Goal: Transaction & Acquisition: Purchase product/service

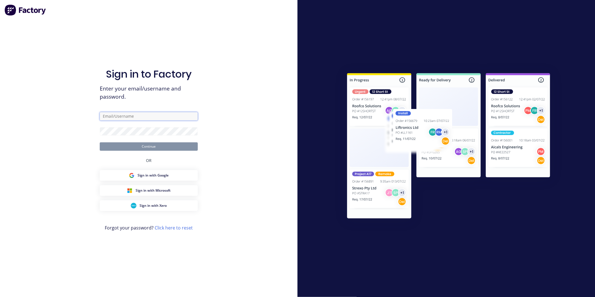
type input "Kyle@axionmetalworks.com.au"
click at [144, 142] on button "Continue" at bounding box center [149, 146] width 98 height 8
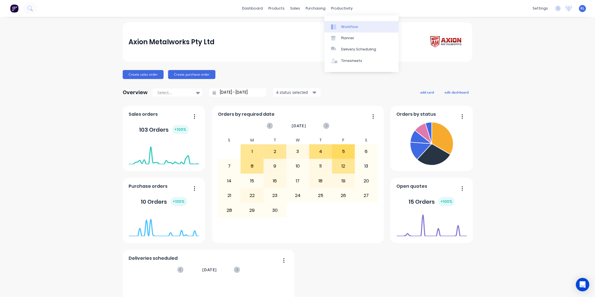
click at [345, 28] on div "Workflow" at bounding box center [349, 26] width 17 height 5
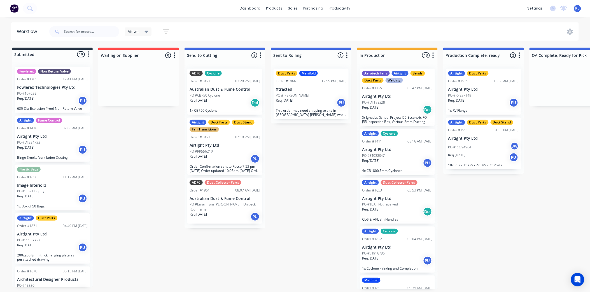
click at [469, 145] on p "PO #RR094984" at bounding box center [459, 147] width 23 height 5
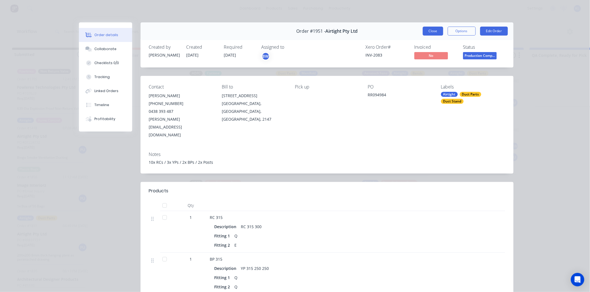
click at [436, 35] on button "Close" at bounding box center [433, 31] width 20 height 9
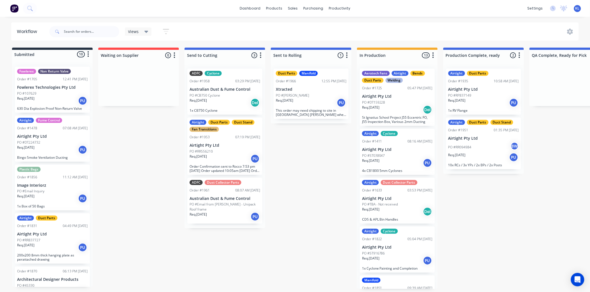
click at [464, 98] on p "Req. 05/09/25" at bounding box center [456, 100] width 17 height 5
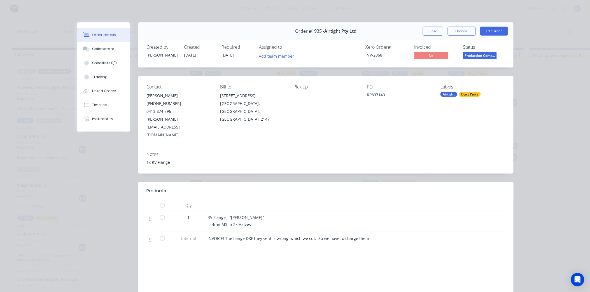
drag, startPoint x: 464, startPoint y: 97, endPoint x: 527, endPoint y: 62, distance: 72.8
click at [527, 62] on div "Order details Collaborate Checklists 0/0 Tracking Linked Orders Timeline Profit…" at bounding box center [295, 146] width 590 height 292
click at [425, 31] on button "Close" at bounding box center [433, 31] width 20 height 9
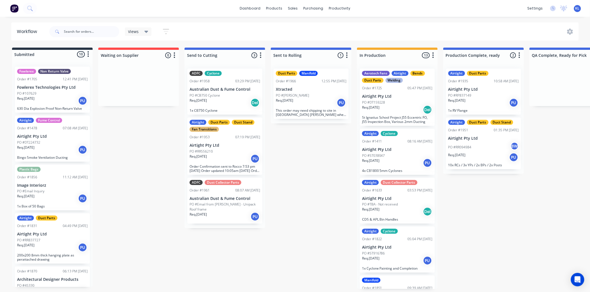
click at [404, 100] on div "PO #DT159228" at bounding box center [397, 102] width 71 height 5
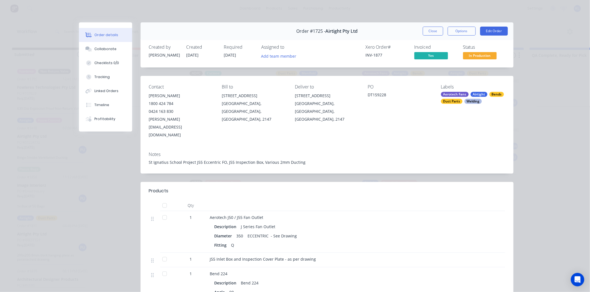
click at [478, 58] on span "In Production" at bounding box center [480, 55] width 34 height 7
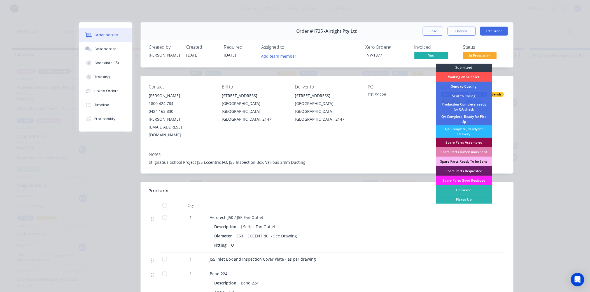
scroll to position [1, 0]
click at [474, 120] on div "QA Complete, Ready for Pick Up" at bounding box center [464, 119] width 56 height 12
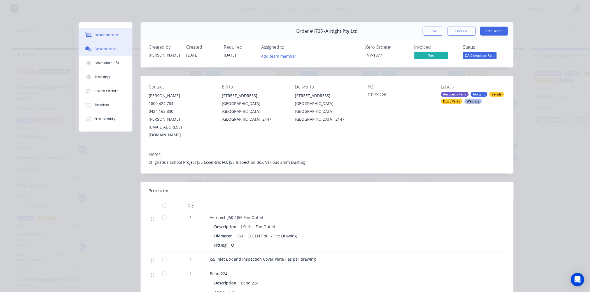
click at [99, 48] on div "Collaborate" at bounding box center [105, 48] width 22 height 5
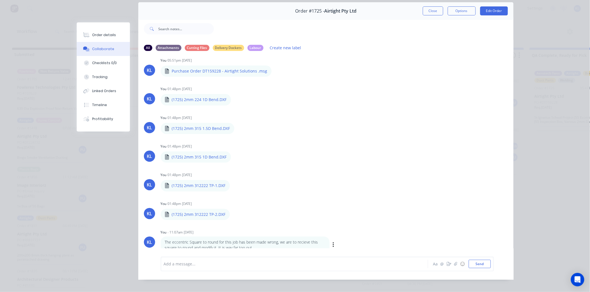
scroll to position [30, 0]
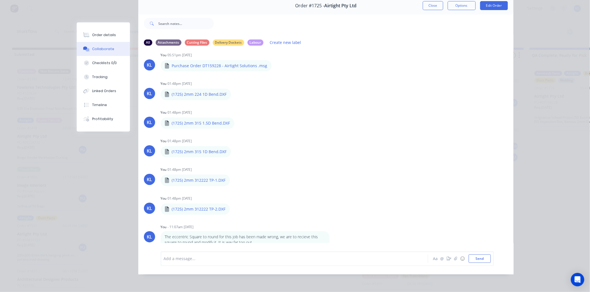
click at [203, 256] on div at bounding box center [286, 259] width 245 height 6
click at [210, 261] on div at bounding box center [286, 259] width 245 height 6
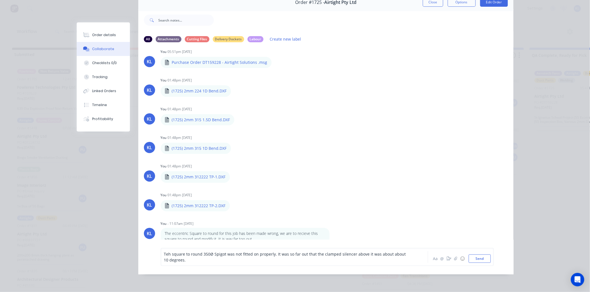
click at [169, 259] on span "Teh square to round 350Ø Spigot was not fitted on properly. It was so far out t…" at bounding box center [285, 256] width 243 height 11
click at [197, 263] on div "The square to round 350Ø Spigot was not fitted on properly. It was so far out t…" at bounding box center [286, 257] width 245 height 12
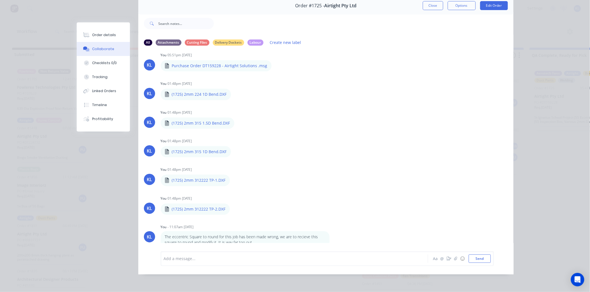
click at [194, 262] on div "Add a message..." at bounding box center [286, 258] width 245 height 8
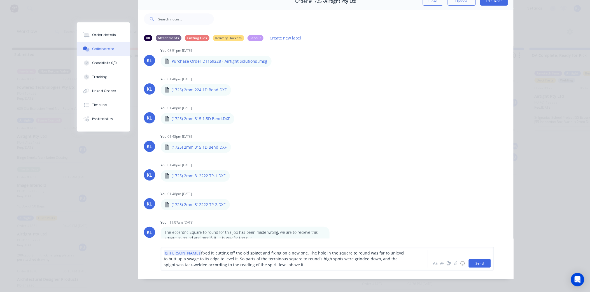
click at [475, 267] on button "Send" at bounding box center [480, 263] width 22 height 8
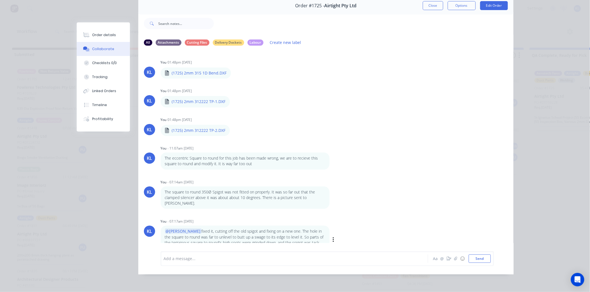
scroll to position [438, 0]
click at [178, 256] on div at bounding box center [286, 259] width 245 height 6
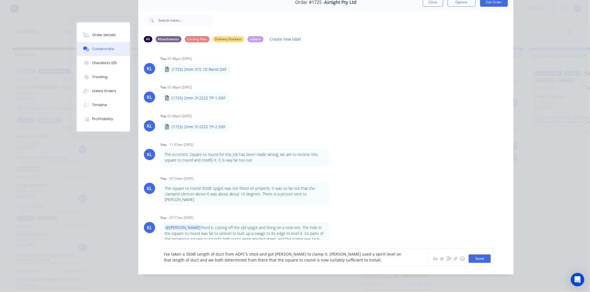
click at [471, 259] on button "Send" at bounding box center [480, 258] width 22 height 8
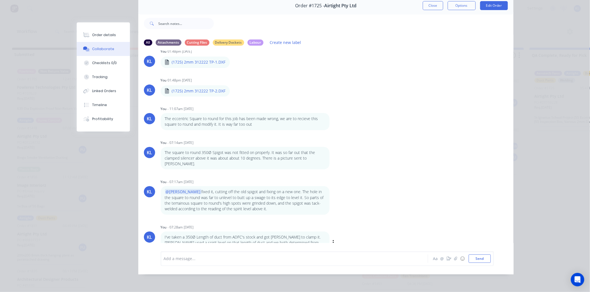
scroll to position [477, 0]
click at [454, 260] on icon "button" at bounding box center [455, 259] width 3 height 4
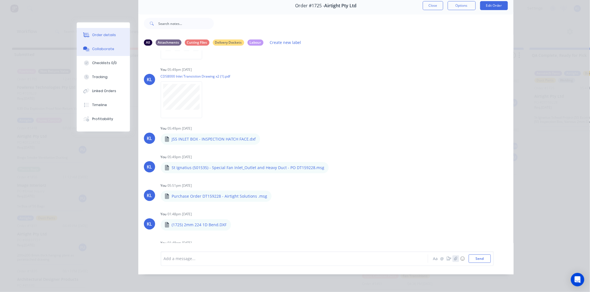
scroll to position [0, 0]
click at [93, 34] on div "Order details" at bounding box center [104, 34] width 24 height 5
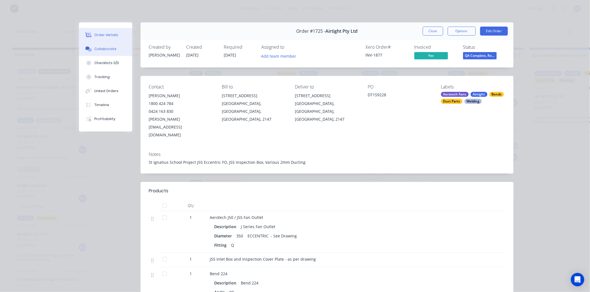
click at [104, 52] on button "Collaborate" at bounding box center [105, 49] width 53 height 14
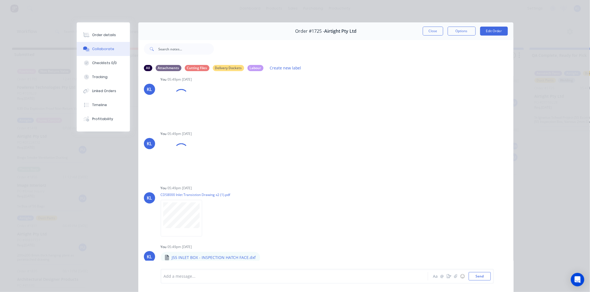
scroll to position [171, 0]
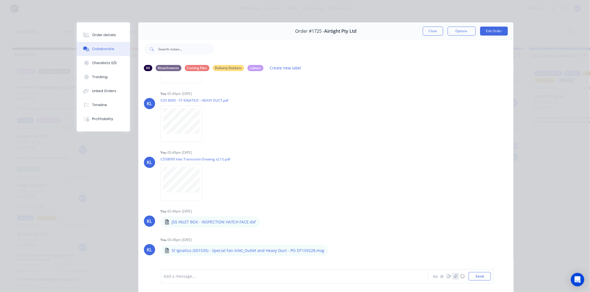
click at [454, 275] on icon "button" at bounding box center [455, 276] width 3 height 4
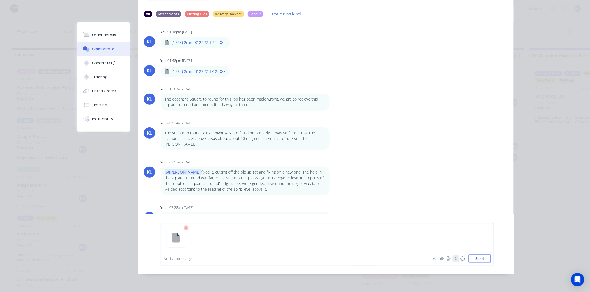
scroll to position [477, 0]
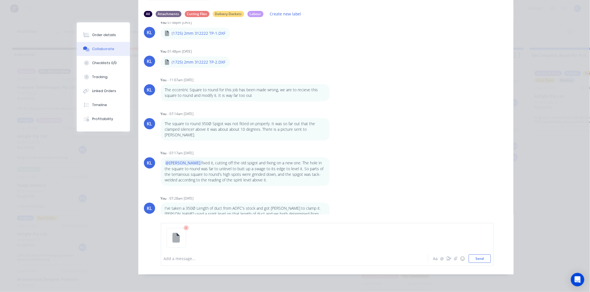
click at [184, 228] on icon at bounding box center [186, 227] width 5 height 5
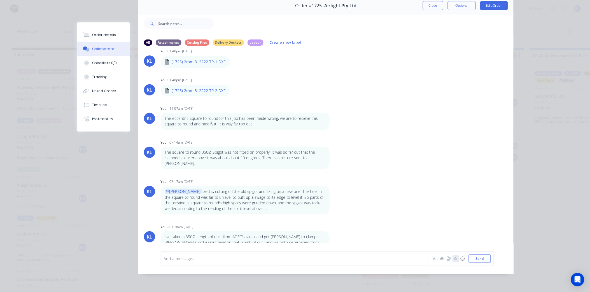
click at [455, 258] on icon "button" at bounding box center [455, 259] width 3 height 4
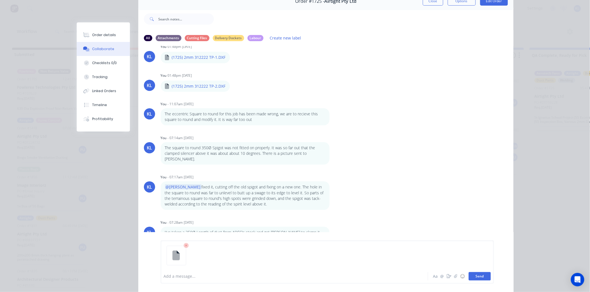
click at [473, 276] on button "Send" at bounding box center [480, 276] width 22 height 8
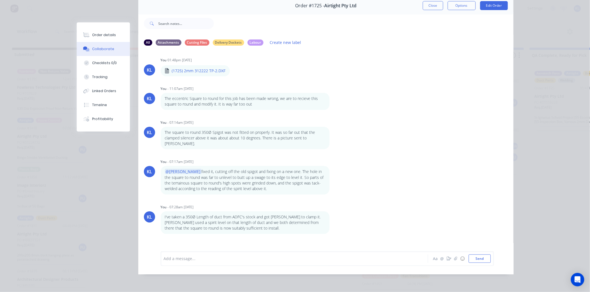
scroll to position [506, 0]
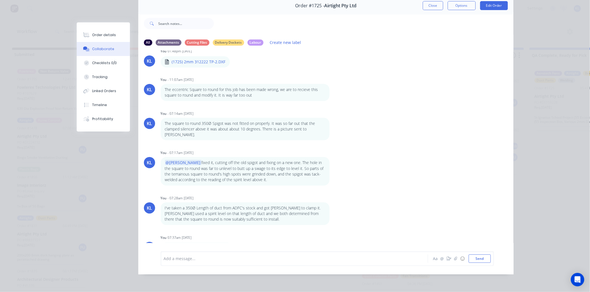
click at [237, 245] on icon "button" at bounding box center [237, 247] width 1 height 5
click at [214, 245] on p "20250908_001642853_iOS.heic" at bounding box center [200, 248] width 57 height 6
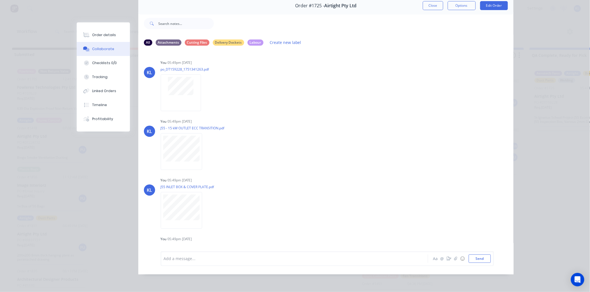
scroll to position [0, 0]
click at [104, 31] on button "Order details" at bounding box center [103, 35] width 53 height 14
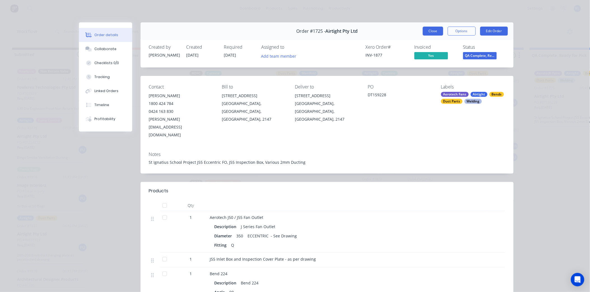
click at [429, 31] on button "Close" at bounding box center [433, 31] width 20 height 9
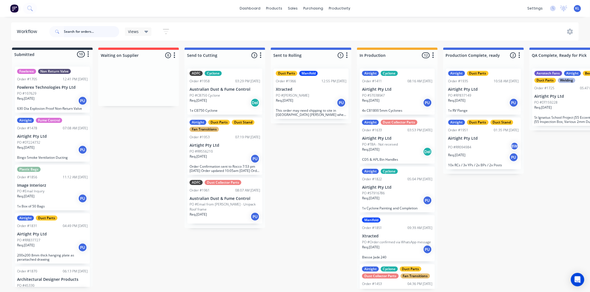
click at [82, 31] on input "text" at bounding box center [91, 31] width 55 height 11
click at [347, 25] on div "Workflow" at bounding box center [349, 26] width 17 height 5
click at [291, 8] on div "sales" at bounding box center [292, 8] width 15 height 8
click at [308, 27] on div "Sales Orders" at bounding box center [313, 26] width 23 height 5
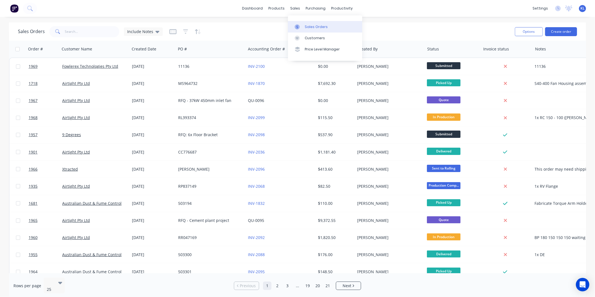
drag, startPoint x: 292, startPoint y: 7, endPoint x: 307, endPoint y: 27, distance: 25.3
click at [292, 7] on div "sales" at bounding box center [294, 8] width 15 height 8
click at [309, 29] on div "Sales Orders" at bounding box center [316, 26] width 23 height 5
click at [560, 32] on button "Create order" at bounding box center [561, 31] width 32 height 9
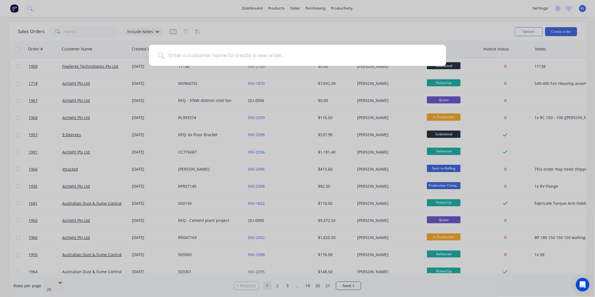
click at [279, 52] on input at bounding box center [300, 55] width 273 height 21
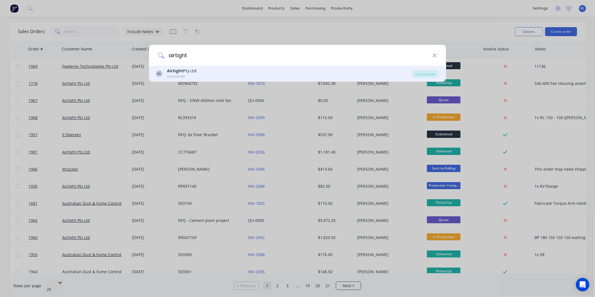
type input "airtight"
click at [185, 72] on div "Airtight Pty Ltd" at bounding box center [181, 71] width 29 height 6
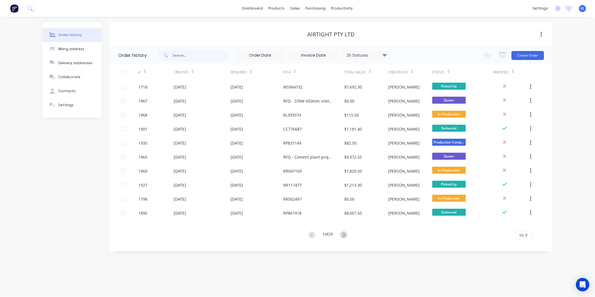
click at [517, 62] on div "Change order status Submitted Waiting on Supplier Send to Cutting Sent to Rolli…" at bounding box center [512, 55] width 64 height 18
click at [519, 58] on button "Create Order" at bounding box center [527, 55] width 32 height 9
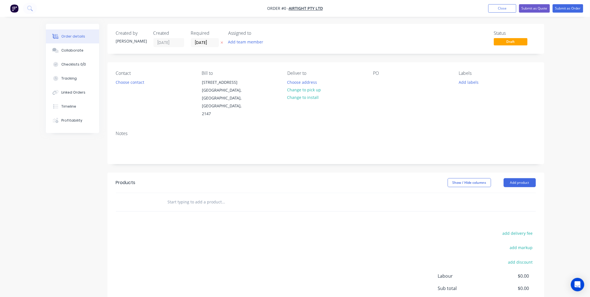
drag, startPoint x: 62, startPoint y: 50, endPoint x: 65, endPoint y: 43, distance: 7.8
click at [62, 50] on div "Collaborate" at bounding box center [72, 50] width 22 height 5
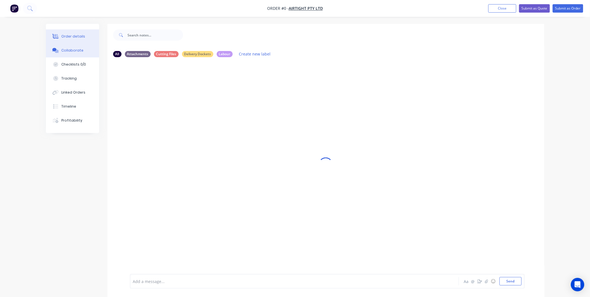
click at [68, 38] on div "Order details" at bounding box center [73, 36] width 24 height 5
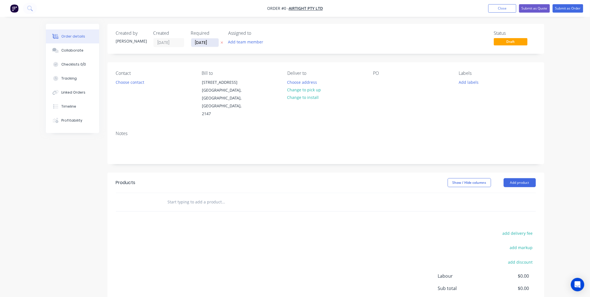
click at [199, 43] on input "[DATE]" at bounding box center [204, 42] width 27 height 8
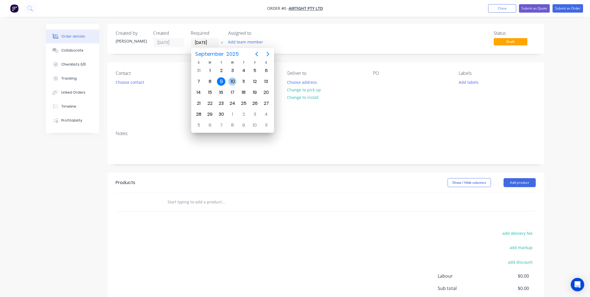
click at [233, 79] on div "10" at bounding box center [232, 81] width 8 height 8
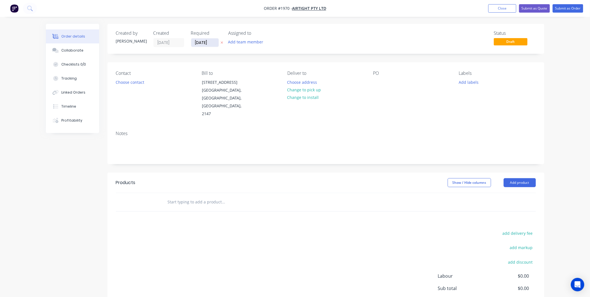
click at [198, 40] on input "10/09/25" at bounding box center [204, 42] width 27 height 8
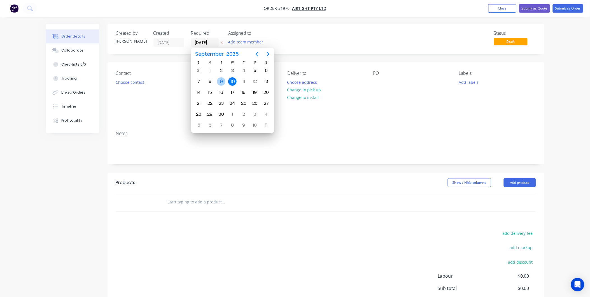
click at [223, 80] on div "9" at bounding box center [221, 81] width 8 height 8
type input "[DATE]"
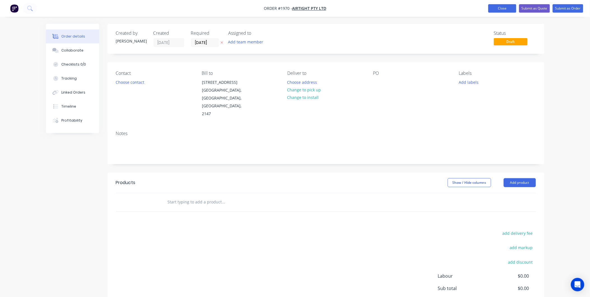
click at [502, 9] on button "Close" at bounding box center [502, 8] width 28 height 8
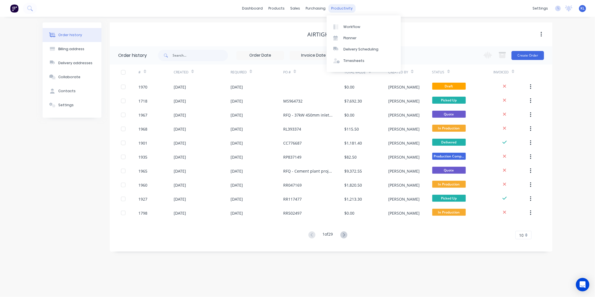
click at [340, 9] on div "productivity" at bounding box center [341, 8] width 27 height 8
click at [353, 34] on link "Planner" at bounding box center [363, 37] width 74 height 11
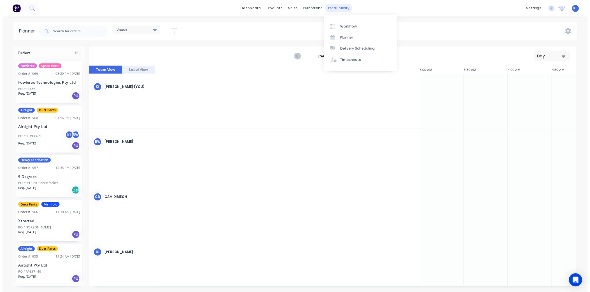
scroll to position [0, 627]
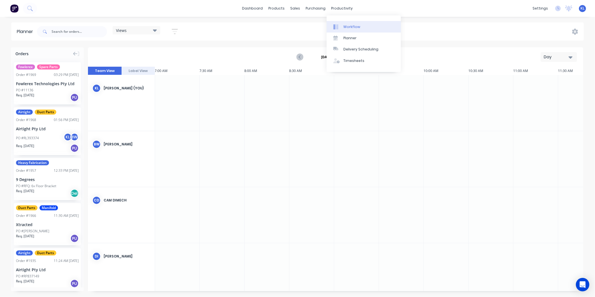
click at [349, 24] on div "Workflow" at bounding box center [351, 26] width 17 height 5
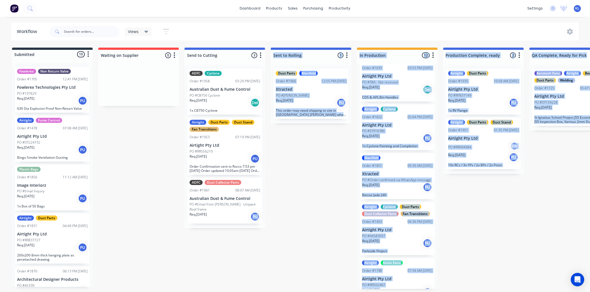
scroll to position [1, 0]
drag, startPoint x: 237, startPoint y: 292, endPoint x: 294, endPoint y: 293, distance: 57.1
click at [307, 258] on html "dashboard products sales purchasing productivity dashboard products Product Cat…" at bounding box center [295, 129] width 590 height 258
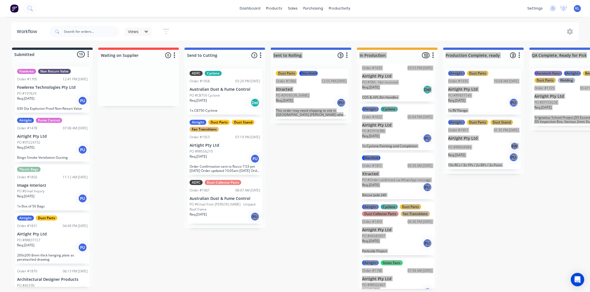
scroll to position [0, 0]
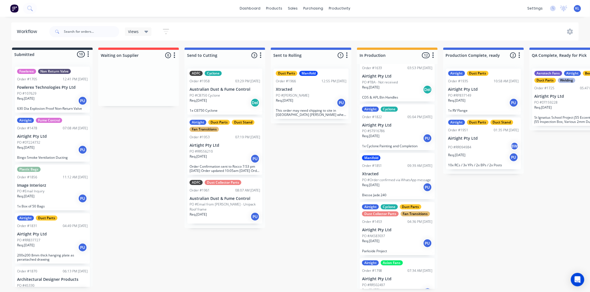
scroll to position [1, 0]
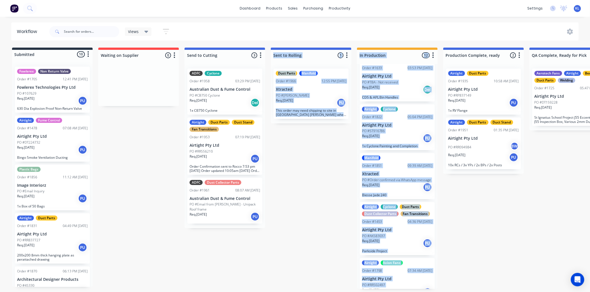
drag, startPoint x: 259, startPoint y: 291, endPoint x: 329, endPoint y: 289, distance: 70.0
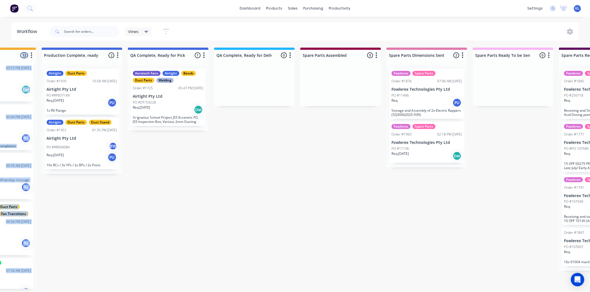
scroll to position [1, 406]
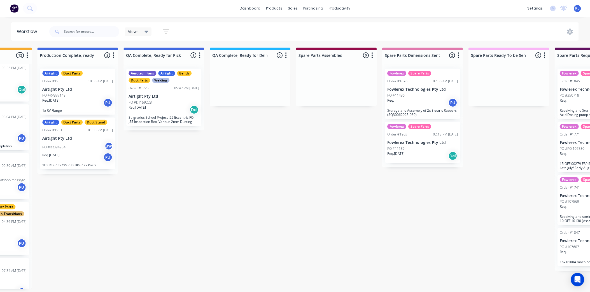
click at [402, 209] on div "Submitted 10 Status colour #273444 hex #273444 Save Cancel Summaries Total orde…" at bounding box center [219, 168] width 1258 height 241
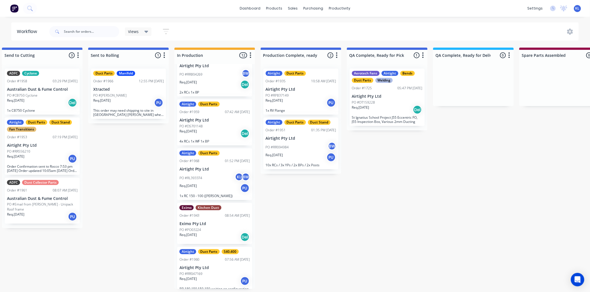
scroll to position [381, 0]
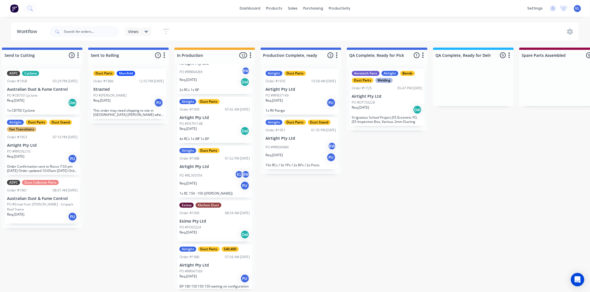
click at [224, 183] on div "Req. 09/09/25 PU" at bounding box center [214, 186] width 71 height 10
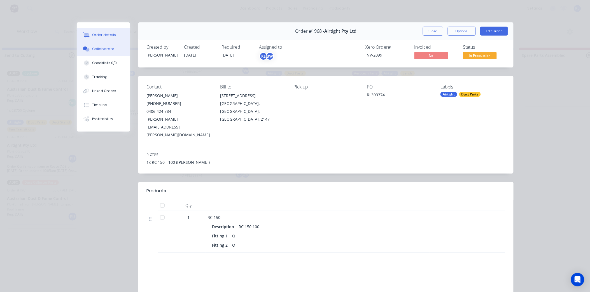
click at [98, 45] on button "Collaborate" at bounding box center [103, 49] width 53 height 14
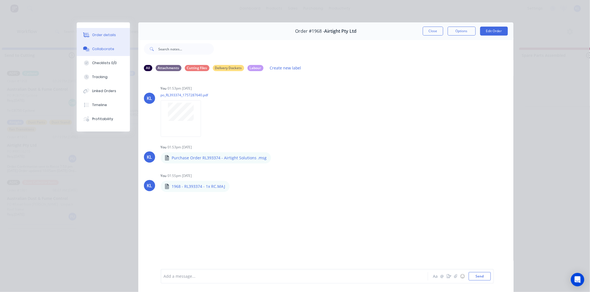
click at [96, 32] on button "Order details" at bounding box center [103, 35] width 53 height 14
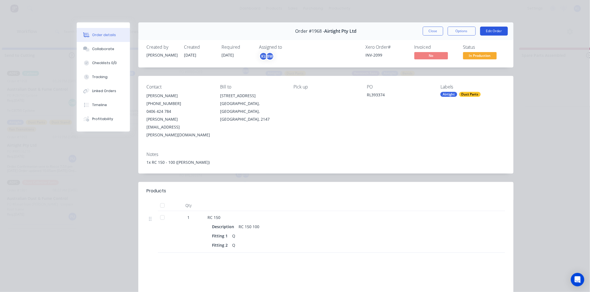
click at [488, 30] on button "Edit Order" at bounding box center [494, 31] width 28 height 9
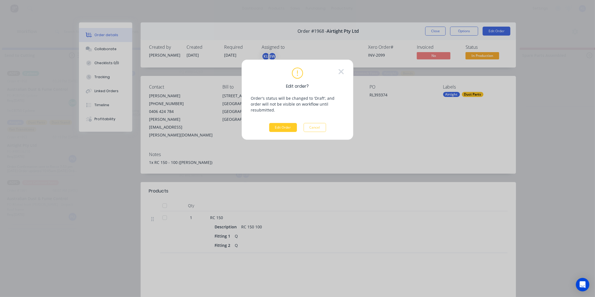
click at [281, 123] on button "Edit Order" at bounding box center [283, 127] width 28 height 9
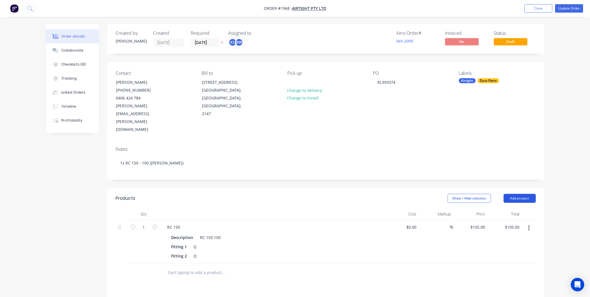
click at [520, 194] on button "Add product" at bounding box center [520, 198] width 32 height 9
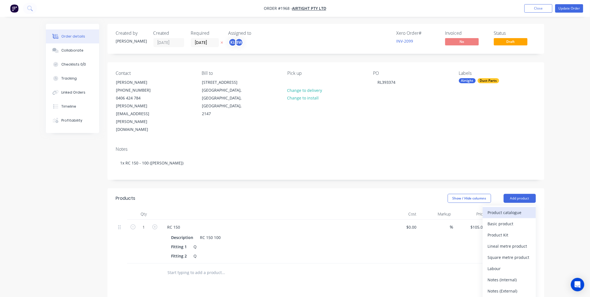
click at [495, 208] on div "Product catalogue" at bounding box center [509, 212] width 43 height 8
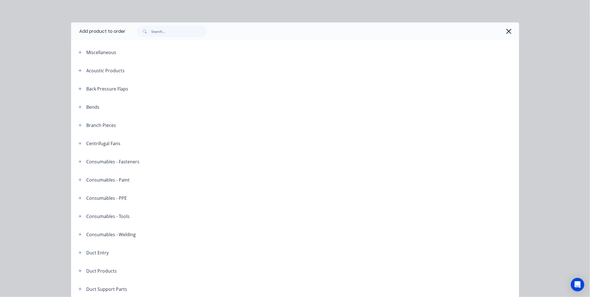
click at [506, 26] on div at bounding box center [320, 31] width 388 height 11
click at [506, 30] on icon "button" at bounding box center [509, 31] width 6 height 8
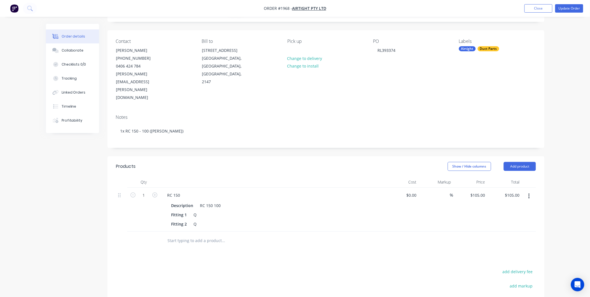
scroll to position [62, 0]
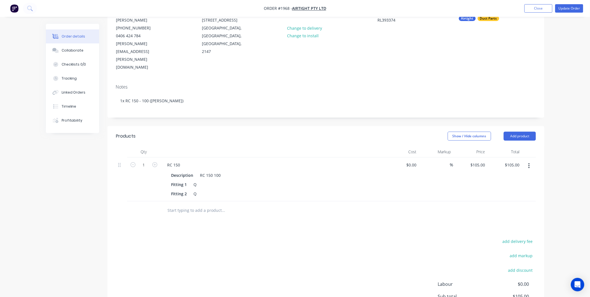
click at [208, 205] on input "text" at bounding box center [223, 210] width 112 height 11
type input "Disc 322Ø"
click at [208, 223] on button "Add Disc 322Ø to order" at bounding box center [254, 232] width 168 height 18
click at [191, 214] on div at bounding box center [195, 218] width 57 height 8
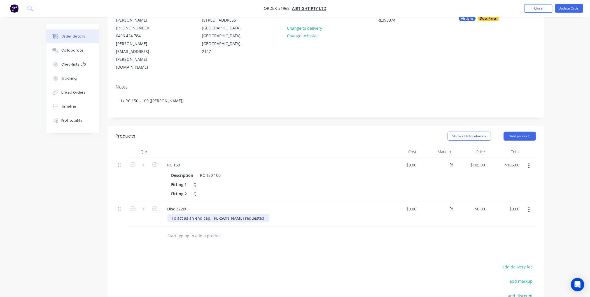
drag, startPoint x: 244, startPoint y: 191, endPoint x: 259, endPoint y: 193, distance: 16.0
click at [249, 214] on div "To act as an end cap. Joe Stallino requested" at bounding box center [218, 218] width 102 height 8
click at [252, 214] on div "To act as an end cap. Joe Stallino requested" at bounding box center [218, 218] width 102 height 8
click at [288, 214] on div "To act as an end cap. Joe Stallino requested this over the phone" at bounding box center [236, 218] width 139 height 8
drag, startPoint x: 418, startPoint y: 183, endPoint x: 403, endPoint y: 184, distance: 14.6
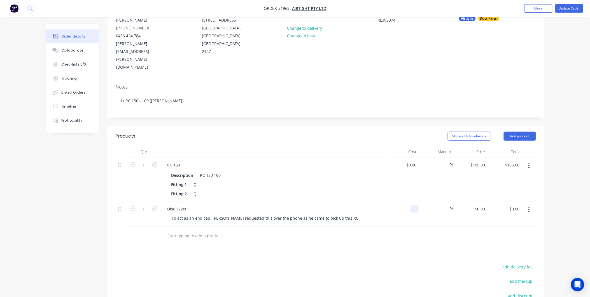
click at [403, 201] on div at bounding box center [402, 213] width 34 height 25
type input "$0.00"
click at [186, 205] on div "Disc 322Ø" at bounding box center [177, 209] width 28 height 8
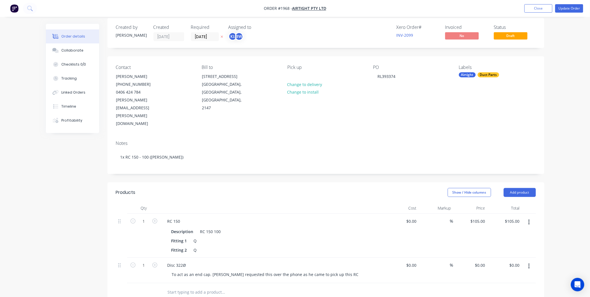
scroll to position [5, 0]
click at [186, 262] on div "Disc 322Ø" at bounding box center [177, 266] width 28 height 8
drag, startPoint x: 239, startPoint y: 278, endPoint x: 353, endPoint y: 221, distance: 127.6
click at [241, 284] on div at bounding box center [262, 293] width 202 height 18
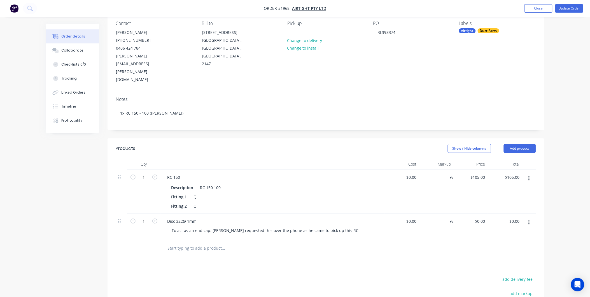
scroll to position [99, 0]
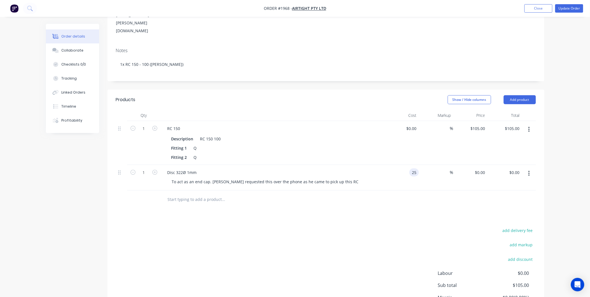
type input "$25.00"
click at [424, 190] on div at bounding box center [326, 199] width 420 height 18
drag, startPoint x: 214, startPoint y: 189, endPoint x: 117, endPoint y: 98, distance: 132.7
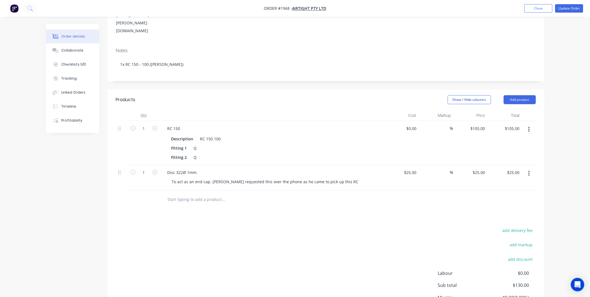
click at [211, 185] on div "Products Show / Hide columns Add product Qty Cost Markup Price Total 1 RC 150 D…" at bounding box center [325, 216] width 437 height 253
click at [62, 42] on button "Order details" at bounding box center [72, 36] width 53 height 14
click at [68, 45] on button "Collaborate" at bounding box center [72, 50] width 53 height 14
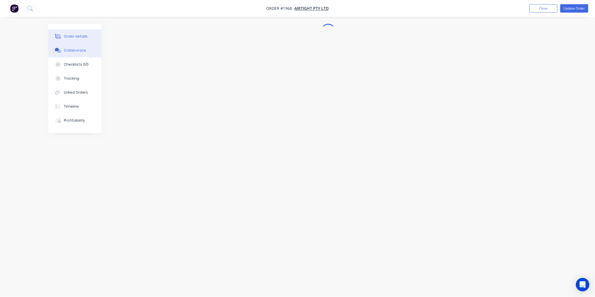
click at [71, 34] on div "Order details" at bounding box center [76, 36] width 24 height 5
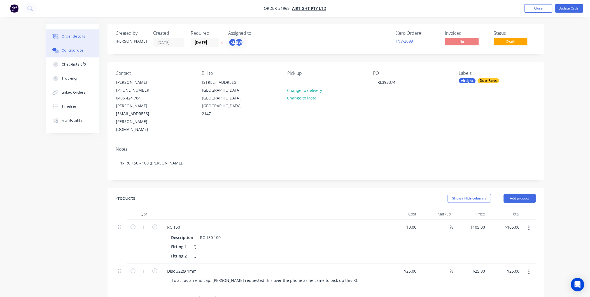
click at [79, 51] on div "Collaborate" at bounding box center [72, 50] width 22 height 5
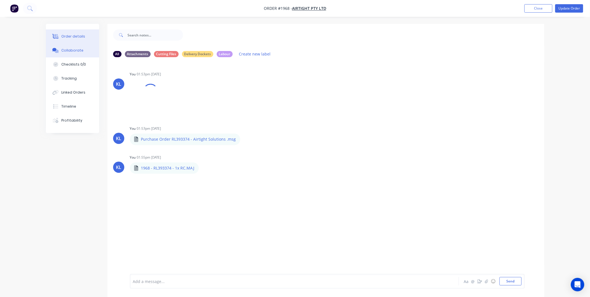
click at [77, 36] on div "Order details" at bounding box center [73, 36] width 24 height 5
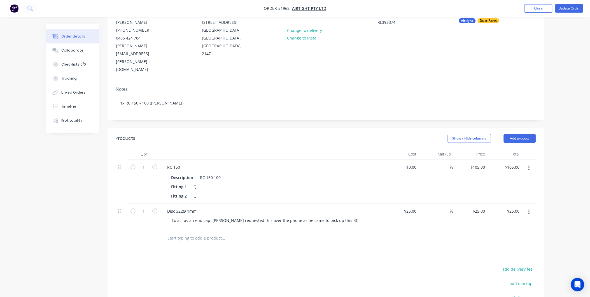
scroll to position [124, 0]
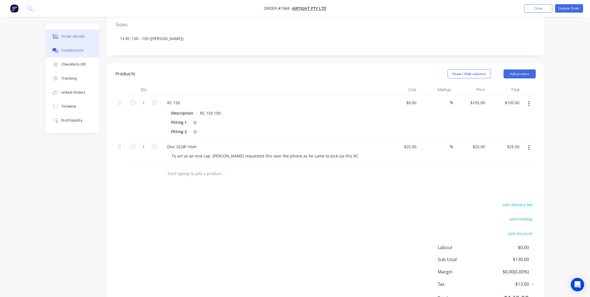
click at [72, 53] on button "Collaborate" at bounding box center [72, 50] width 53 height 14
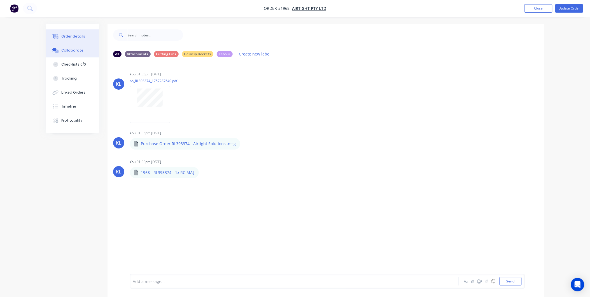
click at [72, 29] on button "Order details" at bounding box center [72, 36] width 53 height 14
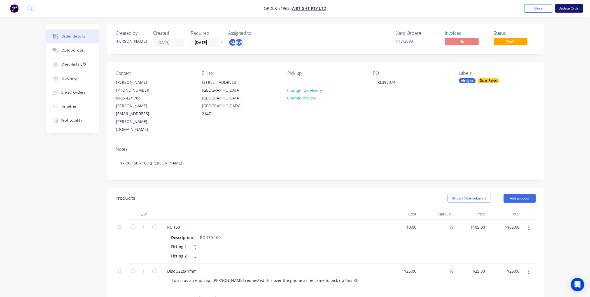
click at [565, 7] on button "Update Order" at bounding box center [569, 8] width 28 height 8
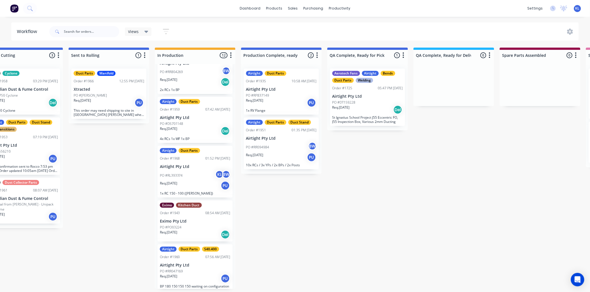
scroll to position [1, 202]
click at [197, 170] on div "PO #RL393374 KL BW" at bounding box center [195, 175] width 71 height 11
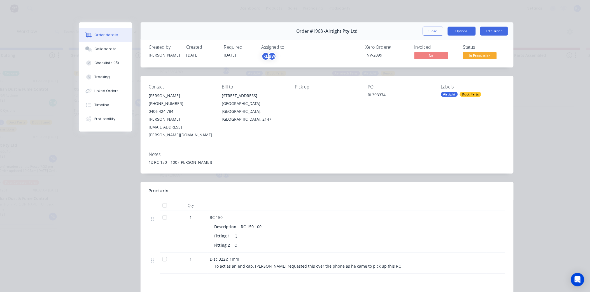
click at [459, 34] on button "Options" at bounding box center [462, 31] width 28 height 9
click at [498, 50] on div "Status In Production" at bounding box center [484, 53] width 42 height 16
click at [455, 31] on button "Options" at bounding box center [462, 31] width 28 height 9
click at [429, 66] on div "Delivery Docket" at bounding box center [446, 68] width 49 height 8
click at [429, 66] on div "Standard" at bounding box center [446, 68] width 49 height 8
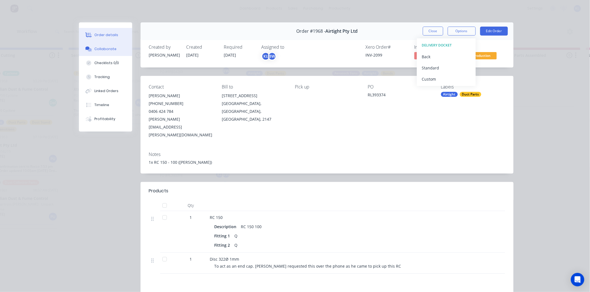
click at [100, 49] on div "Collaborate" at bounding box center [105, 48] width 22 height 5
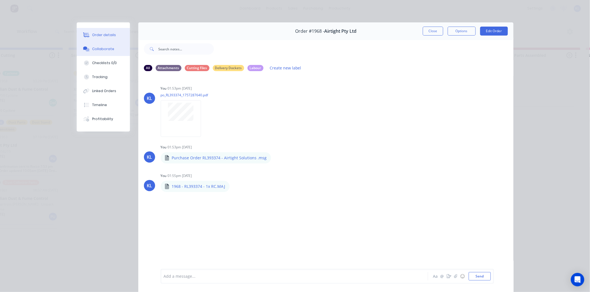
click at [98, 34] on div "Order details" at bounding box center [104, 34] width 24 height 5
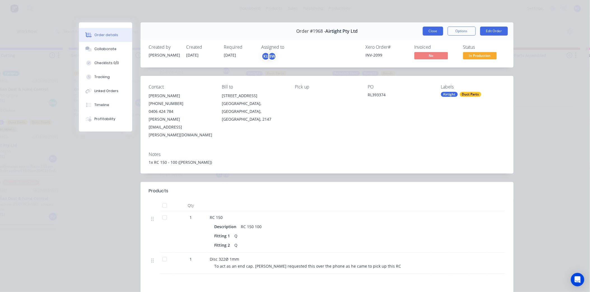
click at [431, 28] on button "Close" at bounding box center [433, 31] width 20 height 9
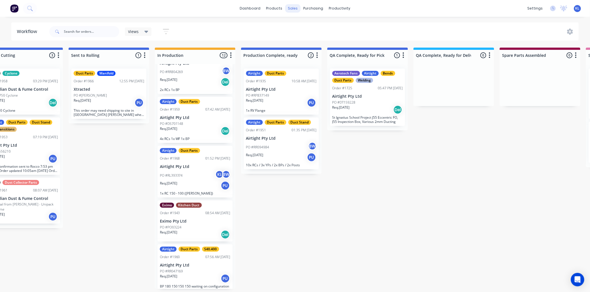
click at [290, 7] on div "sales" at bounding box center [292, 8] width 15 height 8
click at [314, 26] on div "Sales Orders" at bounding box center [313, 28] width 23 height 5
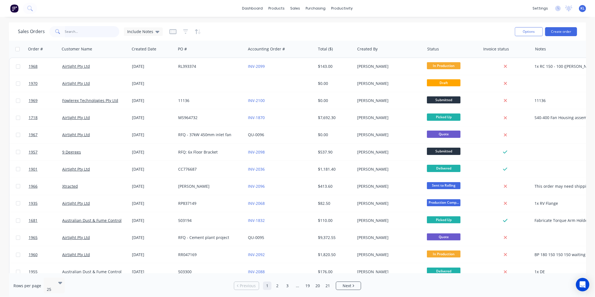
click at [76, 35] on input "text" at bounding box center [92, 31] width 55 height 11
type input "4"
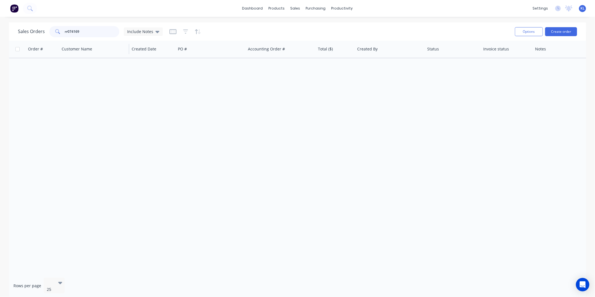
type input "rr074169"
click at [301, 11] on div "sales" at bounding box center [294, 8] width 15 height 8
click at [310, 28] on div "Sales Orders" at bounding box center [316, 26] width 23 height 5
drag, startPoint x: 102, startPoint y: 28, endPoint x: 55, endPoint y: 34, distance: 47.4
click at [56, 34] on div "rr074169" at bounding box center [84, 31] width 70 height 11
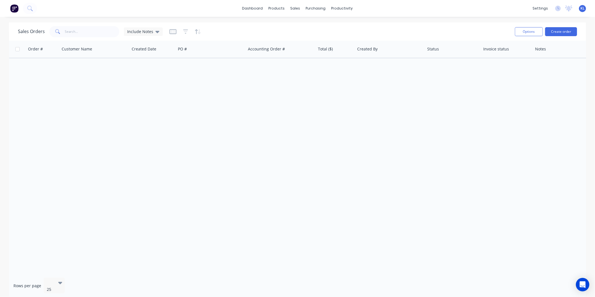
click at [213, 119] on div "Order # Customer Name Created Date PO # Accounting Order # Total ($) Created By…" at bounding box center [297, 157] width 577 height 232
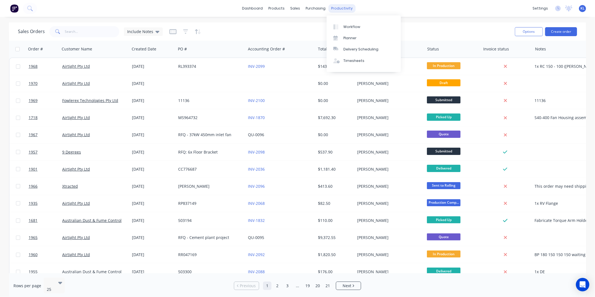
click at [345, 7] on div "productivity" at bounding box center [341, 8] width 27 height 8
click at [352, 23] on link "Workflow" at bounding box center [363, 26] width 74 height 11
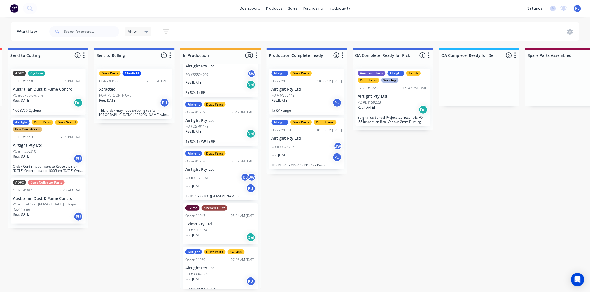
scroll to position [381, 0]
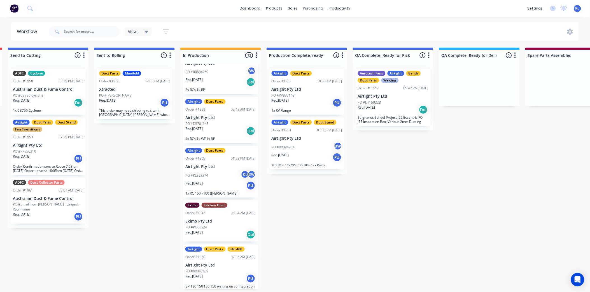
click at [222, 181] on div "Req. 09/09/25 PU" at bounding box center [220, 186] width 71 height 10
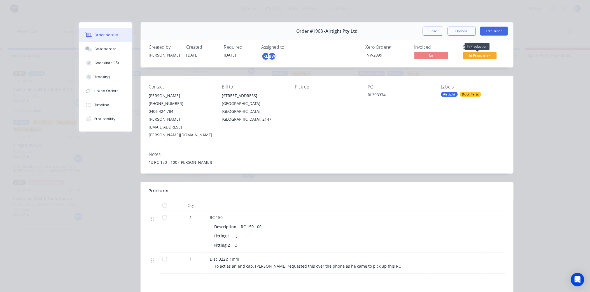
click at [469, 55] on span "In Production" at bounding box center [480, 55] width 34 height 7
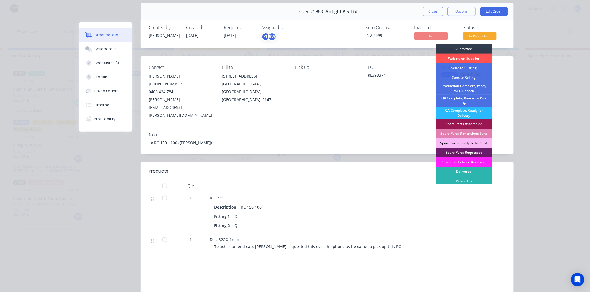
scroll to position [62, 0]
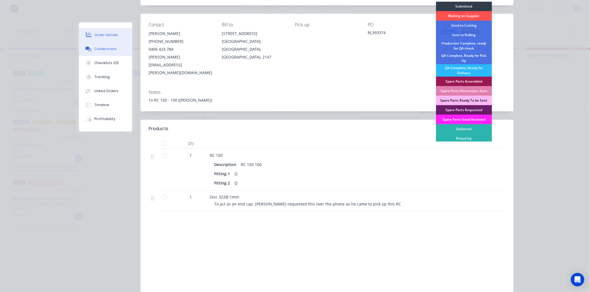
click at [99, 44] on button "Collaborate" at bounding box center [105, 49] width 53 height 14
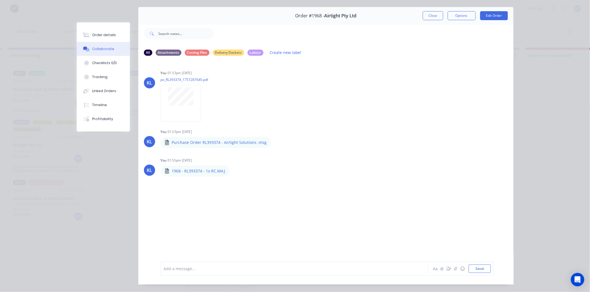
scroll to position [30, 0]
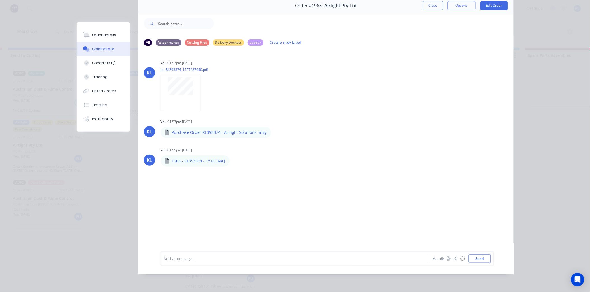
click at [188, 253] on div "Add a message... Aa @ ☺ Send" at bounding box center [327, 258] width 333 height 15
click at [205, 252] on div "Add a message... Aa @ ☺ Send" at bounding box center [327, 258] width 333 height 15
click at [203, 261] on div at bounding box center [286, 259] width 245 height 6
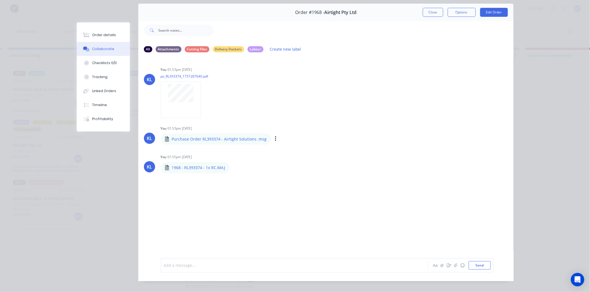
scroll to position [0, 0]
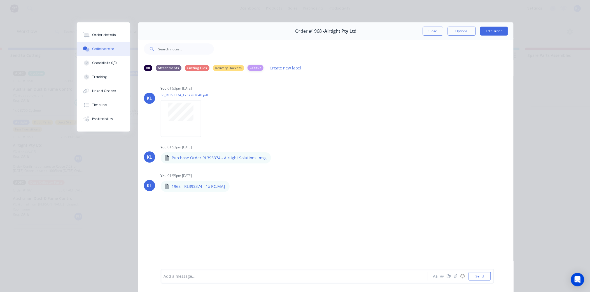
click at [251, 66] on div "Labour" at bounding box center [255, 68] width 16 height 6
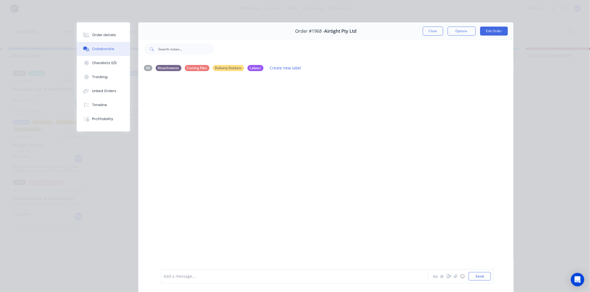
click at [174, 283] on div "Add a message... Aa @ ☺ Send" at bounding box center [327, 276] width 333 height 15
click at [144, 67] on div "All" at bounding box center [148, 68] width 8 height 6
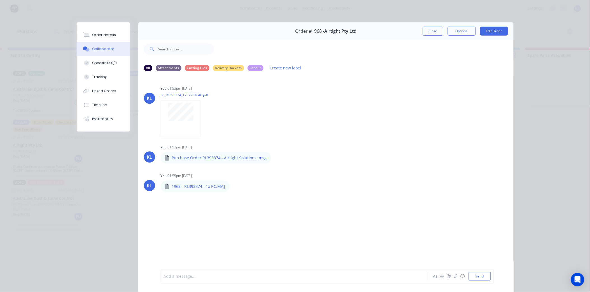
click at [187, 276] on div at bounding box center [286, 276] width 245 height 6
click at [255, 68] on div "Labour" at bounding box center [255, 68] width 16 height 6
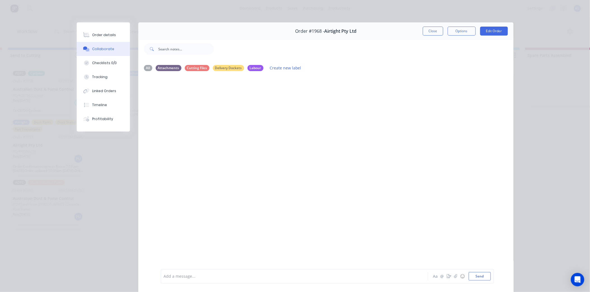
click at [197, 280] on div "Add a message..." at bounding box center [286, 276] width 245 height 8
click at [169, 272] on span "This job was not made square. The spigots are not level and the clamped ducting…" at bounding box center [278, 274] width 228 height 11
click at [290, 282] on div "The Reducing Cone on this job was not made square. The spigots are not level an…" at bounding box center [327, 275] width 333 height 18
click at [280, 277] on div "The Reducing Cone on this job was not made square. The spigots are not level an…" at bounding box center [286, 275] width 245 height 12
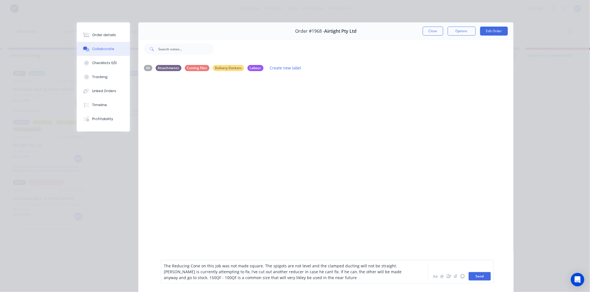
click at [476, 273] on button "Send" at bounding box center [480, 276] width 22 height 8
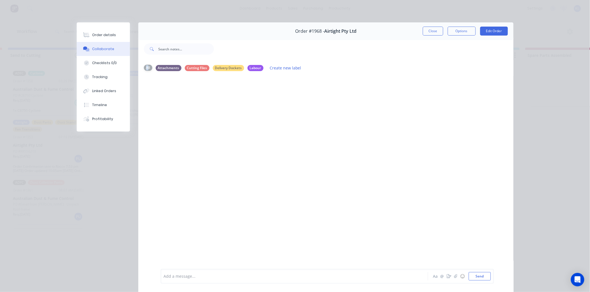
click at [145, 67] on div "All" at bounding box center [148, 68] width 8 height 6
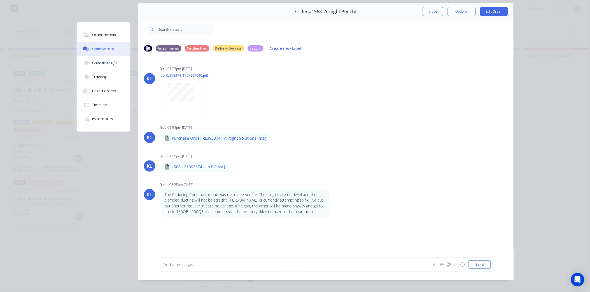
scroll to position [30, 0]
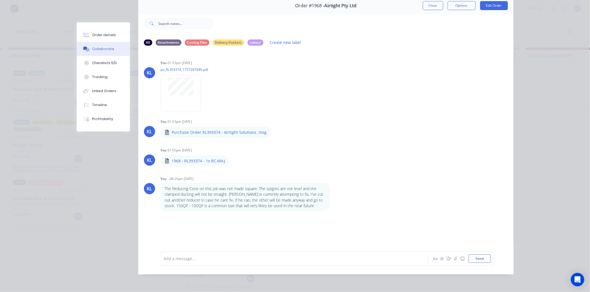
click at [226, 225] on div "KL You 01:53pm 08/09/25 po_RL393374_1757287640.pdf Labels Download Delete KL Yo…" at bounding box center [325, 146] width 375 height 193
drag, startPoint x: 226, startPoint y: 225, endPoint x: 200, endPoint y: 237, distance: 28.5
click at [200, 237] on div "KL You 01:53pm 08/09/25 po_RL393374_1757287640.pdf Labels Download Delete KL Yo…" at bounding box center [325, 146] width 375 height 193
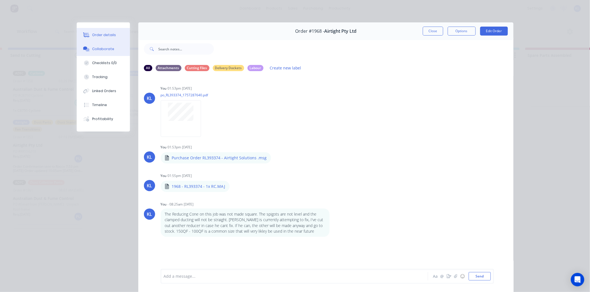
click at [113, 31] on button "Order details" at bounding box center [103, 35] width 53 height 14
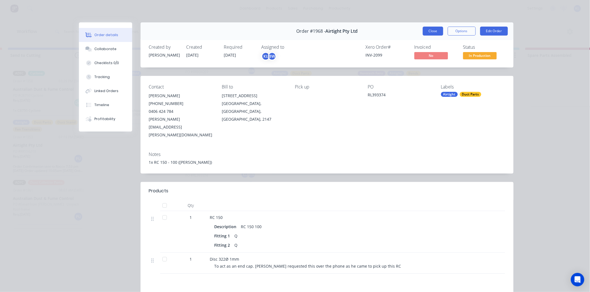
click at [436, 29] on button "Close" at bounding box center [433, 31] width 20 height 9
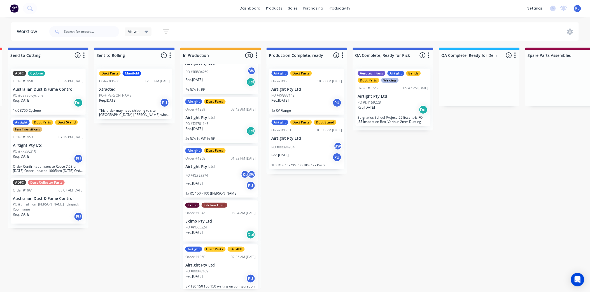
scroll to position [1, 177]
click at [289, 9] on div "sales" at bounding box center [292, 8] width 15 height 8
click at [310, 29] on div "Sales Orders" at bounding box center [313, 28] width 23 height 5
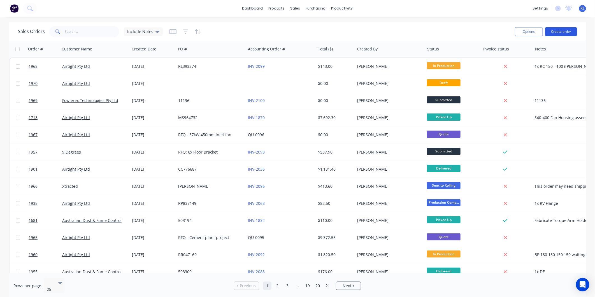
click at [552, 32] on button "Create order" at bounding box center [561, 31] width 32 height 9
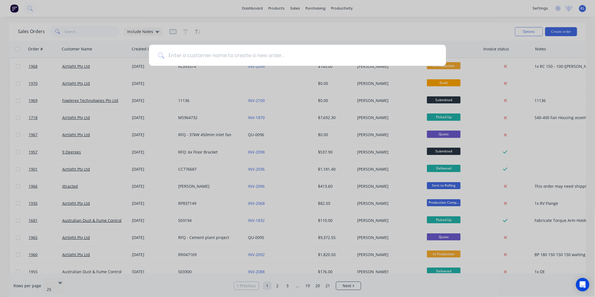
click at [294, 59] on input at bounding box center [300, 55] width 273 height 21
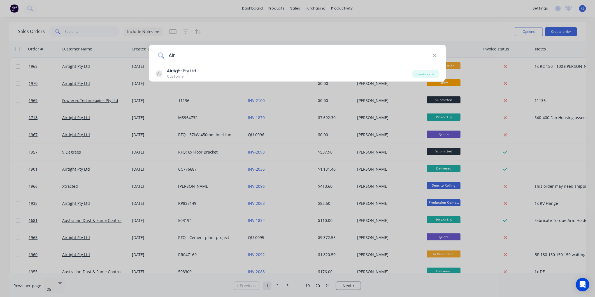
type input "Air"
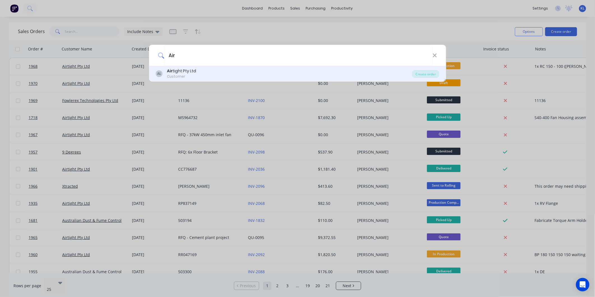
drag, startPoint x: 294, startPoint y: 59, endPoint x: 180, endPoint y: 76, distance: 115.5
click at [180, 76] on div "Customer" at bounding box center [181, 76] width 29 height 5
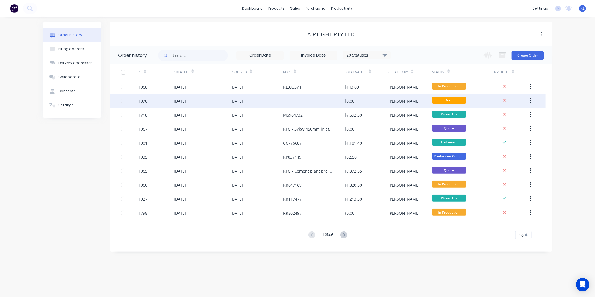
click at [399, 102] on div "[PERSON_NAME]" at bounding box center [410, 101] width 44 height 14
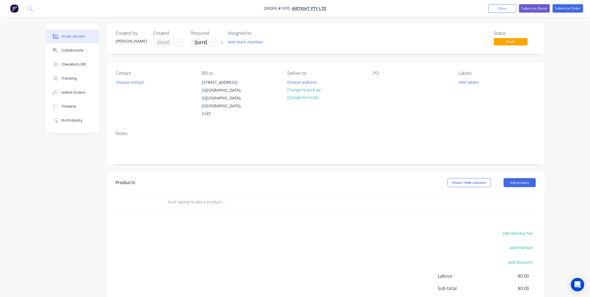
click at [72, 38] on div "Order details" at bounding box center [73, 36] width 24 height 5
click at [117, 77] on div "Contact Choose contact" at bounding box center [154, 94] width 77 height 47
click at [126, 83] on button "Choose contact" at bounding box center [130, 82] width 34 height 8
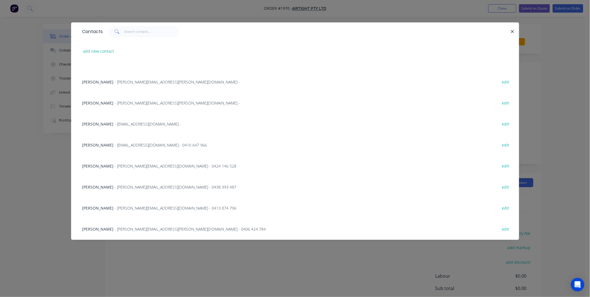
scroll to position [31, 0]
click at [140, 27] on input "text" at bounding box center [151, 31] width 55 height 11
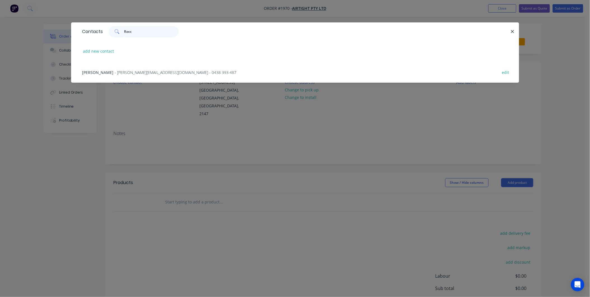
type input "Rocc"
click at [135, 70] on span "- Rocco.R@airtight.com.au - 0438 393 487" at bounding box center [176, 72] width 122 height 5
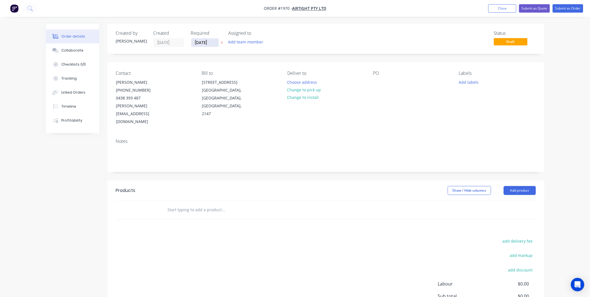
click at [201, 41] on input "[DATE]" at bounding box center [204, 42] width 27 height 8
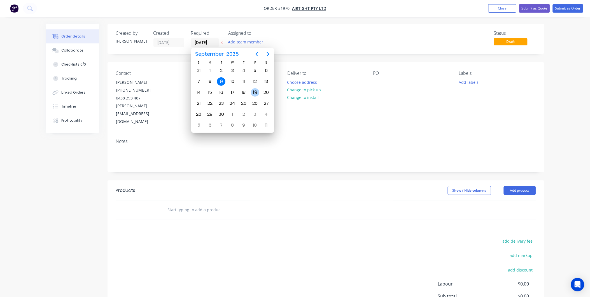
click at [254, 88] on div "19" at bounding box center [255, 92] width 8 height 8
type input "[DATE]"
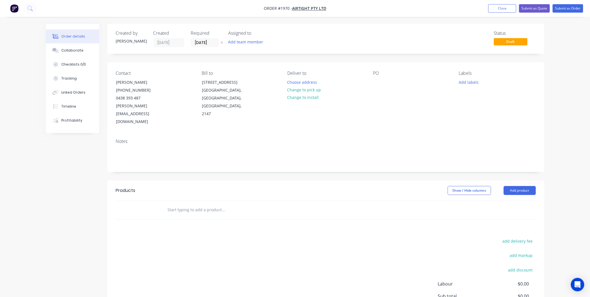
drag, startPoint x: 307, startPoint y: 90, endPoint x: 383, endPoint y: 85, distance: 75.4
click at [307, 90] on button "Change to pick up" at bounding box center [304, 90] width 40 height 8
click at [375, 81] on div at bounding box center [377, 82] width 9 height 8
click at [381, 77] on div "PO" at bounding box center [411, 98] width 77 height 55
drag, startPoint x: 382, startPoint y: 81, endPoint x: 377, endPoint y: 83, distance: 5.3
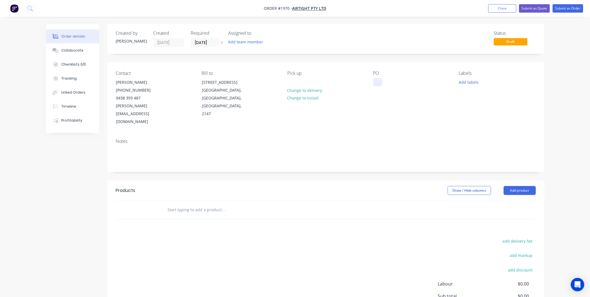
click at [377, 83] on div "PO" at bounding box center [411, 98] width 77 height 55
click at [377, 83] on div at bounding box center [377, 82] width 9 height 8
paste div
click at [478, 83] on button "Add labels" at bounding box center [469, 82] width 26 height 8
click at [483, 97] on input "text" at bounding box center [505, 98] width 59 height 11
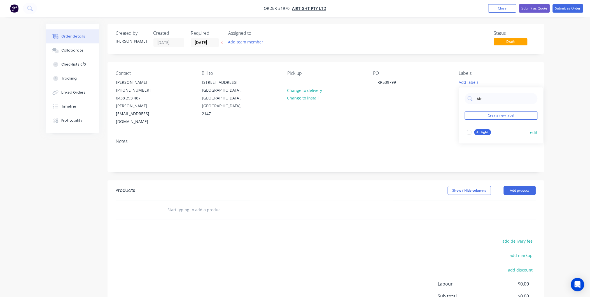
click at [471, 129] on div at bounding box center [469, 132] width 11 height 11
click at [485, 97] on input "Air" at bounding box center [505, 95] width 59 height 11
type input "A"
type input "100"
click at [483, 130] on div "T1000 Bin Kit" at bounding box center [487, 129] width 26 height 6
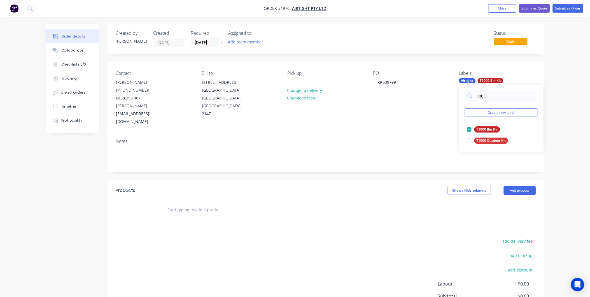
click at [374, 139] on div "Notes" at bounding box center [326, 141] width 420 height 5
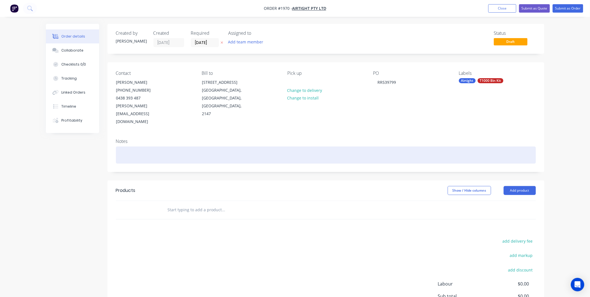
click at [147, 146] on div at bounding box center [326, 154] width 420 height 17
click at [138, 146] on div "1x" at bounding box center [326, 154] width 420 height 17
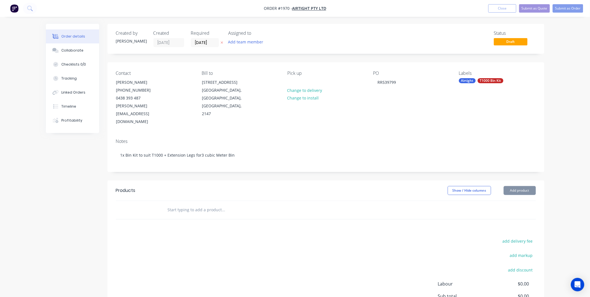
click at [214, 159] on div "Created by Kyle Created 09/09/25 Required 19/09/25 Assigned to Add team member …" at bounding box center [325, 189] width 437 height 330
click at [227, 204] on input "text" at bounding box center [223, 209] width 112 height 11
click at [519, 186] on button "Add product" at bounding box center [520, 190] width 32 height 9
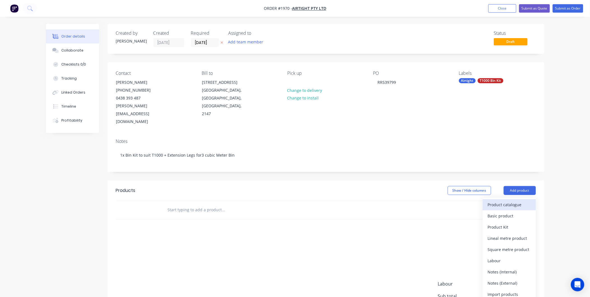
click at [507, 200] on div "Product catalogue" at bounding box center [509, 204] width 43 height 8
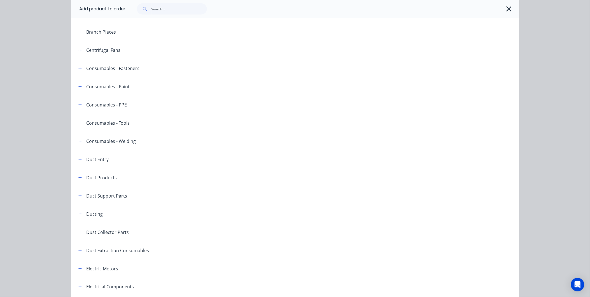
scroll to position [155, 0]
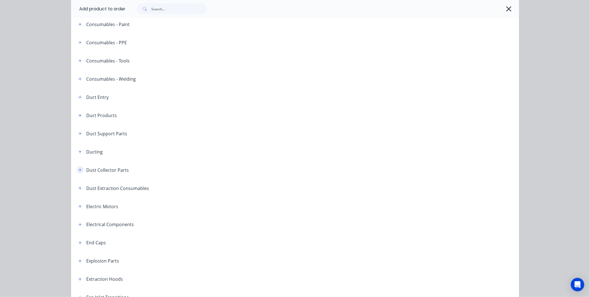
click at [78, 169] on icon "button" at bounding box center [79, 170] width 3 height 4
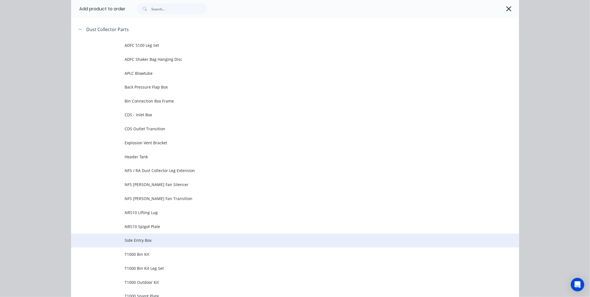
scroll to position [373, 0]
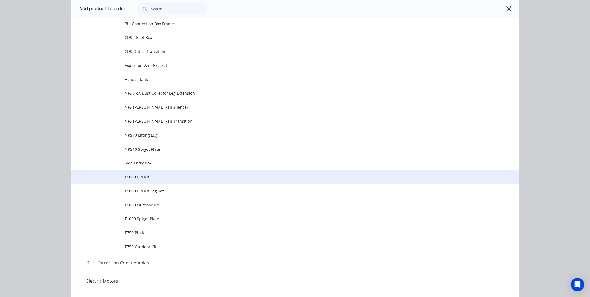
click at [157, 175] on span "T1000 Bin Kit" at bounding box center [282, 177] width 315 height 6
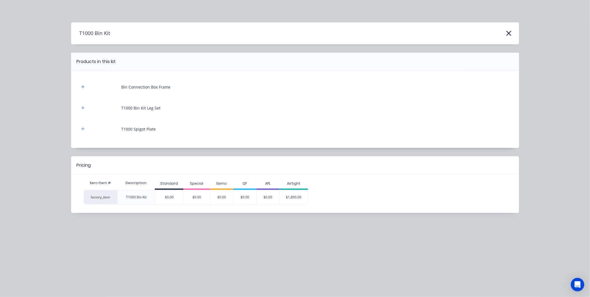
click at [296, 199] on div "$1,890.00" at bounding box center [294, 197] width 28 height 14
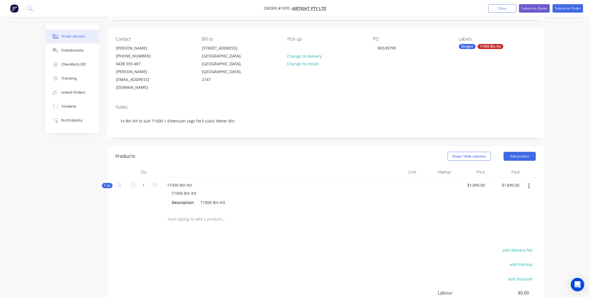
scroll to position [93, 0]
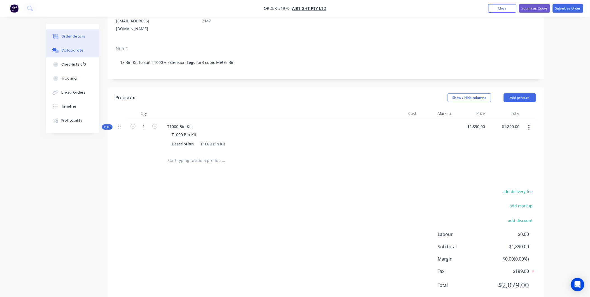
click at [73, 51] on div "Collaborate" at bounding box center [72, 50] width 22 height 5
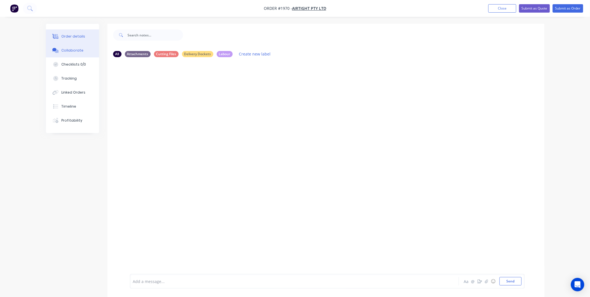
click at [73, 31] on button "Order details" at bounding box center [72, 36] width 53 height 14
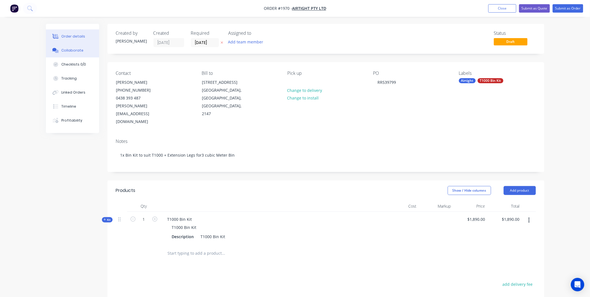
drag, startPoint x: 83, startPoint y: 50, endPoint x: 1, endPoint y: 28, distance: 84.8
click at [82, 50] on button "Collaborate" at bounding box center [72, 50] width 53 height 14
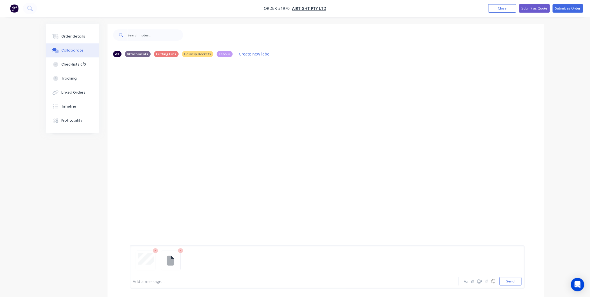
click at [502, 286] on div "Add a message... Aa @ ☺ Send" at bounding box center [327, 266] width 395 height 43
click at [506, 282] on button "Send" at bounding box center [510, 281] width 22 height 8
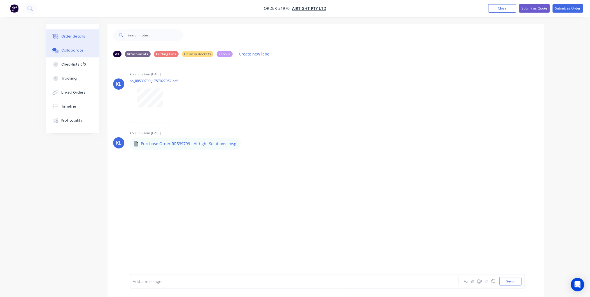
click at [67, 38] on div "Order details" at bounding box center [73, 36] width 24 height 5
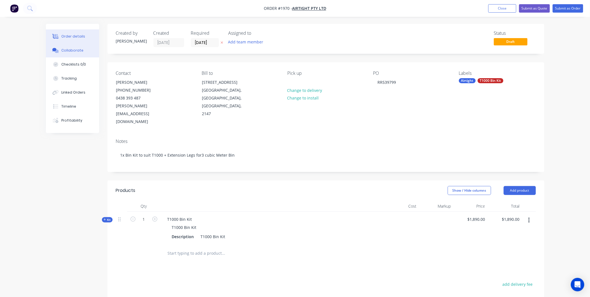
click at [80, 49] on div "Collaborate" at bounding box center [72, 50] width 22 height 5
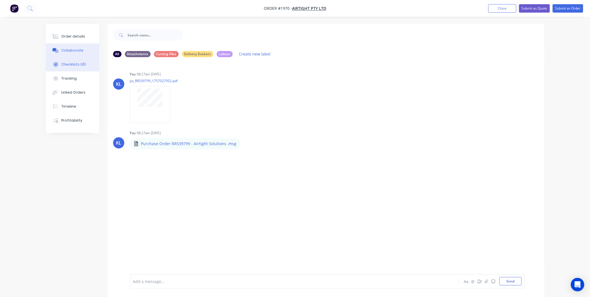
click at [71, 63] on div "Checklists 0/0" at bounding box center [73, 64] width 25 height 5
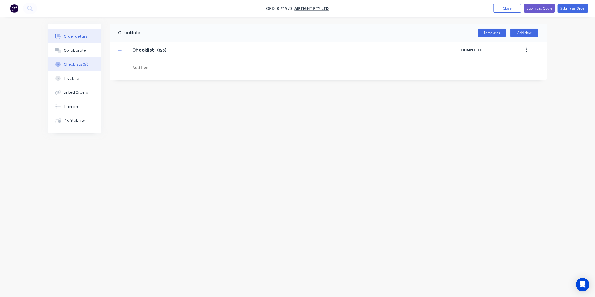
click at [87, 34] on button "Order details" at bounding box center [74, 36] width 53 height 14
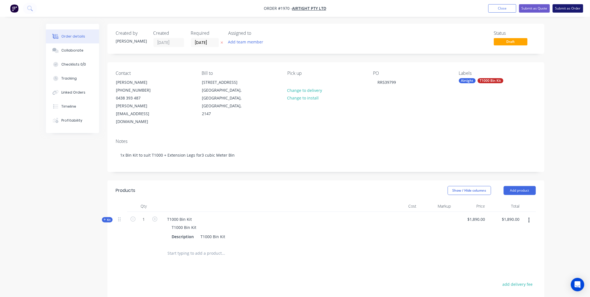
click at [572, 7] on button "Submit as Order" at bounding box center [568, 8] width 31 height 8
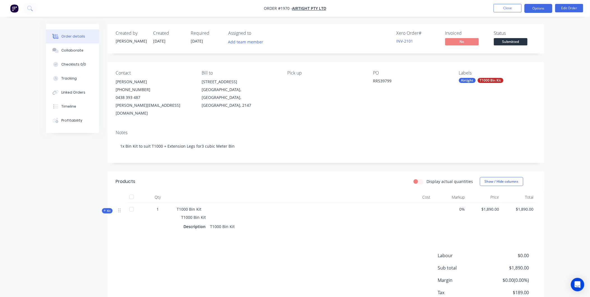
click at [539, 5] on button "Options" at bounding box center [538, 8] width 28 height 9
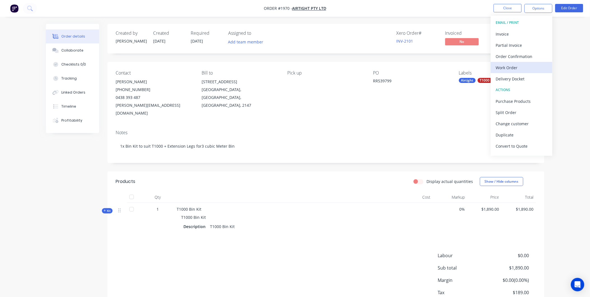
click at [510, 69] on div "Work Order" at bounding box center [522, 68] width 52 height 8
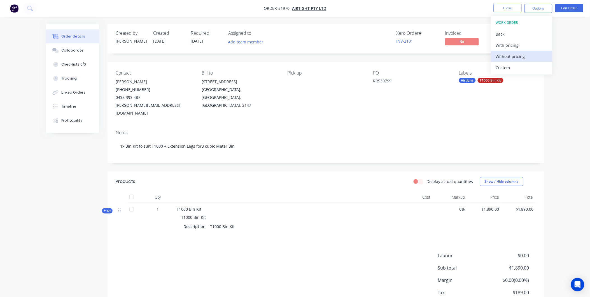
click at [507, 55] on div "Without pricing" at bounding box center [522, 56] width 52 height 8
drag, startPoint x: 56, startPoint y: 157, endPoint x: 59, endPoint y: 146, distance: 11.3
click at [59, 146] on div "Created by Kyle Created 09/09/25 Required 19/09/25 Assigned to Add team member …" at bounding box center [295, 179] width 498 height 310
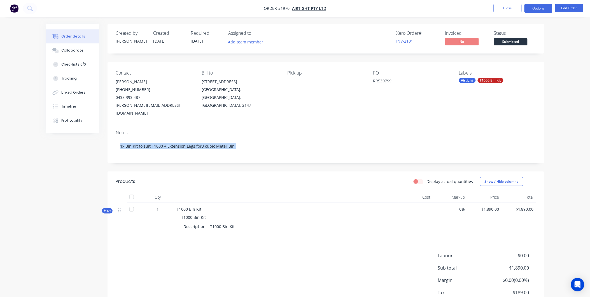
click at [535, 6] on button "Options" at bounding box center [538, 8] width 28 height 9
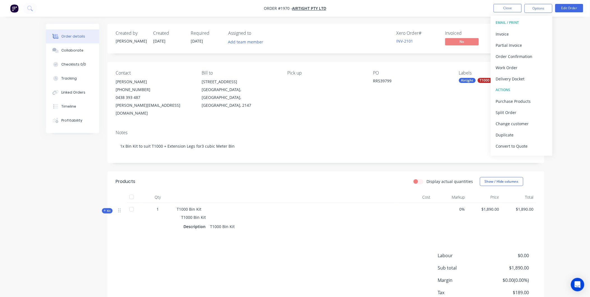
click at [572, 45] on div "Order details Collaborate Checklists 0/0 Tracking Linked Orders Timeline Profit…" at bounding box center [295, 167] width 590 height 334
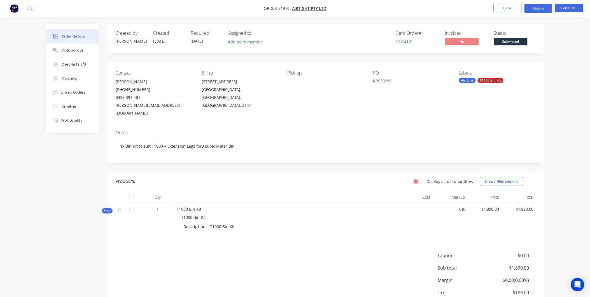
click at [539, 4] on button "Options" at bounding box center [538, 8] width 28 height 9
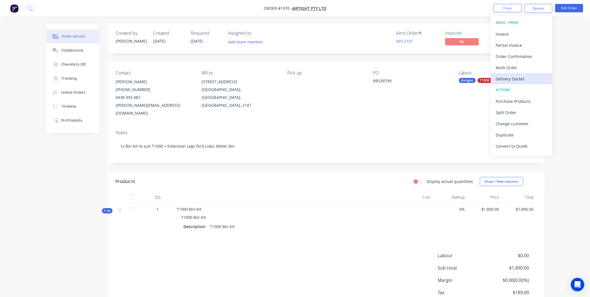
click at [516, 79] on div "Delivery Docket" at bounding box center [522, 79] width 52 height 8
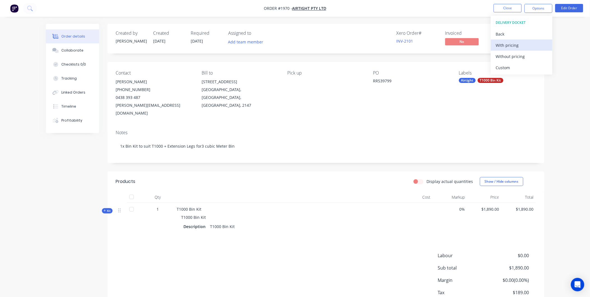
click at [513, 50] on button "With pricing" at bounding box center [522, 44] width 62 height 11
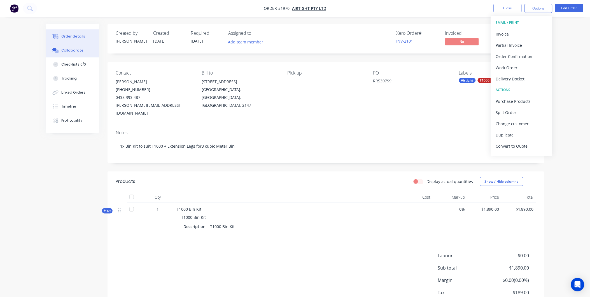
click at [73, 48] on div "Collaborate" at bounding box center [72, 50] width 22 height 5
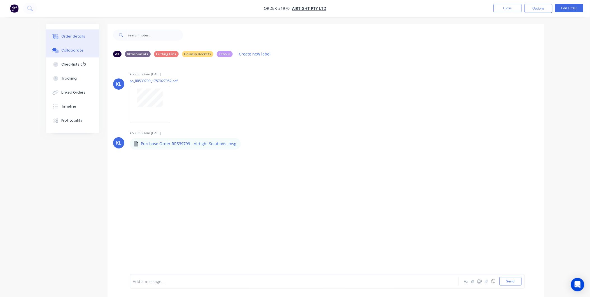
click at [52, 35] on div at bounding box center [56, 36] width 8 height 5
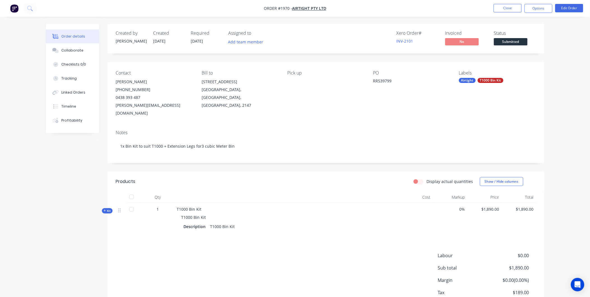
click at [519, 43] on span "Submitted" at bounding box center [511, 41] width 34 height 7
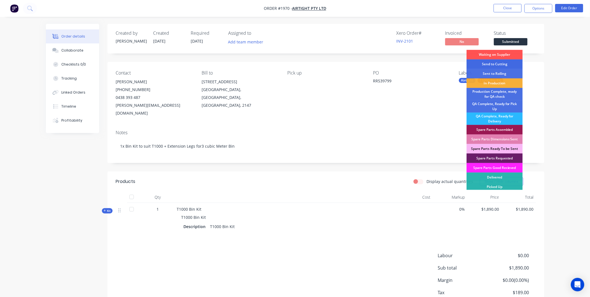
click at [504, 60] on div "Send to Cutting" at bounding box center [495, 64] width 56 height 10
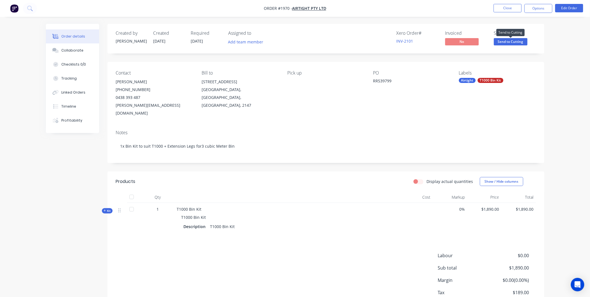
click at [512, 40] on span "Send to Cutting" at bounding box center [511, 41] width 34 height 7
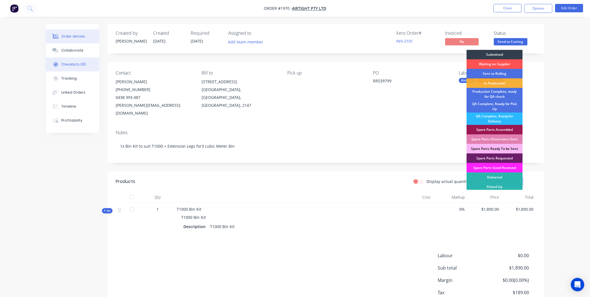
click at [78, 68] on button "Checklists 0/0" at bounding box center [72, 64] width 53 height 14
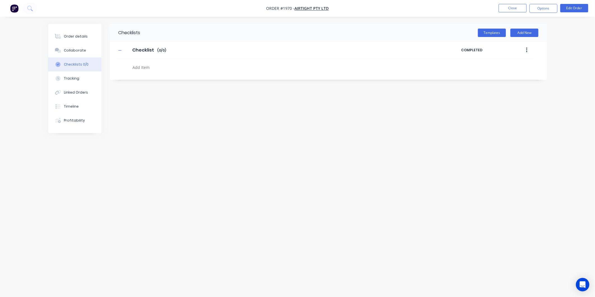
click at [153, 66] on textarea at bounding box center [264, 67] width 269 height 8
type textarea "MATERIAL NEEDED"
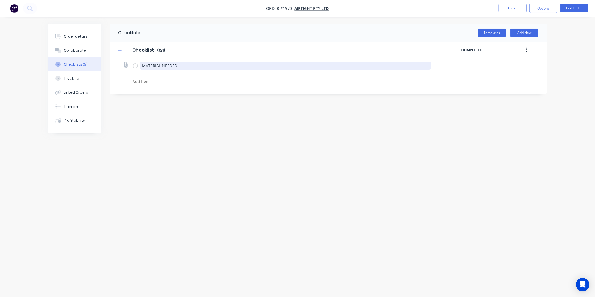
click at [186, 63] on textarea "MATERIAL NEEDED" at bounding box center [285, 66] width 291 height 8
click at [520, 29] on button "Add New" at bounding box center [524, 33] width 28 height 8
drag, startPoint x: 185, startPoint y: 63, endPoint x: 111, endPoint y: 68, distance: 73.8
click at [111, 68] on div "Checklist Checklist Enter Checklist name ( 0 / 1 ) COMPLETED MATERIAL NEEDED" at bounding box center [328, 64] width 437 height 45
drag, startPoint x: 409, startPoint y: 62, endPoint x: 405, endPoint y: 64, distance: 4.1
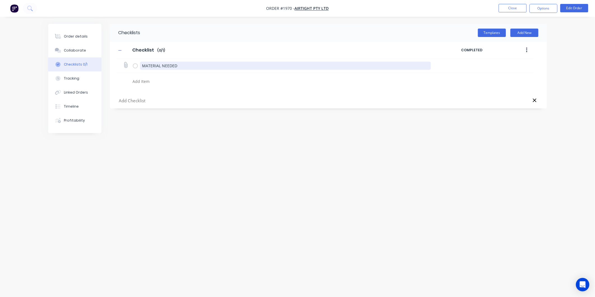
drag, startPoint x: 405, startPoint y: 64, endPoint x: 183, endPoint y: 65, distance: 222.0
click at [184, 67] on textarea "MATERIAL NEEDED" at bounding box center [285, 66] width 291 height 8
type textarea "MATERIAL NEEDE"
drag, startPoint x: 117, startPoint y: 63, endPoint x: 76, endPoint y: 62, distance: 40.6
click at [76, 62] on div "Order details Collaborate Checklists 0/1 Tracking Linked Orders Timeline Profit…" at bounding box center [297, 138] width 509 height 228
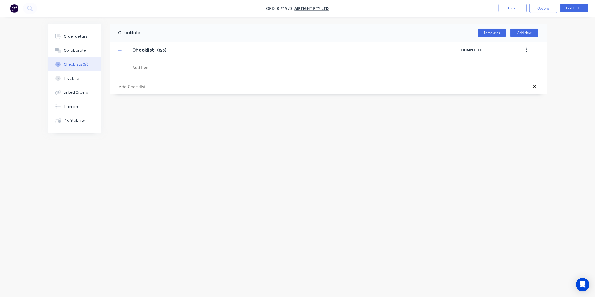
click at [141, 88] on input "text" at bounding box center [265, 86] width 294 height 7
click at [338, 136] on div "Checklists Templates Add New Checklist Checklist Enter Checklist name ( 0 / 0 )…" at bounding box center [297, 138] width 498 height 228
click at [142, 88] on input "text" at bounding box center [265, 86] width 294 height 7
type input "MATERIALS"
click at [141, 102] on textarea at bounding box center [264, 104] width 269 height 8
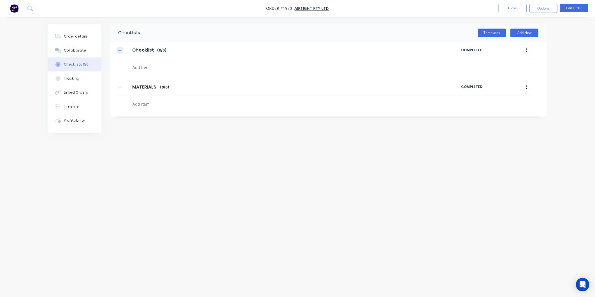
click at [121, 51] on icon "button" at bounding box center [119, 50] width 3 height 4
click at [521, 49] on button "button" at bounding box center [526, 50] width 13 height 10
click at [501, 74] on div "Delete" at bounding box center [506, 76] width 43 height 8
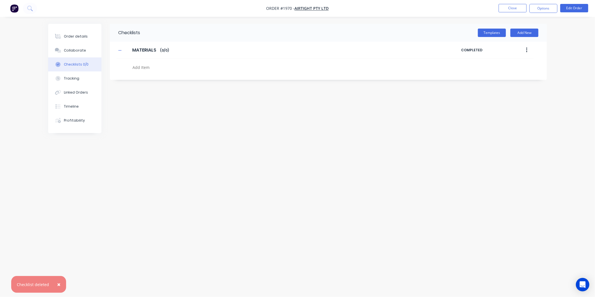
click at [138, 67] on textarea at bounding box center [264, 67] width 269 height 8
type textarea "1.2mmx1500x3000 Sheet Order"
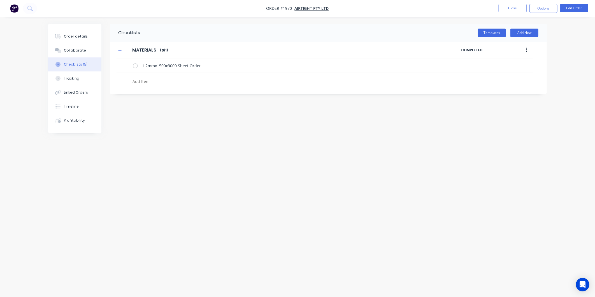
click at [149, 81] on textarea at bounding box center [264, 81] width 269 height 8
type textarea "7"
type textarea "3mmx75x75 Duragal RHS Order"
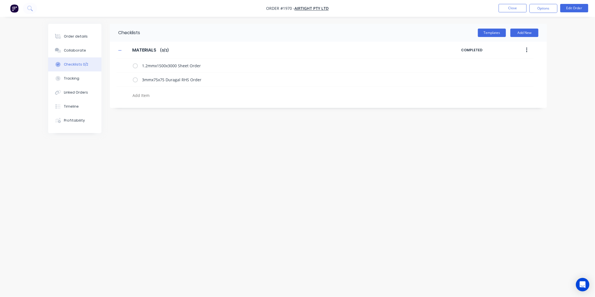
click at [172, 132] on div "Checklists Templates Add New MATERIALS MATERIALS Enter Checklist name ( 0 / 2 )…" at bounding box center [297, 138] width 498 height 228
click at [79, 39] on div "Order details" at bounding box center [76, 36] width 24 height 5
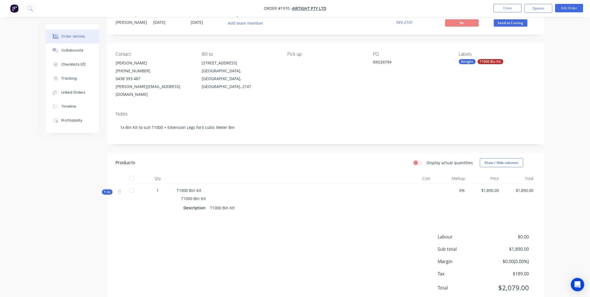
scroll to position [29, 0]
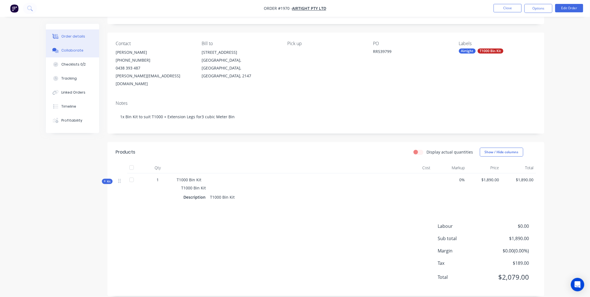
click at [73, 52] on div "Collaborate" at bounding box center [72, 50] width 22 height 5
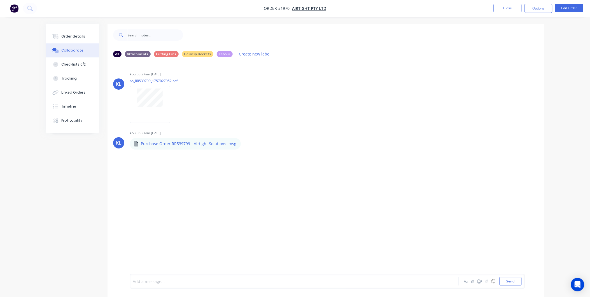
click at [154, 283] on div at bounding box center [278, 281] width 291 height 6
click at [300, 286] on div "@Dean We lack sufficent materials in order to complete this job right now. Plea…" at bounding box center [327, 281] width 395 height 15
click at [289, 280] on div "@Dean We lack sufficent materials in order to complete this job right now. Plea…" at bounding box center [278, 281] width 291 height 6
click at [314, 277] on div "@Dean We lack sufficent materials in order to complete this job right now. The …" at bounding box center [278, 281] width 291 height 8
click at [511, 280] on button "Send" at bounding box center [510, 281] width 22 height 8
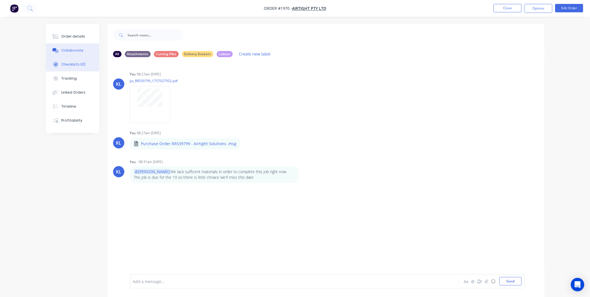
click at [70, 66] on div "Checklists 0/2" at bounding box center [73, 64] width 24 height 5
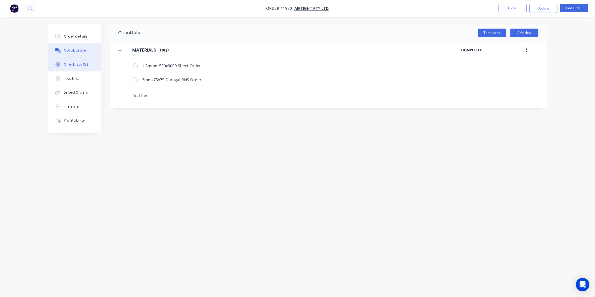
click at [78, 52] on div "Collaborate" at bounding box center [75, 50] width 22 height 5
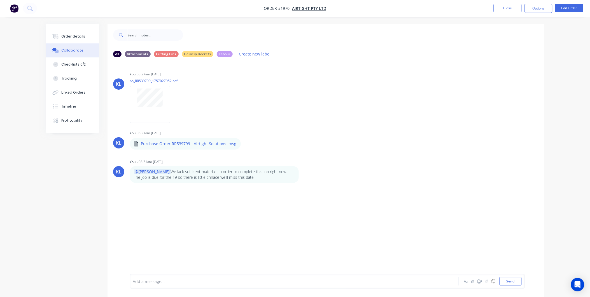
click at [73, 49] on div "Collaborate" at bounding box center [72, 50] width 22 height 5
click at [73, 37] on div "Order details" at bounding box center [73, 36] width 24 height 5
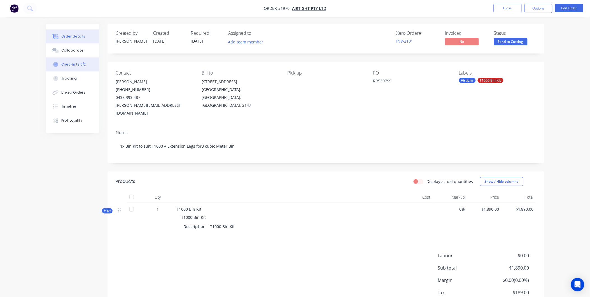
click at [72, 60] on button "Checklists 0/2" at bounding box center [72, 64] width 53 height 14
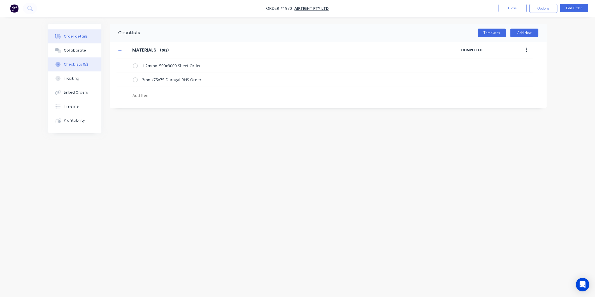
click at [74, 31] on button "Order details" at bounding box center [74, 36] width 53 height 14
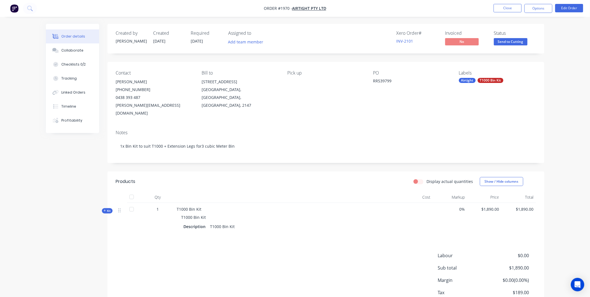
click at [46, 29] on button "Order details" at bounding box center [72, 36] width 53 height 14
click at [513, 9] on button "Close" at bounding box center [507, 8] width 28 height 8
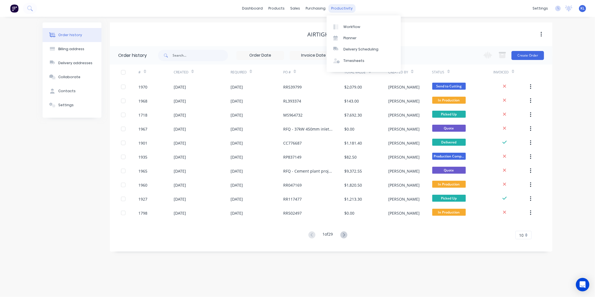
click at [341, 8] on div "productivity" at bounding box center [341, 8] width 27 height 8
click at [348, 28] on div "Workflow" at bounding box center [351, 26] width 17 height 5
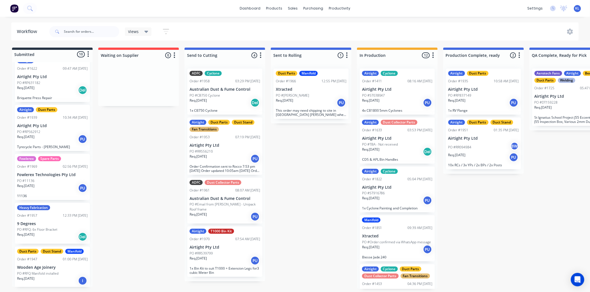
scroll to position [1, 0]
click at [34, 186] on p "Req. 08/09/25" at bounding box center [25, 185] width 17 height 5
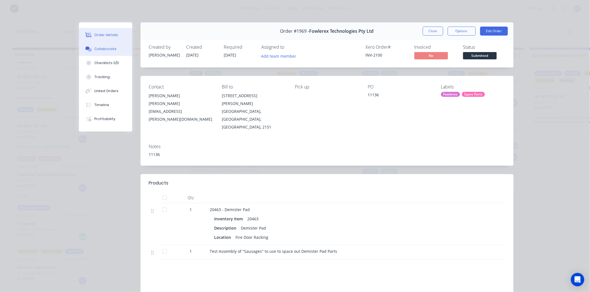
click at [109, 47] on div "Collaborate" at bounding box center [105, 48] width 22 height 5
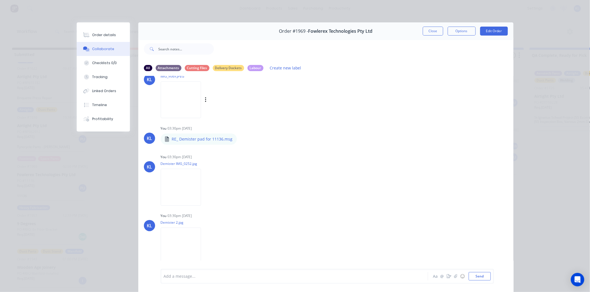
scroll to position [500, 0]
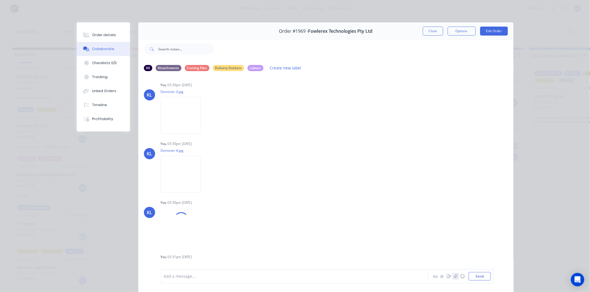
click at [454, 275] on icon "button" at bounding box center [455, 276] width 3 height 4
click at [478, 277] on button "Send" at bounding box center [480, 276] width 22 height 8
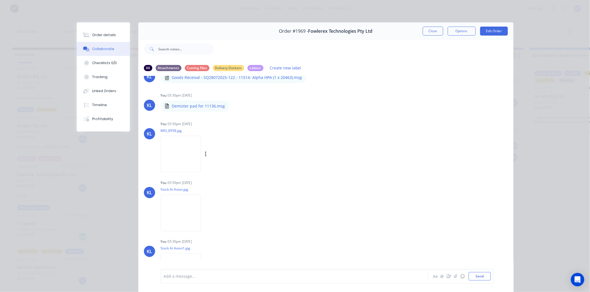
scroll to position [0, 0]
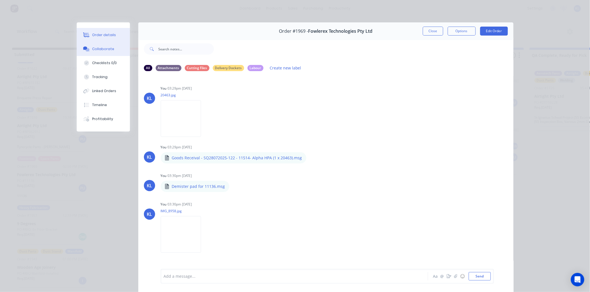
click at [100, 34] on div "Order details" at bounding box center [104, 34] width 24 height 5
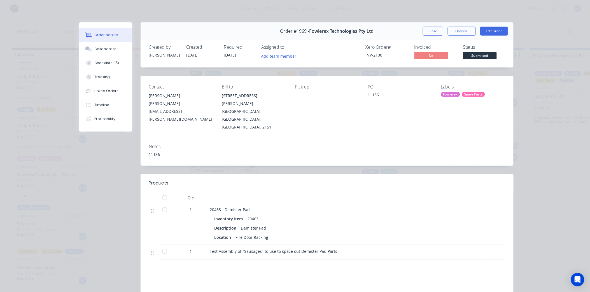
click at [480, 59] on span "Submitted" at bounding box center [480, 55] width 34 height 7
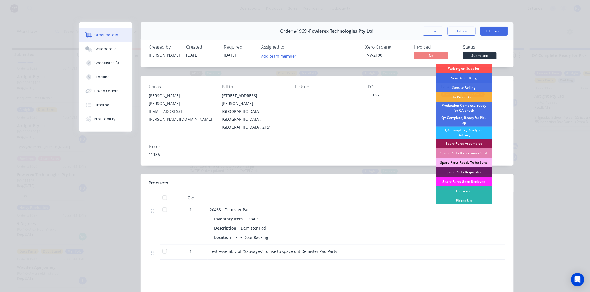
click at [462, 76] on div "Send to Cutting" at bounding box center [464, 78] width 56 height 10
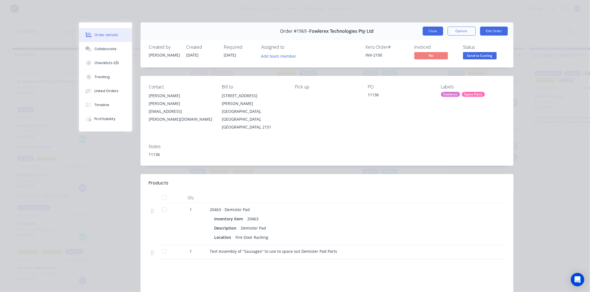
click at [438, 32] on button "Close" at bounding box center [433, 31] width 20 height 9
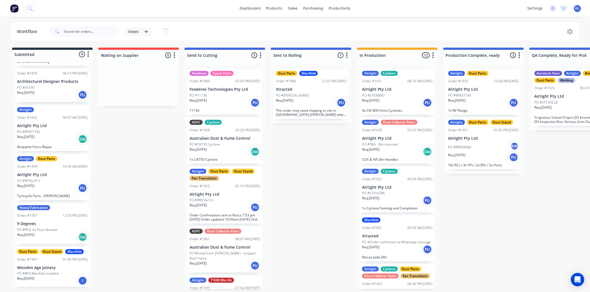
click at [217, 97] on div "PO #11136" at bounding box center [225, 95] width 71 height 5
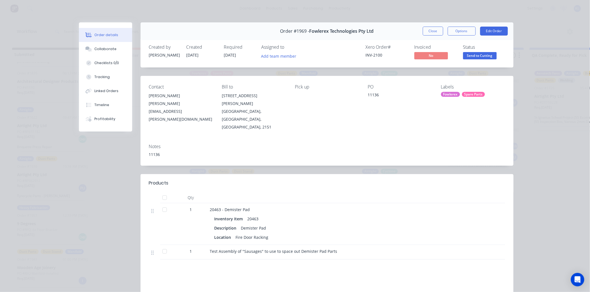
click at [473, 59] on span "Send to Cutting" at bounding box center [480, 55] width 34 height 7
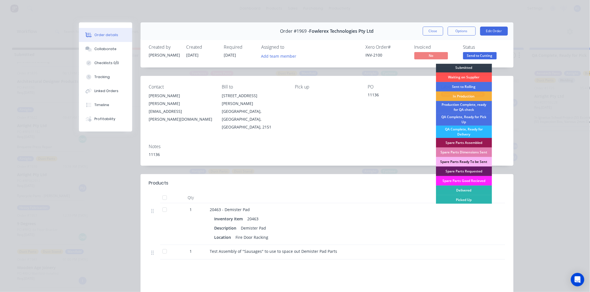
scroll to position [1, 0]
click at [476, 168] on div "Spare Parts Requested" at bounding box center [464, 171] width 56 height 10
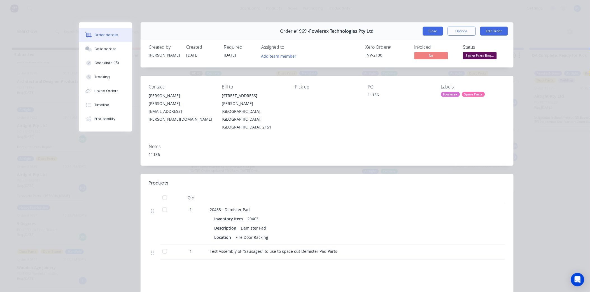
click at [429, 27] on button "Close" at bounding box center [433, 31] width 20 height 9
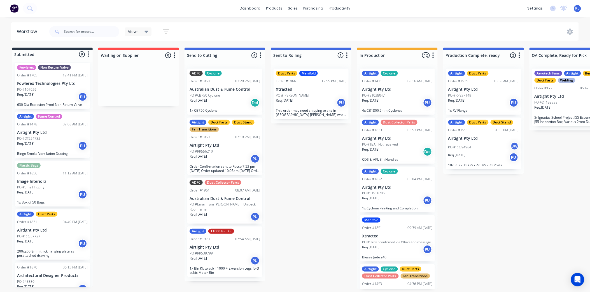
scroll to position [0, 0]
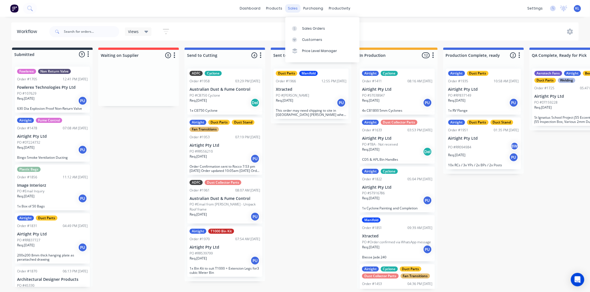
click at [291, 7] on div "sales" at bounding box center [292, 8] width 15 height 8
click at [310, 26] on div "Sales Orders" at bounding box center [313, 28] width 23 height 5
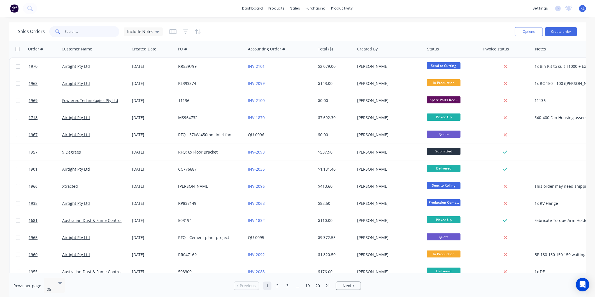
click at [79, 29] on input "text" at bounding box center [92, 31] width 55 height 11
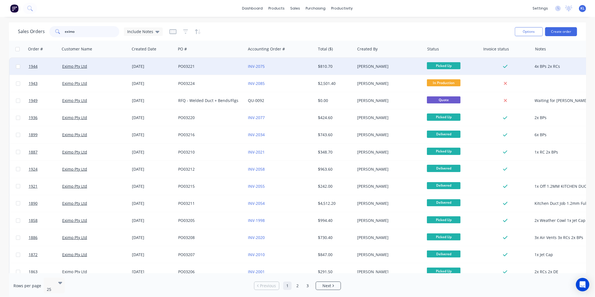
type input "eximo"
click at [89, 59] on div "Eximo Pty Ltd" at bounding box center [95, 66] width 70 height 17
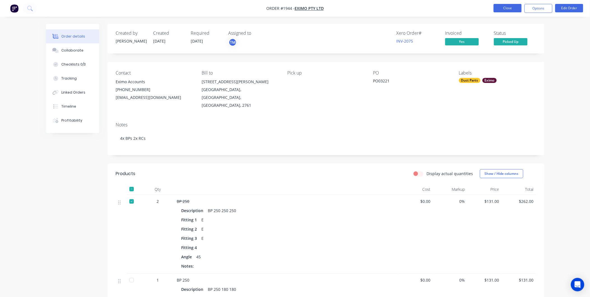
click at [506, 7] on button "Close" at bounding box center [507, 8] width 28 height 8
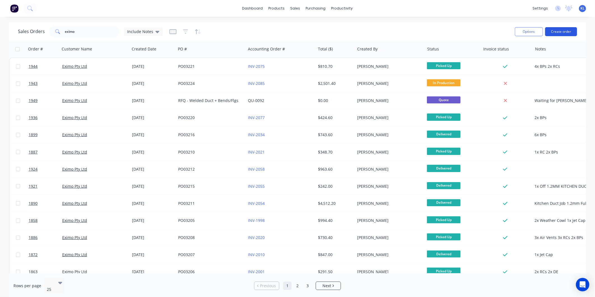
click at [562, 32] on button "Create order" at bounding box center [561, 31] width 32 height 9
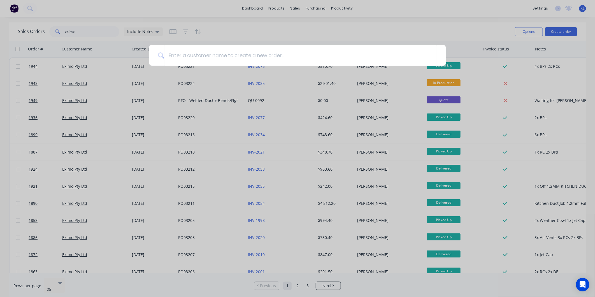
click at [401, 33] on div at bounding box center [297, 148] width 595 height 297
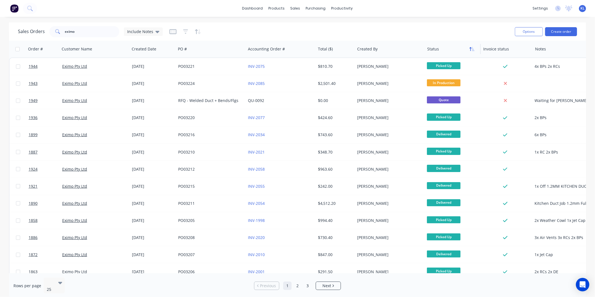
click at [474, 48] on button "button" at bounding box center [471, 49] width 8 height 8
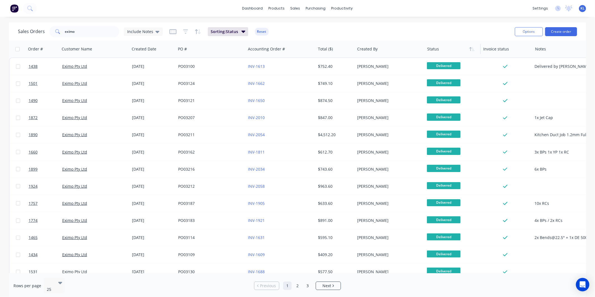
click at [474, 48] on button "button" at bounding box center [471, 49] width 8 height 8
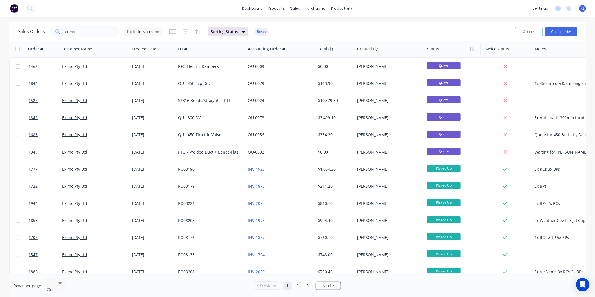
drag, startPoint x: 88, startPoint y: 27, endPoint x: 101, endPoint y: 20, distance: 15.1
click at [101, 20] on div "dashboard products sales purchasing productivity dashboard products Product Cat…" at bounding box center [297, 148] width 595 height 297
click at [88, 33] on input "eximo" at bounding box center [92, 31] width 55 height 11
click at [556, 31] on button "Create order" at bounding box center [561, 31] width 32 height 9
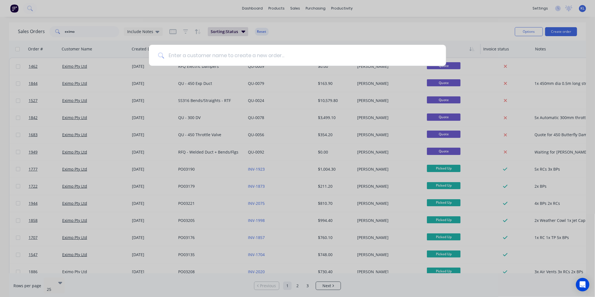
click at [307, 55] on input at bounding box center [300, 55] width 273 height 21
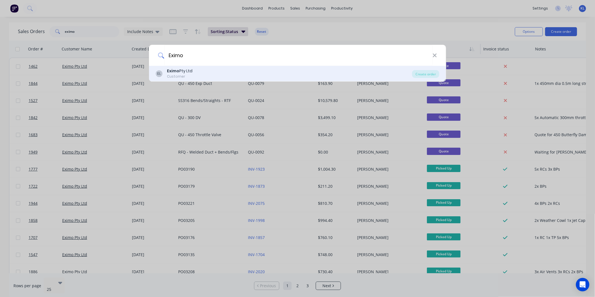
type input "Eximo"
click at [194, 77] on div "EL Eximo Pty Ltd Customer" at bounding box center [284, 73] width 256 height 11
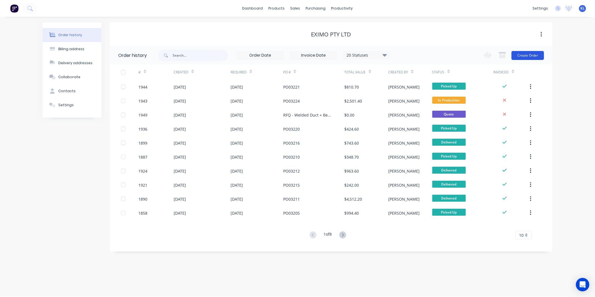
click at [530, 54] on button "Create Order" at bounding box center [527, 55] width 32 height 9
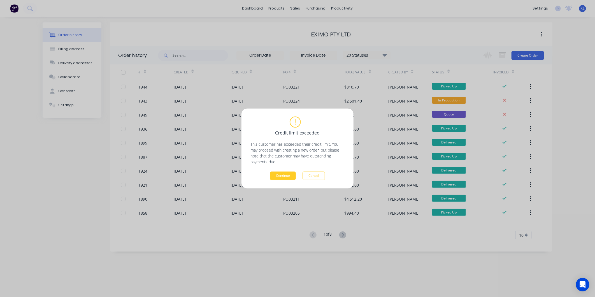
click at [282, 174] on button "Continue" at bounding box center [283, 176] width 26 height 8
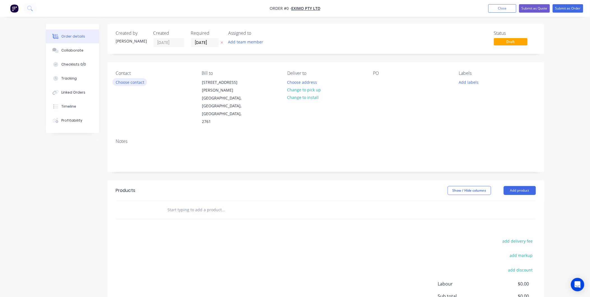
click at [130, 79] on button "Choose contact" at bounding box center [130, 82] width 34 height 8
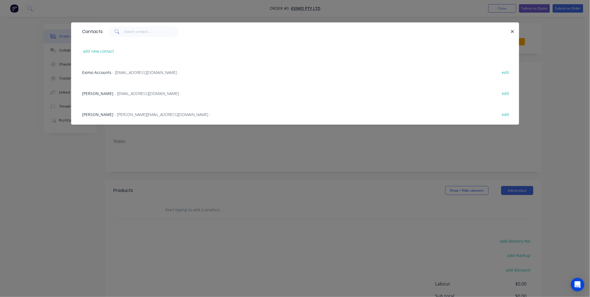
click at [111, 91] on span "[PERSON_NAME]" at bounding box center [97, 93] width 31 height 5
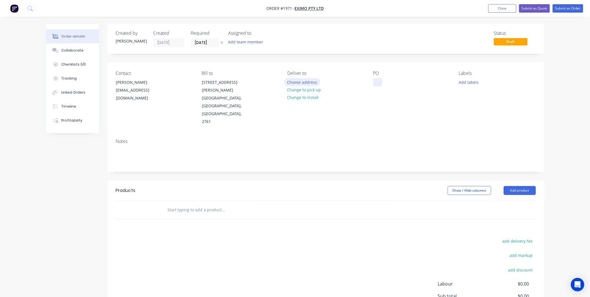
drag, startPoint x: 376, startPoint y: 83, endPoint x: 319, endPoint y: 82, distance: 57.9
click at [377, 83] on div at bounding box center [377, 82] width 9 height 8
click at [381, 84] on div at bounding box center [377, 82] width 9 height 8
click at [429, 94] on div "PO RFQ - Welded 1.6mm 400Ø" at bounding box center [411, 98] width 77 height 55
click at [427, 83] on div "RFQ - Welded 1.6mm 400Ø" at bounding box center [402, 82] width 59 height 8
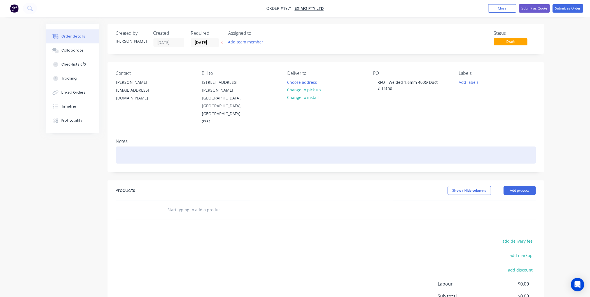
click at [429, 146] on div at bounding box center [326, 154] width 420 height 17
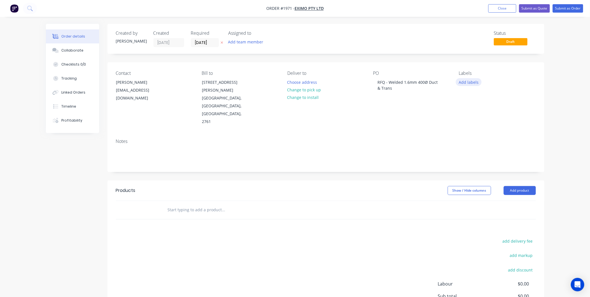
click at [460, 84] on button "Add labels" at bounding box center [469, 82] width 26 height 8
click at [482, 99] on input "text" at bounding box center [505, 98] width 59 height 11
click at [475, 135] on button "Eximo" at bounding box center [478, 132] width 26 height 8
click at [492, 93] on input "Eximo" at bounding box center [505, 95] width 59 height 11
type input "E"
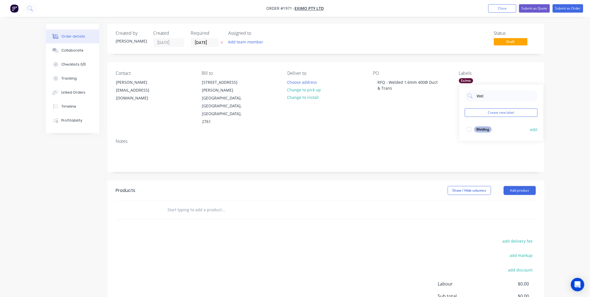
click at [481, 128] on div "Welding" at bounding box center [482, 129] width 17 height 6
click at [489, 96] on input "Wel" at bounding box center [505, 95] width 59 height 11
type input "W"
click at [478, 130] on div "Sqr2Rnd" at bounding box center [483, 129] width 18 height 6
click at [493, 95] on input "Sq" at bounding box center [505, 95] width 59 height 11
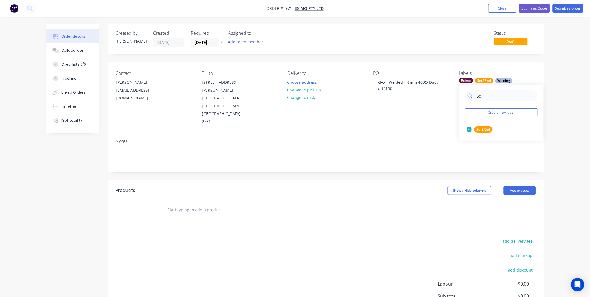
type input "S"
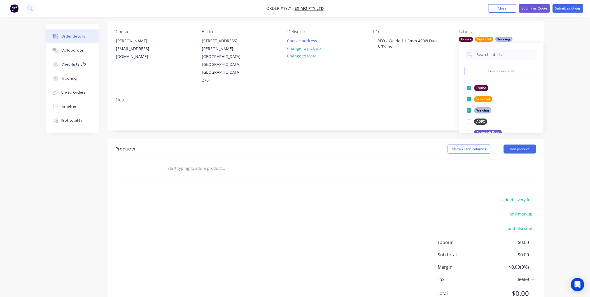
scroll to position [42, 0]
click at [180, 162] on input "text" at bounding box center [223, 167] width 112 height 11
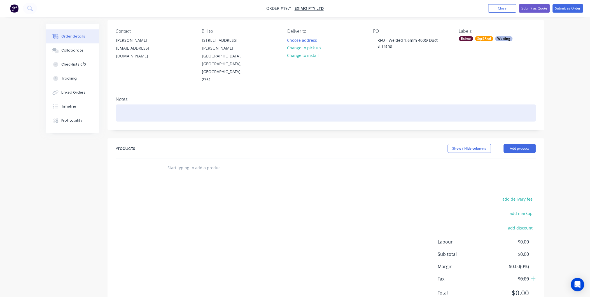
click at [144, 104] on div at bounding box center [326, 112] width 420 height 17
click at [176, 104] on div at bounding box center [326, 112] width 420 height 17
click at [129, 104] on div at bounding box center [326, 112] width 420 height 17
paste div
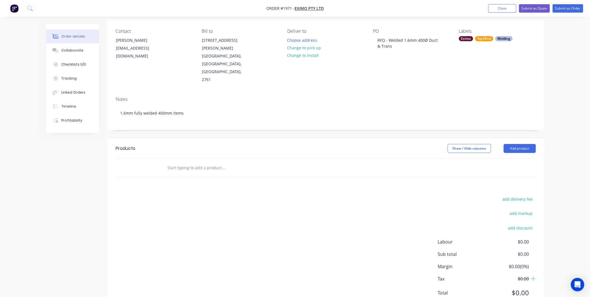
click at [149, 104] on div "Notes 1.6mm fully welded 400mm items" at bounding box center [325, 111] width 437 height 38
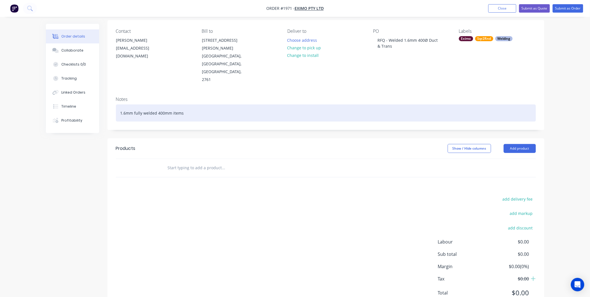
click at [170, 104] on div "1.6mm fully welded 400mm items" at bounding box center [326, 112] width 420 height 17
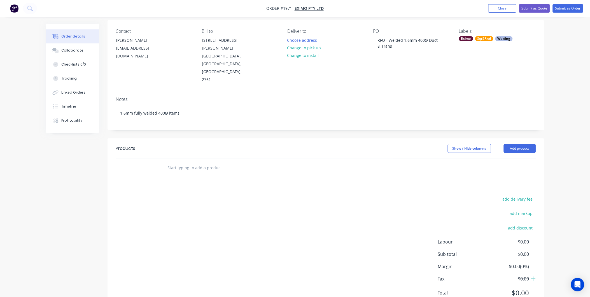
click at [176, 99] on div "Notes 1.6mm fully welded 400Ø items" at bounding box center [325, 111] width 437 height 38
click at [191, 162] on input "text" at bounding box center [223, 167] width 112 height 11
click at [512, 144] on button "Add product" at bounding box center [520, 148] width 32 height 9
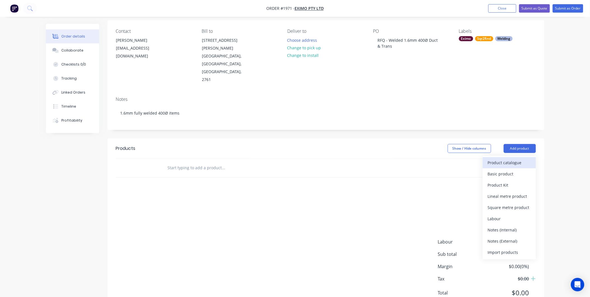
click at [503, 158] on div "Product catalogue" at bounding box center [509, 162] width 43 height 8
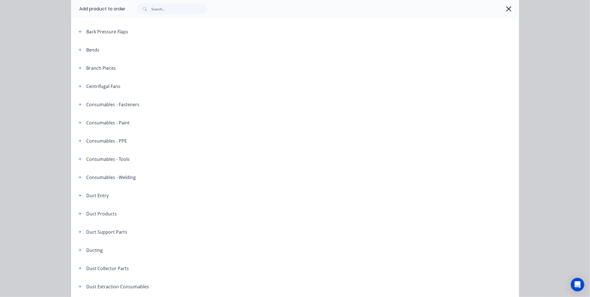
scroll to position [0, 0]
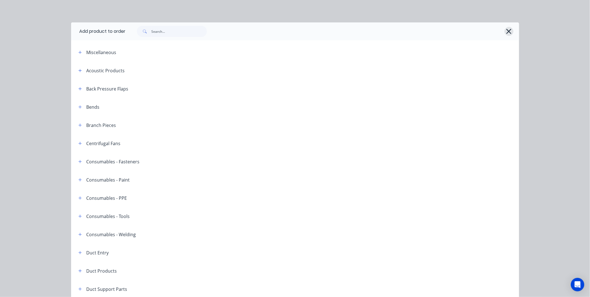
click at [507, 31] on icon "button" at bounding box center [508, 31] width 5 height 5
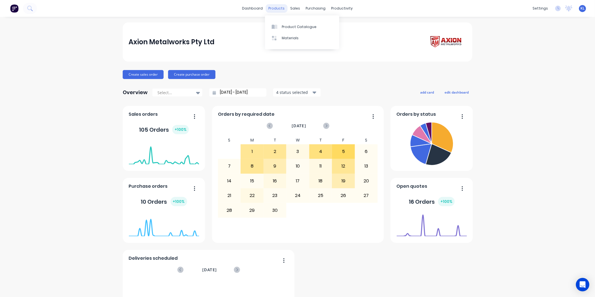
click at [275, 12] on div "products" at bounding box center [277, 8] width 22 height 8
click at [293, 26] on div "Product Catalogue" at bounding box center [299, 26] width 35 height 5
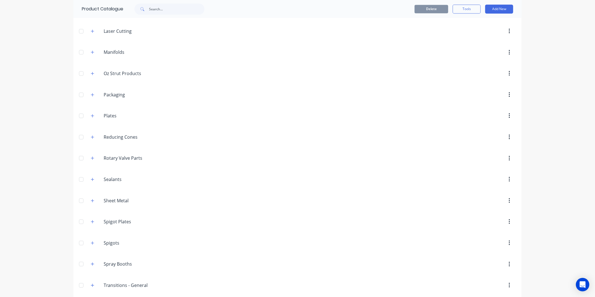
scroll to position [764, 0]
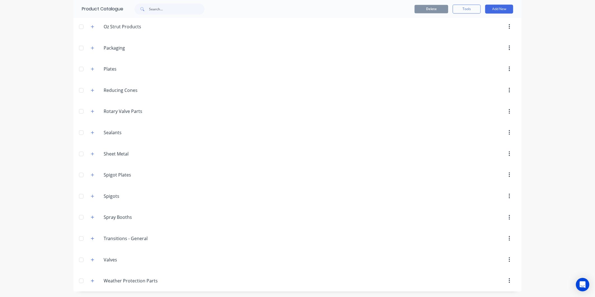
click at [95, 280] on div "[DOMAIN_NAME] Weather Protection Parts" at bounding box center [130, 280] width 88 height 10
click at [91, 239] on icon "button" at bounding box center [92, 238] width 3 height 4
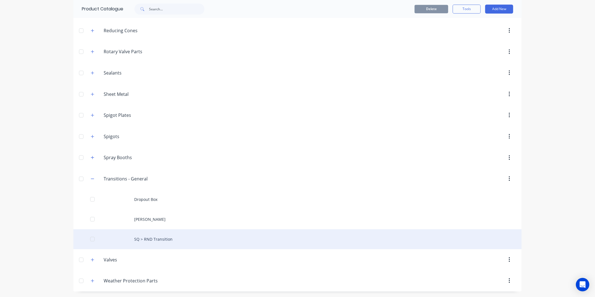
scroll to position [824, 0]
click at [134, 241] on div "SQ > RND Transition" at bounding box center [297, 239] width 448 height 20
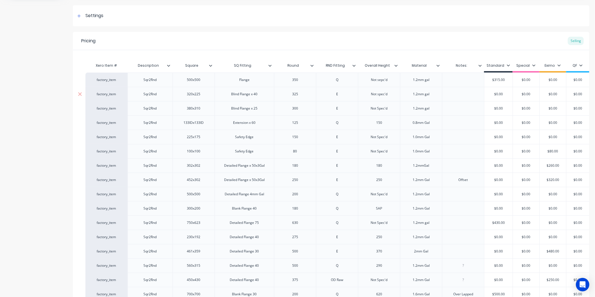
scroll to position [185, 0]
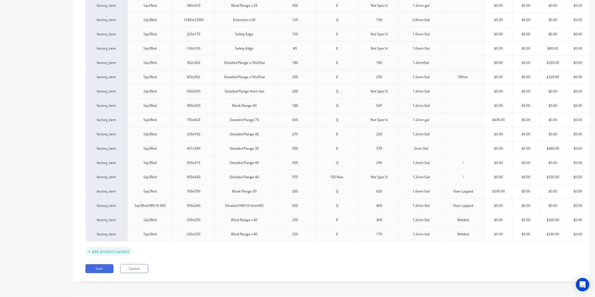
click at [104, 247] on div "+ add product variant" at bounding box center [108, 251] width 46 height 9
type textarea "x"
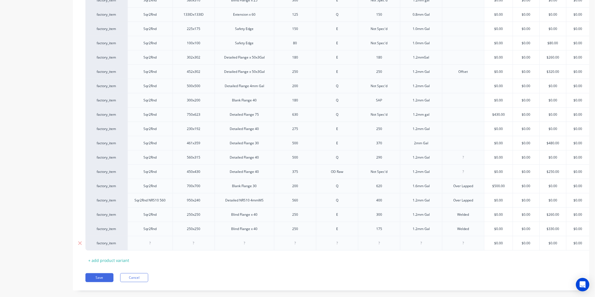
click at [153, 245] on div at bounding box center [150, 242] width 28 height 7
drag, startPoint x: 157, startPoint y: 231, endPoint x: 139, endPoint y: 231, distance: 17.4
click at [139, 231] on div "Sqr2Rnd" at bounding box center [150, 228] width 28 height 7
copy div "Sqr2Rnd"
drag, startPoint x: 148, startPoint y: 243, endPoint x: 140, endPoint y: 243, distance: 7.8
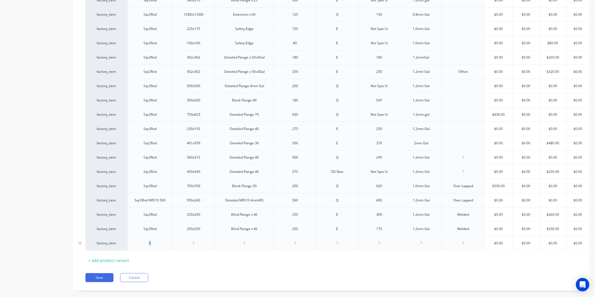
click at [140, 243] on div "S" at bounding box center [150, 242] width 28 height 7
click at [194, 244] on div at bounding box center [193, 242] width 28 height 7
type textarea "x"
click at [243, 244] on div at bounding box center [244, 242] width 28 height 7
type textarea "x"
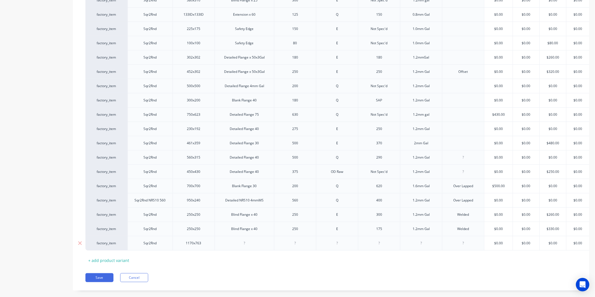
click at [248, 245] on div at bounding box center [244, 242] width 28 height 7
click at [247, 244] on div at bounding box center [244, 242] width 28 height 7
drag, startPoint x: 251, startPoint y: 242, endPoint x: 256, endPoint y: 245, distance: 6.4
click at [254, 244] on div "Detailed Flange 30" at bounding box center [244, 242] width 38 height 7
click at [256, 245] on div "Detailed Flange 30" at bounding box center [244, 242] width 38 height 7
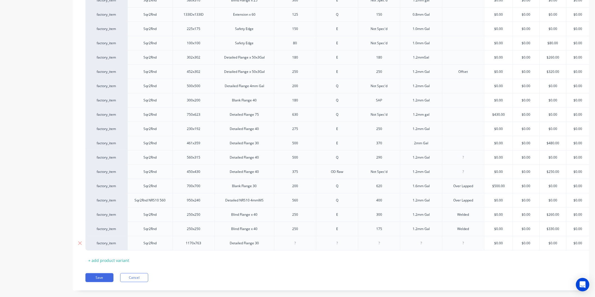
click at [254, 245] on div "Detailed Flange 30" at bounding box center [244, 242] width 38 height 7
click at [293, 240] on div at bounding box center [295, 242] width 28 height 7
type textarea "x"
click at [299, 245] on div at bounding box center [295, 242] width 28 height 7
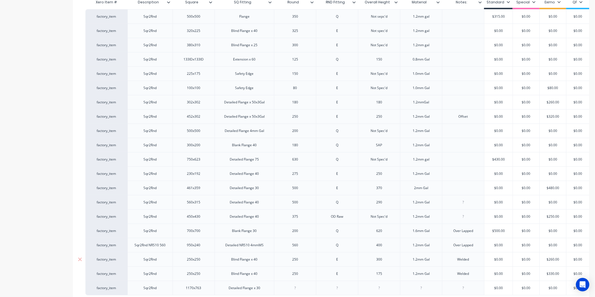
scroll to position [200, 0]
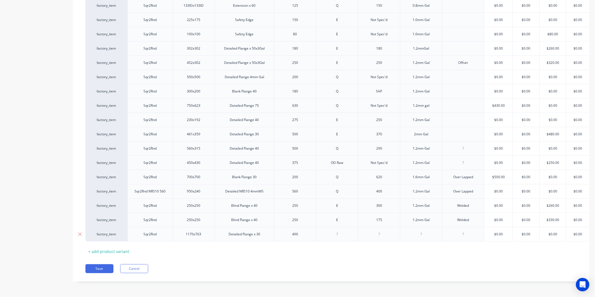
click at [342, 230] on div at bounding box center [337, 233] width 28 height 7
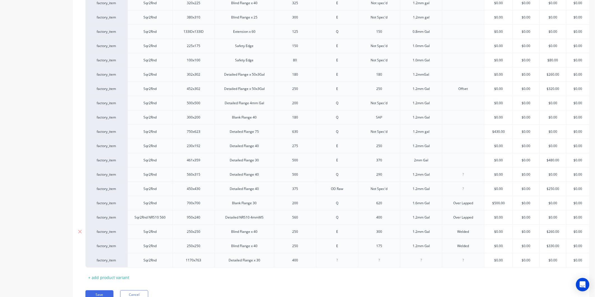
scroll to position [169, 0]
click at [426, 259] on div at bounding box center [421, 259] width 28 height 7
type textarea "x"
click at [264, 259] on div "Detailed Flange x 30" at bounding box center [244, 259] width 41 height 7
click at [300, 261] on div "400" at bounding box center [295, 261] width 28 height 7
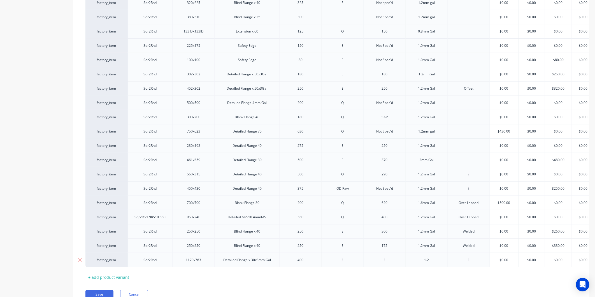
click at [264, 260] on div "Detailed Flange x 30x3mm Gal" at bounding box center [247, 259] width 57 height 7
click at [347, 263] on div at bounding box center [342, 259] width 28 height 7
type textarea "x"
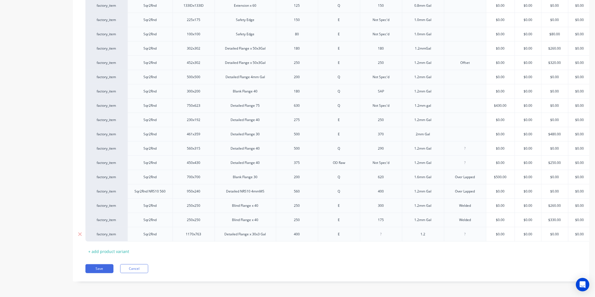
type textarea "x"
click at [385, 230] on div at bounding box center [381, 233] width 28 height 7
click at [431, 230] on div "1.2" at bounding box center [423, 233] width 28 height 7
type textarea "x"
click at [466, 230] on div at bounding box center [465, 233] width 28 height 7
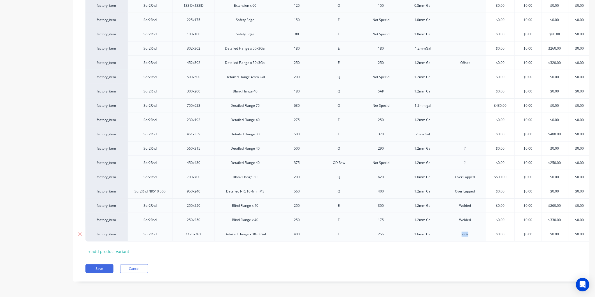
drag, startPoint x: 473, startPoint y: 226, endPoint x: 458, endPoint y: 229, distance: 15.2
click at [458, 230] on div "elde" at bounding box center [465, 233] width 28 height 7
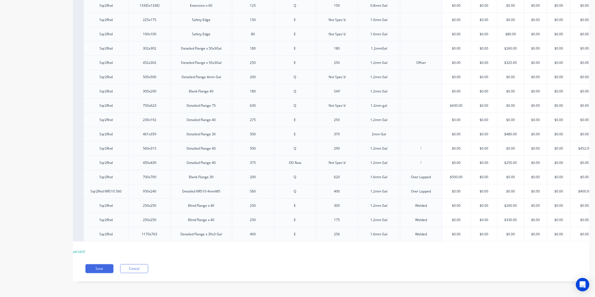
scroll to position [0, 58]
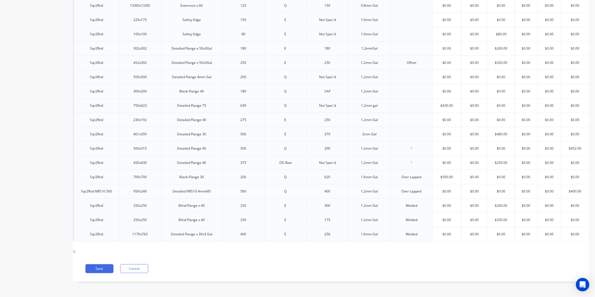
click at [446, 231] on input "text" at bounding box center [446, 233] width 28 height 5
type textarea "x"
type input "$0.00"
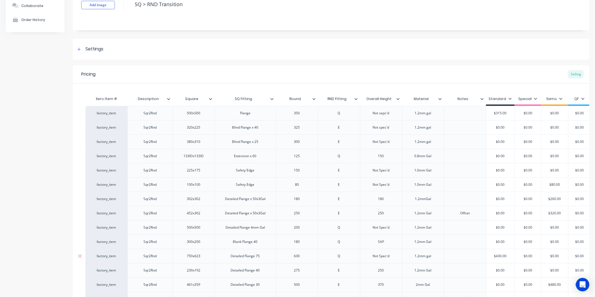
scroll to position [200, 0]
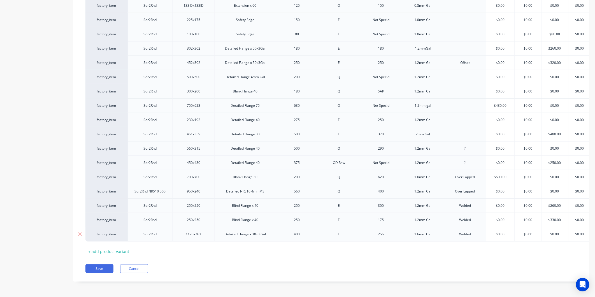
click at [161, 230] on div "Sqr2Rnd" at bounding box center [150, 233] width 28 height 7
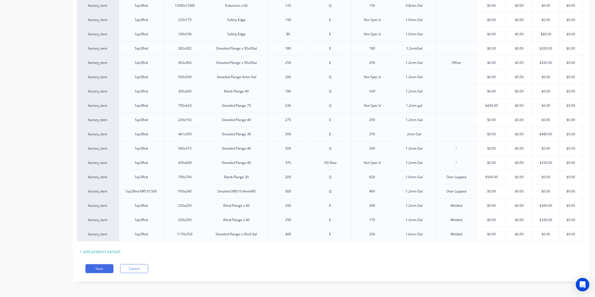
scroll to position [0, 0]
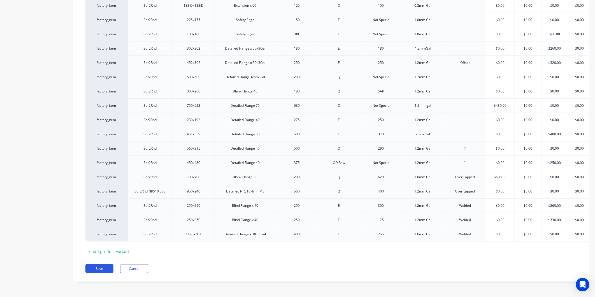
click at [99, 267] on button "Save" at bounding box center [99, 268] width 28 height 9
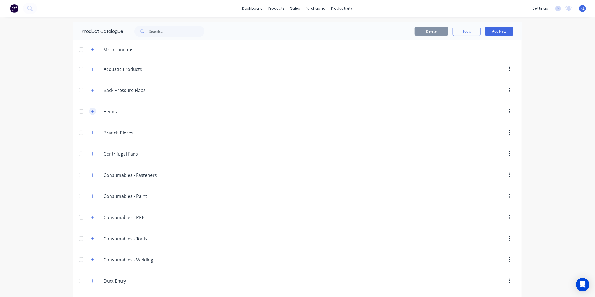
click at [91, 110] on icon "button" at bounding box center [92, 111] width 3 height 4
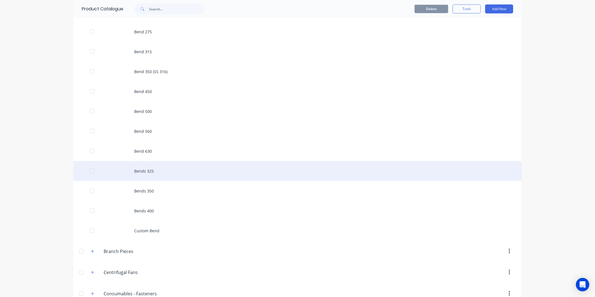
scroll to position [186, 0]
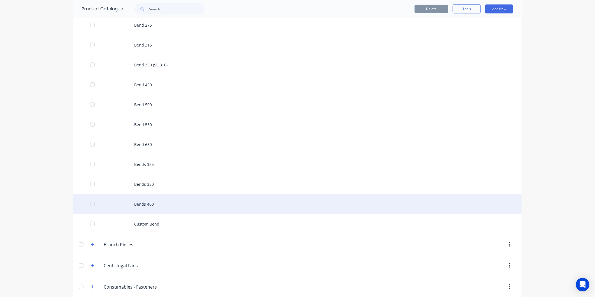
click at [159, 206] on div "Bends 400" at bounding box center [297, 204] width 448 height 20
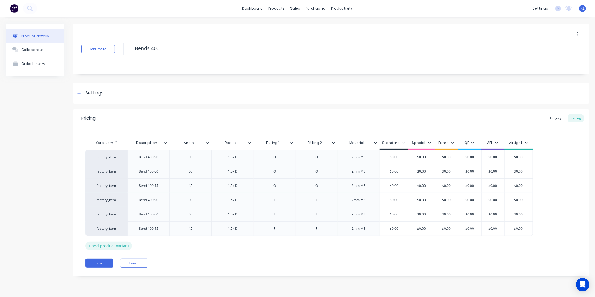
click at [108, 245] on div "+ add product variant" at bounding box center [108, 245] width 46 height 9
type textarea "x"
click at [151, 244] on div at bounding box center [149, 242] width 28 height 7
type textarea "x"
click at [195, 242] on div at bounding box center [191, 242] width 28 height 7
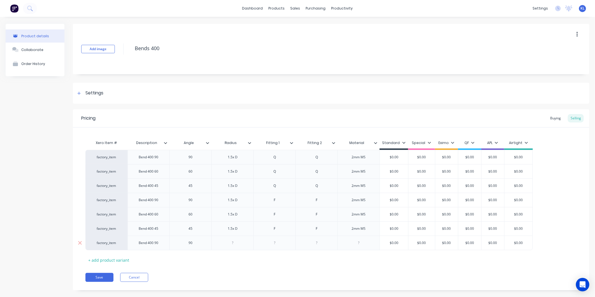
type textarea "x"
click at [236, 242] on div at bounding box center [233, 242] width 28 height 7
type textarea "x"
click at [280, 245] on div at bounding box center [275, 242] width 28 height 7
type textarea "x"
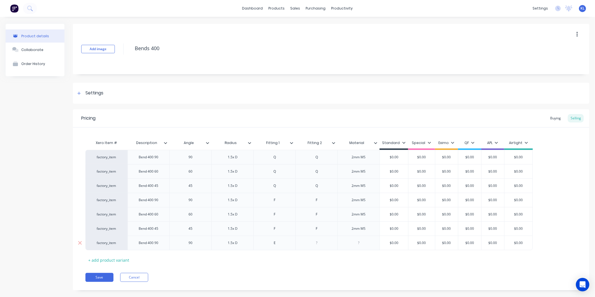
click at [323, 246] on div at bounding box center [317, 242] width 28 height 7
type textarea "x"
click at [365, 244] on div at bounding box center [359, 242] width 28 height 7
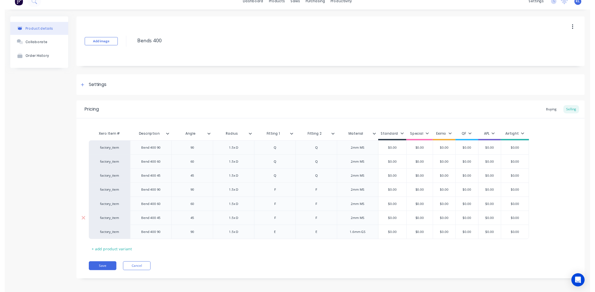
scroll to position [9, 0]
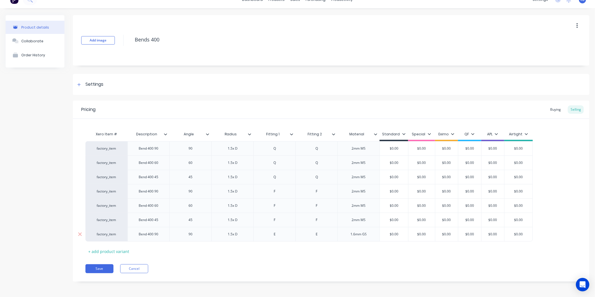
type textarea "x"
type input "$0.00"
drag, startPoint x: 450, startPoint y: 232, endPoint x: 441, endPoint y: 233, distance: 9.0
click at [441, 233] on input "$0.00" at bounding box center [446, 233] width 28 height 5
type textarea "x"
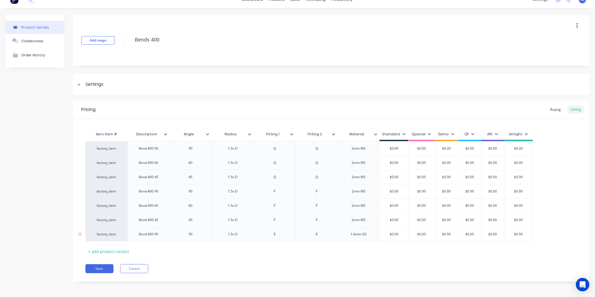
type input "5"
type textarea "x"
type input "53"
type textarea "x"
type input "$538.00"
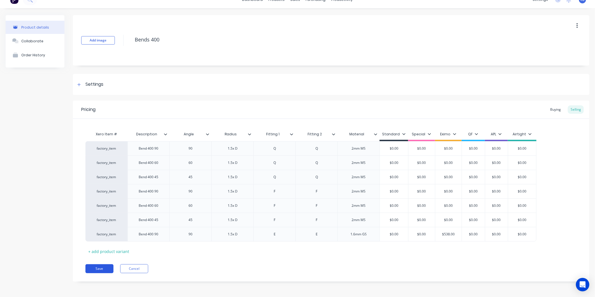
click at [93, 268] on button "Save" at bounding box center [99, 268] width 28 height 9
type textarea "x"
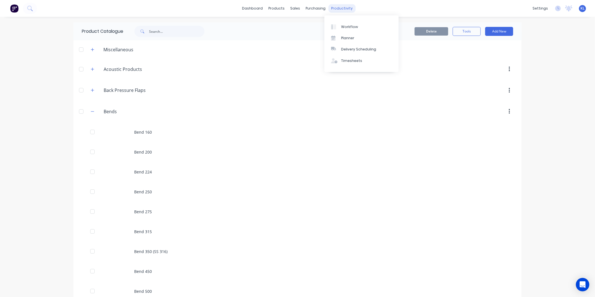
click at [329, 10] on div "productivity" at bounding box center [341, 8] width 27 height 8
click at [344, 26] on div "Workflow" at bounding box center [349, 26] width 17 height 5
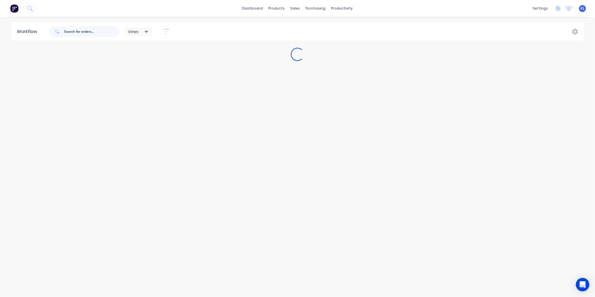
click at [92, 35] on input "text" at bounding box center [91, 31] width 55 height 11
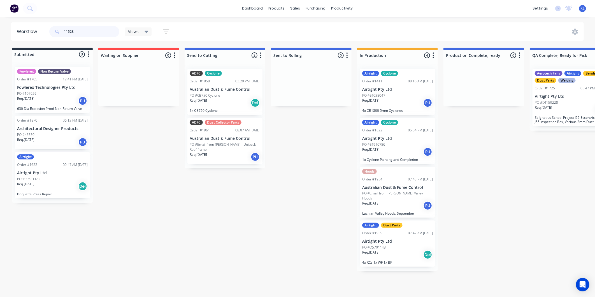
type input "11528"
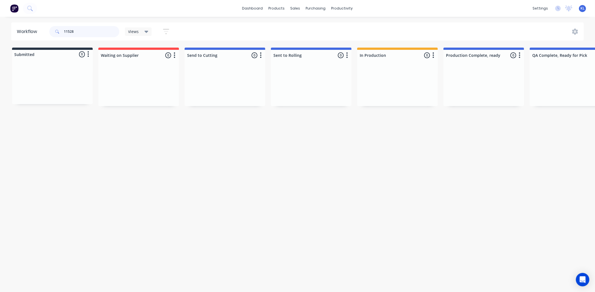
drag, startPoint x: 81, startPoint y: 32, endPoint x: 50, endPoint y: 29, distance: 31.8
click at [50, 29] on div "11528" at bounding box center [84, 31] width 70 height 11
drag, startPoint x: 85, startPoint y: 29, endPoint x: 25, endPoint y: 38, distance: 60.0
click at [25, 38] on header "Workflow 11516 Views Save new view None (Default) edit All edit Production edit…" at bounding box center [297, 31] width 572 height 18
paste input "07607"
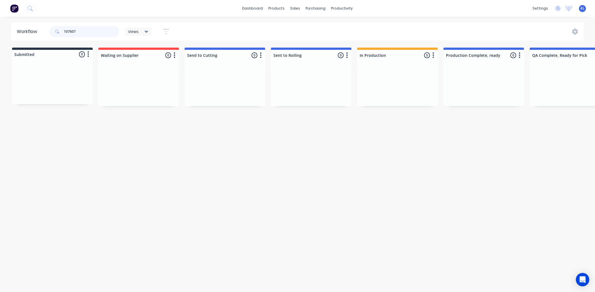
click at [88, 30] on input "107607" at bounding box center [91, 31] width 55 height 11
type input "107607"
drag, startPoint x: 85, startPoint y: 31, endPoint x: -12, endPoint y: 27, distance: 97.2
click at [0, 27] on html "dashboard products sales purchasing productivity dashboard products Product Cat…" at bounding box center [297, 129] width 595 height 258
click at [345, 9] on div "productivity" at bounding box center [341, 8] width 27 height 8
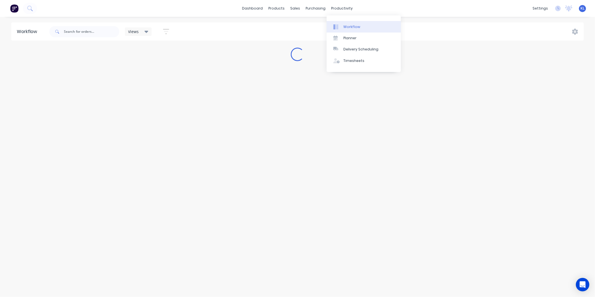
click at [348, 24] on div "Workflow" at bounding box center [351, 26] width 17 height 5
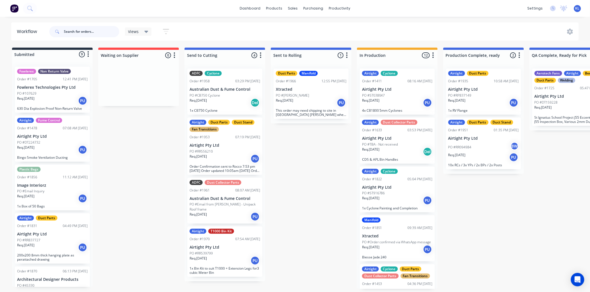
click at [73, 29] on input "text" at bounding box center [91, 31] width 55 height 11
paste input ". RR047169"
click at [66, 30] on input ". RR047169" at bounding box center [91, 31] width 55 height 11
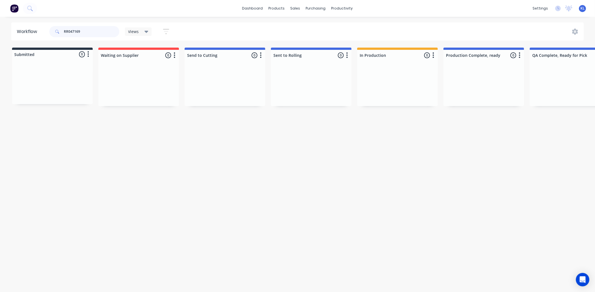
click at [103, 30] on input "RR047169" at bounding box center [91, 31] width 55 height 11
type input "RR047169"
click at [398, 99] on div "Req. [DATE] PU" at bounding box center [397, 103] width 71 height 10
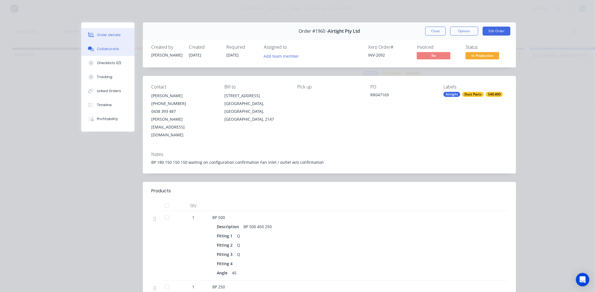
click at [103, 47] on div "Collaborate" at bounding box center [108, 48] width 22 height 5
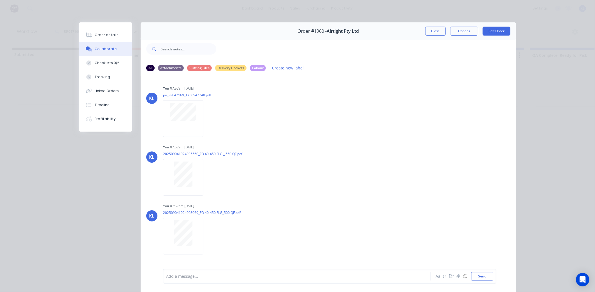
click at [88, 27] on div "Order details Collaborate Checklists 0/2 Tracking Linked Orders Timeline Profit…" at bounding box center [105, 76] width 53 height 109
click at [97, 33] on div "Order details" at bounding box center [107, 34] width 24 height 5
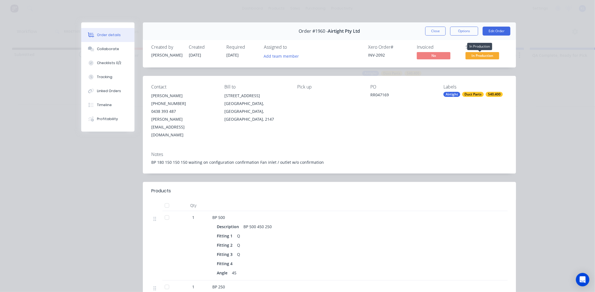
click at [471, 54] on span "In Production" at bounding box center [482, 55] width 34 height 7
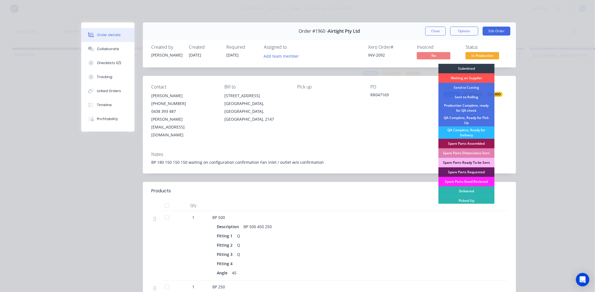
click at [529, 66] on div "Order details Collaborate Checklists 0/2 Tracking Linked Orders Timeline Profit…" at bounding box center [297, 146] width 595 height 292
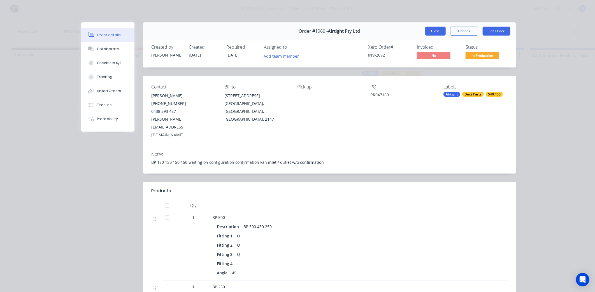
click at [435, 31] on button "Close" at bounding box center [435, 31] width 20 height 9
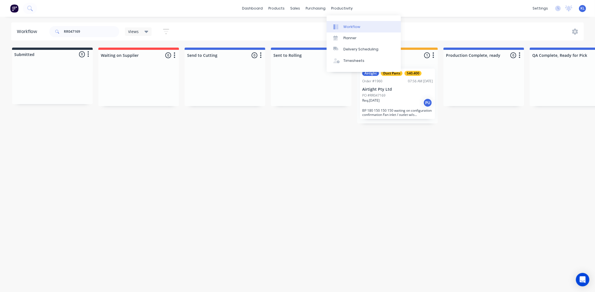
click at [348, 26] on div "Workflow" at bounding box center [351, 26] width 17 height 5
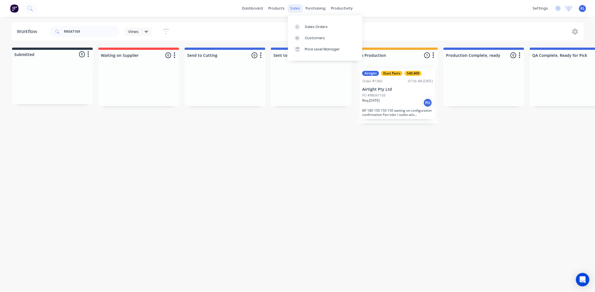
click at [293, 7] on div "sales" at bounding box center [294, 8] width 15 height 8
click at [313, 23] on link "Sales Orders" at bounding box center [325, 26] width 74 height 11
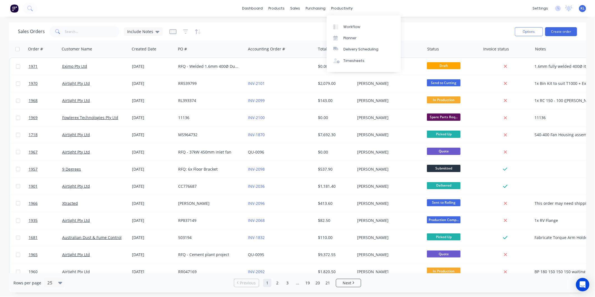
click at [339, 8] on div "productivity" at bounding box center [341, 8] width 27 height 8
click at [353, 27] on div "Workflow" at bounding box center [351, 26] width 17 height 5
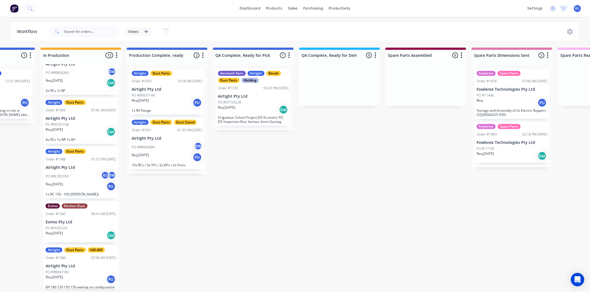
scroll to position [381, 0]
click at [85, 171] on div "PO #RL393374 KL BW" at bounding box center [81, 175] width 71 height 11
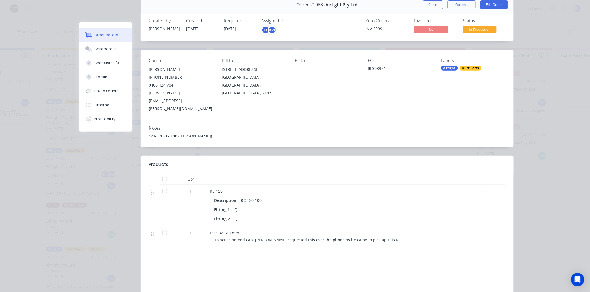
scroll to position [83, 0]
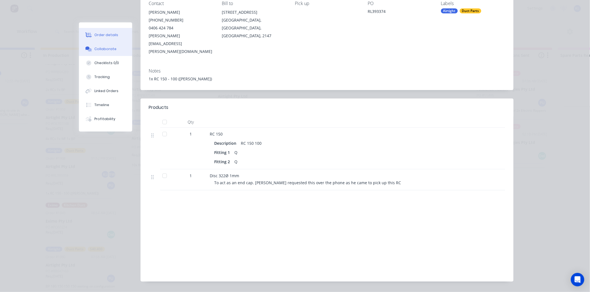
click at [105, 52] on button "Collaborate" at bounding box center [105, 49] width 53 height 14
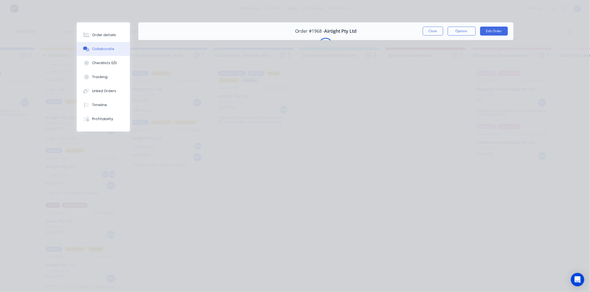
scroll to position [0, 0]
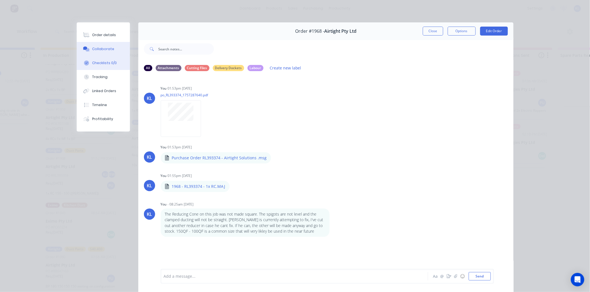
click at [102, 64] on div "Checklists 0/0" at bounding box center [104, 62] width 25 height 5
type textarea "x"
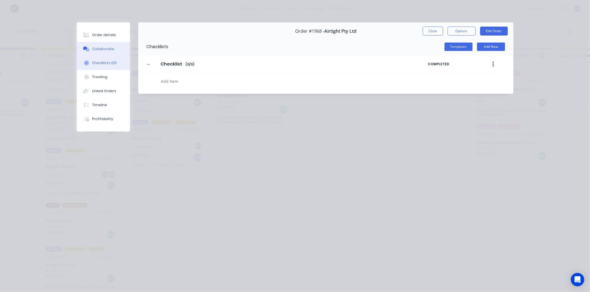
click at [102, 49] on div "Collaborate" at bounding box center [103, 48] width 22 height 5
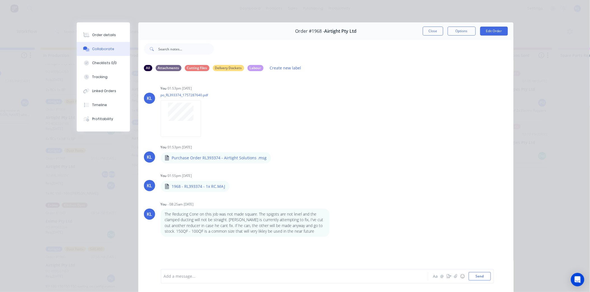
scroll to position [30, 0]
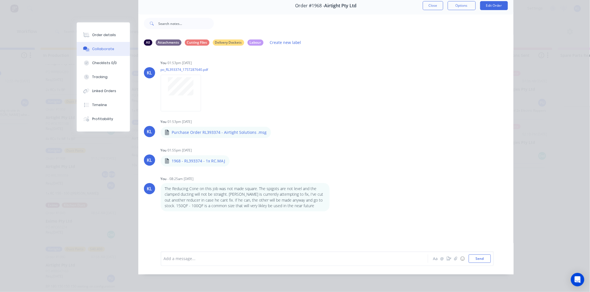
click at [203, 259] on div at bounding box center [286, 259] width 245 height 6
click at [482, 258] on button "Send" at bounding box center [480, 258] width 22 height 8
click at [454, 259] on icon "button" at bounding box center [455, 259] width 3 height 4
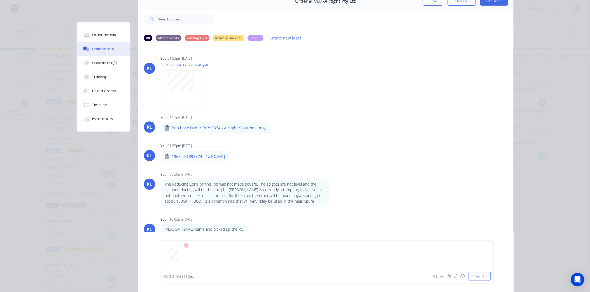
click at [181, 278] on div at bounding box center [286, 276] width 245 height 6
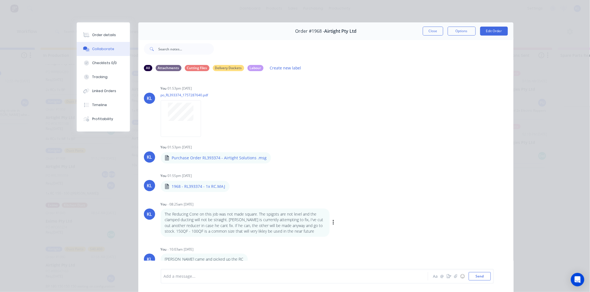
scroll to position [83, 0]
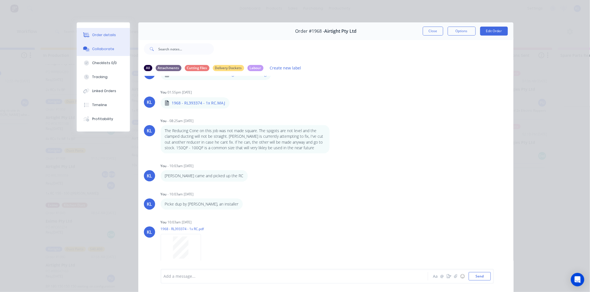
click at [99, 32] on div "Order details" at bounding box center [104, 34] width 24 height 5
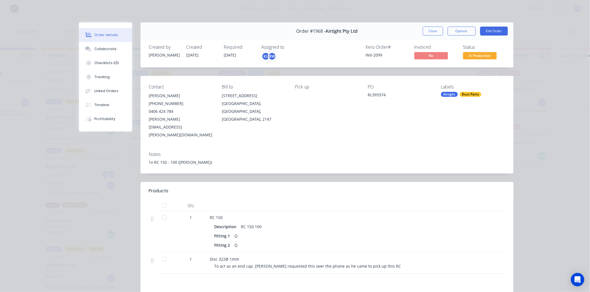
click at [481, 58] on span "In Production" at bounding box center [480, 55] width 34 height 7
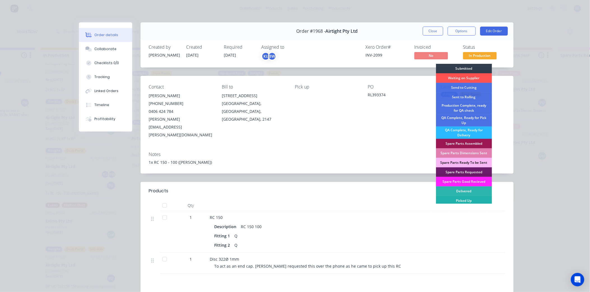
scroll to position [1, 0]
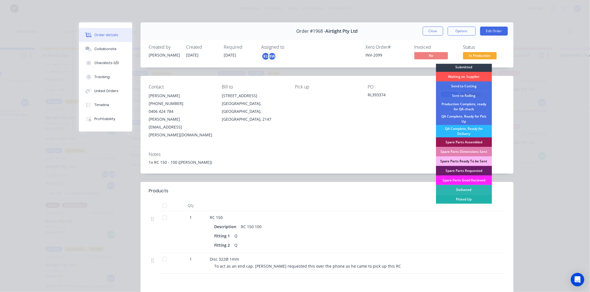
click at [465, 195] on div "Picked Up" at bounding box center [464, 200] width 56 height 10
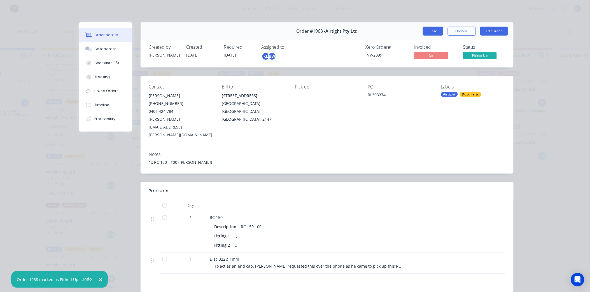
click at [429, 35] on button "Close" at bounding box center [433, 31] width 20 height 9
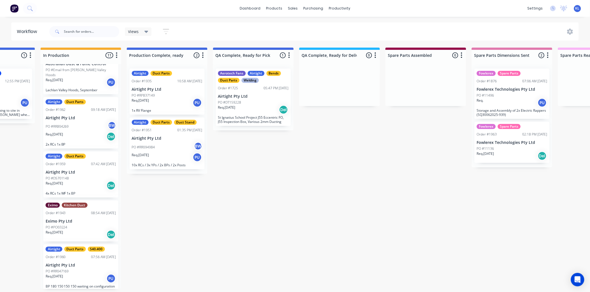
scroll to position [0, 316]
click at [294, 6] on div "sales" at bounding box center [292, 8] width 15 height 8
click at [304, 32] on link "Sales Orders" at bounding box center [322, 26] width 74 height 11
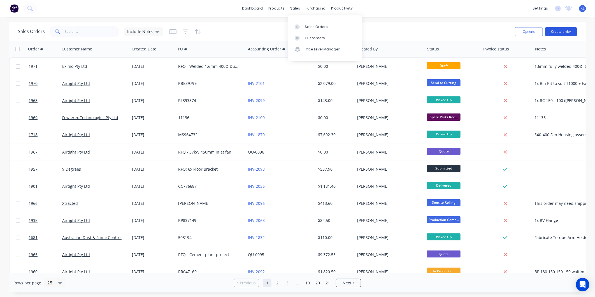
click at [559, 31] on button "Create order" at bounding box center [561, 31] width 32 height 9
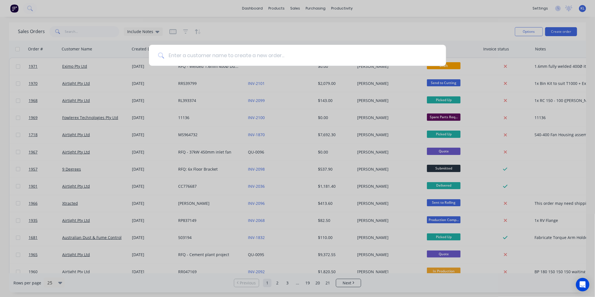
click at [265, 55] on input at bounding box center [300, 55] width 273 height 21
type input "E"
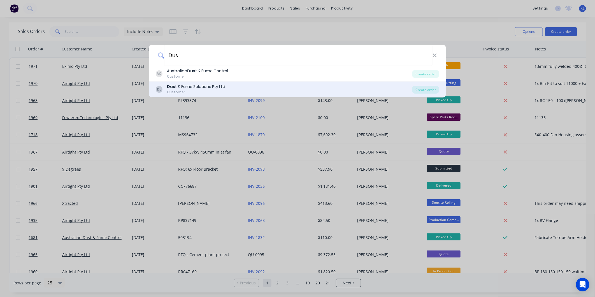
type input "Dus"
click at [207, 88] on div "Dus t & Fume Solutions Pty Ltd" at bounding box center [196, 87] width 58 height 6
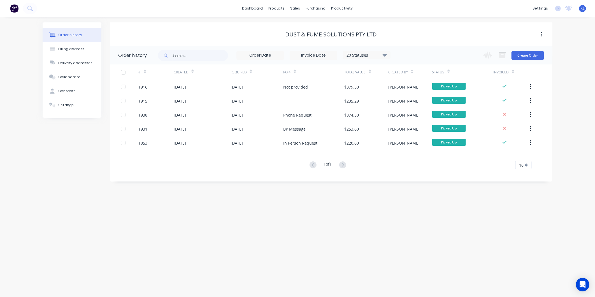
click at [524, 61] on div "Change order status Submitted Waiting on Supplier Send to Cutting Sent to Rolli…" at bounding box center [512, 55] width 64 height 18
click at [525, 55] on button "Create Order" at bounding box center [527, 55] width 32 height 9
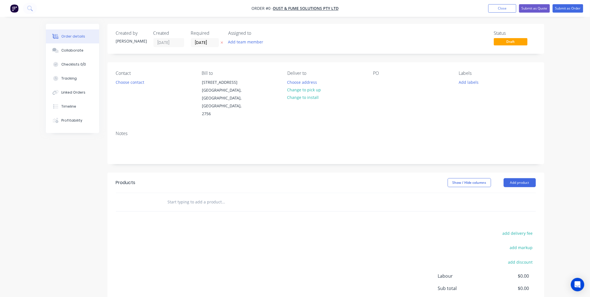
click at [222, 43] on icon at bounding box center [222, 42] width 3 height 3
click at [127, 84] on button "Choose contact" at bounding box center [130, 82] width 34 height 8
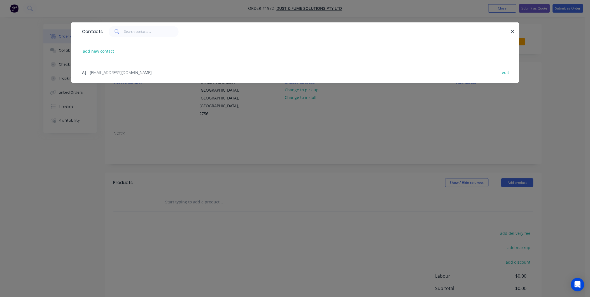
click at [112, 70] on span "- info@dustandfumesolutions.com.au -" at bounding box center [121, 72] width 67 height 5
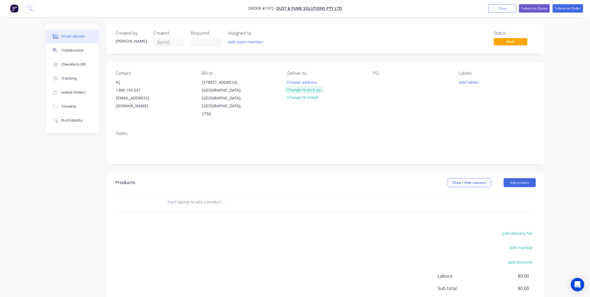
click at [306, 88] on button "Change to pick up" at bounding box center [304, 90] width 40 height 8
click at [383, 80] on div "PO" at bounding box center [411, 94] width 77 height 47
click at [378, 82] on div at bounding box center [377, 82] width 9 height 8
click at [200, 196] on input "text" at bounding box center [223, 201] width 112 height 11
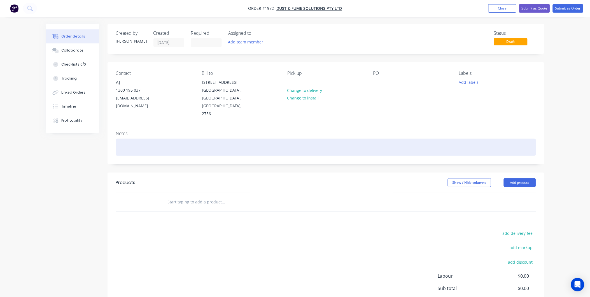
click at [131, 139] on div at bounding box center [326, 147] width 420 height 17
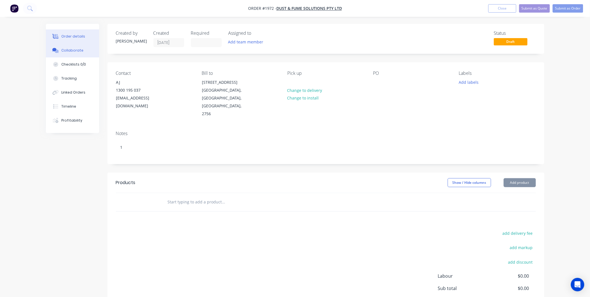
click at [76, 55] on button "Collaborate" at bounding box center [72, 50] width 53 height 14
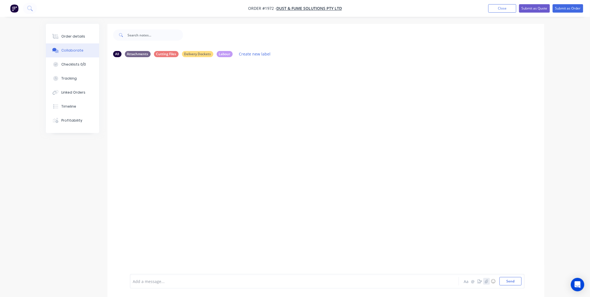
click at [486, 283] on button "button" at bounding box center [486, 281] width 7 height 7
click at [508, 279] on button "Send" at bounding box center [510, 281] width 22 height 8
click at [165, 281] on div at bounding box center [278, 281] width 291 height 6
click at [169, 280] on span "AJ spoke to mme ealier toda" at bounding box center [173, 281] width 80 height 5
click at [188, 280] on div "AJ spoke to mme earlier toda" at bounding box center [278, 281] width 291 height 6
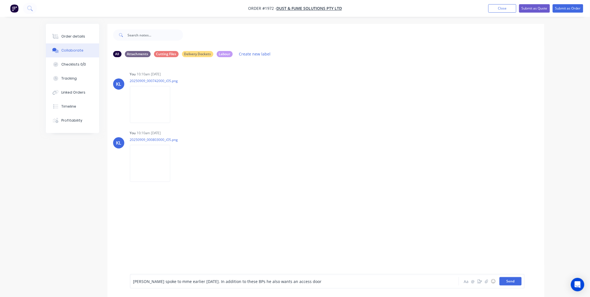
click at [513, 281] on button "Send" at bounding box center [510, 281] width 22 height 8
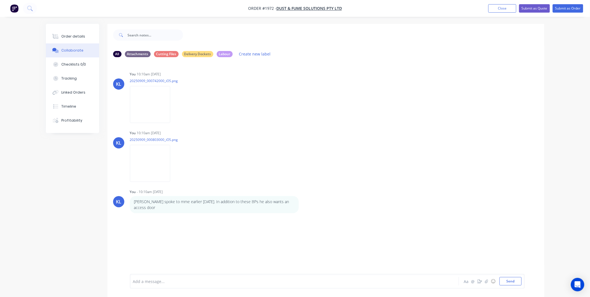
click at [175, 283] on div at bounding box center [278, 281] width 291 height 6
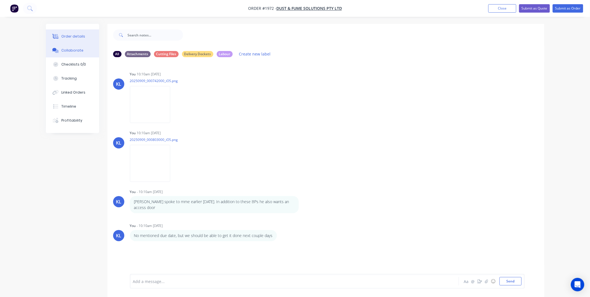
click at [75, 34] on div "Order details" at bounding box center [73, 36] width 24 height 5
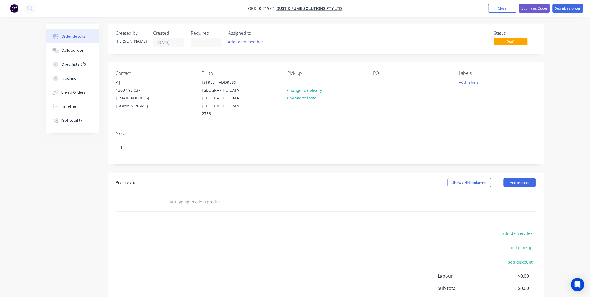
click at [191, 200] on div at bounding box center [262, 202] width 202 height 18
click at [191, 196] on input "text" at bounding box center [223, 201] width 112 height 11
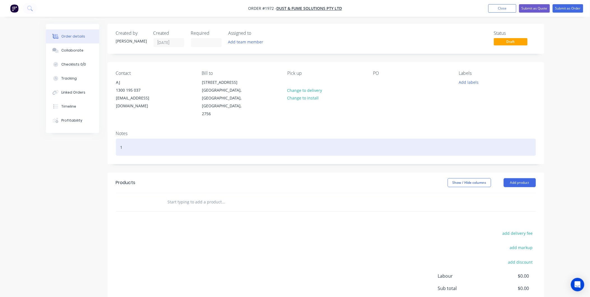
click at [141, 139] on div "1" at bounding box center [326, 147] width 420 height 17
drag, startPoint x: 142, startPoint y: 134, endPoint x: 94, endPoint y: 132, distance: 48.5
click at [94, 132] on div "Order details Collaborate Checklists 0/0 Tracking Linked Orders Timeline Profit…" at bounding box center [294, 189] width 509 height 330
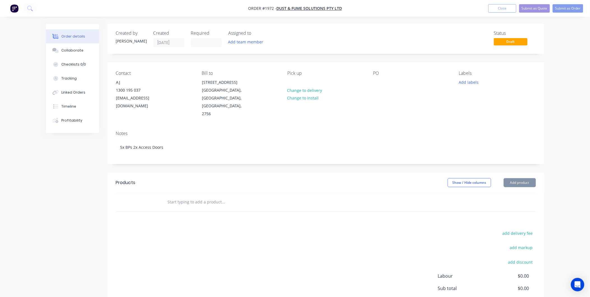
click at [144, 155] on div "Notes 5x BPs 2x Access Doors" at bounding box center [325, 145] width 437 height 38
click at [517, 178] on button "Add product" at bounding box center [520, 182] width 32 height 9
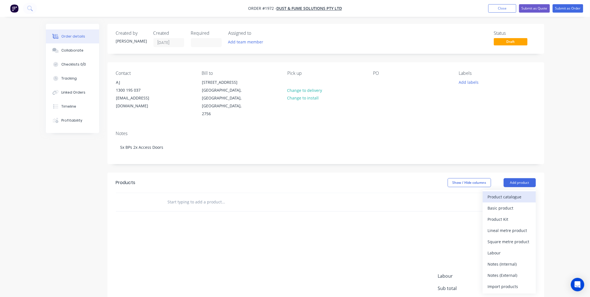
click at [505, 193] on div "Product catalogue" at bounding box center [509, 197] width 43 height 8
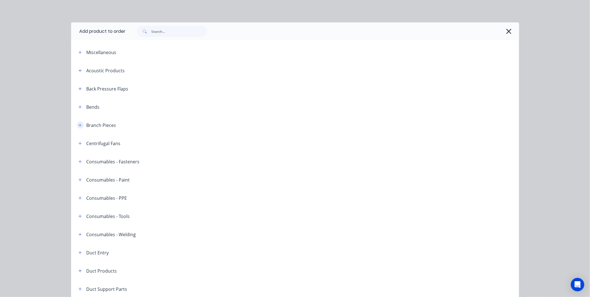
click at [78, 125] on icon "button" at bounding box center [79, 125] width 3 height 4
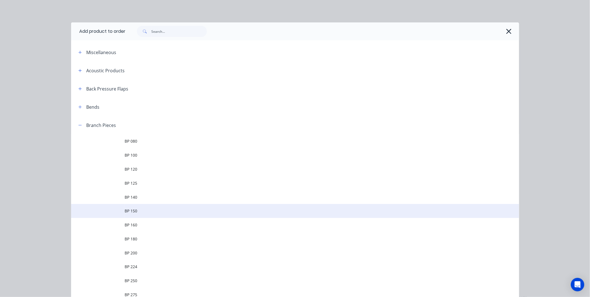
click at [139, 213] on span "BP 150" at bounding box center [282, 211] width 315 height 6
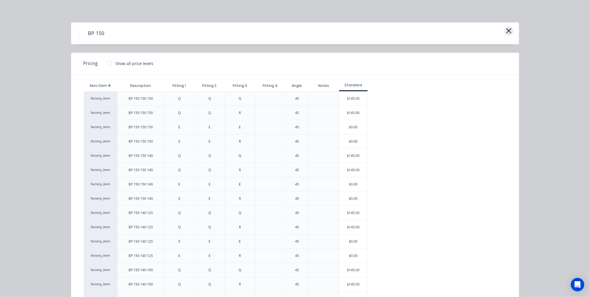
click at [506, 32] on icon "button" at bounding box center [509, 31] width 6 height 8
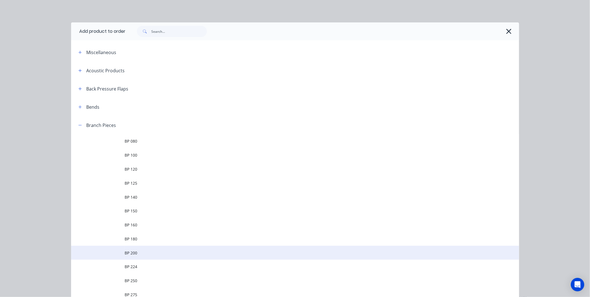
scroll to position [116, 0]
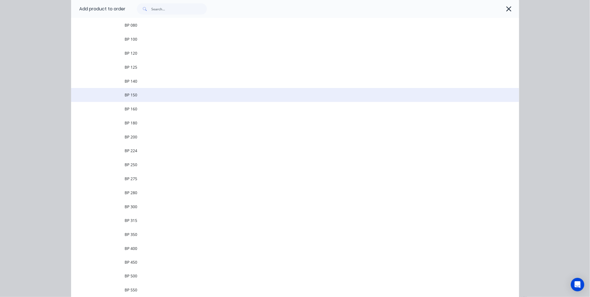
click at [148, 97] on span "BP 150" at bounding box center [282, 95] width 315 height 6
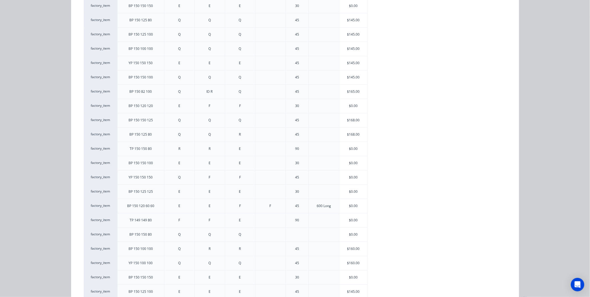
scroll to position [454, 0]
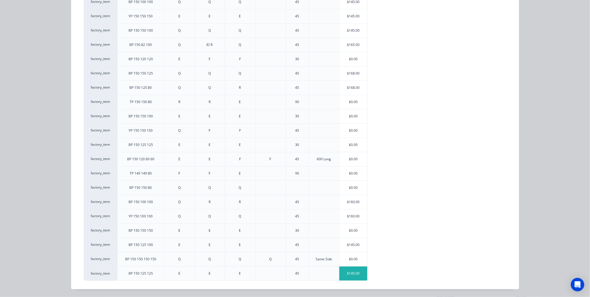
click at [353, 276] on div "$145.00" at bounding box center [353, 273] width 28 height 14
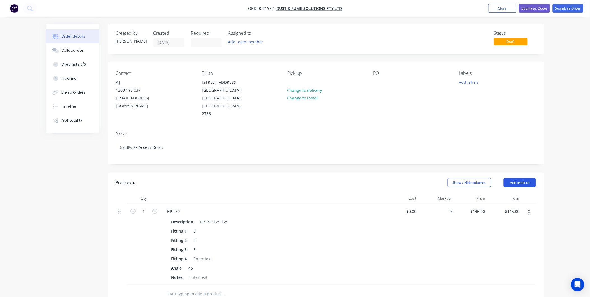
click at [518, 178] on button "Add product" at bounding box center [520, 182] width 32 height 9
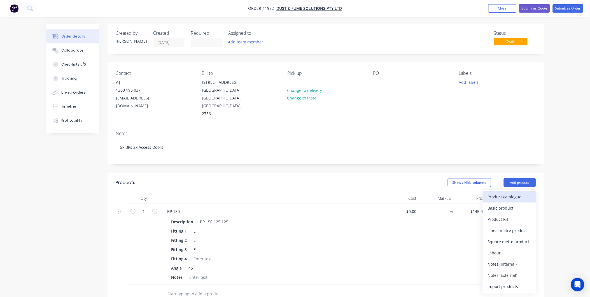
click at [500, 193] on div "Product catalogue" at bounding box center [509, 197] width 43 height 8
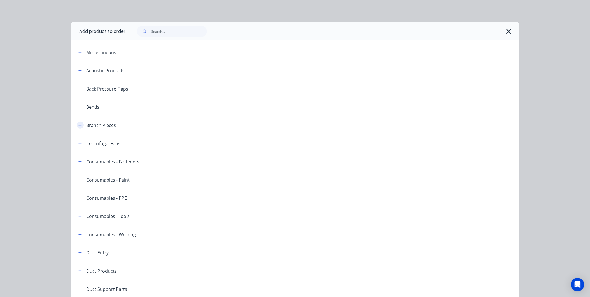
click at [78, 124] on icon "button" at bounding box center [79, 125] width 3 height 4
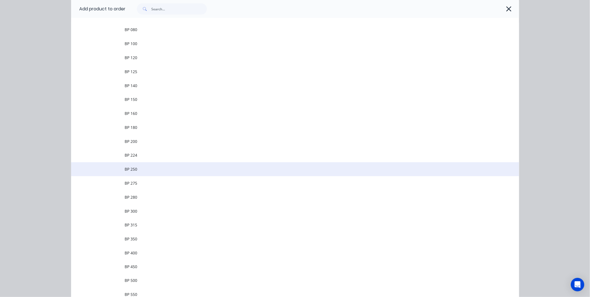
scroll to position [124, 0]
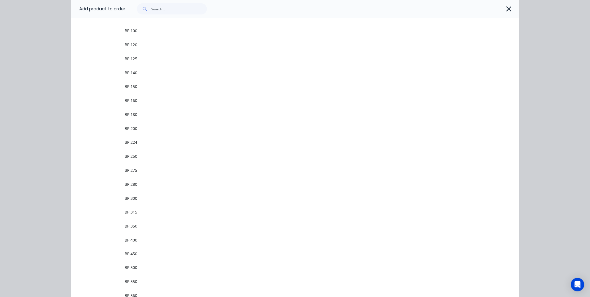
click at [142, 85] on span "BP 150" at bounding box center [282, 86] width 315 height 6
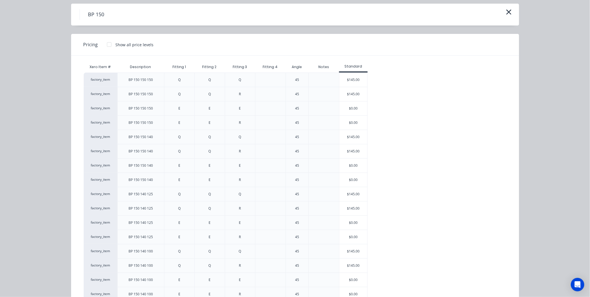
scroll to position [0, 0]
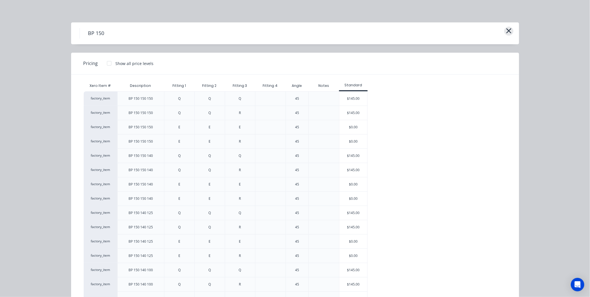
click at [506, 29] on icon "button" at bounding box center [508, 30] width 5 height 5
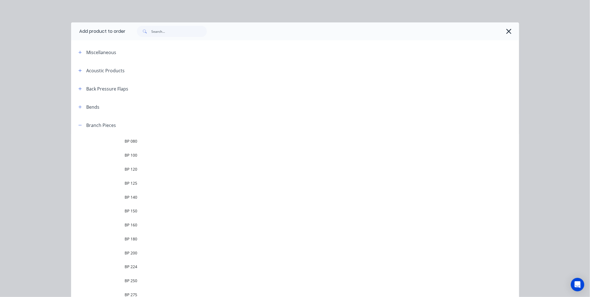
click at [511, 29] on div at bounding box center [322, 31] width 393 height 18
click at [506, 31] on icon "button" at bounding box center [509, 31] width 6 height 8
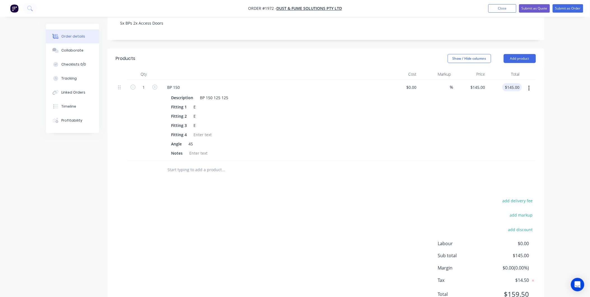
scroll to position [124, 0]
click at [517, 54] on button "Add product" at bounding box center [520, 58] width 32 height 9
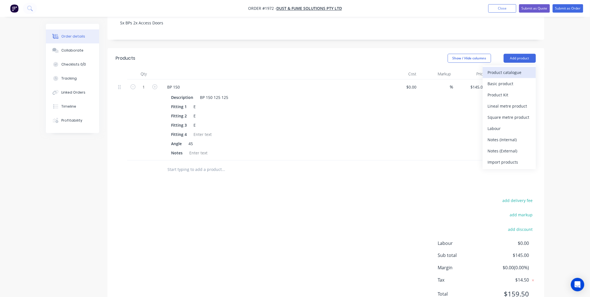
click at [506, 68] on div "Product catalogue" at bounding box center [509, 72] width 43 height 8
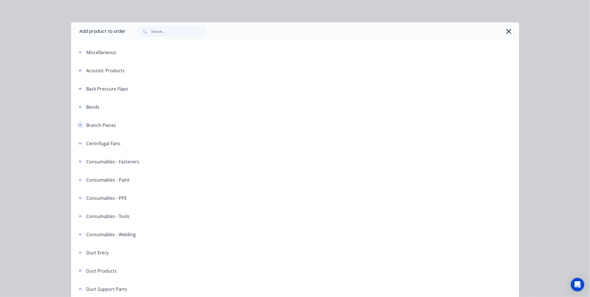
click at [79, 122] on button "button" at bounding box center [80, 124] width 7 height 7
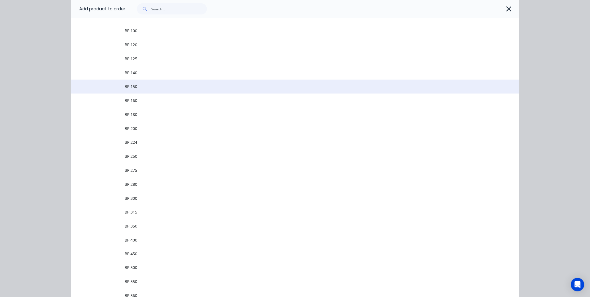
click at [131, 86] on span "BP 150" at bounding box center [282, 86] width 315 height 6
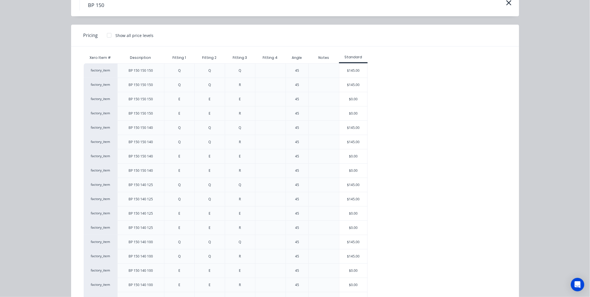
scroll to position [0, 0]
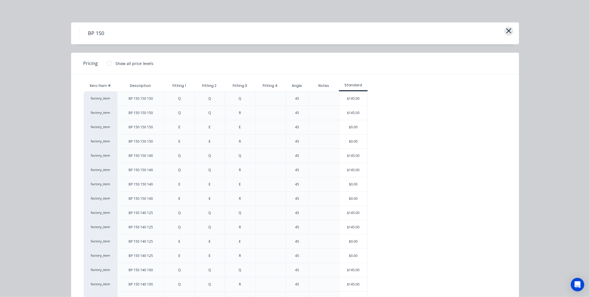
click at [507, 29] on icon "button" at bounding box center [509, 31] width 6 height 8
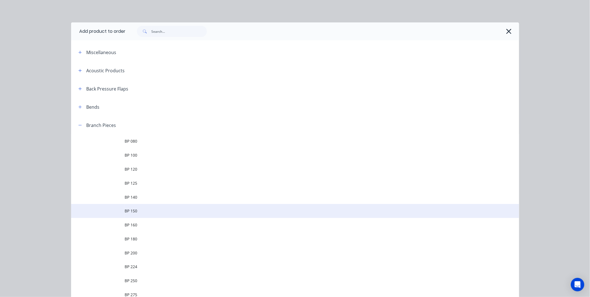
scroll to position [116, 0]
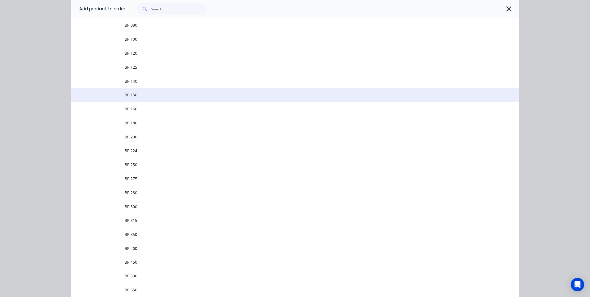
click at [166, 96] on span "BP 150" at bounding box center [282, 95] width 315 height 6
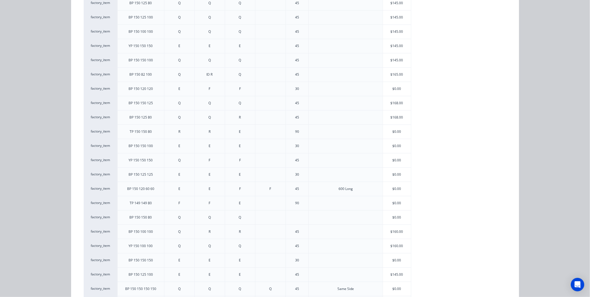
scroll to position [469, 0]
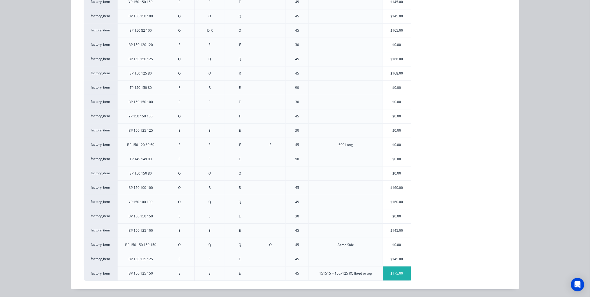
click at [397, 274] on div "$175.00" at bounding box center [397, 273] width 28 height 14
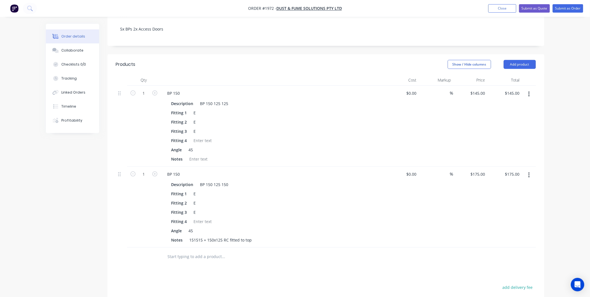
scroll to position [87, 0]
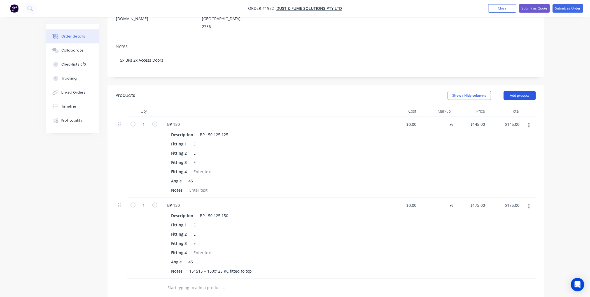
click at [518, 91] on button "Add product" at bounding box center [520, 95] width 32 height 9
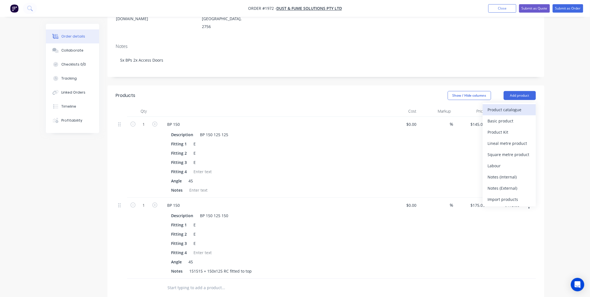
click at [500, 106] on div "Product catalogue" at bounding box center [509, 110] width 43 height 8
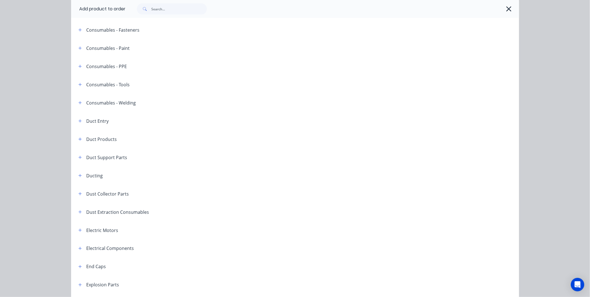
scroll to position [31, 0]
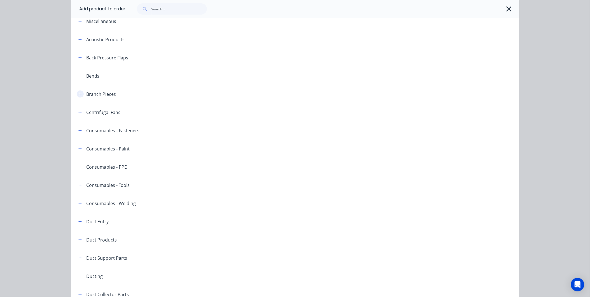
click at [78, 94] on icon "button" at bounding box center [79, 94] width 3 height 4
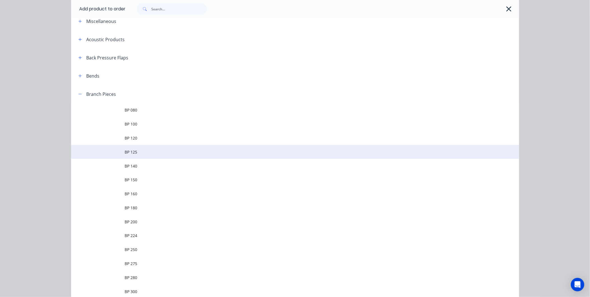
click at [141, 152] on span "BP 125" at bounding box center [282, 152] width 315 height 6
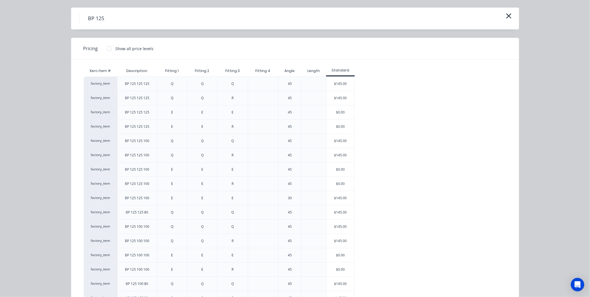
scroll to position [0, 0]
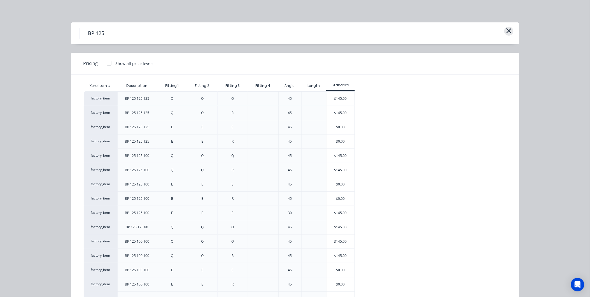
click at [509, 28] on icon "button" at bounding box center [509, 31] width 6 height 8
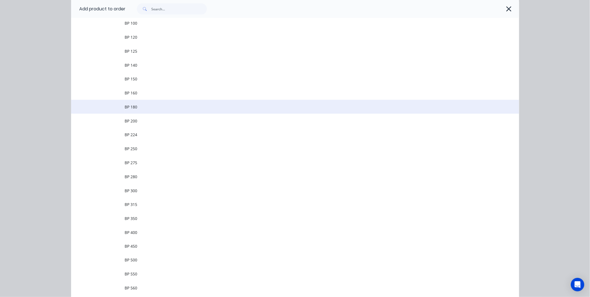
scroll to position [147, 0]
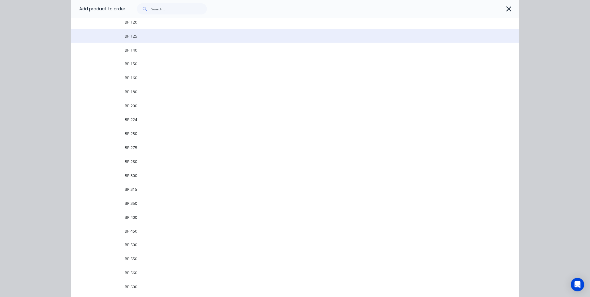
click at [146, 31] on td "BP 125" at bounding box center [322, 36] width 394 height 14
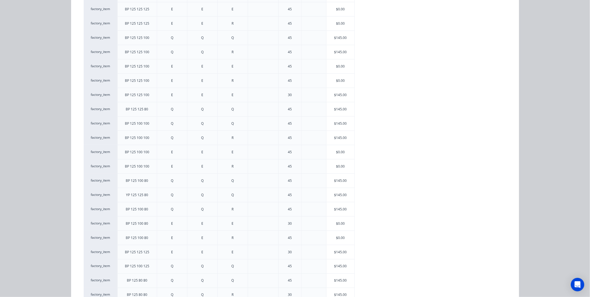
scroll to position [0, 0]
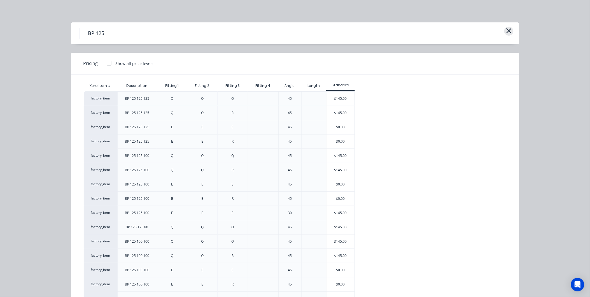
click at [508, 32] on icon "button" at bounding box center [509, 31] width 6 height 8
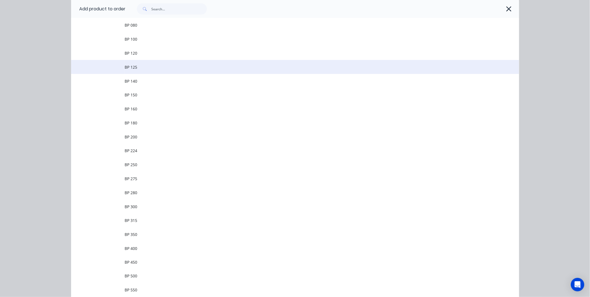
click at [139, 71] on td "BP 125" at bounding box center [322, 67] width 394 height 14
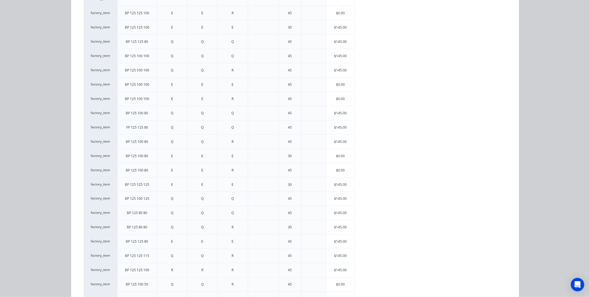
scroll to position [211, 0]
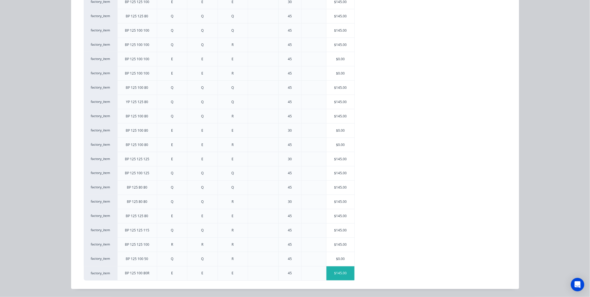
click at [340, 276] on div "$145.00" at bounding box center [340, 273] width 28 height 14
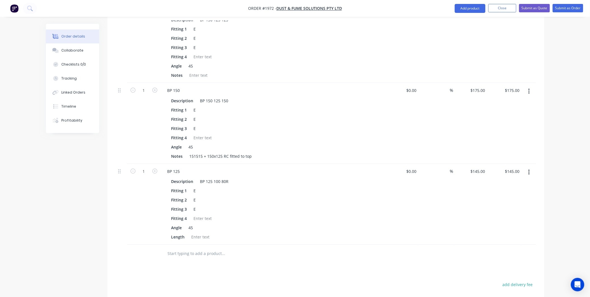
scroll to position [199, 0]
click at [531, 170] on button "button" at bounding box center [528, 175] width 13 height 10
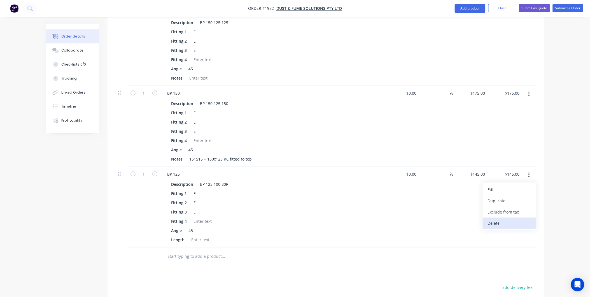
click at [504, 219] on div "Delete" at bounding box center [509, 223] width 43 height 8
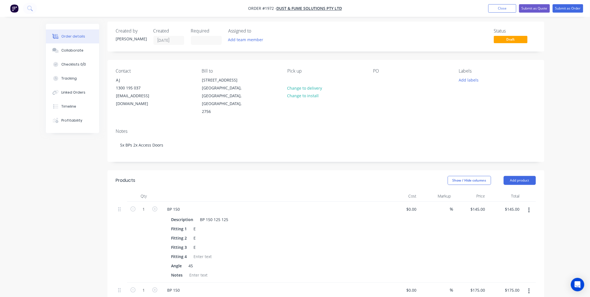
scroll to position [0, 0]
click at [514, 178] on button "Add product" at bounding box center [520, 182] width 32 height 9
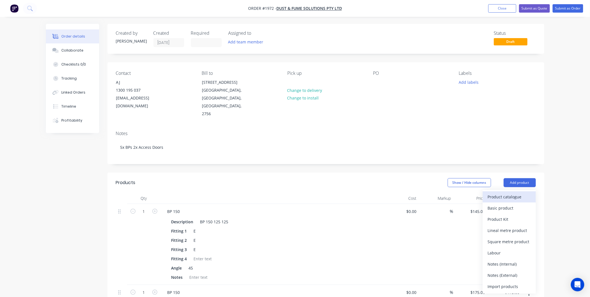
click at [511, 193] on div "Product catalogue" at bounding box center [509, 197] width 43 height 8
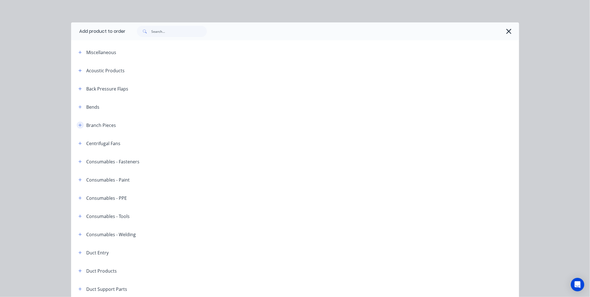
click at [78, 123] on icon "button" at bounding box center [79, 124] width 3 height 3
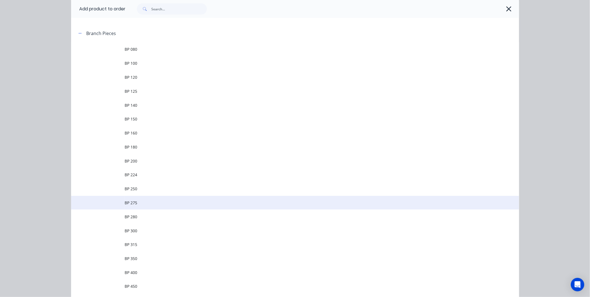
scroll to position [155, 0]
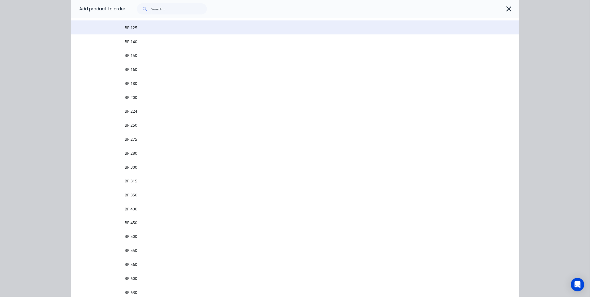
click at [159, 25] on span "BP 125" at bounding box center [282, 28] width 315 height 6
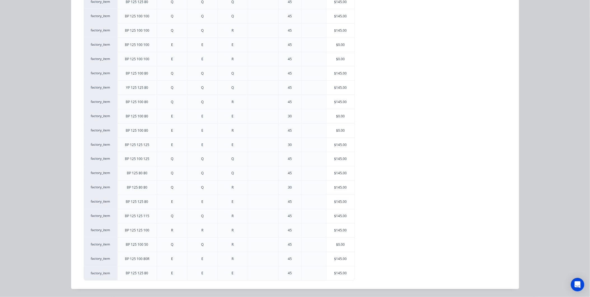
scroll to position [225, 0]
click at [336, 273] on div "$145.00" at bounding box center [340, 273] width 28 height 14
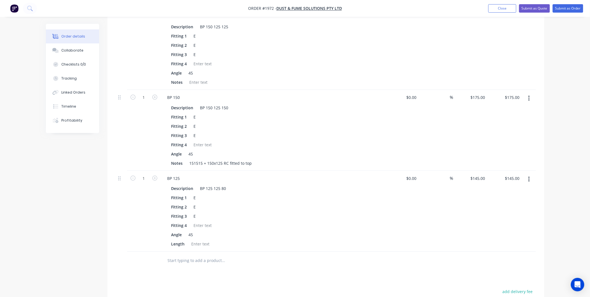
scroll to position [199, 0]
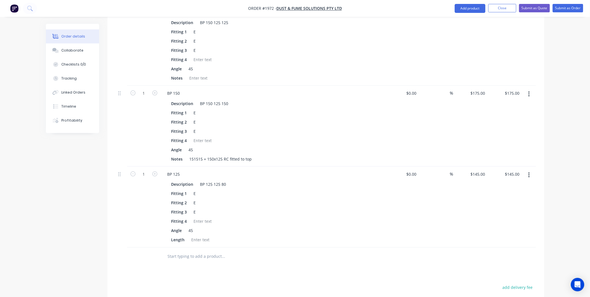
click at [151, 170] on button "button" at bounding box center [154, 173] width 7 height 6
type input "2"
type input "$290.00"
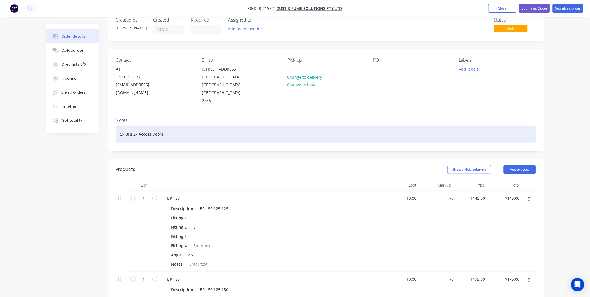
scroll to position [12, 0]
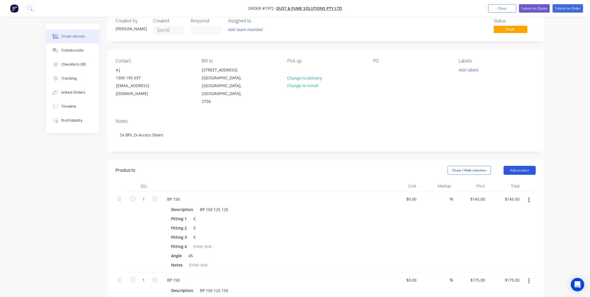
click at [514, 166] on button "Add product" at bounding box center [520, 170] width 32 height 9
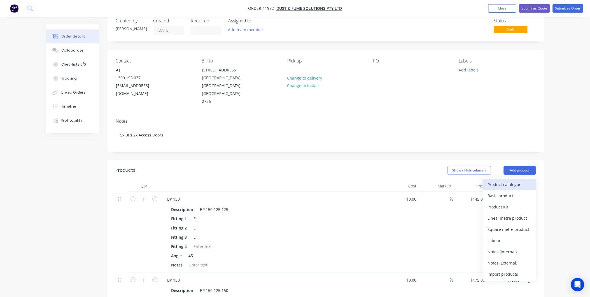
click at [505, 180] on div "Product catalogue" at bounding box center [509, 184] width 43 height 8
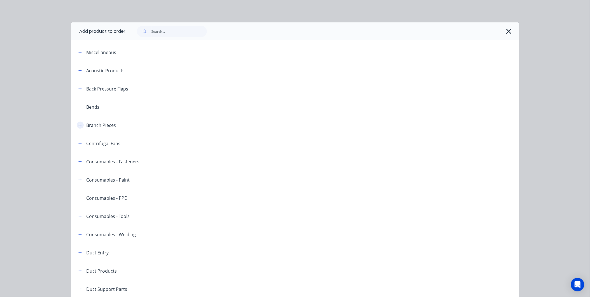
click at [79, 122] on button "button" at bounding box center [80, 124] width 7 height 7
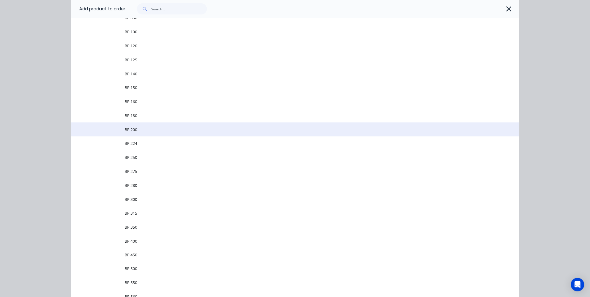
scroll to position [124, 0]
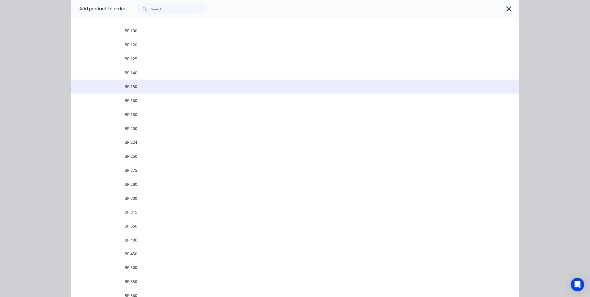
click at [145, 80] on td "BP 150" at bounding box center [322, 86] width 394 height 14
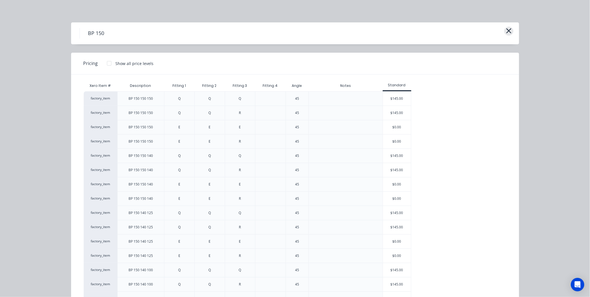
scroll to position [199, 0]
click at [509, 30] on icon "button" at bounding box center [509, 31] width 6 height 8
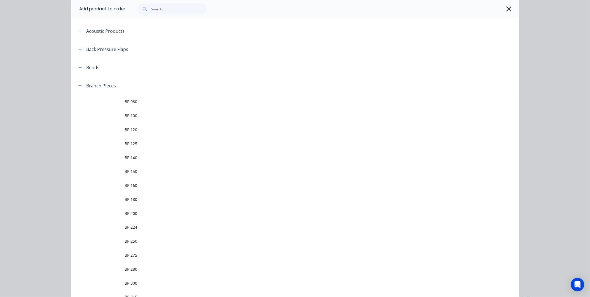
scroll to position [0, 0]
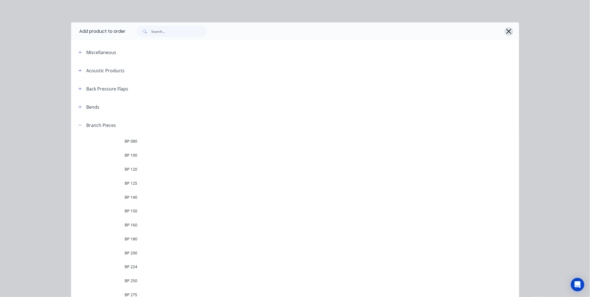
click at [506, 29] on icon "button" at bounding box center [509, 31] width 6 height 8
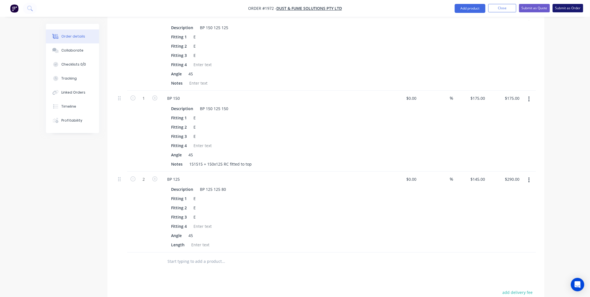
scroll to position [137, 0]
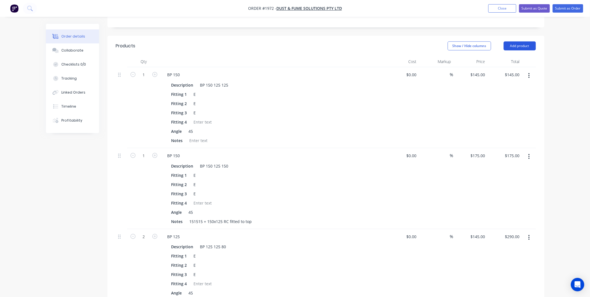
click at [523, 41] on button "Add product" at bounding box center [520, 45] width 32 height 9
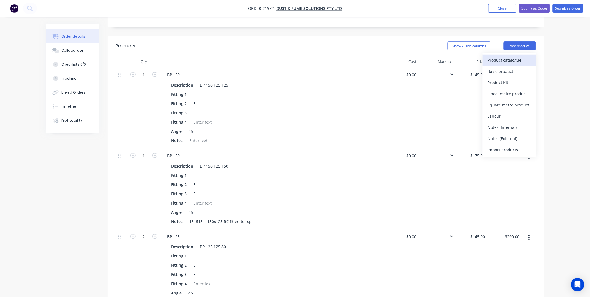
click at [510, 56] on div "Product catalogue" at bounding box center [509, 60] width 43 height 8
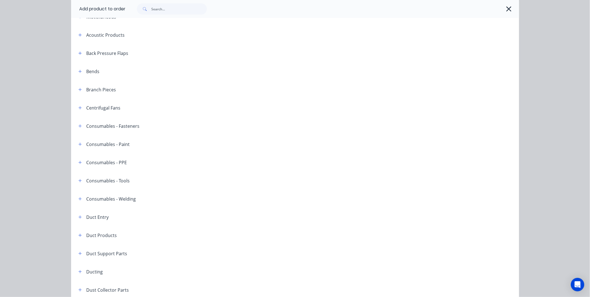
scroll to position [0, 0]
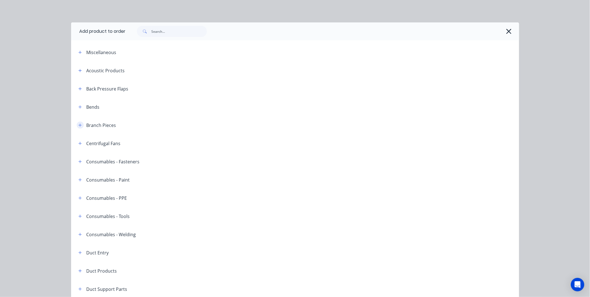
click at [79, 123] on button "button" at bounding box center [80, 124] width 7 height 7
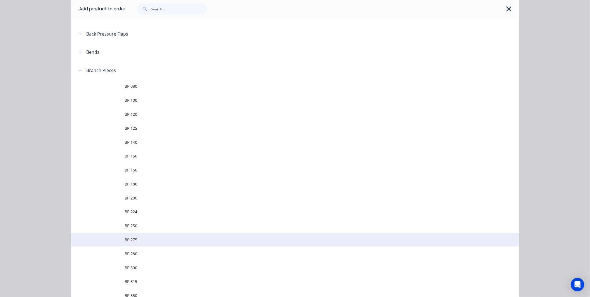
scroll to position [155, 0]
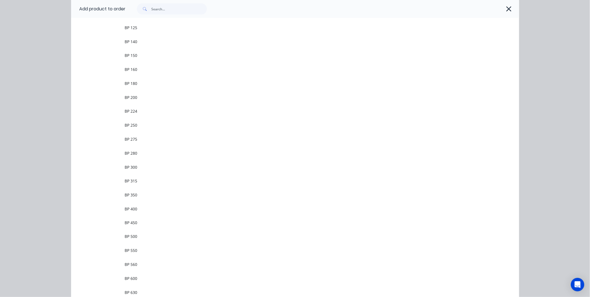
drag, startPoint x: 138, startPoint y: 25, endPoint x: 153, endPoint y: 149, distance: 124.5
click at [138, 25] on span "BP 125" at bounding box center [282, 28] width 315 height 6
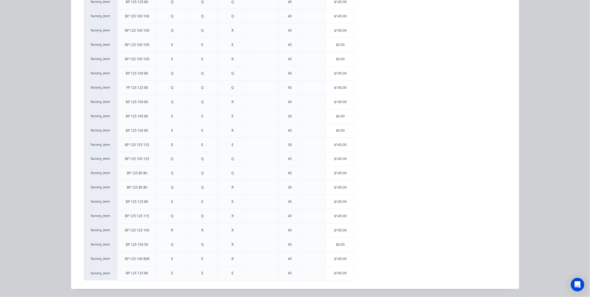
scroll to position [292, 0]
click at [340, 275] on div "$145.00" at bounding box center [340, 273] width 28 height 14
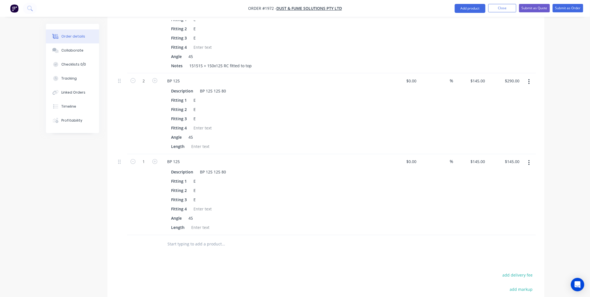
click at [532, 158] on button "button" at bounding box center [528, 163] width 13 height 10
click at [502, 207] on div "Delete" at bounding box center [509, 211] width 43 height 8
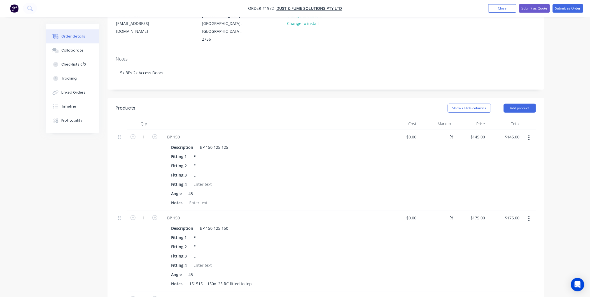
scroll to position [0, 0]
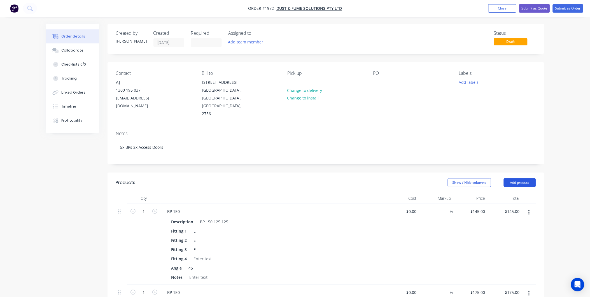
click at [527, 178] on button "Add product" at bounding box center [520, 182] width 32 height 9
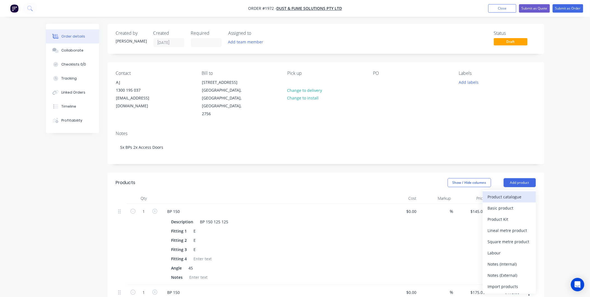
click at [502, 193] on div "Product catalogue" at bounding box center [509, 197] width 43 height 8
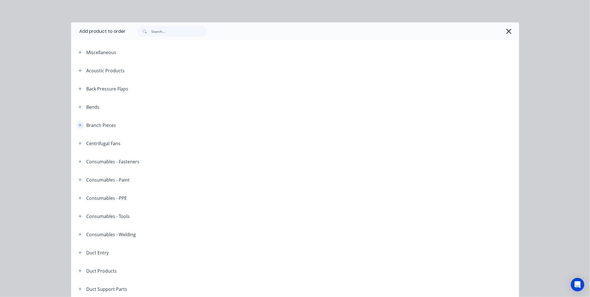
click at [78, 127] on button "button" at bounding box center [80, 124] width 7 height 7
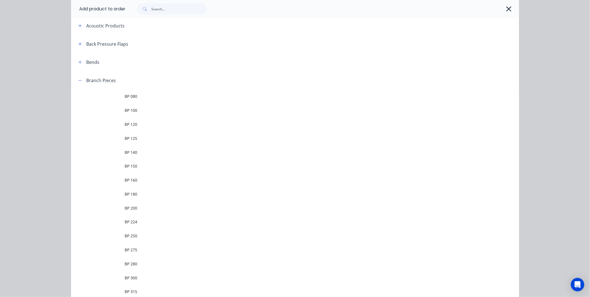
scroll to position [93, 0]
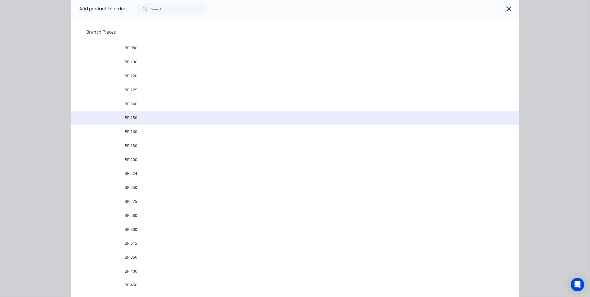
click at [129, 121] on td "BP 150" at bounding box center [322, 118] width 394 height 14
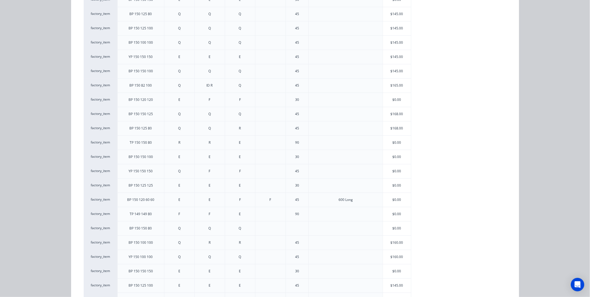
scroll to position [483, 0]
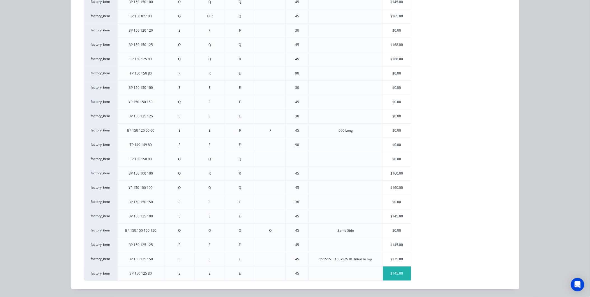
click at [387, 271] on div "$145.00" at bounding box center [397, 273] width 28 height 14
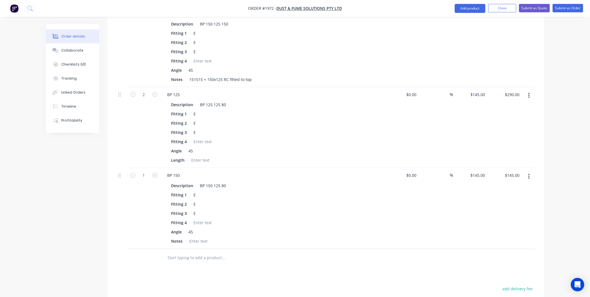
scroll to position [290, 0]
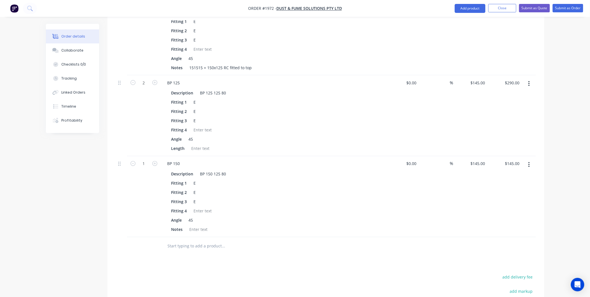
click at [528, 162] on icon "button" at bounding box center [528, 165] width 1 height 6
click at [498, 209] on div "Delete" at bounding box center [509, 213] width 43 height 8
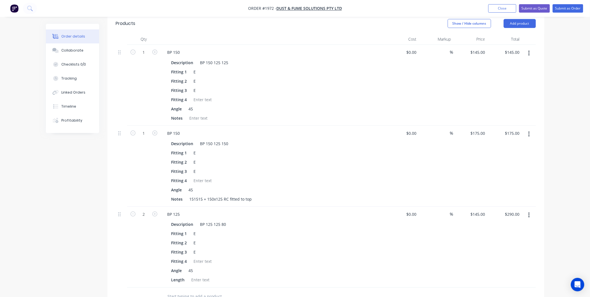
scroll to position [197, 0]
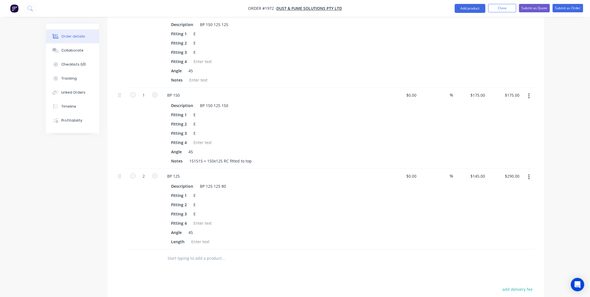
click at [531, 172] on button "button" at bounding box center [528, 177] width 13 height 10
click at [499, 221] on div "Delete" at bounding box center [509, 225] width 43 height 8
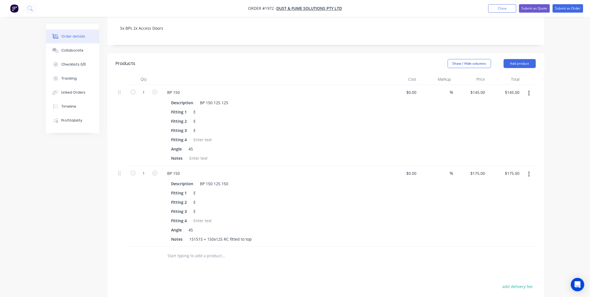
scroll to position [41, 0]
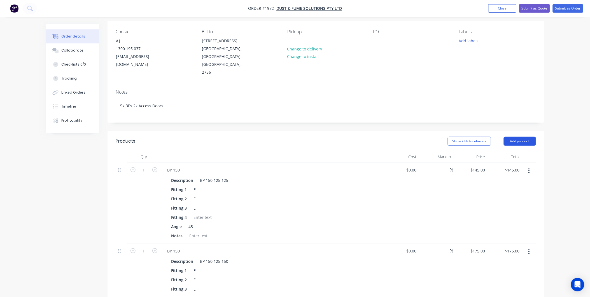
click at [513, 137] on button "Add product" at bounding box center [520, 141] width 32 height 9
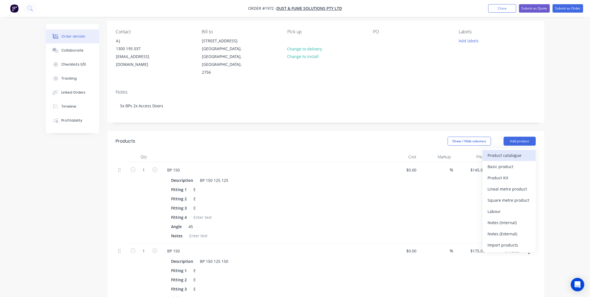
click at [499, 151] on div "Product catalogue" at bounding box center [509, 155] width 43 height 8
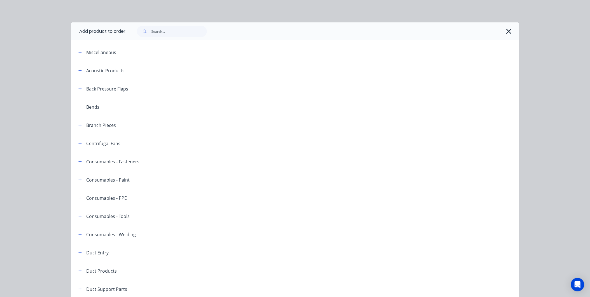
scroll to position [31, 0]
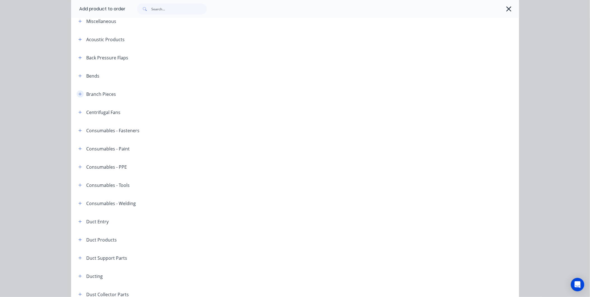
click at [77, 90] on button "button" at bounding box center [80, 93] width 7 height 7
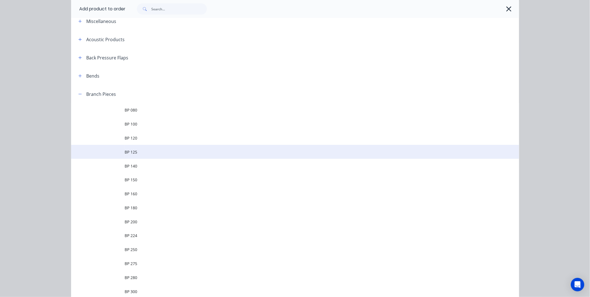
click at [145, 153] on span "BP 125" at bounding box center [282, 152] width 315 height 6
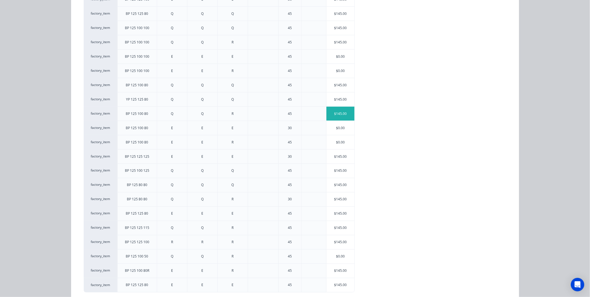
scroll to position [225, 0]
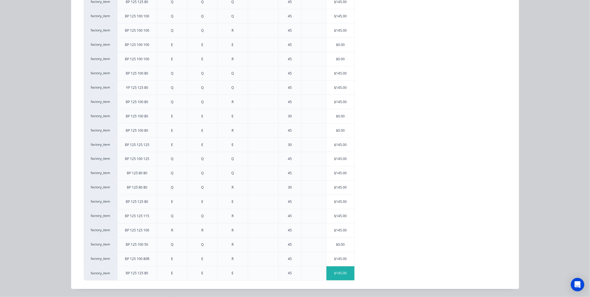
click at [339, 274] on div "$145.00" at bounding box center [340, 273] width 28 height 14
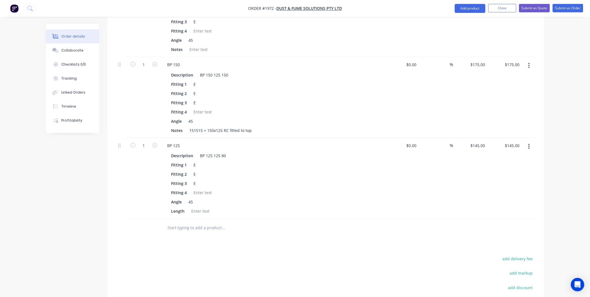
scroll to position [228, 0]
click at [157, 141] on button "button" at bounding box center [154, 144] width 7 height 6
type input "2"
type input "$290.00"
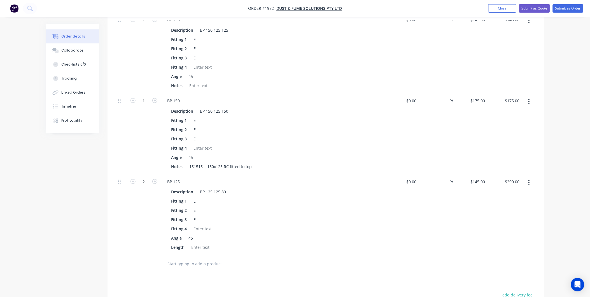
scroll to position [135, 0]
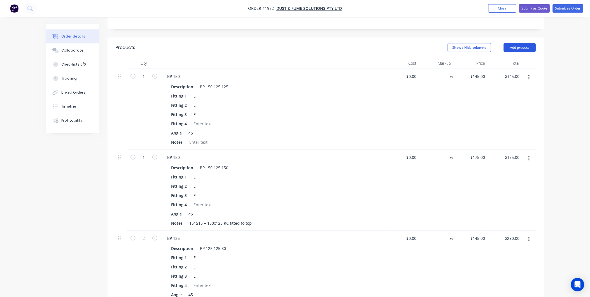
click at [519, 43] on button "Add product" at bounding box center [520, 47] width 32 height 9
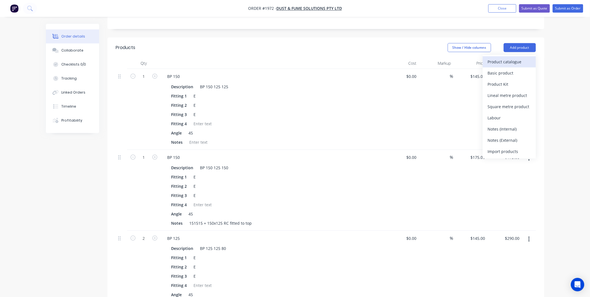
click at [504, 58] on div "Product catalogue" at bounding box center [509, 62] width 43 height 8
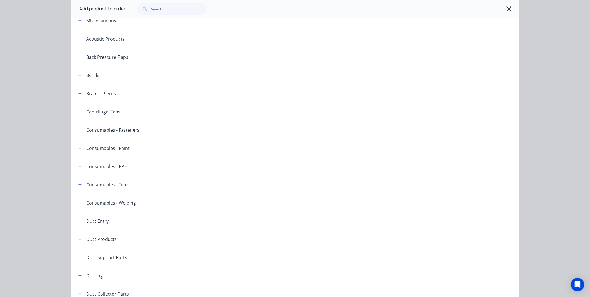
scroll to position [62, 0]
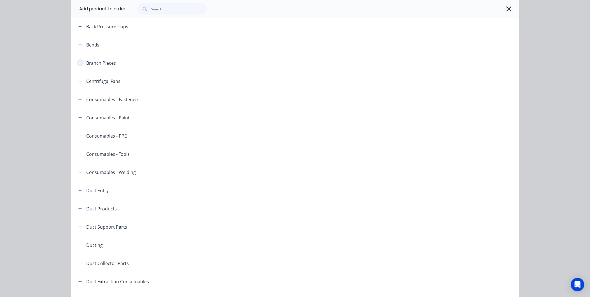
click at [79, 61] on button "button" at bounding box center [80, 62] width 7 height 7
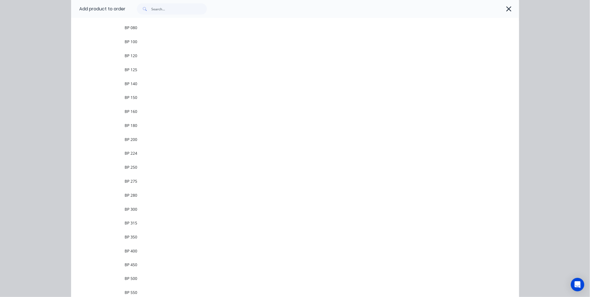
scroll to position [124, 0]
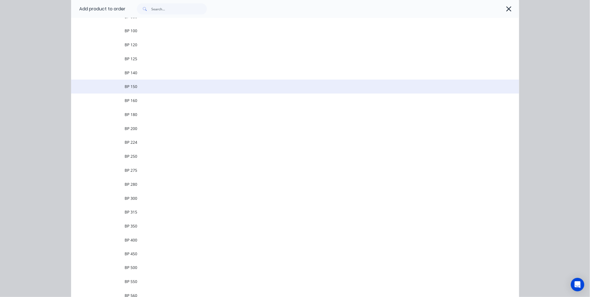
click at [149, 84] on span "BP 150" at bounding box center [282, 86] width 315 height 6
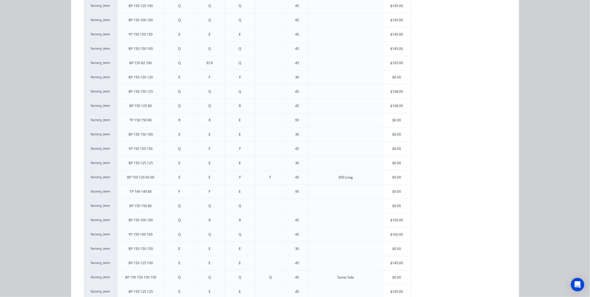
scroll to position [483, 0]
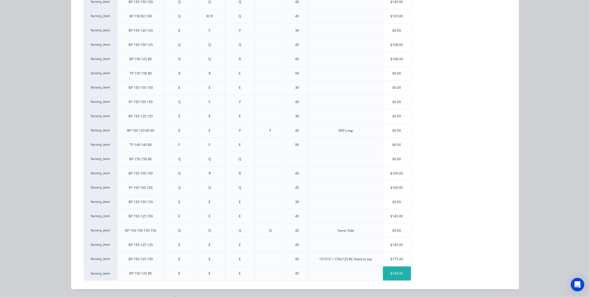
click at [392, 274] on div "$145.00" at bounding box center [397, 273] width 28 height 14
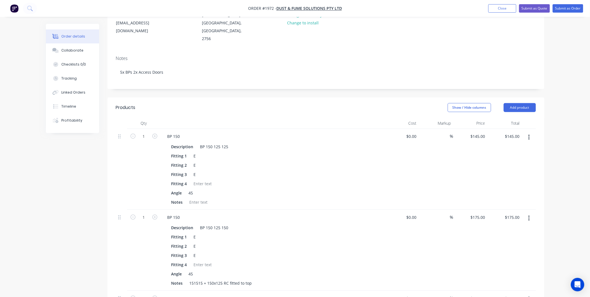
scroll to position [73, 0]
click at [516, 105] on button "Add product" at bounding box center [520, 109] width 32 height 9
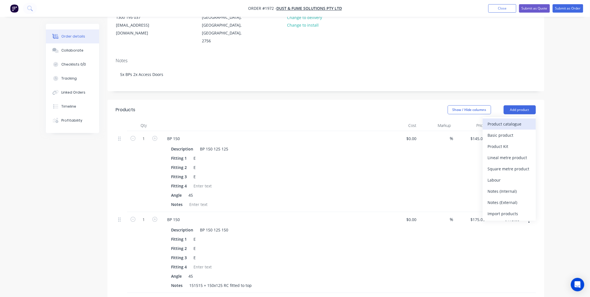
click at [507, 120] on div "Product catalogue" at bounding box center [509, 124] width 43 height 8
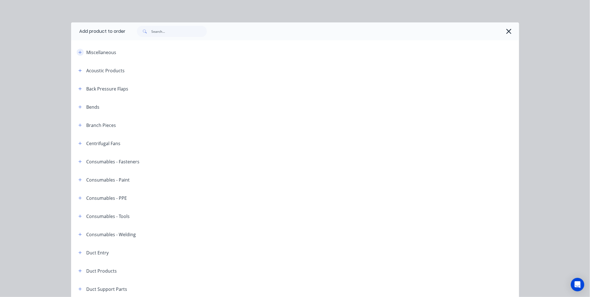
click at [79, 52] on button "button" at bounding box center [80, 52] width 7 height 7
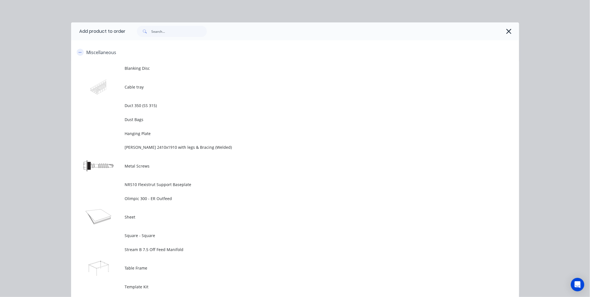
click at [79, 52] on icon "button" at bounding box center [79, 52] width 3 height 4
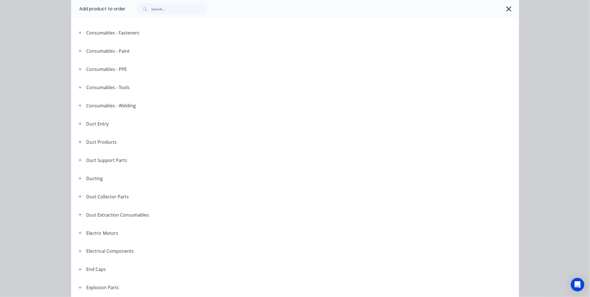
scroll to position [155, 0]
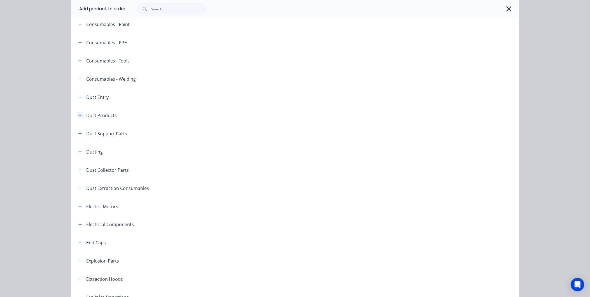
click at [78, 114] on icon "button" at bounding box center [79, 115] width 3 height 4
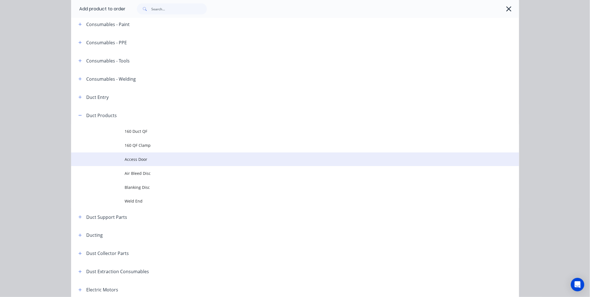
click at [133, 158] on span "Access Door" at bounding box center [282, 159] width 315 height 6
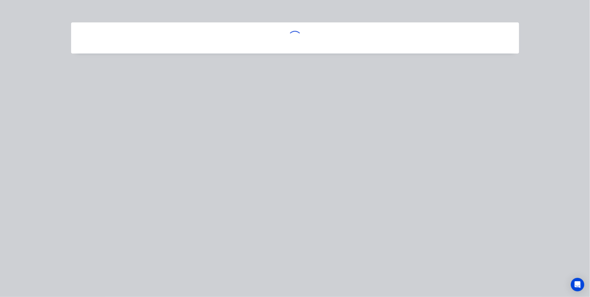
scroll to position [0, 0]
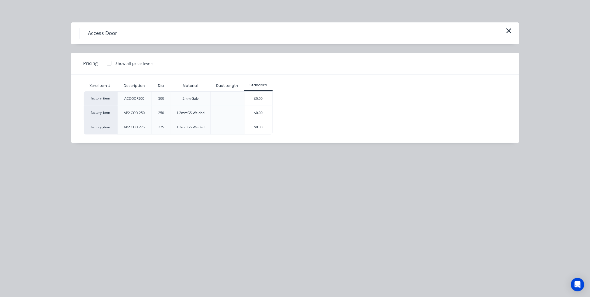
click at [514, 31] on div "Access Door" at bounding box center [295, 33] width 448 height 22
click at [508, 31] on icon "button" at bounding box center [508, 30] width 5 height 5
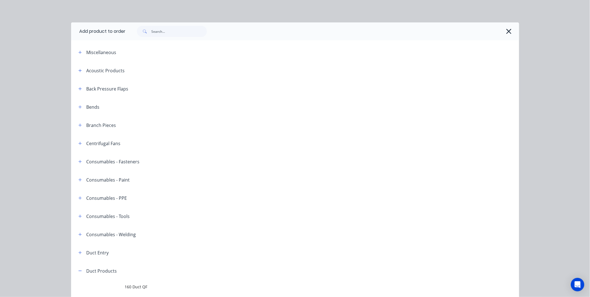
scroll to position [261, 0]
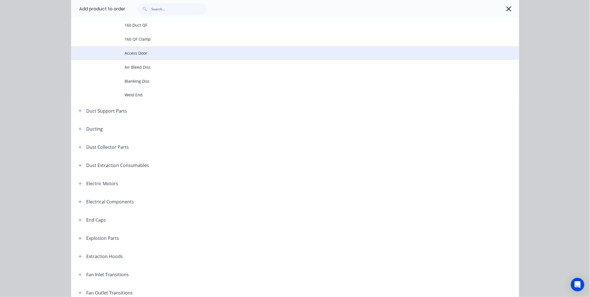
click at [140, 52] on span "Access Door" at bounding box center [282, 53] width 315 height 6
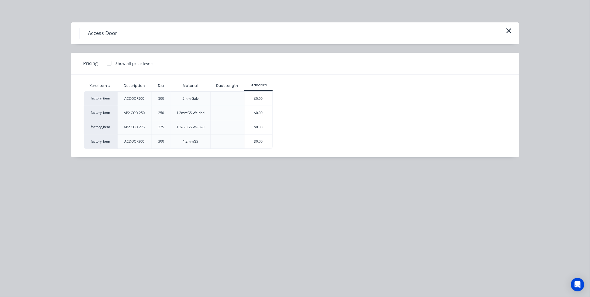
scroll to position [0, 0]
click at [258, 142] on div "$0.00" at bounding box center [258, 141] width 28 height 14
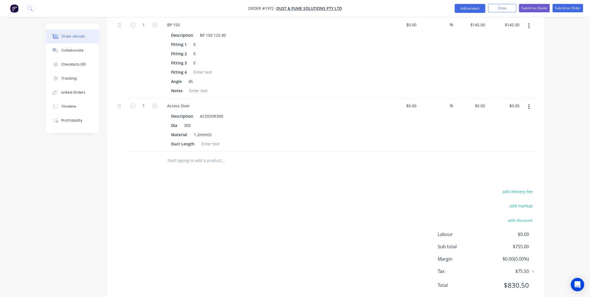
scroll to position [437, 0]
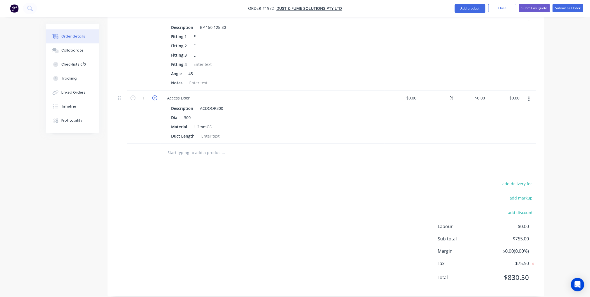
click at [155, 95] on icon "button" at bounding box center [154, 97] width 5 height 5
type input "2"
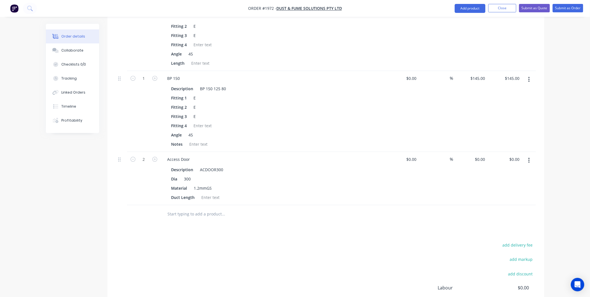
scroll to position [375, 0]
click at [209, 194] on div at bounding box center [210, 198] width 23 height 8
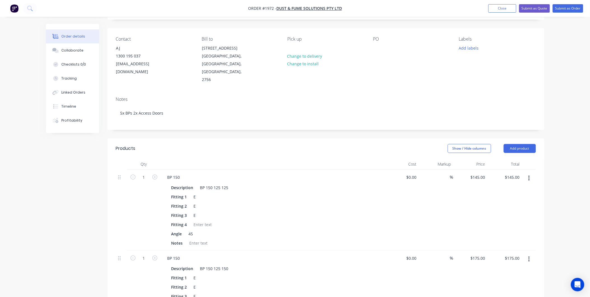
scroll to position [0, 0]
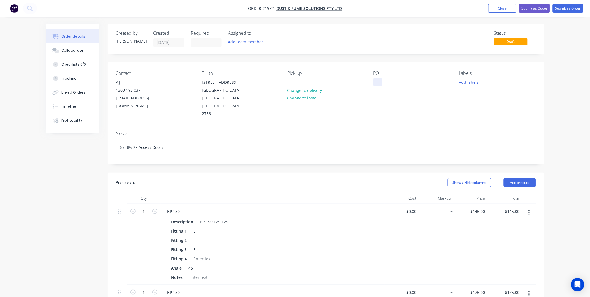
click at [375, 83] on div at bounding box center [377, 82] width 9 height 8
click at [466, 81] on button "Add labels" at bounding box center [469, 82] width 26 height 8
click at [484, 99] on input "text" at bounding box center [505, 98] width 59 height 11
click at [487, 102] on input "D" at bounding box center [505, 98] width 59 height 11
type input "D&F"
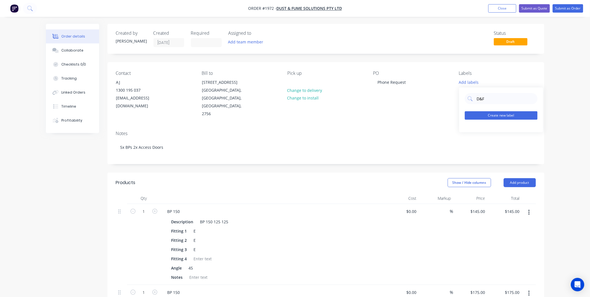
click at [500, 117] on button "Create new label" at bounding box center [501, 115] width 73 height 8
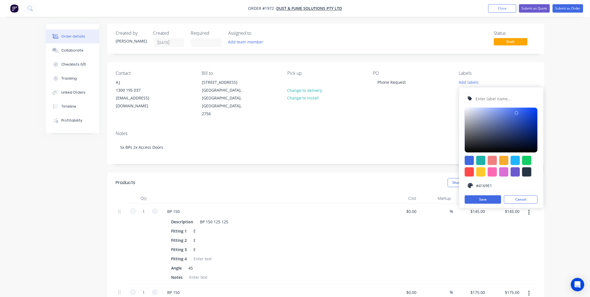
click at [491, 95] on input "text" at bounding box center [505, 98] width 60 height 11
type input "D&FS"
drag, startPoint x: 505, startPoint y: 118, endPoint x: 478, endPoint y: 141, distance: 35.7
click at [480, 129] on div at bounding box center [501, 129] width 73 height 45
click at [469, 170] on div at bounding box center [469, 171] width 9 height 9
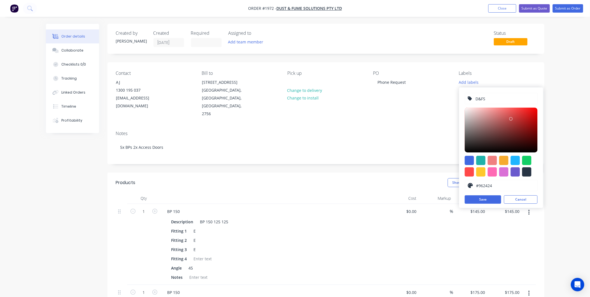
type input "#952424"
drag, startPoint x: 502, startPoint y: 124, endPoint x: 520, endPoint y: 126, distance: 17.5
click at [520, 126] on div at bounding box center [501, 129] width 73 height 45
click at [485, 199] on button "Save" at bounding box center [483, 199] width 36 height 8
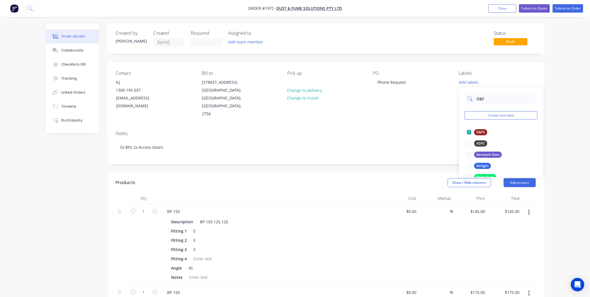
click at [488, 101] on input "D&F" at bounding box center [505, 98] width 59 height 11
type input "D"
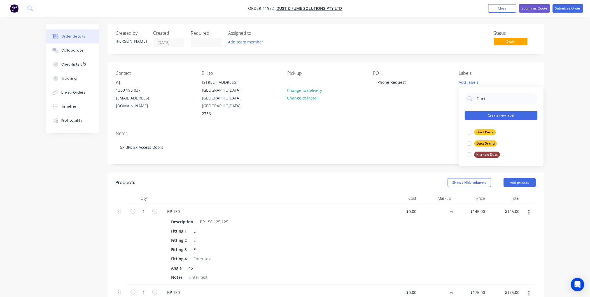
click at [482, 132] on div "Duct Parts" at bounding box center [485, 132] width 22 height 6
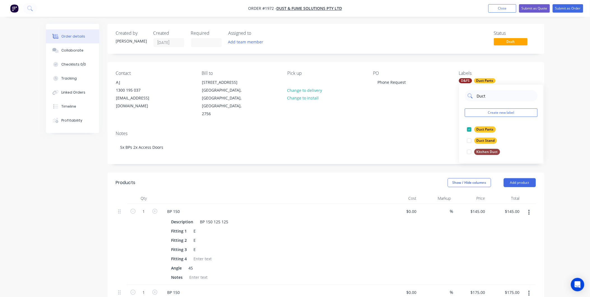
click at [488, 91] on input "Duct" at bounding box center [505, 95] width 59 height 11
type input "D"
type input "AC"
drag, startPoint x: 492, startPoint y: 94, endPoint x: 472, endPoint y: 94, distance: 19.9
click at [472, 94] on div "AC" at bounding box center [501, 95] width 73 height 11
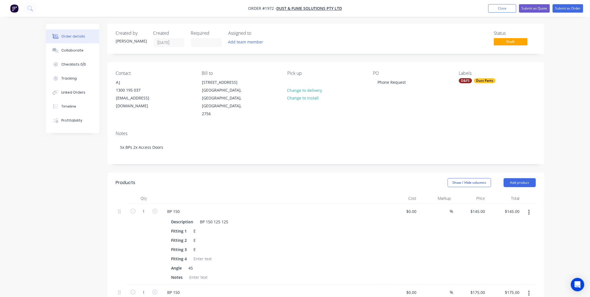
click at [415, 112] on div "Contact AJ 1300 195 037 info@dustandfumesolutions.com.au Bill to 5/91 Fairey Ro…" at bounding box center [325, 94] width 437 height 64
click at [561, 11] on button "Submit as Order" at bounding box center [568, 8] width 31 height 8
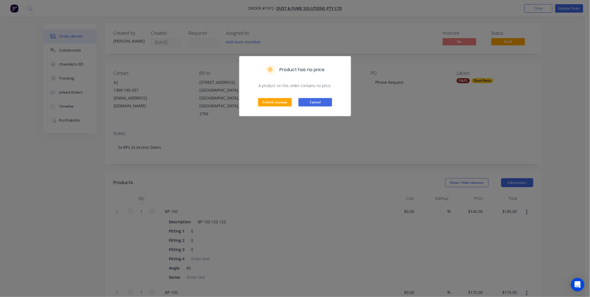
click at [314, 101] on button "Cancel" at bounding box center [315, 102] width 34 height 8
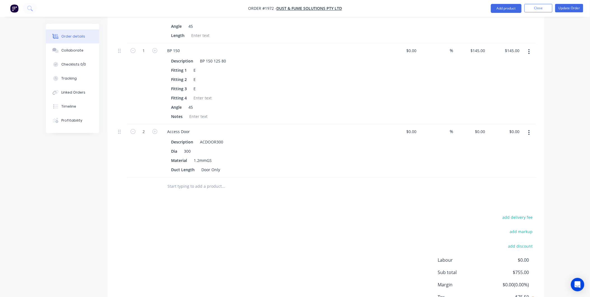
scroll to position [373, 0]
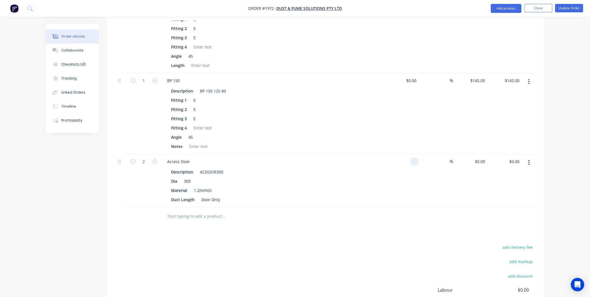
drag, startPoint x: 417, startPoint y: 152, endPoint x: 404, endPoint y: 152, distance: 13.7
click at [404, 154] on div at bounding box center [402, 180] width 34 height 53
click at [417, 158] on input at bounding box center [415, 162] width 6 height 8
click at [416, 158] on input at bounding box center [415, 162] width 6 height 8
type input "$130.00"
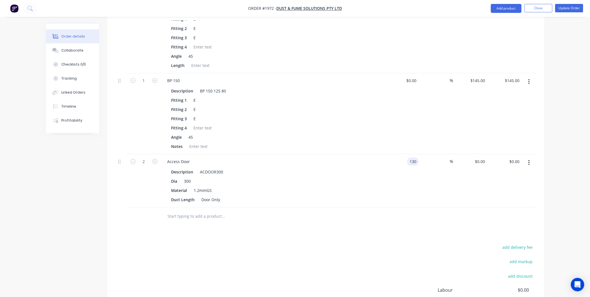
type input "$130.00"
type input "$260.00"
click at [417, 207] on div at bounding box center [326, 216] width 420 height 18
click at [351, 223] on div "Products Show / Hide columns Add product Qty Cost Markup Price Total 1 BP 150 D…" at bounding box center [325, 79] width 437 height 561
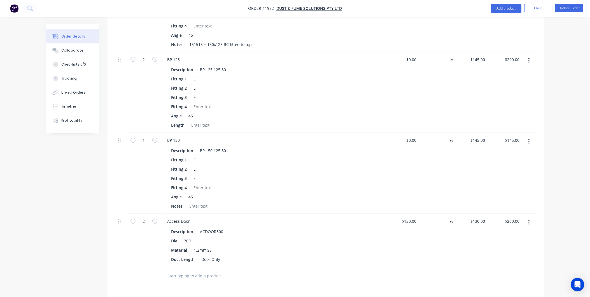
scroll to position [312, 0]
click at [417, 218] on input "130" at bounding box center [414, 222] width 10 height 8
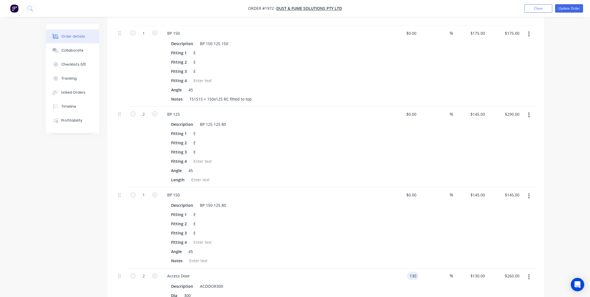
scroll to position [157, 0]
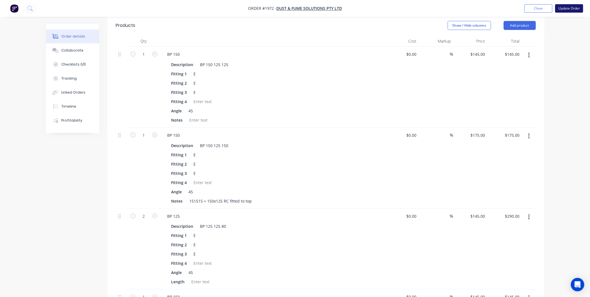
type input "$130.00"
click at [573, 9] on button "Update Order" at bounding box center [569, 8] width 28 height 8
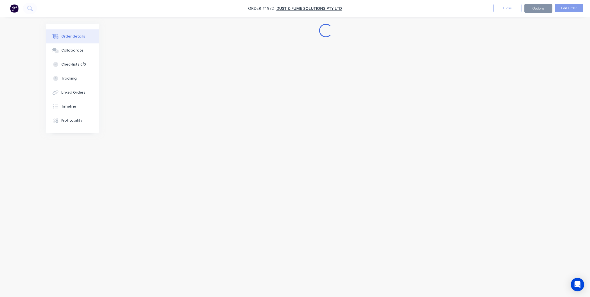
scroll to position [0, 0]
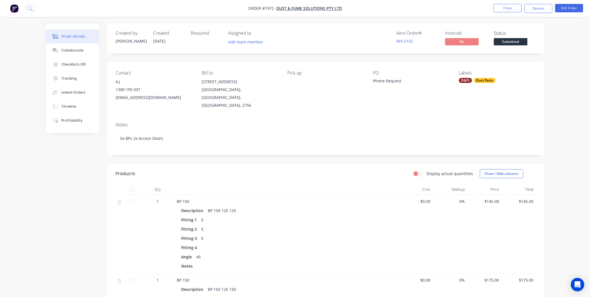
click at [513, 35] on div "Status" at bounding box center [515, 33] width 42 height 5
click at [513, 40] on span "Submitted" at bounding box center [511, 41] width 34 height 7
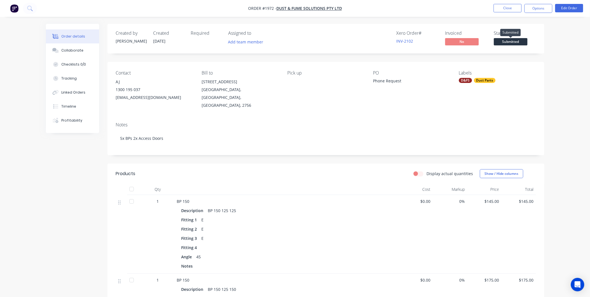
click at [500, 41] on span "Submitted" at bounding box center [511, 41] width 34 height 7
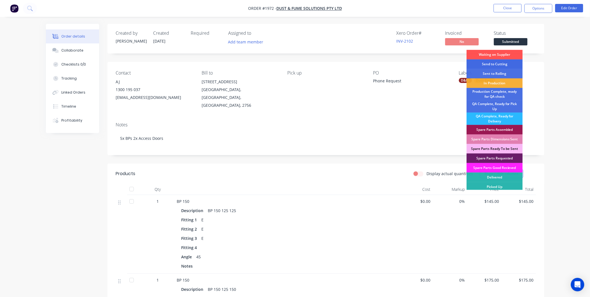
click at [494, 63] on div "Send to Cutting" at bounding box center [495, 64] width 56 height 10
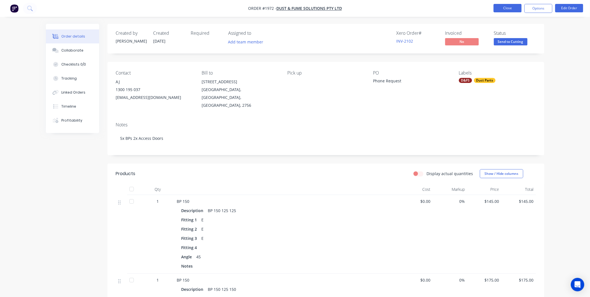
click at [510, 9] on button "Close" at bounding box center [507, 8] width 28 height 8
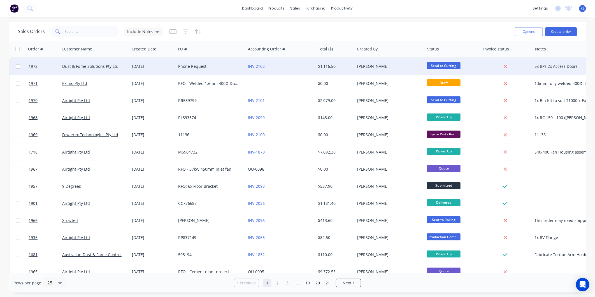
click at [97, 71] on div "Dust & Fume Solutions Pty Ltd" at bounding box center [95, 66] width 70 height 17
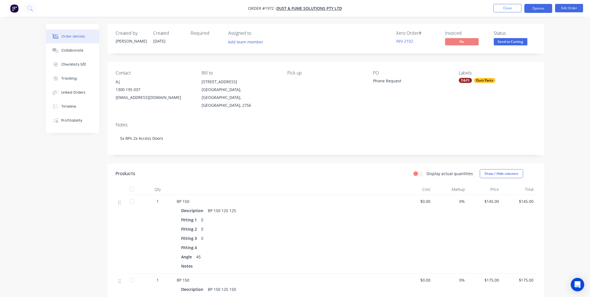
click at [529, 10] on button "Options" at bounding box center [538, 8] width 28 height 9
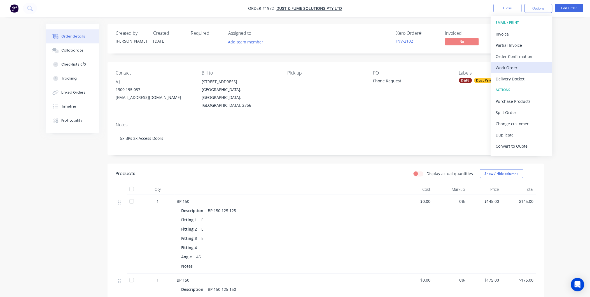
click at [511, 69] on div "Work Order" at bounding box center [522, 68] width 52 height 8
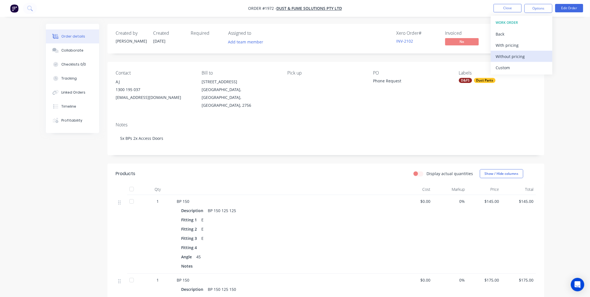
click at [507, 55] on div "Without pricing" at bounding box center [522, 56] width 52 height 8
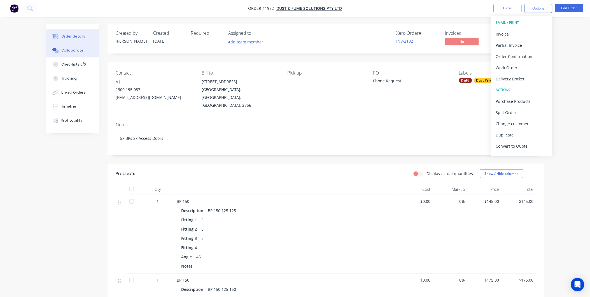
click at [72, 55] on button "Collaborate" at bounding box center [72, 50] width 53 height 14
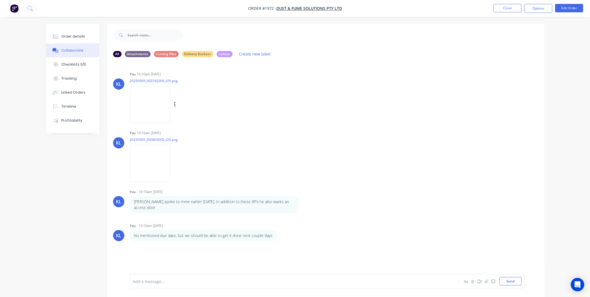
click at [149, 106] on img at bounding box center [150, 104] width 40 height 37
click at [72, 36] on div "Order details" at bounding box center [73, 36] width 24 height 5
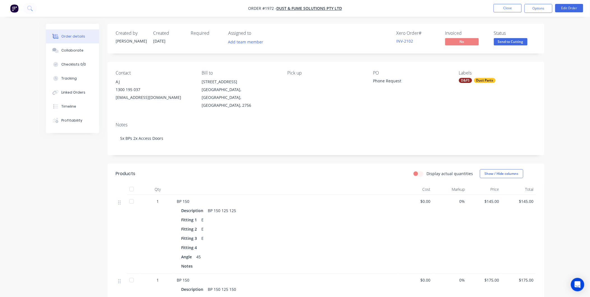
drag, startPoint x: 499, startPoint y: 2, endPoint x: 504, endPoint y: 8, distance: 7.1
click at [500, 4] on nav "Order #1972 - Dust & Fume Solutions Pty Ltd Close Options Edit Order" at bounding box center [295, 8] width 590 height 17
click at [504, 8] on button "Close" at bounding box center [507, 8] width 28 height 8
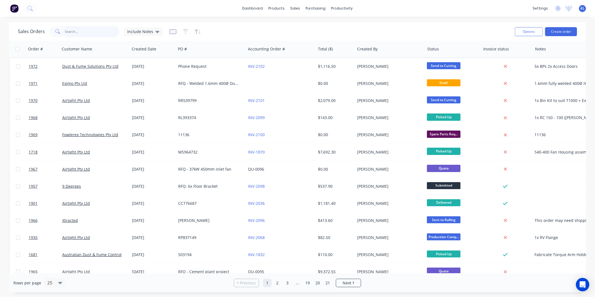
click at [92, 29] on input "text" at bounding box center [92, 31] width 55 height 11
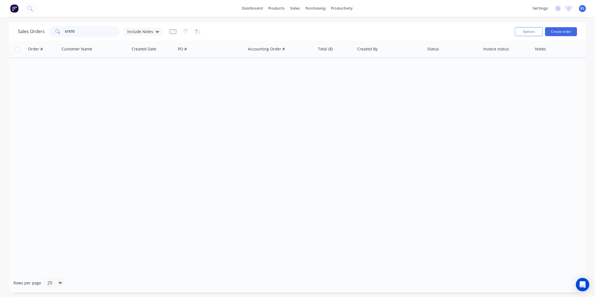
click at [67, 33] on input "41970" at bounding box center [92, 31] width 55 height 11
click at [66, 32] on input "\1970" at bounding box center [92, 31] width 55 height 11
type input "1970"
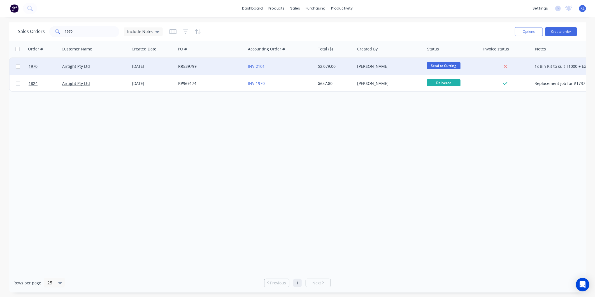
click at [104, 68] on div "Airtight Pty Ltd" at bounding box center [93, 67] width 62 height 6
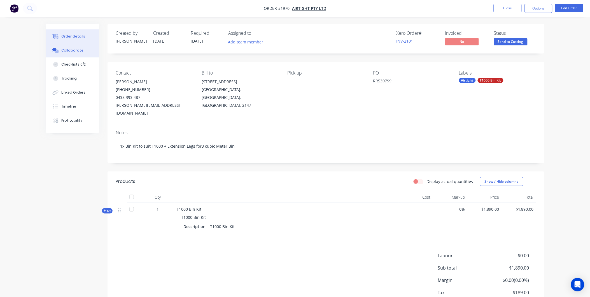
click at [77, 45] on button "Collaborate" at bounding box center [72, 50] width 53 height 14
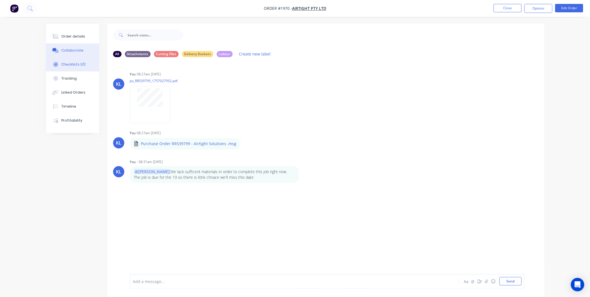
click at [64, 63] on div "Checklists 0/2" at bounding box center [73, 64] width 24 height 5
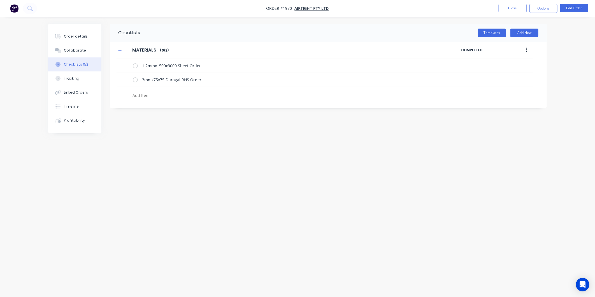
click at [146, 93] on textarea at bounding box center [264, 95] width 269 height 8
click at [516, 33] on button "Add New" at bounding box center [524, 33] width 28 height 8
type textarea "x"
type input "M"
type input "Additional Info"
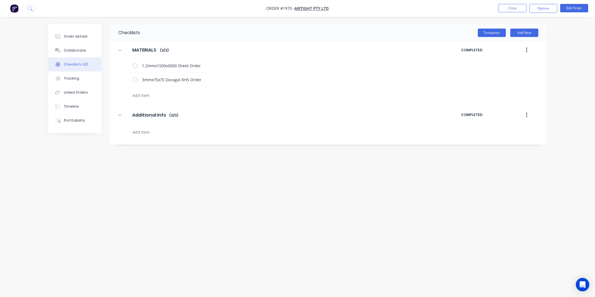
click at [164, 133] on textarea at bounding box center [264, 132] width 269 height 8
click at [154, 130] on textarea at bounding box center [264, 132] width 269 height 8
type textarea "x"
type textarea "W"
type textarea "x"
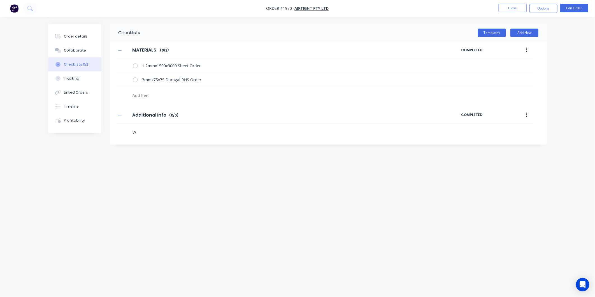
type textarea "Wh"
type textarea "x"
type textarea "Wha"
type textarea "x"
type textarea "What"
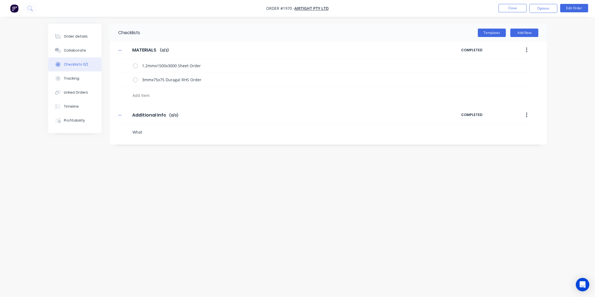
type textarea "x"
type textarea "What"
type textarea "x"
type textarea "What i"
type textarea "x"
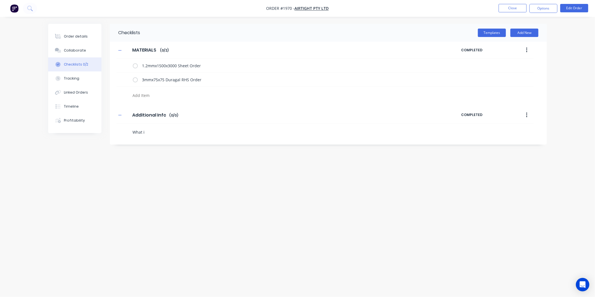
type textarea "What is"
type textarea "x"
type textarea "What is"
type textarea "x"
type textarea "What is t"
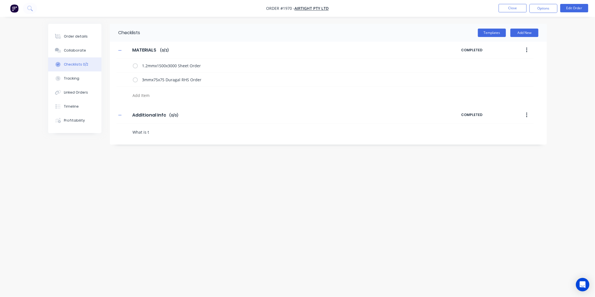
type textarea "x"
type textarea "What is th"
type textarea "x"
type textarea "What is the"
type textarea "x"
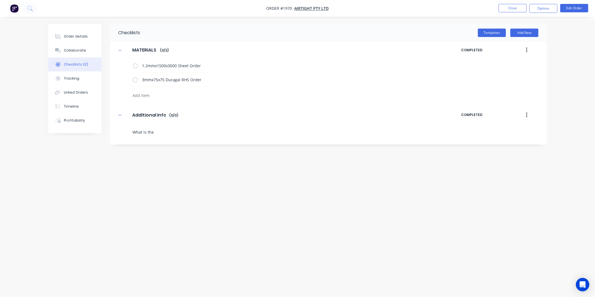
type textarea "What is the"
type textarea "x"
type textarea "What is the B"
type textarea "x"
type textarea "What is the Box"
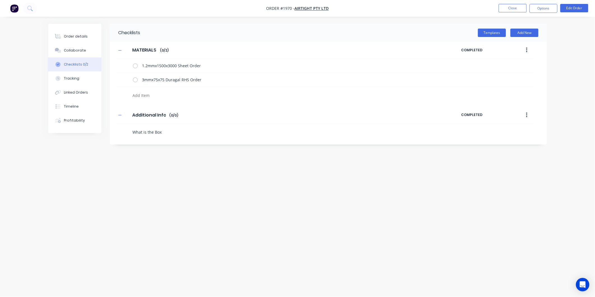
type textarea "x"
type textarea "What is the Box"
type textarea "x"
type textarea "What is the Box F"
type textarea "x"
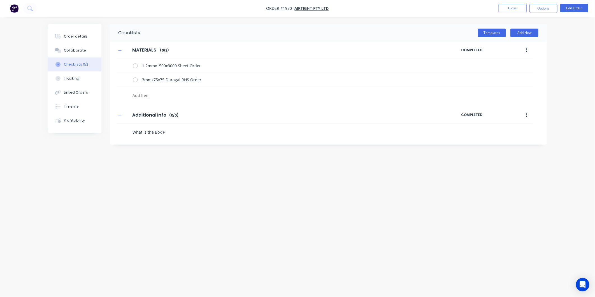
type textarea "What is the Box Fr"
type textarea "x"
type textarea "What is the Box Fra"
type textarea "x"
type textarea "What is the Box Fram"
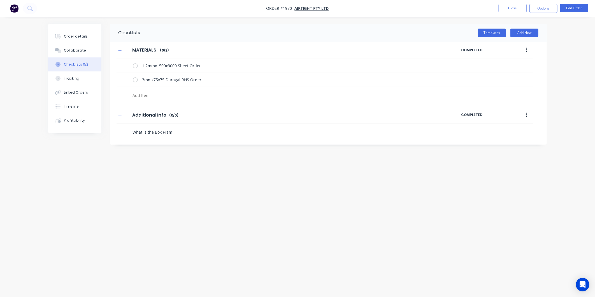
type textarea "x"
type textarea "What is the Box Frame"
type textarea "x"
type textarea "What is the Box Frame"
type textarea "x"
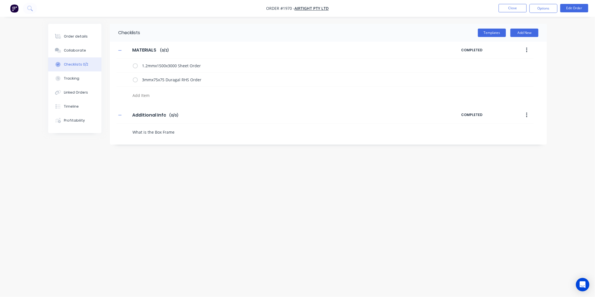
type textarea "What is the Box Frame d"
type textarea "x"
type textarea "What is the Box Frame di"
type textarea "x"
type textarea "What is the Box Frame dim"
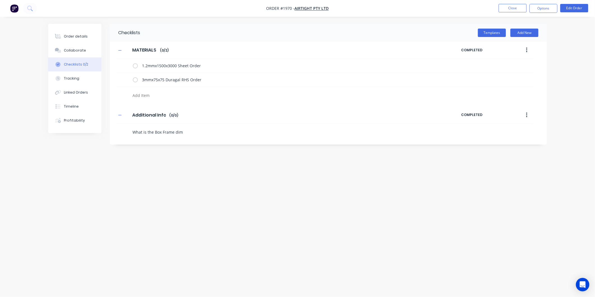
type textarea "x"
type textarea "What is the Box Frame dime"
type textarea "x"
type textarea "What is the Box Frame dimen"
type textarea "x"
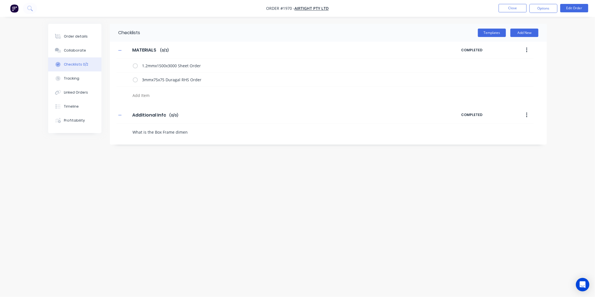
type textarea "What is the Box Frame dimens"
type textarea "x"
type textarea "What is the Box Frame dimensi"
type textarea "x"
type textarea "What is the Box Frame dimensio"
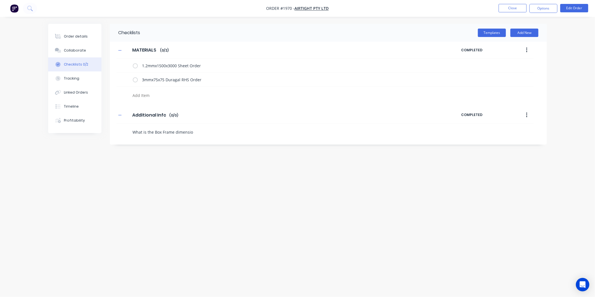
type textarea "x"
type textarea "What is the Box Frame dimension"
type textarea "x"
type textarea "What is the Box Frame dimensions"
type textarea "x"
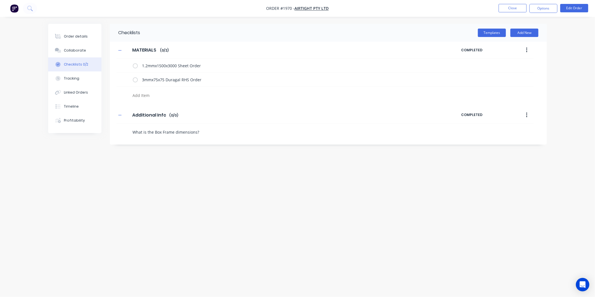
type textarea "What is the Box Frame dimensions?"
click at [171, 174] on div "Checklists Templates Add New MATERIALS MATERIALS Enter Checklist name ( 0 / 2 )…" at bounding box center [297, 138] width 498 height 228
click at [203, 134] on textarea "What is the Box Frame dimensions?" at bounding box center [264, 132] width 269 height 8
type textarea "x"
click at [183, 155] on div "Checklists Templates Add New MATERIALS MATERIALS Enter Checklist name ( 0 / 2 )…" at bounding box center [297, 138] width 498 height 228
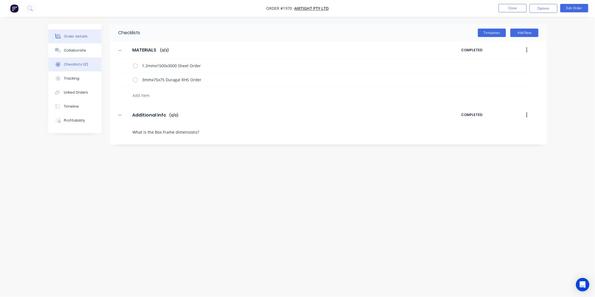
drag, startPoint x: 71, startPoint y: 41, endPoint x: 81, endPoint y: 40, distance: 9.6
click at [71, 41] on button "Order details" at bounding box center [74, 36] width 53 height 14
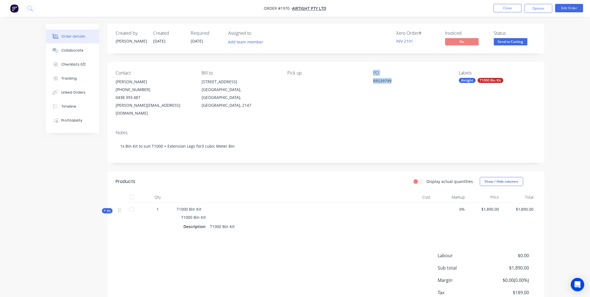
drag, startPoint x: 392, startPoint y: 79, endPoint x: 364, endPoint y: 82, distance: 28.5
click at [364, 82] on div "Contact Rocco Russo (02) 9986 3184 0438 393 487 Rocco.R@airtight.com.au Bill to…" at bounding box center [325, 94] width 437 height 64
drag, startPoint x: 364, startPoint y: 82, endPoint x: 376, endPoint y: 81, distance: 12.6
click at [376, 81] on div "RR539799" at bounding box center [408, 82] width 70 height 8
drag, startPoint x: 371, startPoint y: 81, endPoint x: 392, endPoint y: 82, distance: 21.0
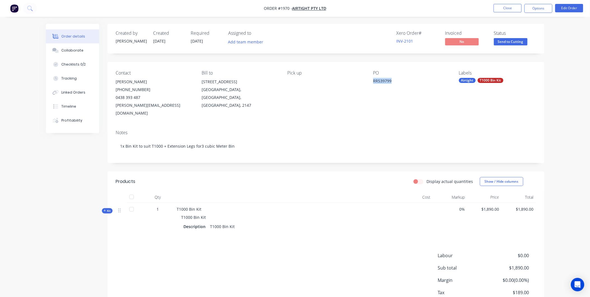
click at [392, 82] on div "Contact Rocco Russo (02) 9986 3184 0438 393 487 Rocco.R@airtight.com.au Bill to…" at bounding box center [325, 94] width 437 height 64
drag, startPoint x: 392, startPoint y: 82, endPoint x: 389, endPoint y: 82, distance: 3.6
copy div "RR539799"
click at [67, 53] on button "Collaborate" at bounding box center [72, 50] width 53 height 14
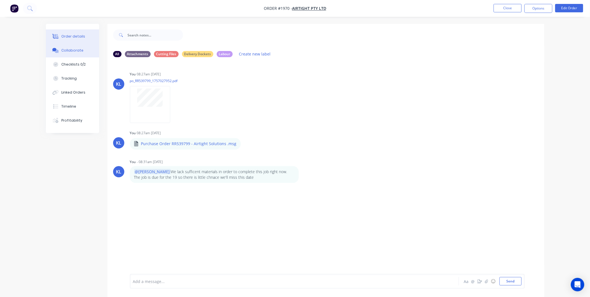
click at [77, 36] on div "Order details" at bounding box center [73, 36] width 24 height 5
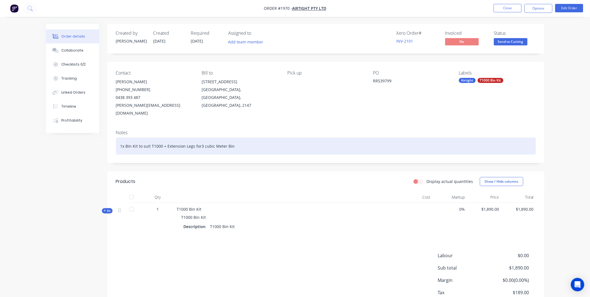
click at [199, 138] on div "1x Bin Kit to suit T1000 + Extension Legs for3 cubic Meter Bin" at bounding box center [326, 145] width 420 height 17
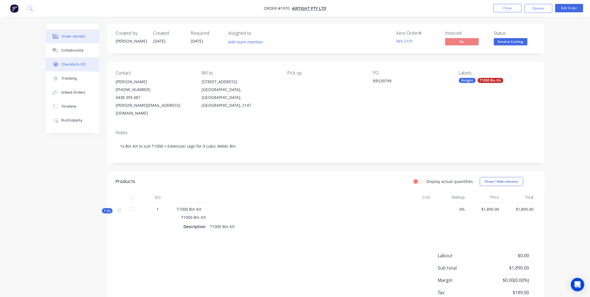
click at [81, 63] on div "Checklists 0/2" at bounding box center [73, 64] width 24 height 5
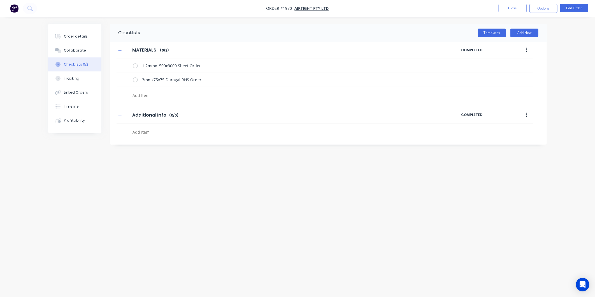
click at [146, 134] on textarea at bounding box center [264, 132] width 269 height 8
type textarea "x"
type textarea "M"
type textarea "x"
type textarea "Mo"
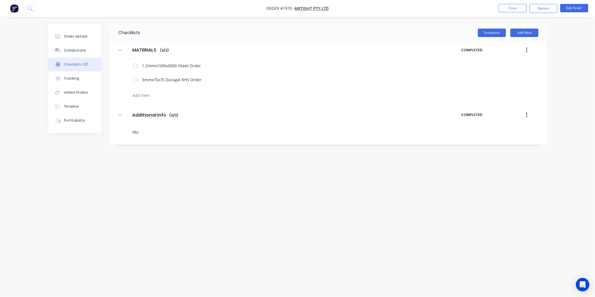
type textarea "x"
type textarea "Mor"
type textarea "x"
type textarea "More"
type textarea "x"
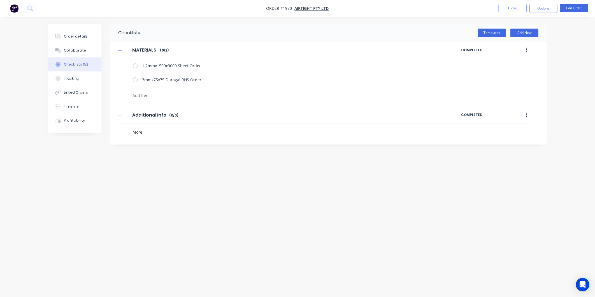
type textarea "Mor"
type textarea "x"
type textarea "Mo"
type textarea "x"
type textarea "M"
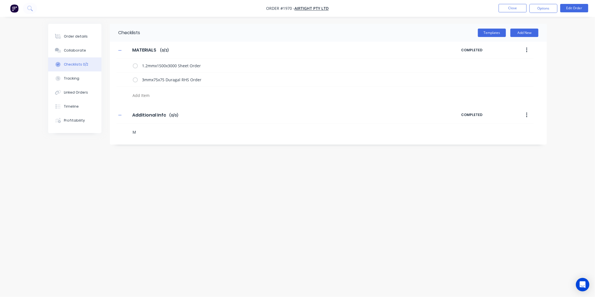
type textarea "x"
type textarea "B"
type textarea "x"
type textarea "Bo"
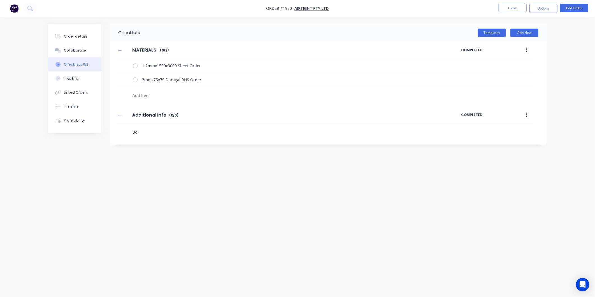
type textarea "x"
type textarea "Box"
type textarea "x"
type textarea "Box"
type textarea "x"
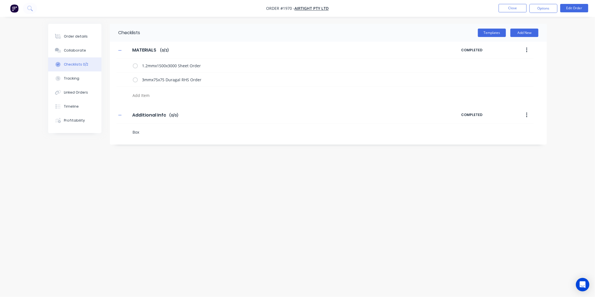
type textarea "Box F"
type textarea "x"
type textarea "Box Fr"
type textarea "x"
type textarea "Box Fra"
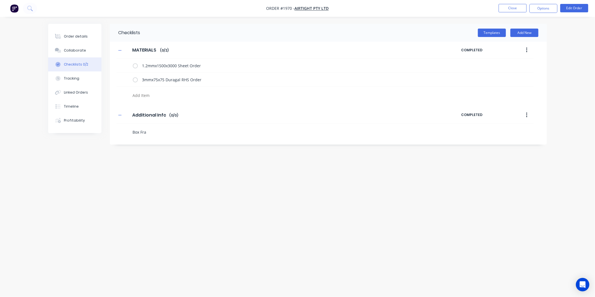
type textarea "x"
type textarea "Box Fram"
type textarea "x"
type textarea "Box Frame"
type textarea "x"
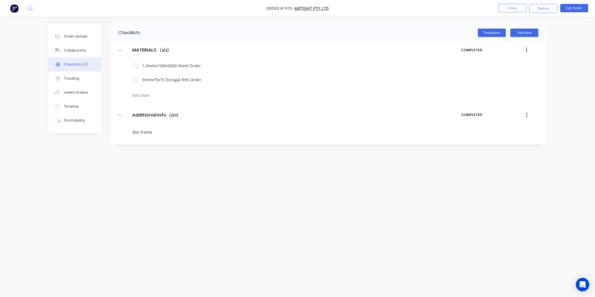
type textarea "Box Frame"
type textarea "x"
type textarea "Box Frame D"
type textarea "x"
type textarea "Box Frame Di"
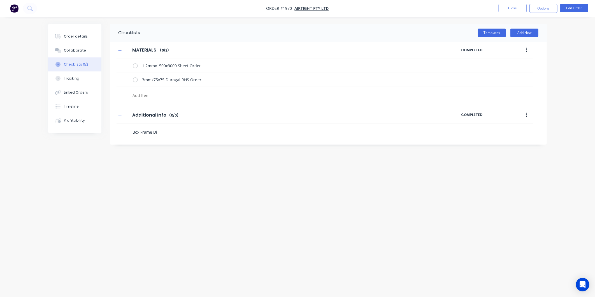
type textarea "x"
type textarea "Box Frame Dim"
type textarea "x"
type textarea "Box Frame Dime"
type textarea "x"
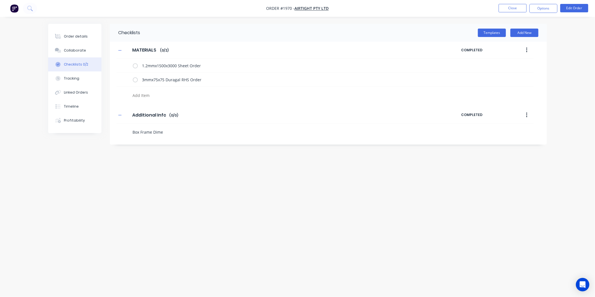
type textarea "Box Frame Dimen"
type textarea "x"
type textarea "Box Frame Dimeni"
type textarea "x"
type textarea "Box Frame Dimen"
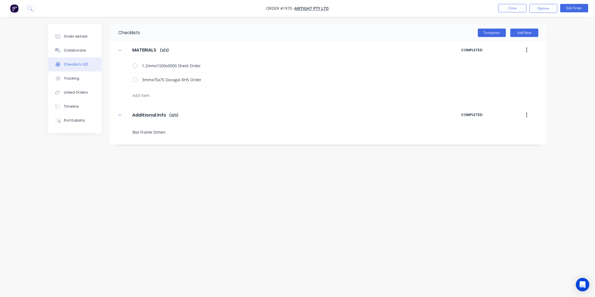
type textarea "x"
type textarea "Box Frame Dimensi"
type textarea "x"
type textarea "Box Frame Dimensio"
type textarea "x"
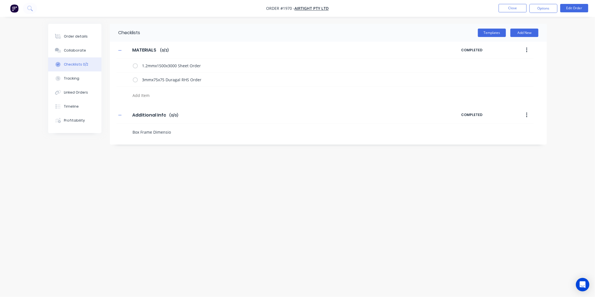
type textarea "Box Frame Dimension"
type textarea "x"
type textarea "Box Frame Dimensions"
type textarea "x"
type textarea "Box Frame Dimensions"
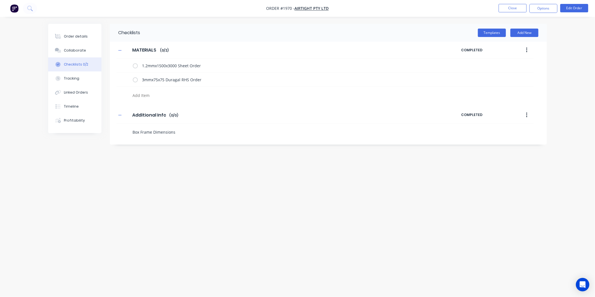
type textarea "x"
type textarea "Box Frame Dimensions n"
click at [186, 196] on div "Checklists Templates Add New MATERIALS MATERIALS Enter Checklist name ( 0 / 2 )…" at bounding box center [297, 138] width 498 height 228
click at [80, 41] on button "Order details" at bounding box center [74, 36] width 53 height 14
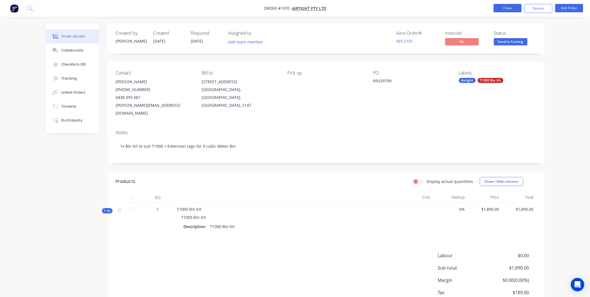
click at [513, 8] on button "Close" at bounding box center [507, 8] width 28 height 8
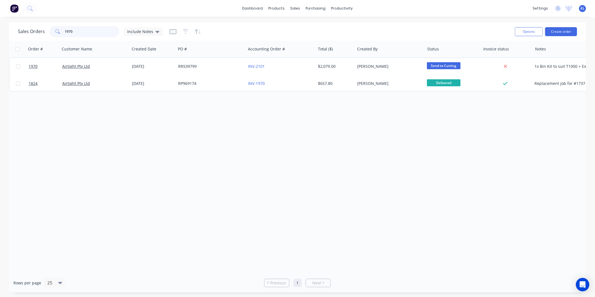
drag, startPoint x: 96, startPoint y: 31, endPoint x: 29, endPoint y: 35, distance: 66.7
click at [52, 32] on div "1970" at bounding box center [84, 31] width 70 height 11
click at [548, 31] on button "Create order" at bounding box center [561, 31] width 32 height 9
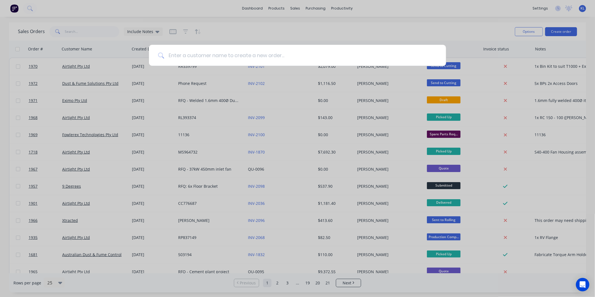
click at [269, 54] on input at bounding box center [300, 55] width 273 height 21
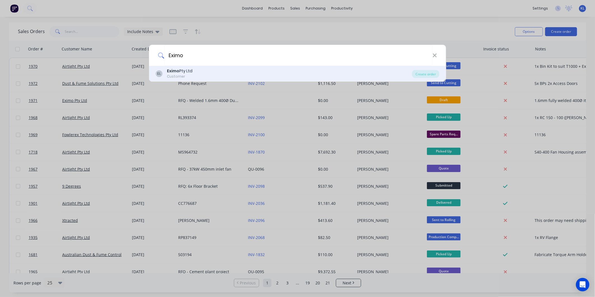
click at [197, 71] on div "EL Eximo Pty Ltd Customer" at bounding box center [284, 73] width 256 height 11
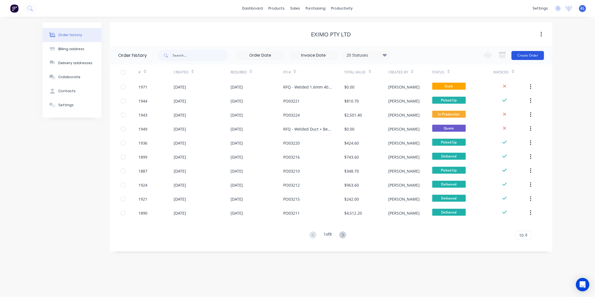
click at [521, 54] on button "Create Order" at bounding box center [527, 55] width 32 height 9
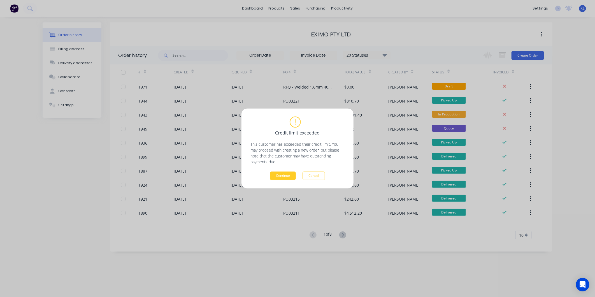
click at [289, 172] on button "Continue" at bounding box center [283, 176] width 26 height 8
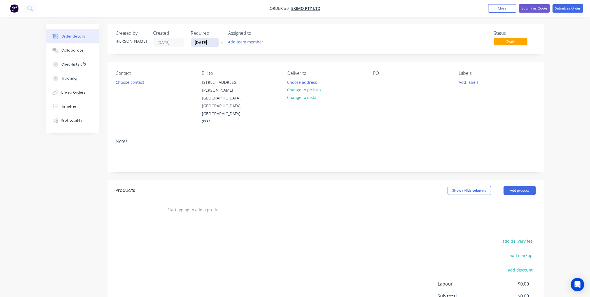
click at [199, 41] on input "09/09/25" at bounding box center [204, 42] width 27 height 8
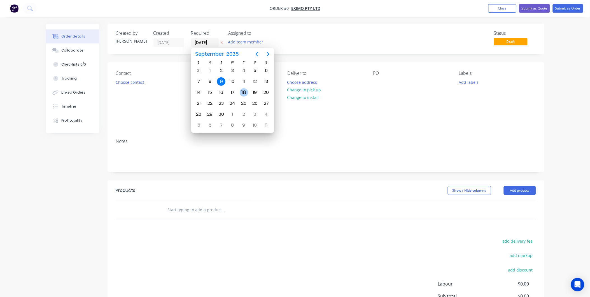
drag, startPoint x: 244, startPoint y: 91, endPoint x: 262, endPoint y: 92, distance: 17.4
click at [245, 91] on div "18" at bounding box center [244, 92] width 8 height 8
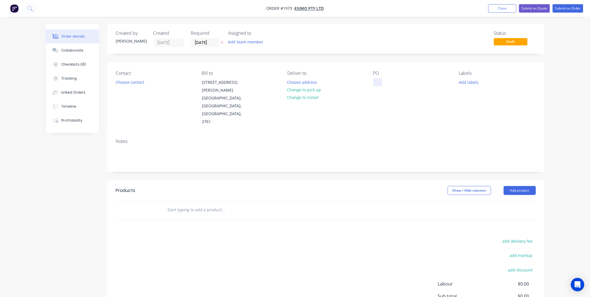
click at [376, 80] on div at bounding box center [377, 82] width 9 height 8
paste div
click at [302, 88] on button "Change to pick up" at bounding box center [304, 90] width 40 height 8
click at [466, 81] on button "Add labels" at bounding box center [469, 82] width 26 height 8
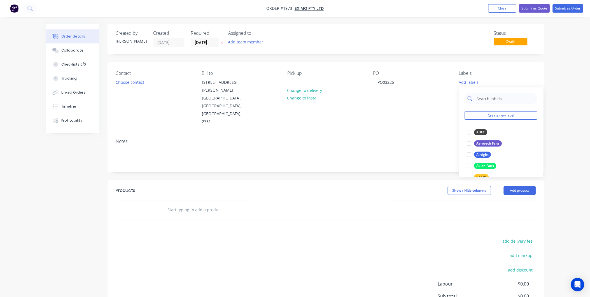
click at [493, 100] on input "text" at bounding box center [505, 98] width 59 height 11
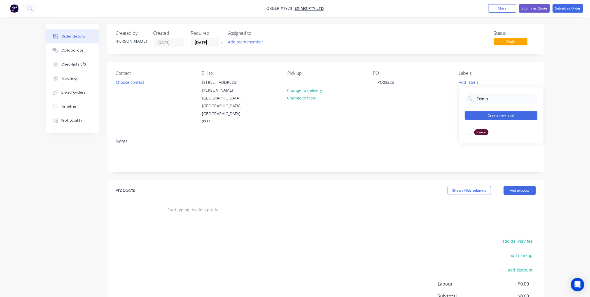
drag, startPoint x: 473, startPoint y: 129, endPoint x: 483, endPoint y: 115, distance: 17.5
click at [473, 129] on div at bounding box center [469, 132] width 11 height 11
click at [494, 93] on input "Welded" at bounding box center [505, 95] width 59 height 11
click at [483, 128] on div "Welding" at bounding box center [482, 129] width 17 height 6
click at [485, 81] on div "Welding" at bounding box center [483, 80] width 17 height 5
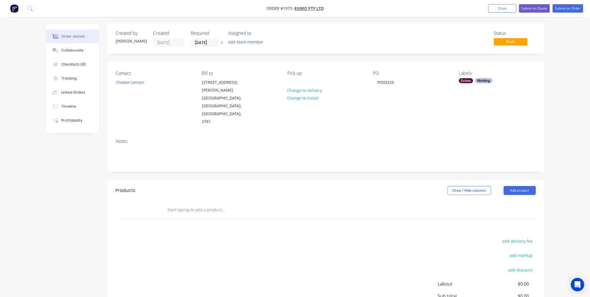
click at [486, 81] on div "Welding" at bounding box center [483, 80] width 17 height 5
click at [485, 99] on input "Weld" at bounding box center [505, 95] width 59 height 11
click at [478, 129] on div "Duct Parts" at bounding box center [485, 129] width 22 height 6
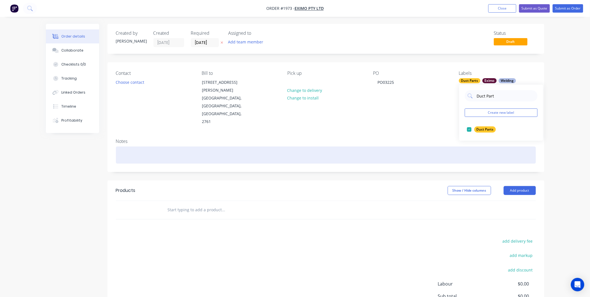
click at [409, 146] on div at bounding box center [326, 154] width 420 height 17
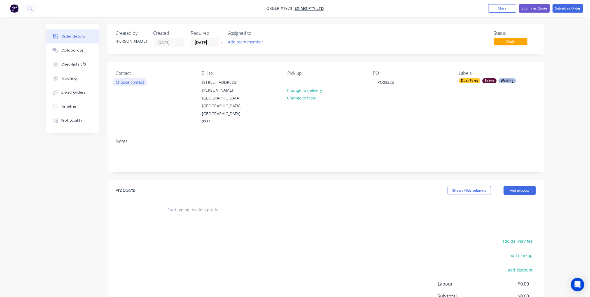
click at [131, 81] on button "Choose contact" at bounding box center [130, 82] width 34 height 8
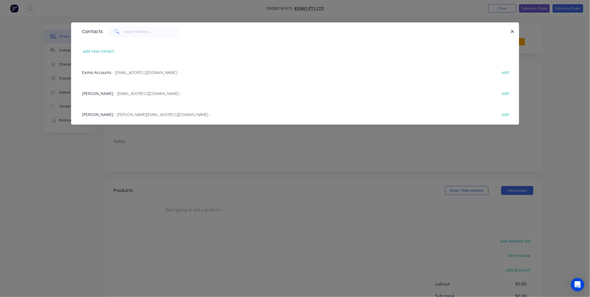
click at [106, 112] on span "Patrick Murphy" at bounding box center [97, 114] width 31 height 5
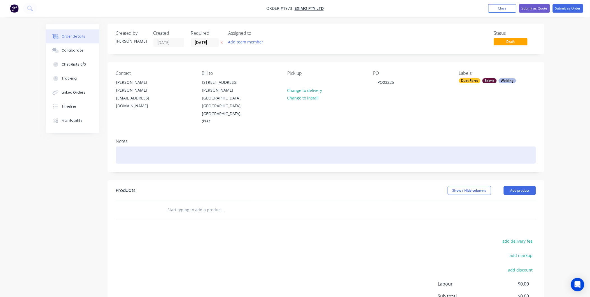
click at [129, 146] on div at bounding box center [326, 154] width 420 height 17
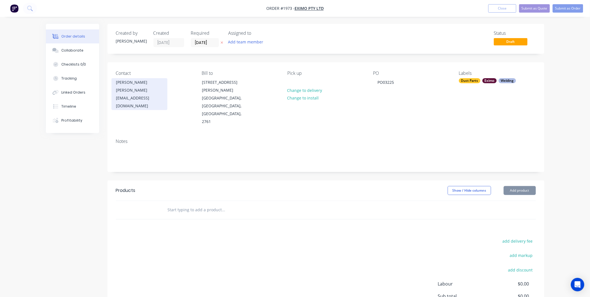
click at [152, 85] on div "Patrick Murphy" at bounding box center [139, 82] width 46 height 8
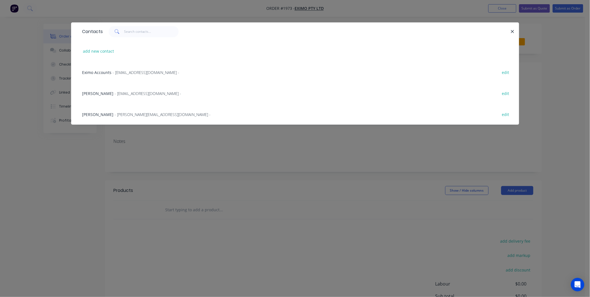
click at [127, 70] on span "- accounts@eximo.com.au -" at bounding box center [146, 72] width 67 height 5
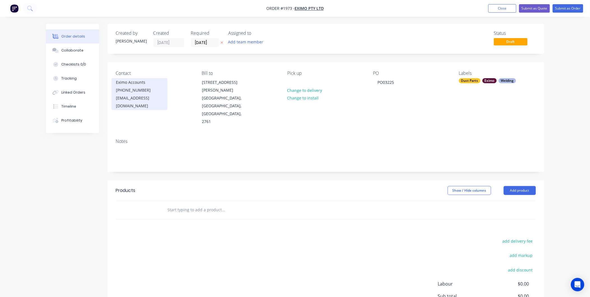
click at [130, 87] on div "(02) 9677 2366" at bounding box center [139, 90] width 46 height 8
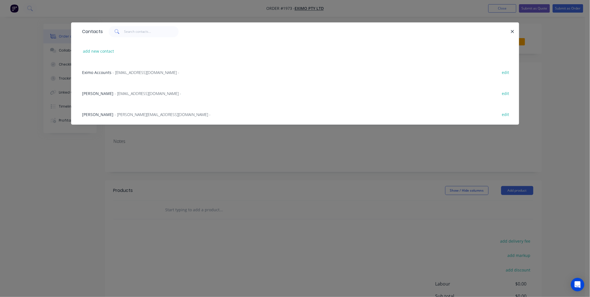
click at [116, 113] on span "- p.murphy@eximo.com.au -" at bounding box center [163, 114] width 96 height 5
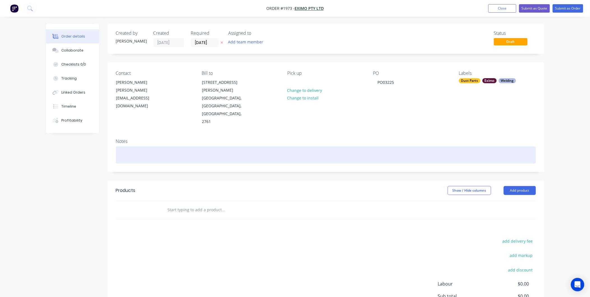
drag, startPoint x: 131, startPoint y: 123, endPoint x: 116, endPoint y: 121, distance: 14.8
click at [131, 146] on div at bounding box center [326, 154] width 420 height 17
click at [130, 146] on div at bounding box center [326, 154] width 420 height 17
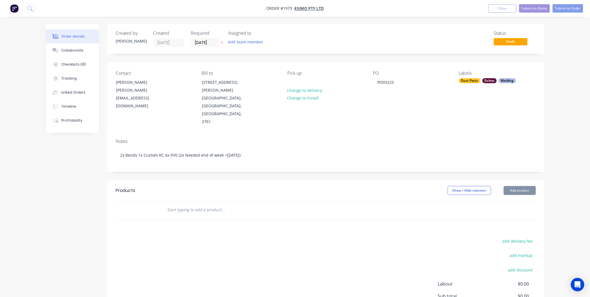
click at [171, 152] on div "Created by Kyle Created 09/09/25 Required 18/09/25 Assigned to Add team member …" at bounding box center [325, 189] width 437 height 330
click at [209, 204] on input "text" at bounding box center [223, 209] width 112 height 11
click at [525, 186] on button "Add product" at bounding box center [520, 190] width 32 height 9
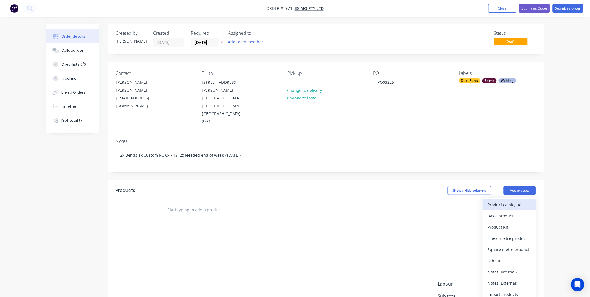
click at [514, 200] on div "Product catalogue" at bounding box center [509, 204] width 43 height 8
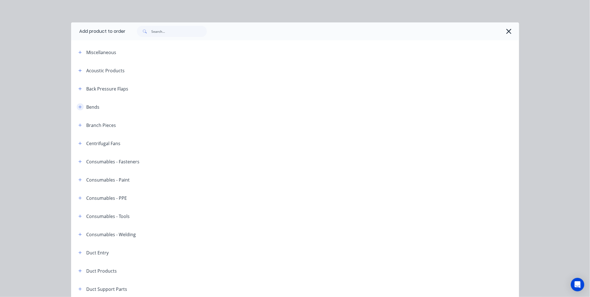
click at [78, 106] on icon "button" at bounding box center [79, 107] width 3 height 4
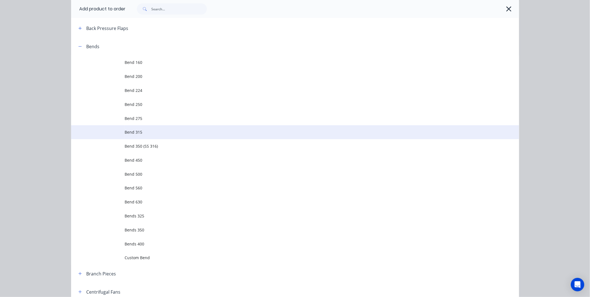
scroll to position [62, 0]
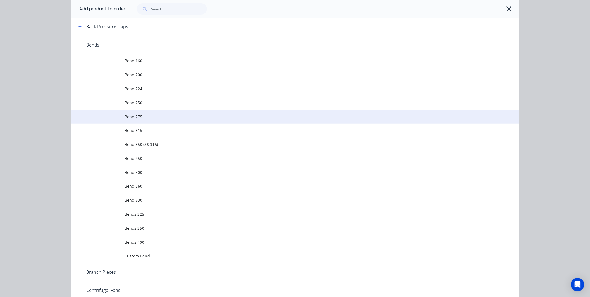
click at [144, 116] on span "Bend 275" at bounding box center [282, 117] width 315 height 6
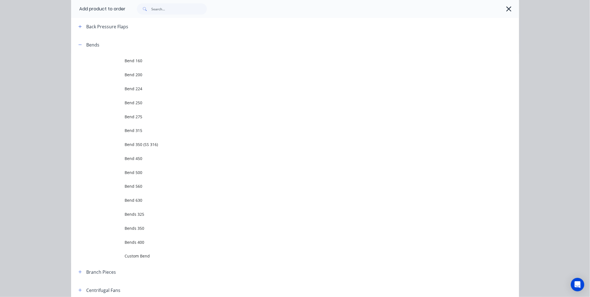
scroll to position [0, 0]
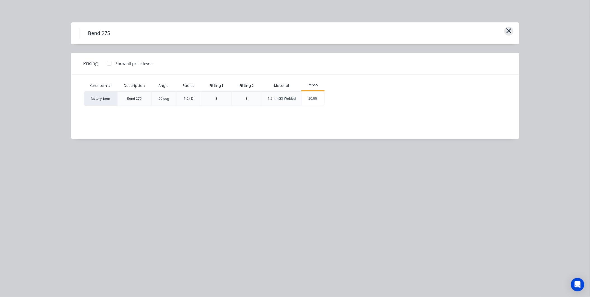
click at [508, 29] on icon "button" at bounding box center [509, 31] width 6 height 8
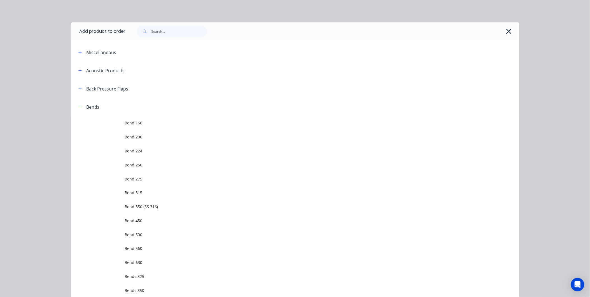
scroll to position [97, 0]
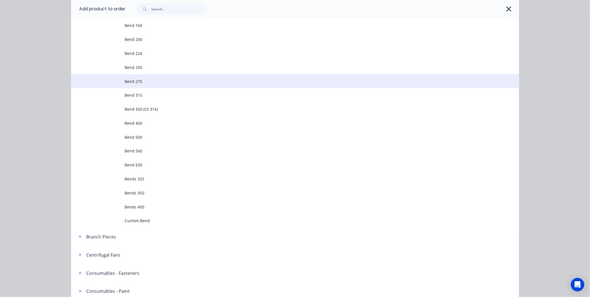
click at [142, 78] on span "Bend 275" at bounding box center [282, 81] width 315 height 6
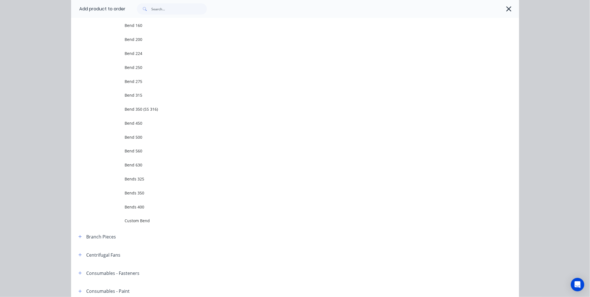
scroll to position [0, 0]
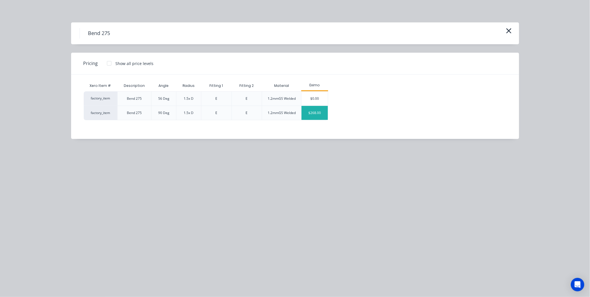
click at [320, 115] on div "$268.00" at bounding box center [314, 113] width 26 height 14
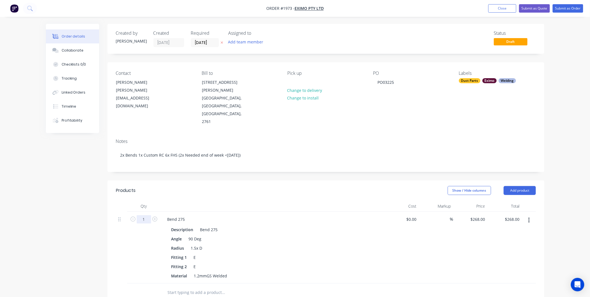
click at [149, 215] on input "1" at bounding box center [144, 219] width 15 height 8
click at [155, 216] on icon "button" at bounding box center [154, 218] width 5 height 5
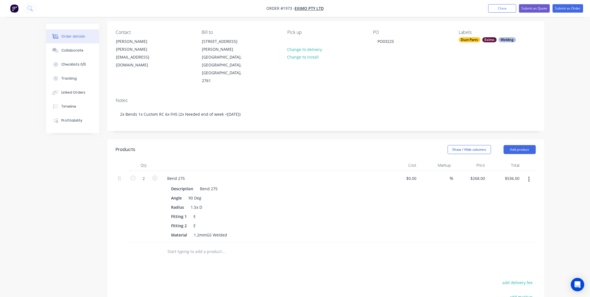
scroll to position [124, 0]
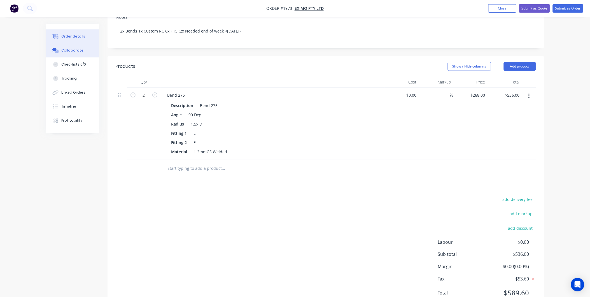
click at [75, 52] on div "Collaborate" at bounding box center [72, 50] width 22 height 5
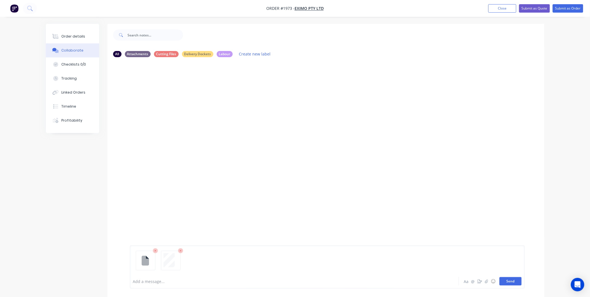
click at [503, 279] on button "Send" at bounding box center [510, 281] width 22 height 8
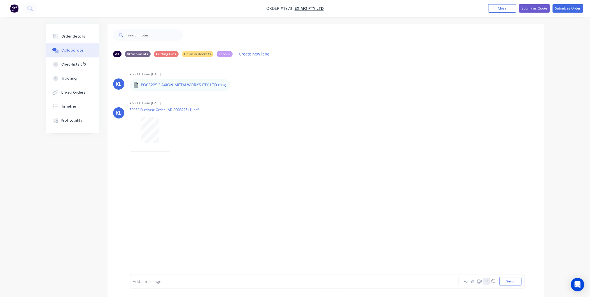
click at [486, 281] on icon "button" at bounding box center [486, 281] width 3 height 4
click at [507, 283] on button "Send" at bounding box center [510, 281] width 22 height 8
click at [158, 191] on img at bounding box center [150, 192] width 40 height 37
click at [152, 184] on img at bounding box center [150, 192] width 40 height 37
click at [82, 36] on div "Order details" at bounding box center [73, 36] width 24 height 5
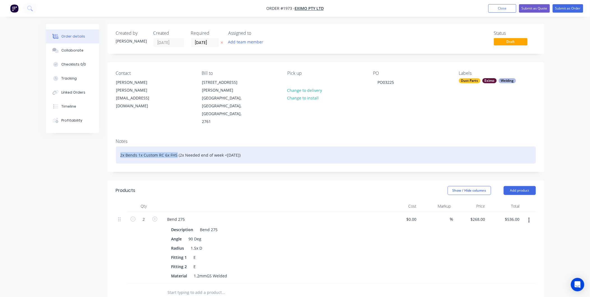
drag, startPoint x: 177, startPoint y: 132, endPoint x: 121, endPoint y: 130, distance: 56.0
click at [121, 146] on div "2x Bends 1x Custom RC 6x FHS (2x Needed end of week <12/09/25)" at bounding box center [326, 154] width 420 height 17
copy div "2x Bends 1x Custom RC 6x FHS"
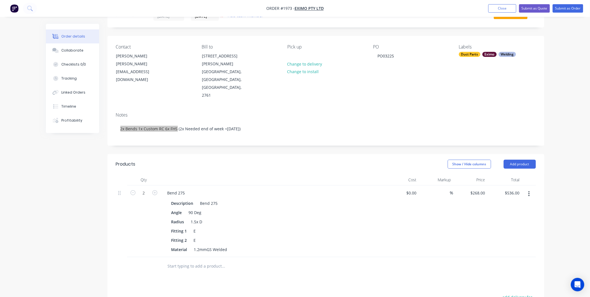
scroll to position [62, 0]
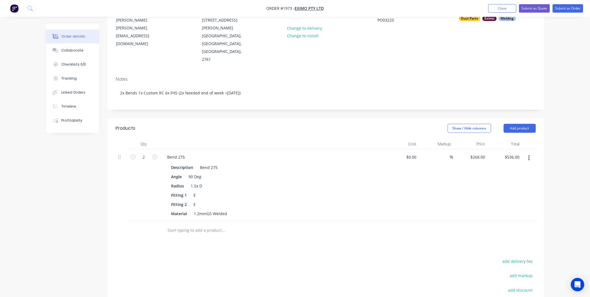
click at [416, 118] on header "Products Show / Hide columns Add product" at bounding box center [325, 128] width 437 height 20
click at [528, 124] on button "Add product" at bounding box center [520, 128] width 32 height 9
click at [496, 138] on div "Product catalogue" at bounding box center [509, 142] width 43 height 8
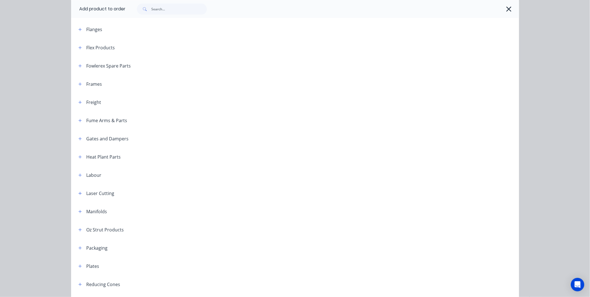
scroll to position [528, 0]
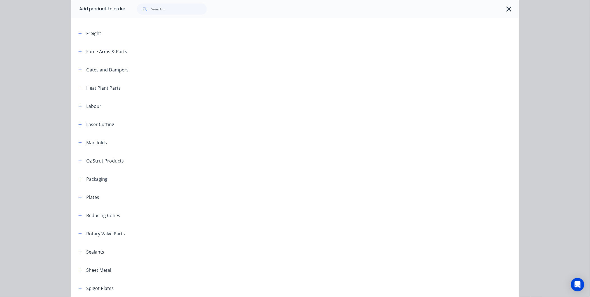
click at [82, 213] on div "Reducing Cones" at bounding box center [97, 215] width 46 height 7
click at [78, 214] on icon "button" at bounding box center [79, 215] width 3 height 4
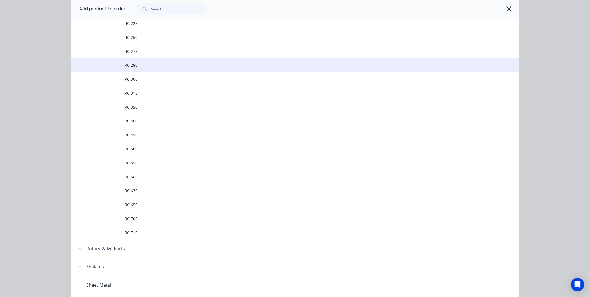
scroll to position [871, 0]
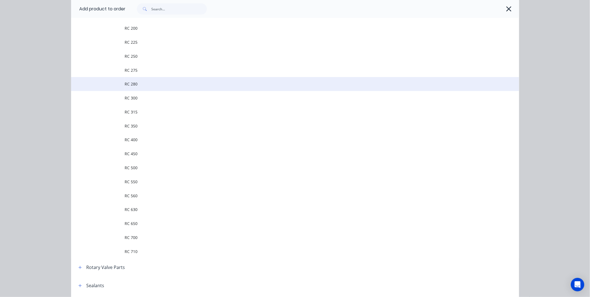
click at [144, 83] on span "RC 280" at bounding box center [282, 84] width 315 height 6
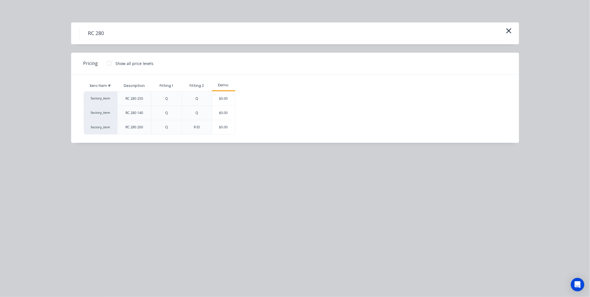
scroll to position [124, 0]
click at [512, 30] on button "button" at bounding box center [508, 31] width 9 height 9
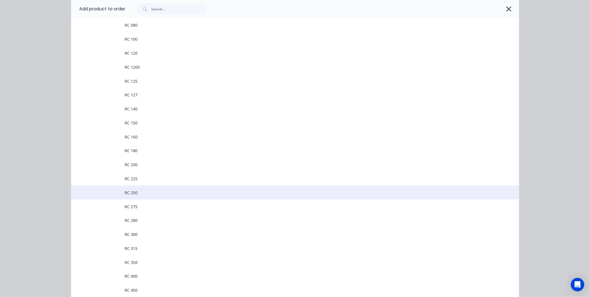
scroll to position [766, 0]
click at [142, 188] on span "RC 280" at bounding box center [282, 189] width 315 height 6
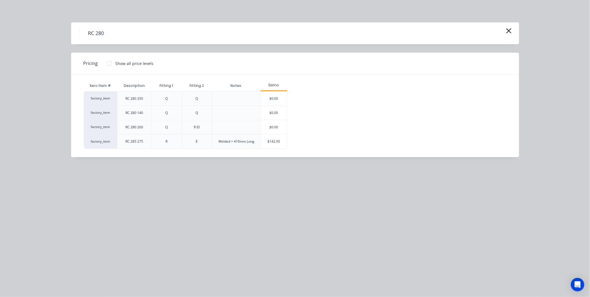
scroll to position [132, 0]
click at [271, 139] on div "$142.00" at bounding box center [274, 141] width 26 height 14
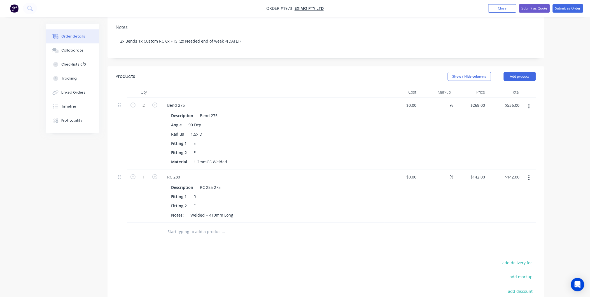
scroll to position [84, 0]
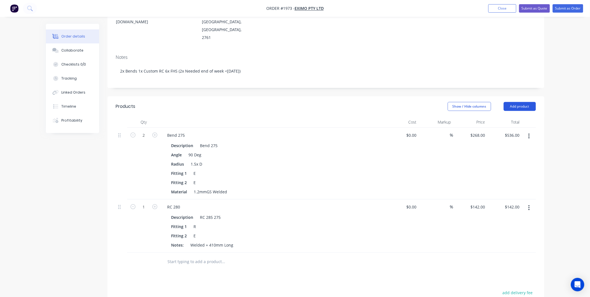
click at [518, 102] on button "Add product" at bounding box center [520, 106] width 32 height 9
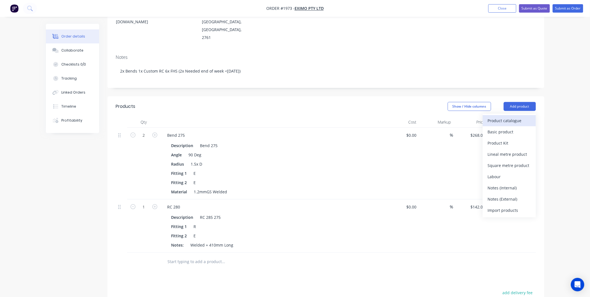
click at [505, 116] on div "Product catalogue" at bounding box center [509, 120] width 43 height 8
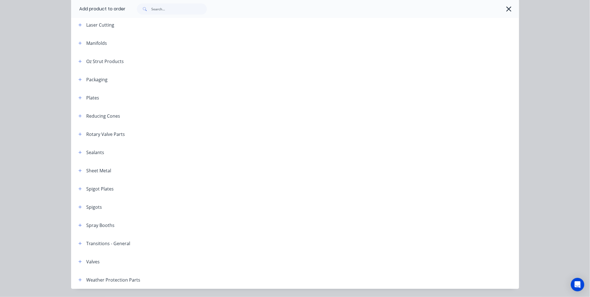
scroll to position [613, 0]
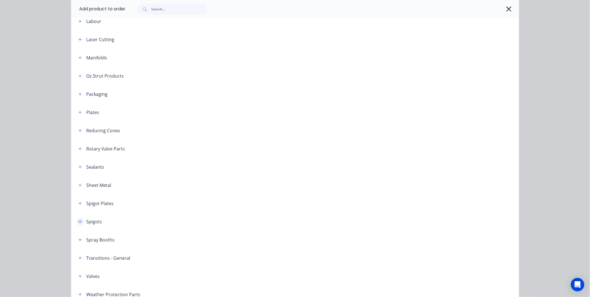
click at [77, 223] on button "button" at bounding box center [80, 221] width 7 height 7
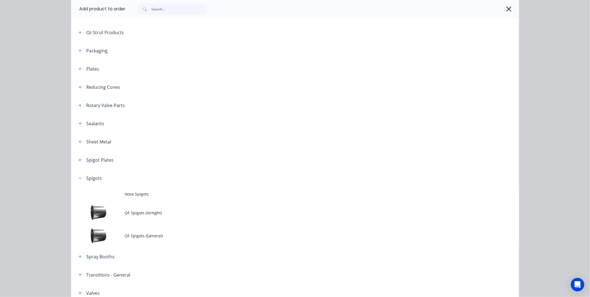
scroll to position [705, 0]
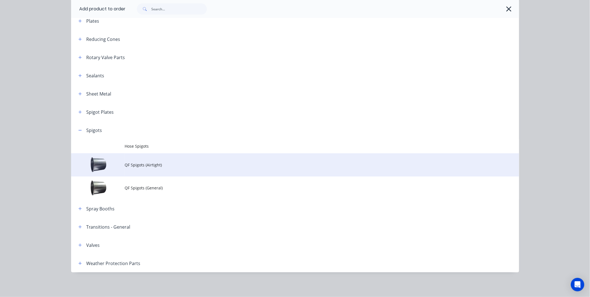
click at [148, 162] on span "QF Spigots (Airtight)" at bounding box center [282, 165] width 315 height 6
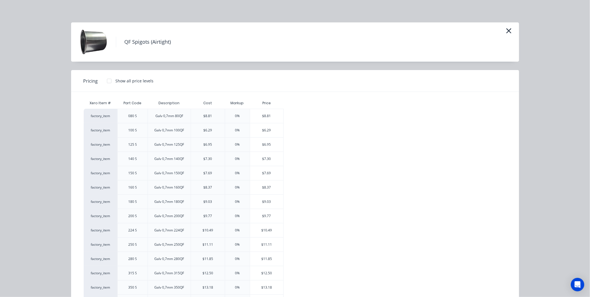
scroll to position [0, 0]
click at [506, 31] on icon "button" at bounding box center [509, 31] width 6 height 8
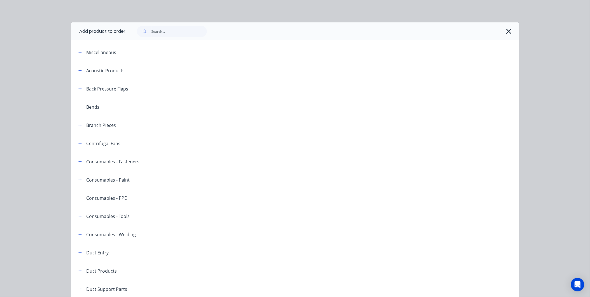
scroll to position [705, 0]
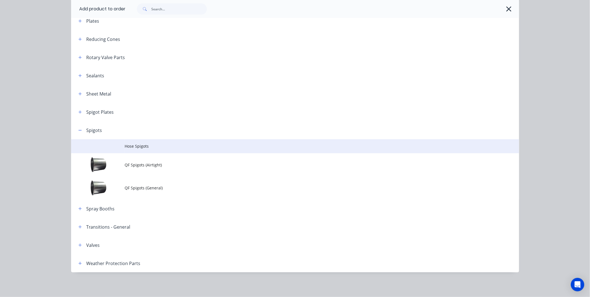
click at [142, 149] on span "Hose Spigots" at bounding box center [282, 146] width 315 height 6
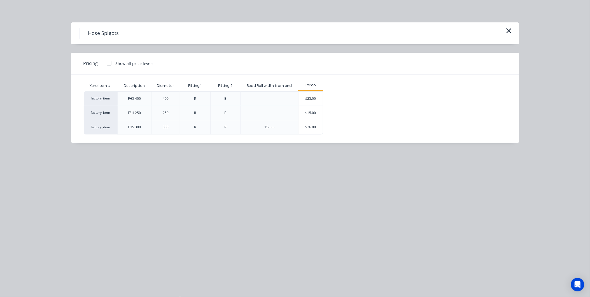
scroll to position [31, 0]
click at [313, 130] on div "$26.00" at bounding box center [310, 127] width 24 height 14
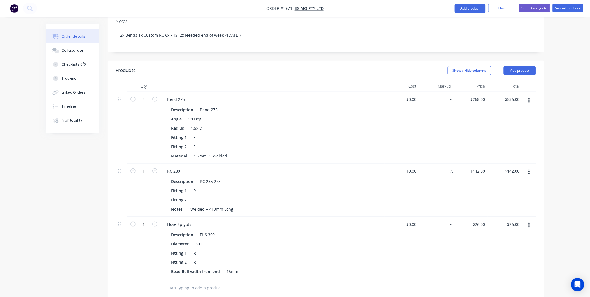
scroll to position [186, 0]
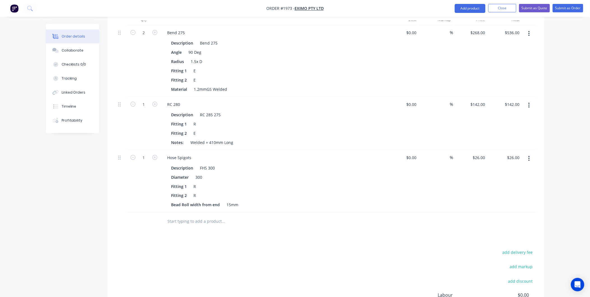
click at [152, 153] on form "1" at bounding box center [143, 157] width 29 height 8
click at [154, 155] on icon "button" at bounding box center [154, 157] width 5 height 5
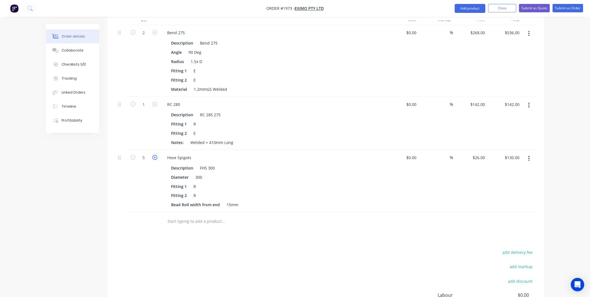
click at [154, 155] on icon "button" at bounding box center [154, 157] width 5 height 5
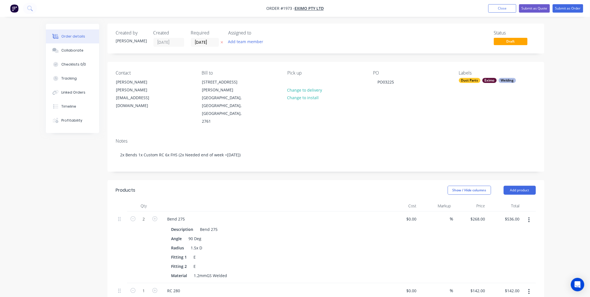
scroll to position [0, 0]
click at [569, 10] on button "Submit as Order" at bounding box center [568, 8] width 31 height 8
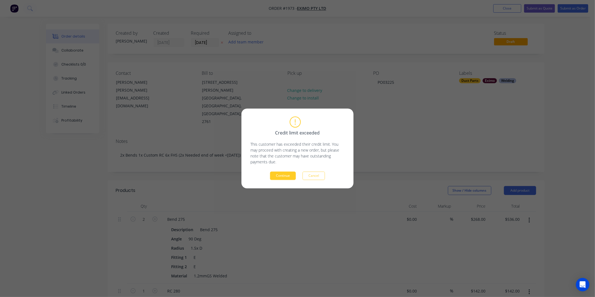
click at [280, 176] on button "Continue" at bounding box center [283, 176] width 26 height 8
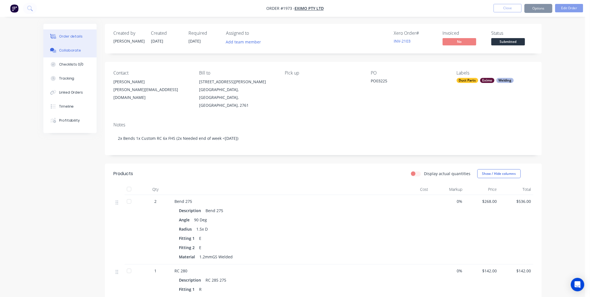
click at [81, 52] on button "Collaborate" at bounding box center [69, 50] width 53 height 14
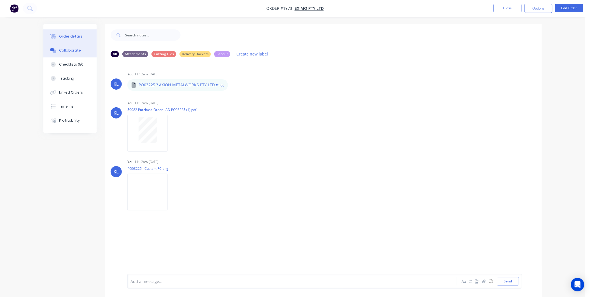
click at [64, 36] on div "Order details" at bounding box center [71, 36] width 24 height 5
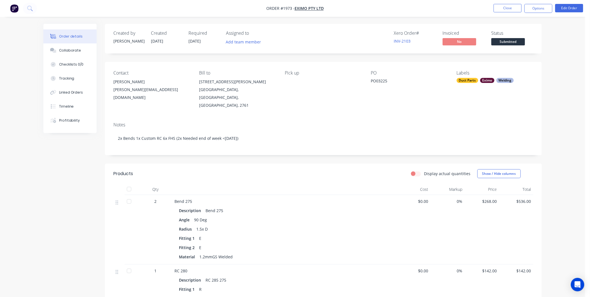
click at [511, 40] on span "Submitted" at bounding box center [508, 41] width 34 height 7
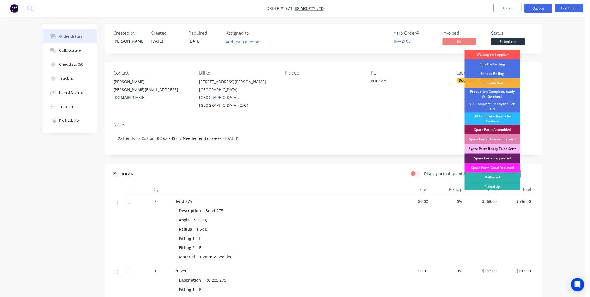
click at [535, 10] on button "Options" at bounding box center [538, 8] width 28 height 9
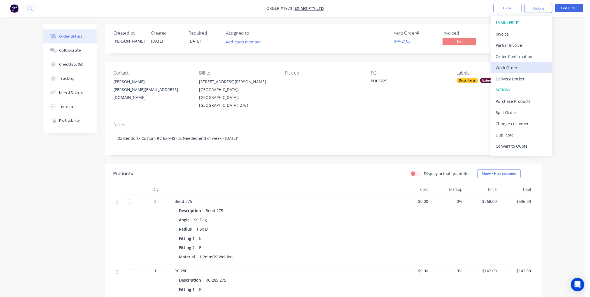
click at [513, 68] on div "Work Order" at bounding box center [522, 68] width 52 height 8
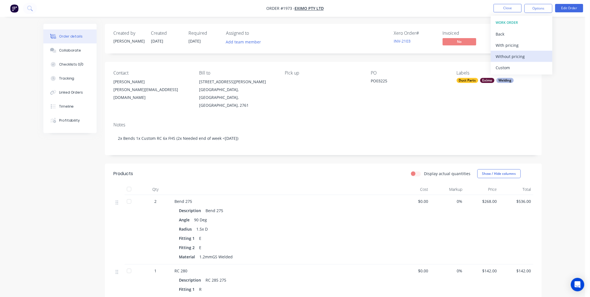
click at [506, 60] on button "Without pricing" at bounding box center [522, 56] width 62 height 11
click at [562, 12] on li "Edit Order" at bounding box center [569, 8] width 28 height 9
click at [562, 11] on button "Edit Order" at bounding box center [569, 8] width 28 height 8
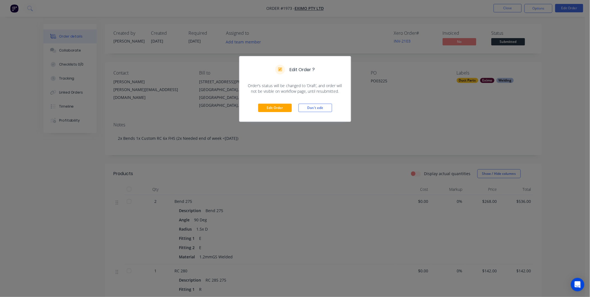
click at [270, 103] on div "Edit Order Don't edit" at bounding box center [294, 107] width 111 height 27
click at [272, 104] on button "Edit Order" at bounding box center [275, 108] width 34 height 8
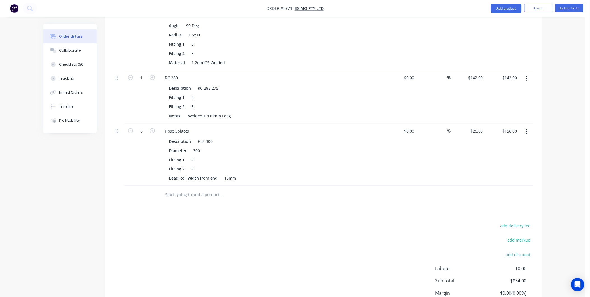
scroll to position [240, 0]
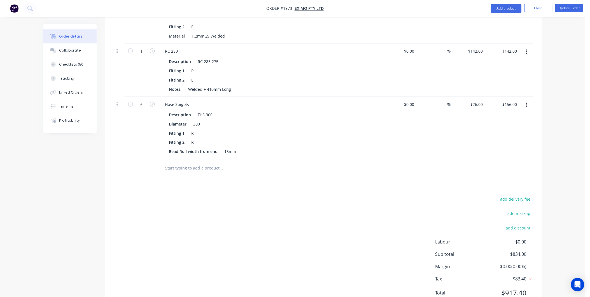
click at [530, 100] on button "button" at bounding box center [526, 105] width 13 height 10
click at [496, 149] on div "Delete" at bounding box center [506, 153] width 43 height 8
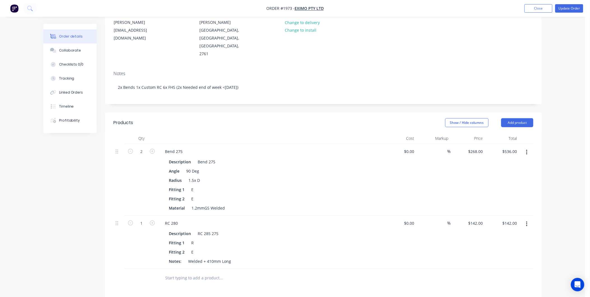
scroll to position [0, 0]
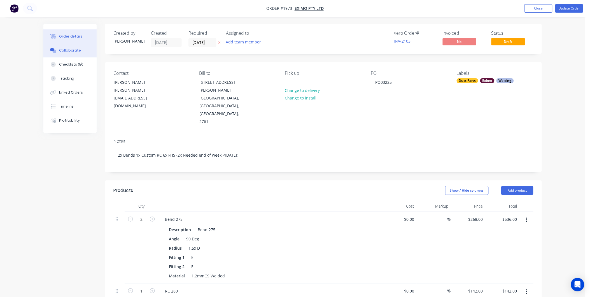
click at [62, 48] on div "Collaborate" at bounding box center [70, 50] width 22 height 5
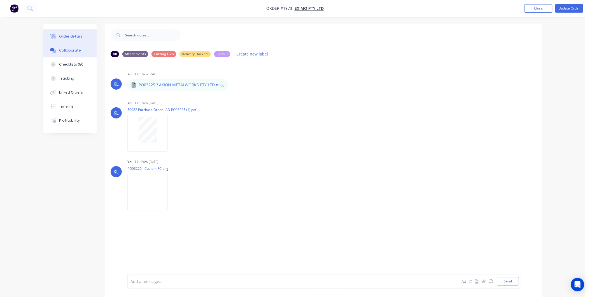
click at [68, 37] on div "Order details" at bounding box center [71, 36] width 24 height 5
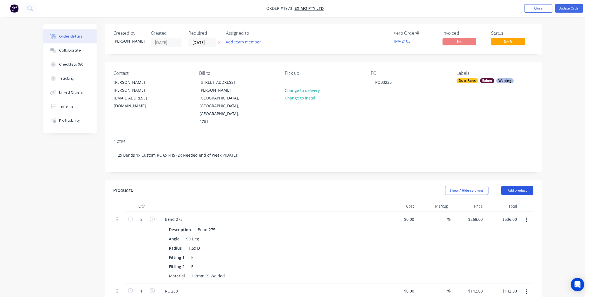
click at [518, 186] on button "Add product" at bounding box center [517, 190] width 32 height 9
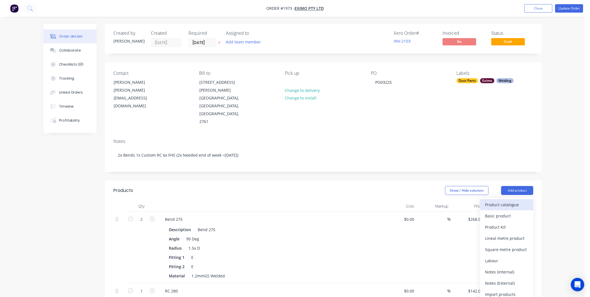
click at [503, 200] on div "Product catalogue" at bounding box center [506, 204] width 43 height 8
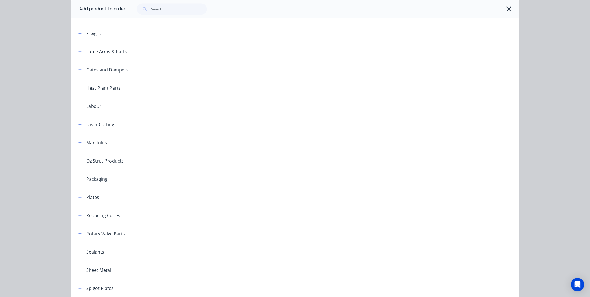
scroll to position [644, 0]
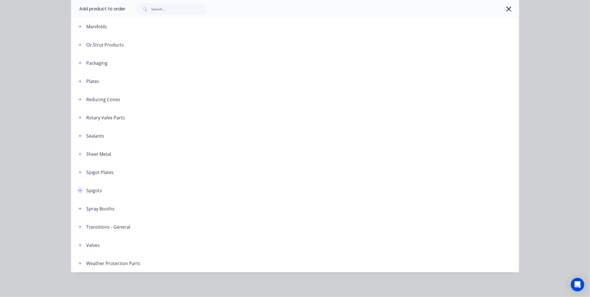
click at [77, 192] on button "button" at bounding box center [80, 190] width 7 height 7
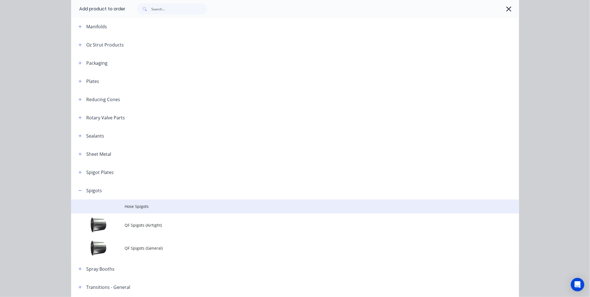
click at [128, 204] on span "Hose Spigots" at bounding box center [282, 206] width 315 height 6
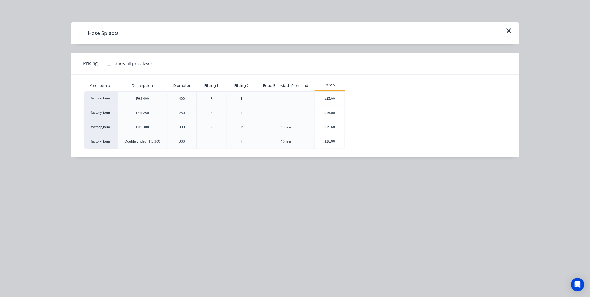
scroll to position [155, 0]
drag, startPoint x: 333, startPoint y: 141, endPoint x: 317, endPoint y: 154, distance: 20.7
click at [333, 141] on div "$26.00" at bounding box center [330, 141] width 30 height 14
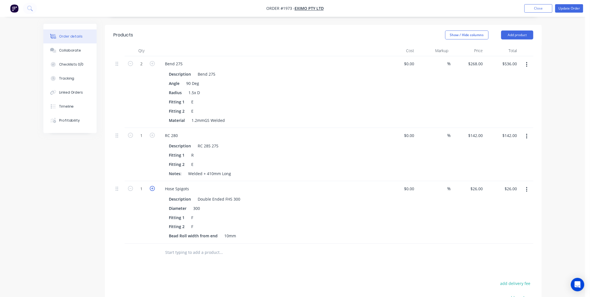
click at [151, 186] on icon "button" at bounding box center [152, 188] width 5 height 5
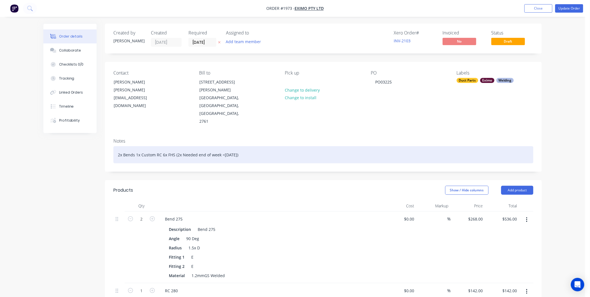
scroll to position [0, 0]
click at [179, 146] on div "2x Bends 1x Custom RC 6x FHS (2x Needed end of week <12/09/25)" at bounding box center [323, 154] width 420 height 17
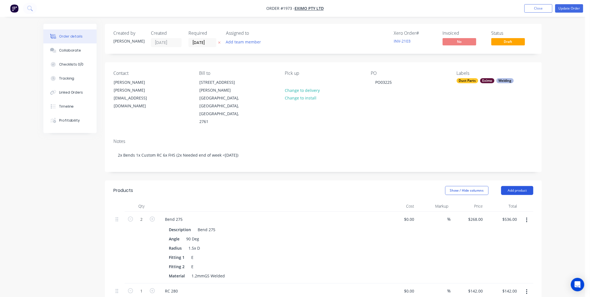
click at [521, 186] on button "Add product" at bounding box center [517, 190] width 32 height 9
click at [507, 268] on div "Notes (Internal)" at bounding box center [506, 272] width 43 height 8
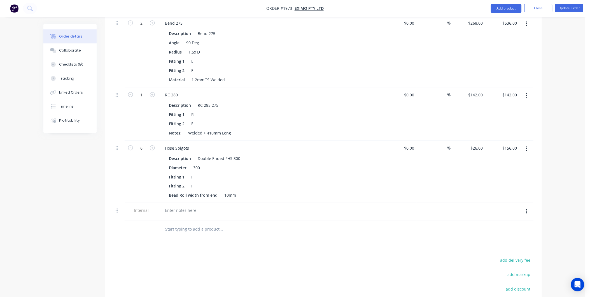
scroll to position [257, 0]
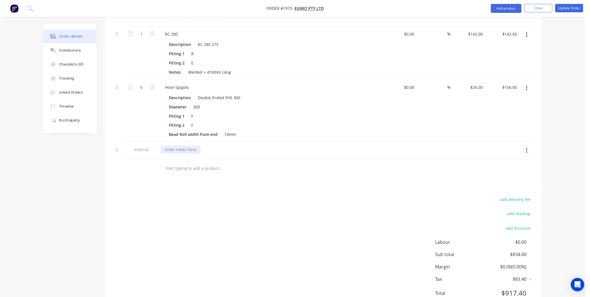
click at [183, 146] on div at bounding box center [180, 150] width 40 height 8
click at [214, 196] on div "add delivery fee add markup add discount Labour $0.00 Sub total $834.00 Margin …" at bounding box center [323, 250] width 420 height 108
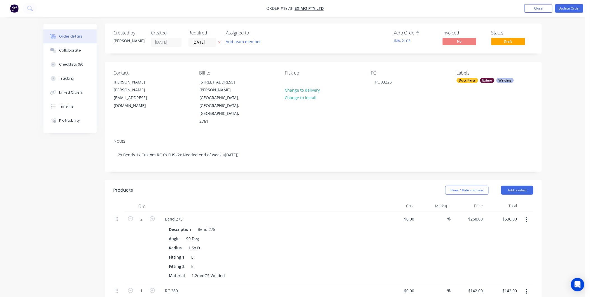
scroll to position [0, 0]
click at [72, 51] on div "Collaborate" at bounding box center [70, 50] width 22 height 5
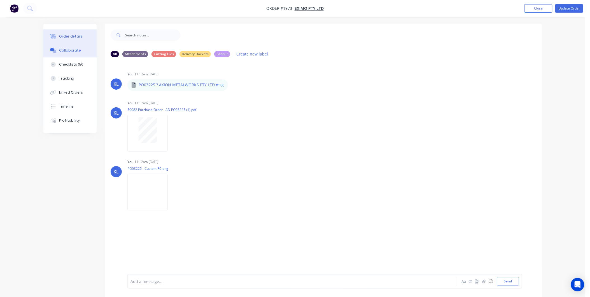
click at [64, 34] on div "Order details" at bounding box center [71, 36] width 24 height 5
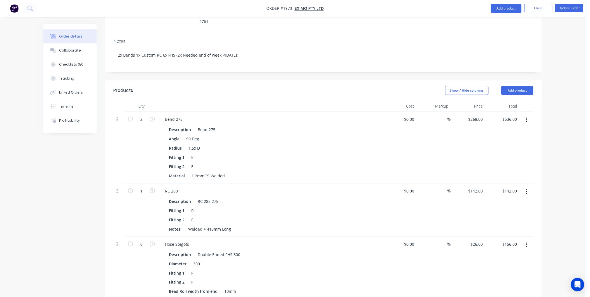
scroll to position [93, 0]
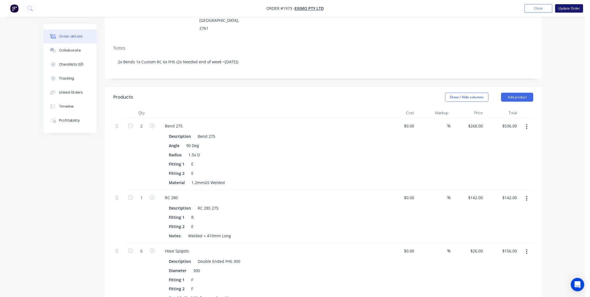
click at [577, 8] on button "Update Order" at bounding box center [569, 8] width 28 height 8
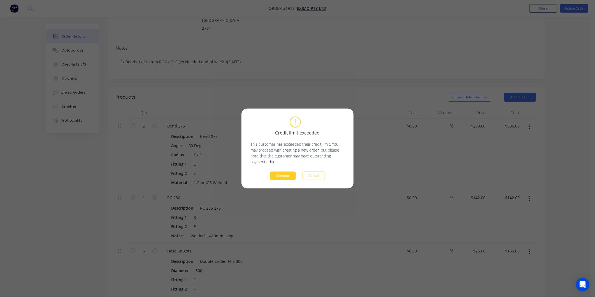
click at [278, 176] on button "Continue" at bounding box center [283, 176] width 26 height 8
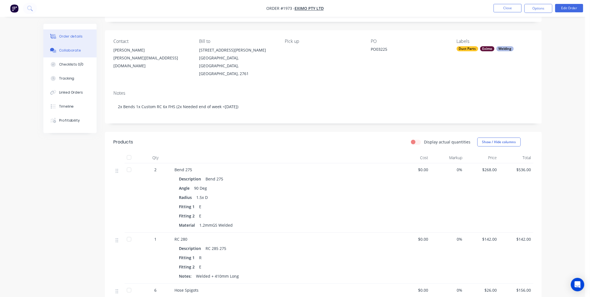
scroll to position [31, 0]
click at [65, 48] on div "Collaborate" at bounding box center [70, 50] width 22 height 5
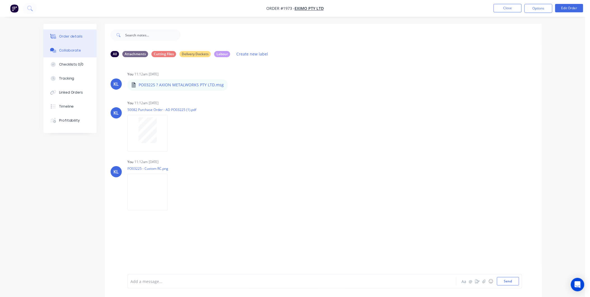
click at [63, 38] on div "Order details" at bounding box center [71, 36] width 24 height 5
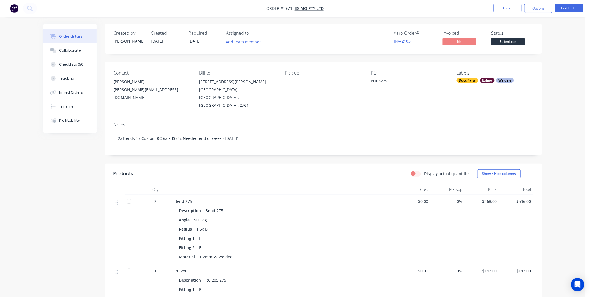
click at [496, 43] on span "Submitted" at bounding box center [508, 41] width 34 height 7
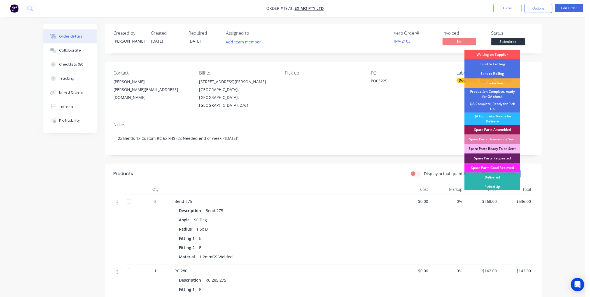
click at [576, 63] on div "Order details Collaborate Checklists 0/0 Tracking Linked Orders Timeline Profit…" at bounding box center [292, 245] width 585 height 490
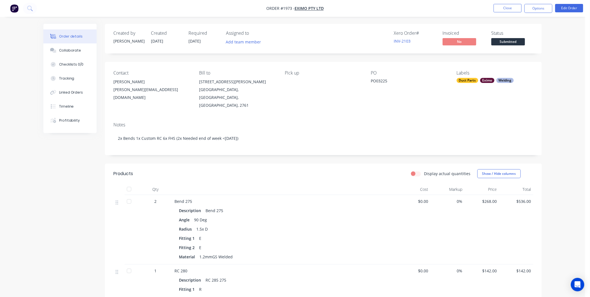
click at [508, 38] on span "Submitted" at bounding box center [508, 41] width 34 height 7
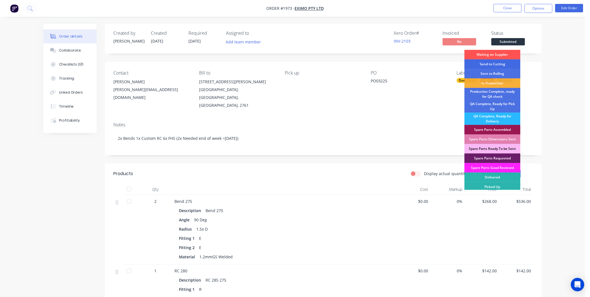
click at [492, 63] on div "Send to Cutting" at bounding box center [492, 64] width 56 height 10
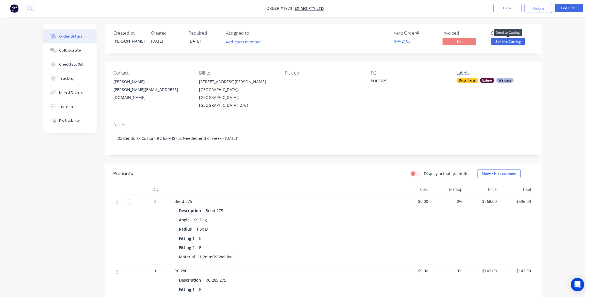
click at [509, 39] on span "Send to Cutting" at bounding box center [508, 41] width 34 height 7
click at [538, 47] on div "Created by Kyle Created 09/09/25 Required 18/09/25 Assigned to Add team member …" at bounding box center [323, 39] width 437 height 30
click at [541, 8] on button "Options" at bounding box center [538, 8] width 28 height 9
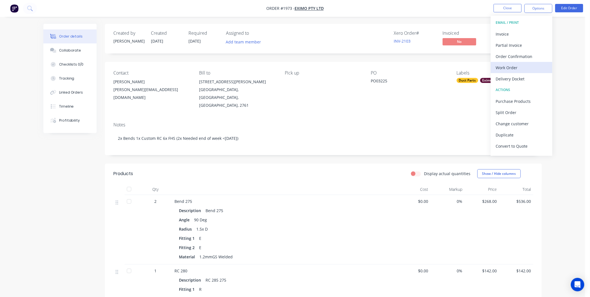
click at [512, 69] on div "Work Order" at bounding box center [522, 68] width 52 height 8
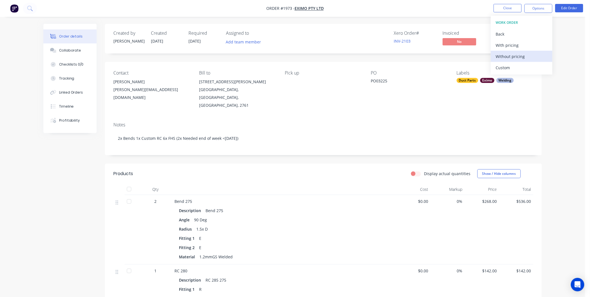
click at [511, 57] on div "Without pricing" at bounding box center [522, 56] width 52 height 8
click at [504, 9] on button "Close" at bounding box center [507, 8] width 28 height 8
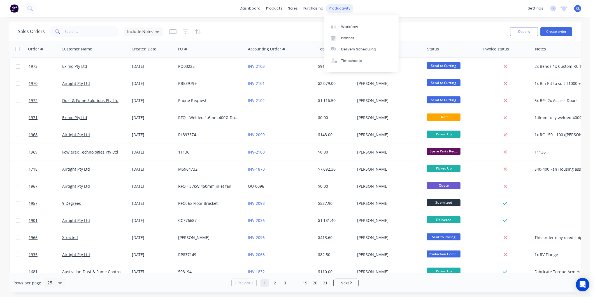
click at [333, 8] on div "productivity" at bounding box center [339, 8] width 27 height 8
click at [342, 23] on link "Workflow" at bounding box center [361, 26] width 74 height 11
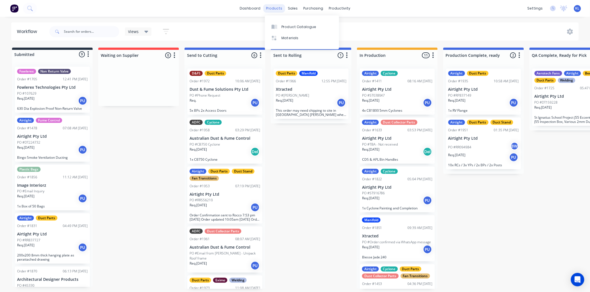
click at [278, 9] on div "products" at bounding box center [274, 8] width 22 height 8
click at [293, 29] on div "Product Catalogue" at bounding box center [299, 26] width 35 height 5
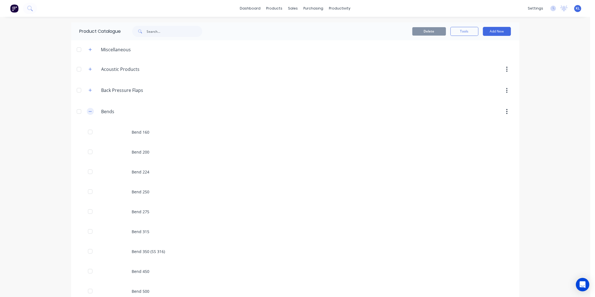
click at [88, 111] on icon "button" at bounding box center [89, 111] width 3 height 4
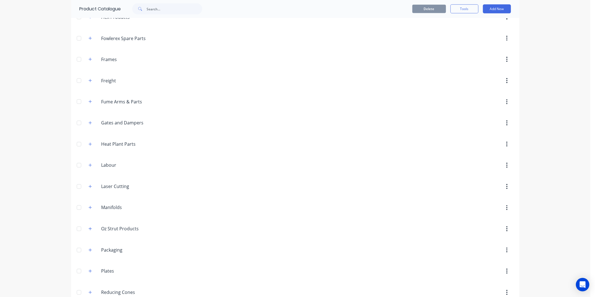
scroll to position [622, 0]
click at [90, 146] on button "button" at bounding box center [90, 145] width 7 height 7
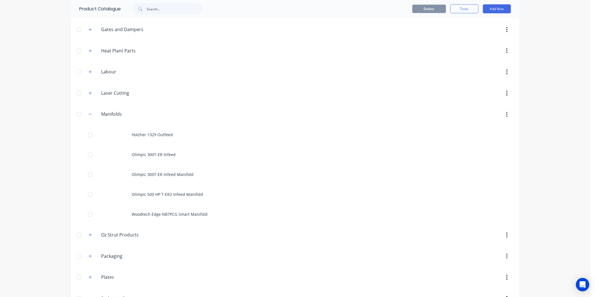
scroll to position [528, 0]
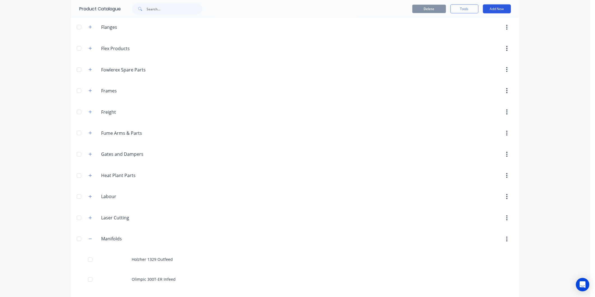
click at [500, 10] on button "Add New" at bounding box center [497, 8] width 28 height 9
click at [473, 46] on div "Product Kit" at bounding box center [483, 46] width 43 height 8
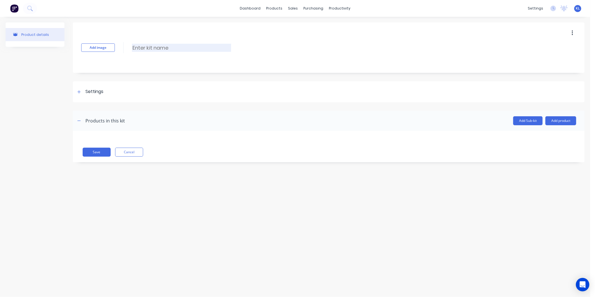
click at [143, 48] on input at bounding box center [181, 48] width 99 height 8
click at [150, 48] on input at bounding box center [181, 48] width 99 height 8
click at [164, 46] on input "Edgeteq S" at bounding box center [181, 48] width 99 height 8
click at [161, 90] on div "Settings" at bounding box center [328, 91] width 511 height 21
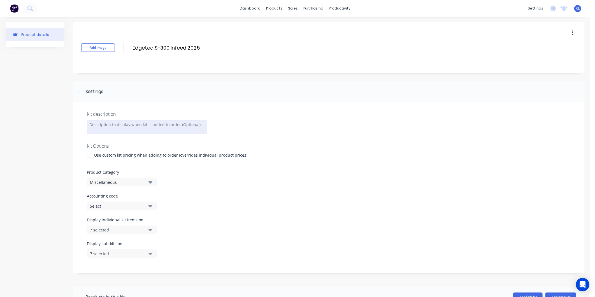
click at [104, 127] on div at bounding box center [147, 127] width 120 height 14
click at [106, 127] on div at bounding box center [147, 127] width 120 height 14
click at [116, 154] on div "Use custom kit pricing when adding to order (overrides individual product price…" at bounding box center [170, 155] width 153 height 6
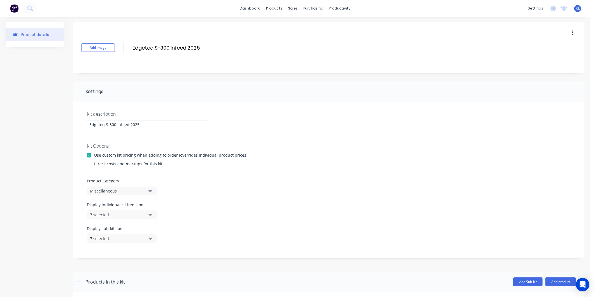
click at [106, 155] on div "Use custom kit pricing when adding to order (overrides individual product price…" at bounding box center [170, 155] width 153 height 6
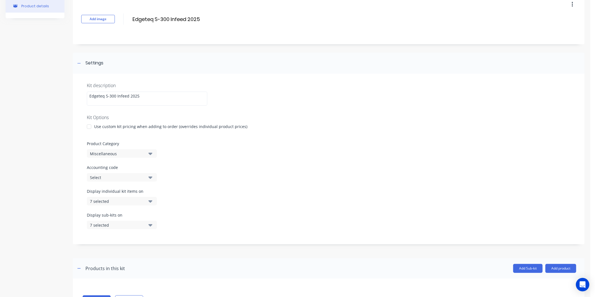
scroll to position [55, 0]
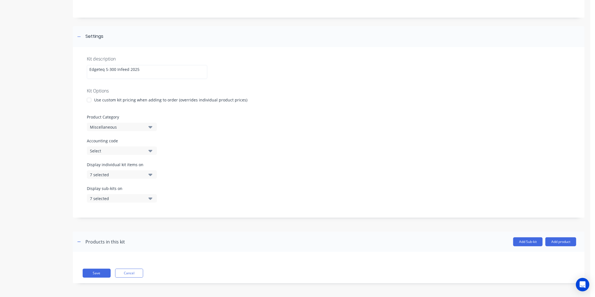
click at [119, 125] on div "Miscellaneous" at bounding box center [117, 127] width 54 height 6
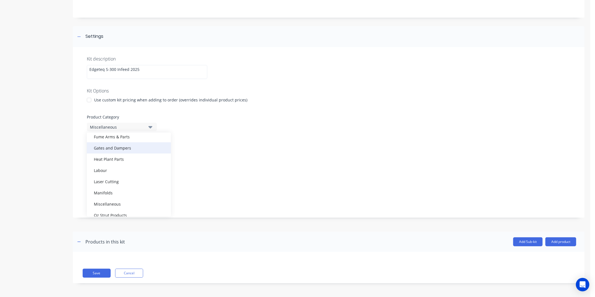
scroll to position [373, 0]
click at [109, 156] on div "Manifolds" at bounding box center [129, 153] width 84 height 11
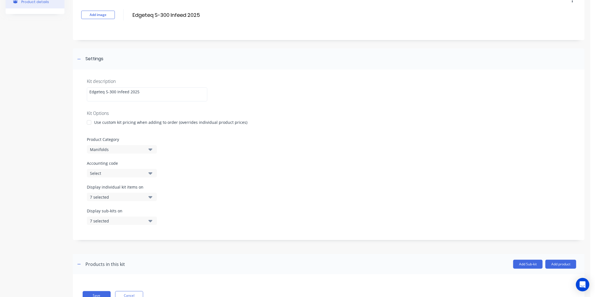
scroll to position [55, 0]
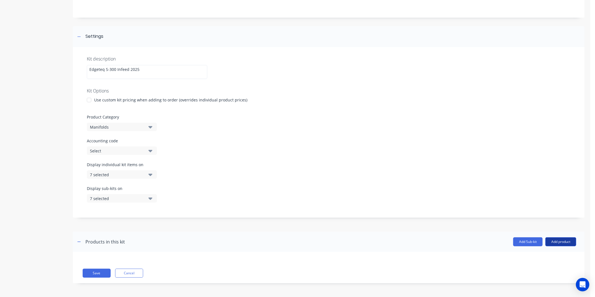
click at [555, 241] on button "Add product" at bounding box center [560, 241] width 31 height 9
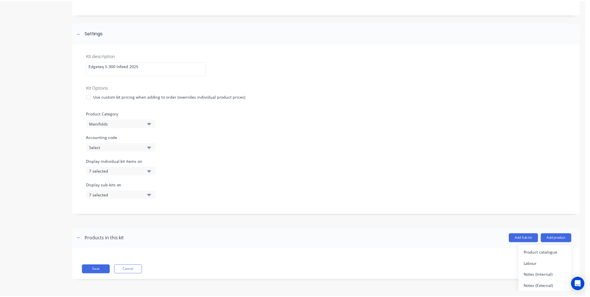
scroll to position [5, 0]
click at [531, 248] on div "Product catalogue" at bounding box center [549, 251] width 43 height 8
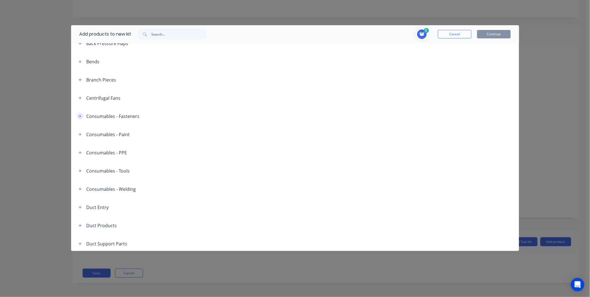
scroll to position [31, 0]
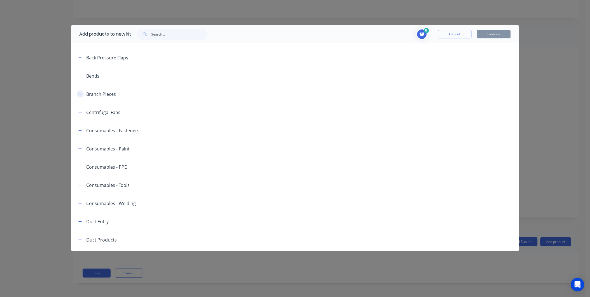
click at [80, 94] on icon "button" at bounding box center [79, 93] width 3 height 3
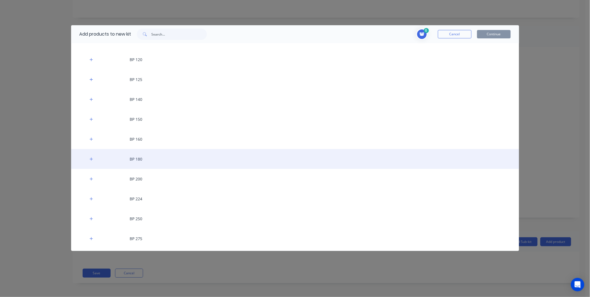
scroll to position [217, 0]
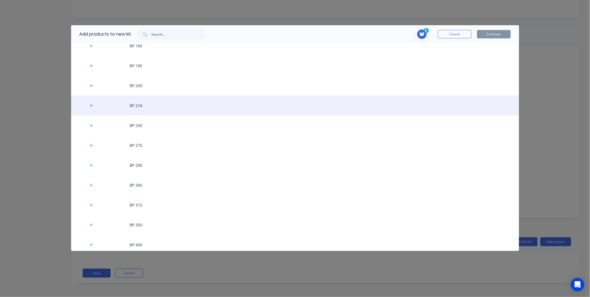
click at [145, 110] on div "BP 224" at bounding box center [295, 105] width 448 height 20
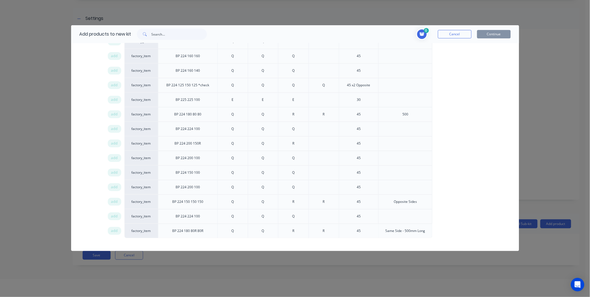
scroll to position [28, 0]
drag, startPoint x: 460, startPoint y: 32, endPoint x: 420, endPoint y: 46, distance: 42.2
click at [460, 32] on button "Cancel" at bounding box center [455, 34] width 34 height 8
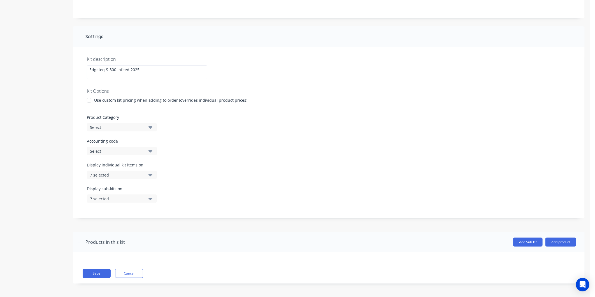
scroll to position [55, 0]
click at [565, 237] on button "Add product" at bounding box center [560, 241] width 31 height 9
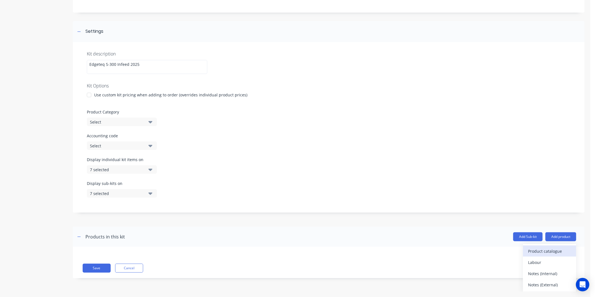
click at [548, 248] on div "Product catalogue" at bounding box center [549, 251] width 43 height 8
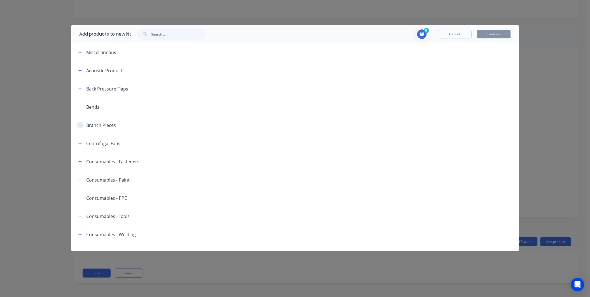
click at [80, 128] on button "button" at bounding box center [80, 124] width 7 height 7
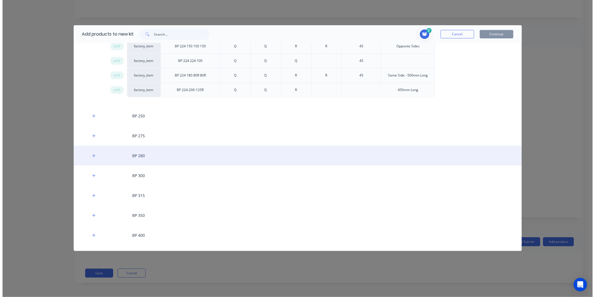
scroll to position [684, 0]
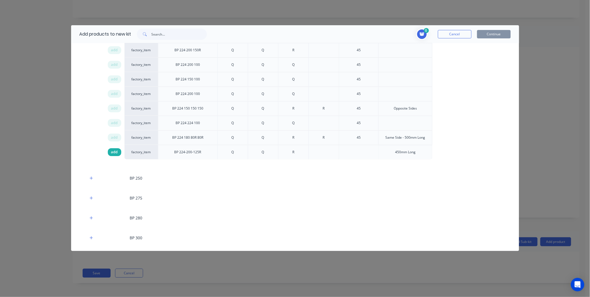
click at [114, 153] on span "add" at bounding box center [114, 152] width 7 height 6
click at [365, 150] on div at bounding box center [358, 152] width 39 height 15
click at [494, 35] on button "Continue" at bounding box center [494, 34] width 34 height 8
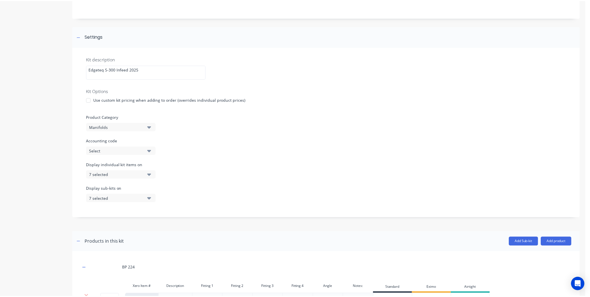
scroll to position [112, 0]
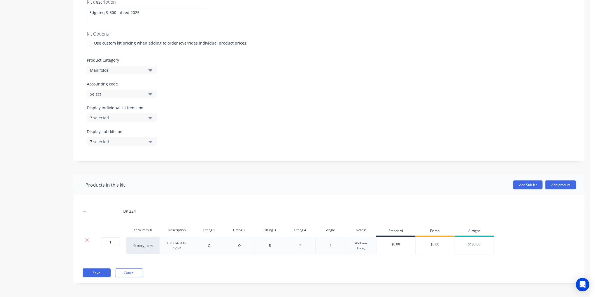
click at [368, 248] on div "450mm Long" at bounding box center [361, 245] width 28 height 12
click at [545, 182] on button "Add product" at bounding box center [560, 184] width 31 height 9
click at [540, 196] on div "Product catalogue" at bounding box center [549, 199] width 43 height 8
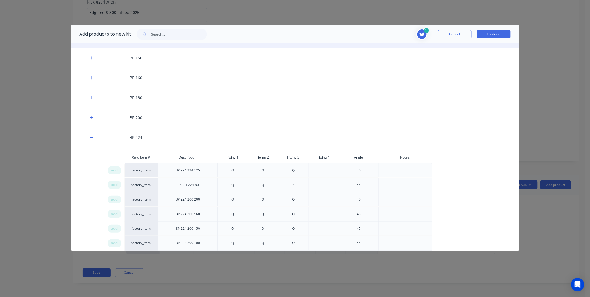
scroll to position [186, 0]
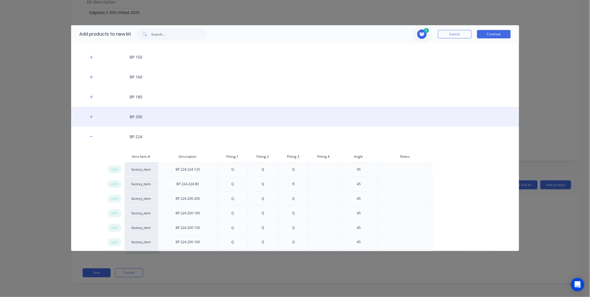
click at [150, 117] on div "BP 200" at bounding box center [295, 117] width 448 height 20
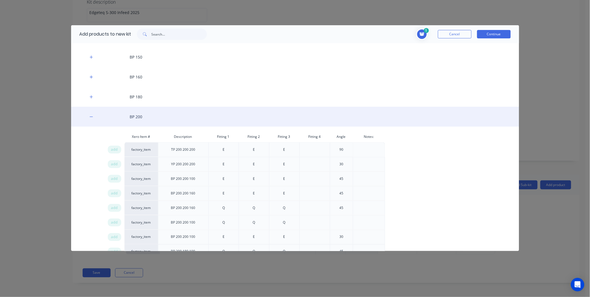
click at [148, 114] on div "BP 200" at bounding box center [295, 117] width 448 height 20
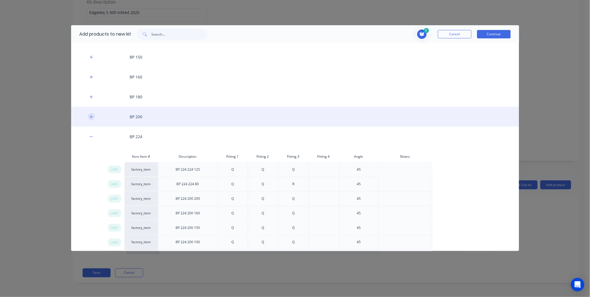
click at [92, 116] on icon "button" at bounding box center [91, 117] width 3 height 4
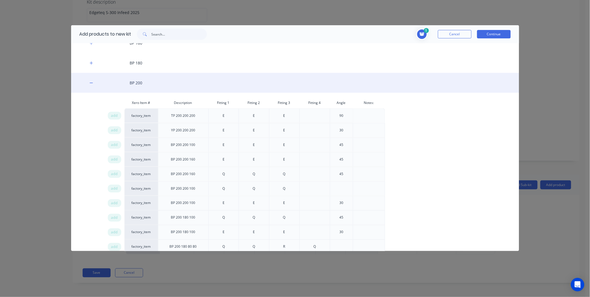
scroll to position [217, 0]
click at [134, 81] on div "BP 200" at bounding box center [295, 86] width 448 height 20
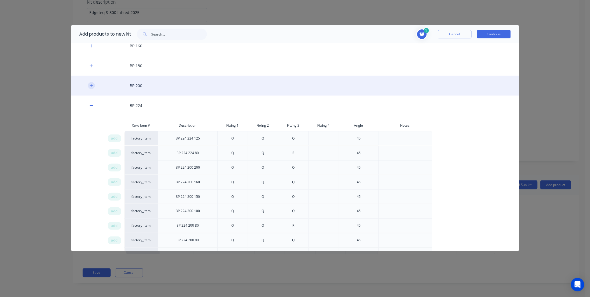
click at [88, 87] on button "button" at bounding box center [91, 85] width 7 height 7
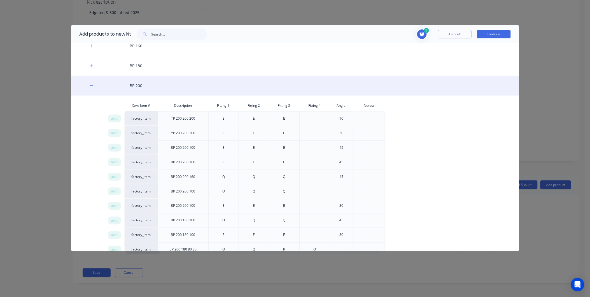
click at [134, 87] on div "BP 200" at bounding box center [295, 86] width 448 height 20
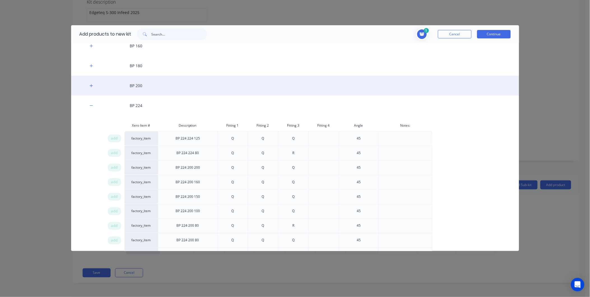
click at [131, 88] on div "BP 200" at bounding box center [295, 86] width 448 height 20
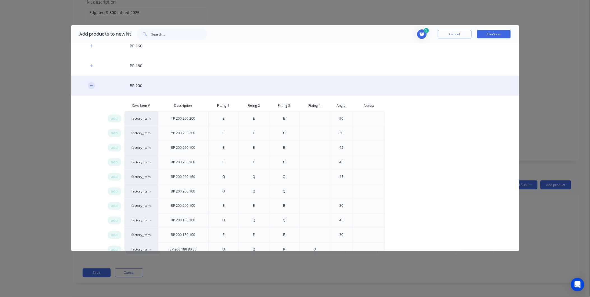
click at [90, 85] on icon "button" at bounding box center [91, 86] width 3 height 4
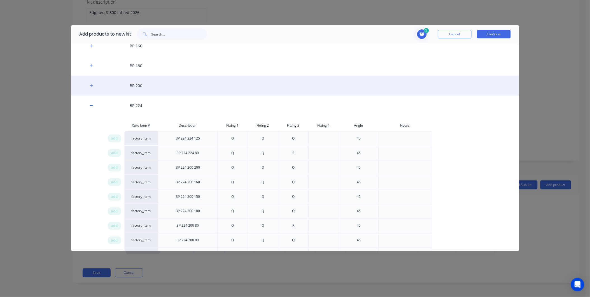
click at [155, 85] on div "BP 200" at bounding box center [295, 86] width 448 height 20
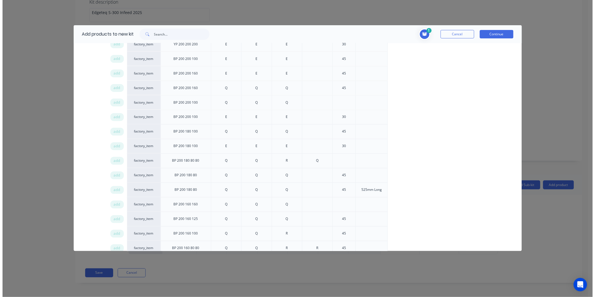
scroll to position [342, 0]
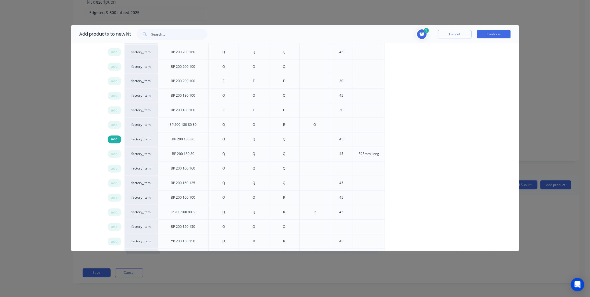
click at [114, 139] on span "add" at bounding box center [114, 140] width 7 height 6
click at [495, 34] on button "Continue" at bounding box center [494, 34] width 34 height 8
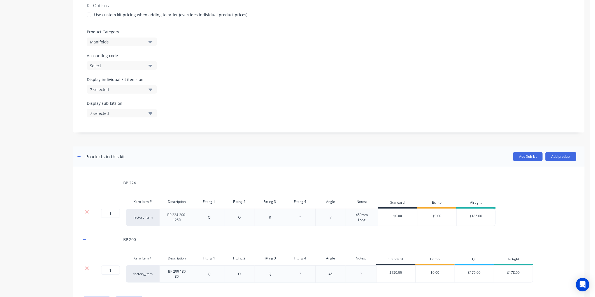
scroll to position [169, 0]
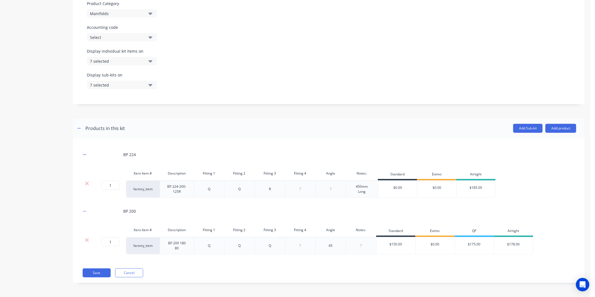
click at [366, 246] on div at bounding box center [361, 245] width 28 height 7
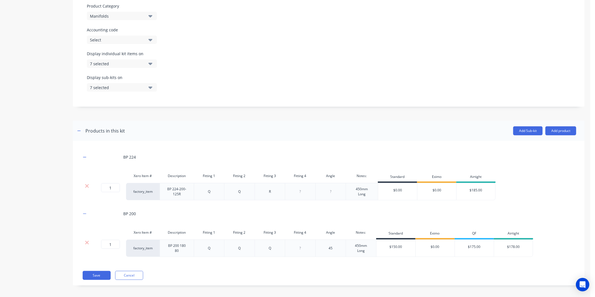
click at [376, 261] on div "BP 224 Xero Item # Description Fitting 1 Fitting 2 Fitting 3 Fitting 4 Angle No…" at bounding box center [328, 205] width 495 height 113
click at [481, 217] on div "BP 200" at bounding box center [328, 213] width 495 height 15
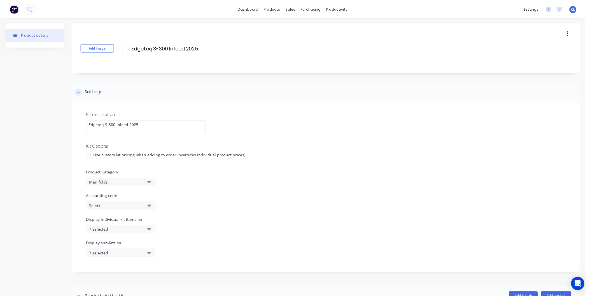
scroll to position [169, 0]
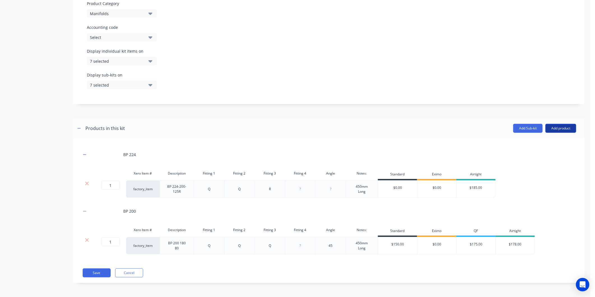
click at [556, 126] on button "Add product" at bounding box center [560, 128] width 31 height 9
click at [507, 209] on div "BP 200" at bounding box center [328, 210] width 495 height 15
click at [548, 132] on button "Add product" at bounding box center [560, 128] width 31 height 9
click at [536, 143] on div "Product catalogue" at bounding box center [549, 143] width 43 height 8
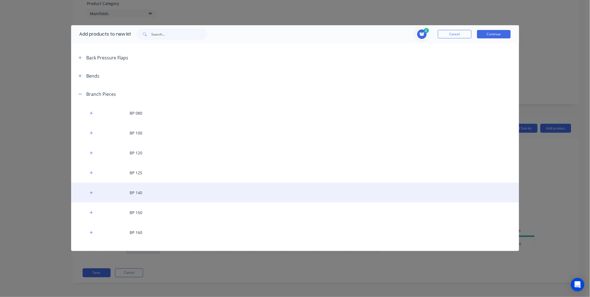
scroll to position [0, 0]
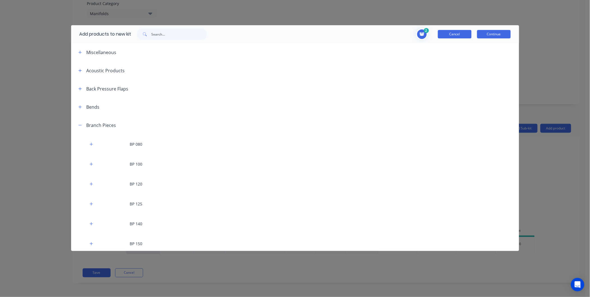
click at [452, 32] on button "Cancel" at bounding box center [455, 34] width 34 height 8
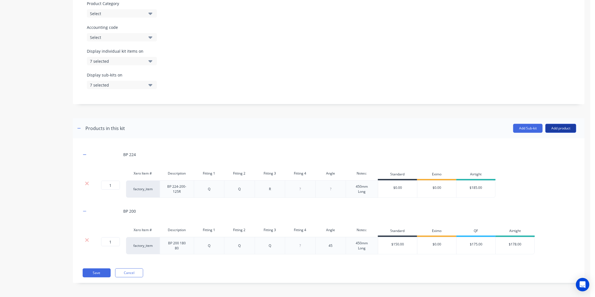
click at [549, 130] on button "Add product" at bounding box center [560, 128] width 31 height 9
click at [535, 144] on div "Product catalogue" at bounding box center [549, 143] width 43 height 8
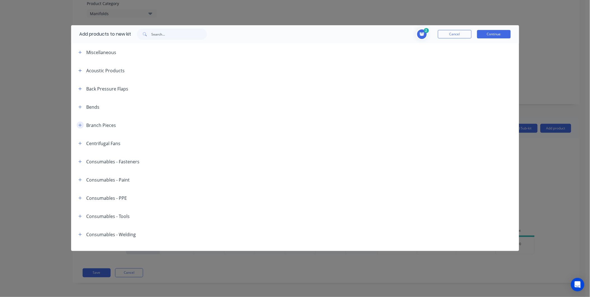
click at [79, 126] on icon "button" at bounding box center [79, 125] width 3 height 4
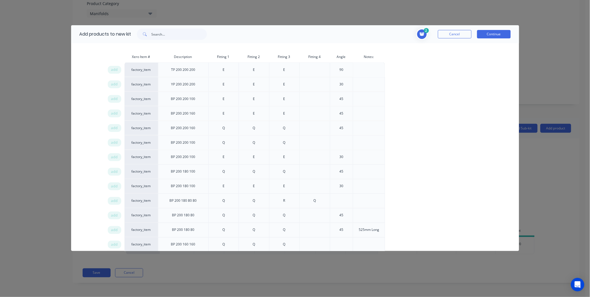
scroll to position [217, 0]
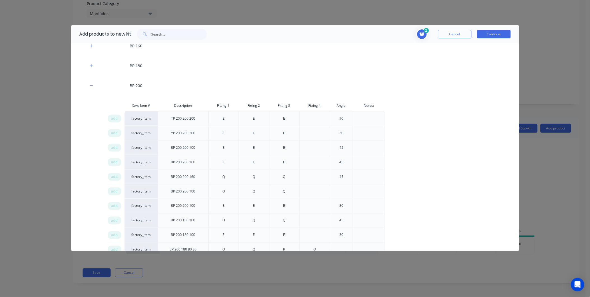
click at [448, 29] on div "2 1 1 ? BP 224 Description BP 224-200-125R Fitting 1 Q Fitting 2 Q Fitting 3 R …" at bounding box center [361, 34] width 298 height 11
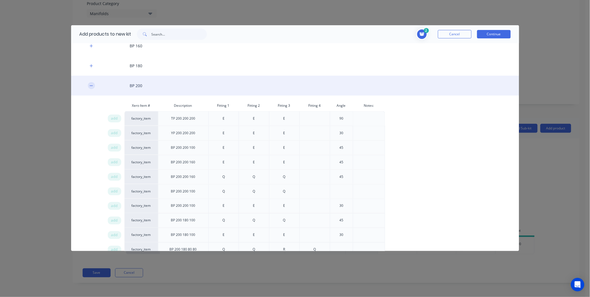
click at [90, 85] on icon "button" at bounding box center [91, 86] width 3 height 4
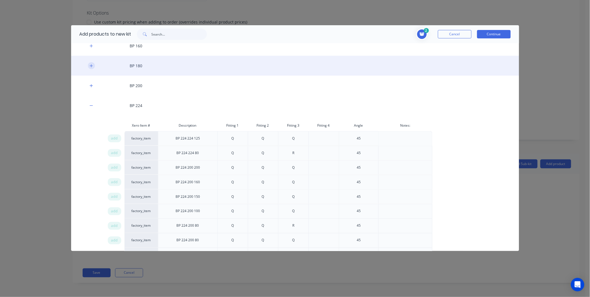
click at [90, 64] on icon "button" at bounding box center [91, 66] width 3 height 4
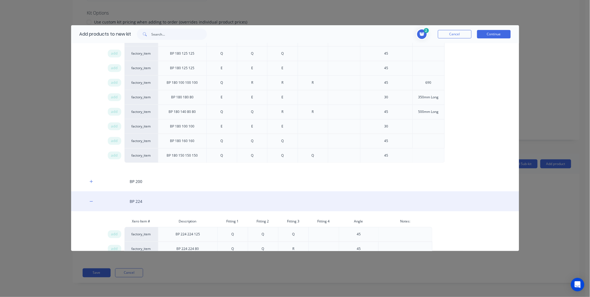
scroll to position [466, 0]
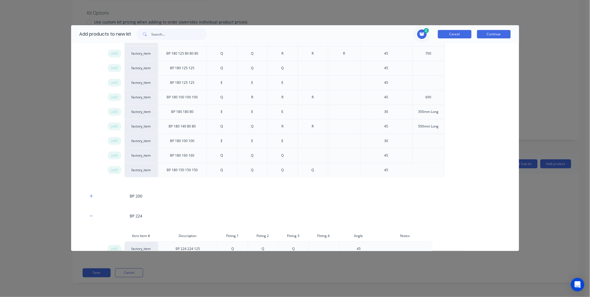
click at [466, 33] on button "Cancel" at bounding box center [455, 34] width 34 height 8
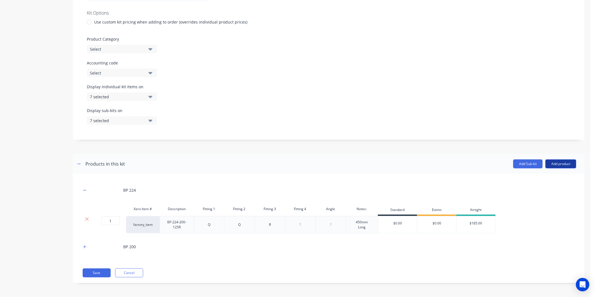
click at [546, 160] on button "Add product" at bounding box center [560, 163] width 31 height 9
click at [537, 176] on div "Product catalogue" at bounding box center [549, 178] width 43 height 8
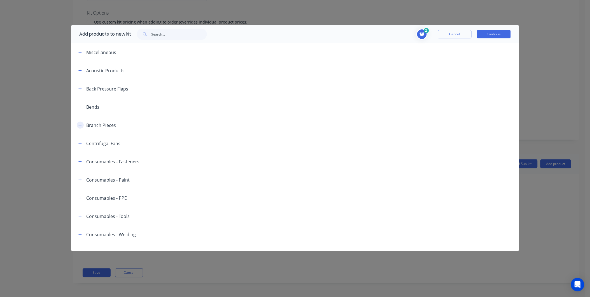
click at [81, 122] on button "button" at bounding box center [80, 124] width 7 height 7
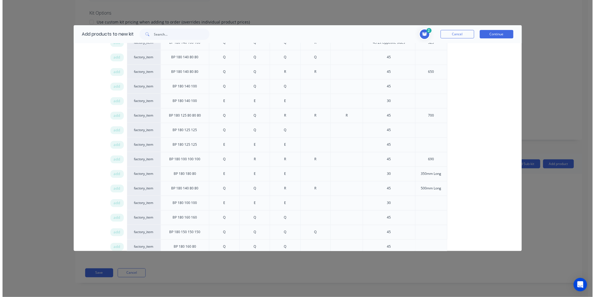
scroll to position [528, 0]
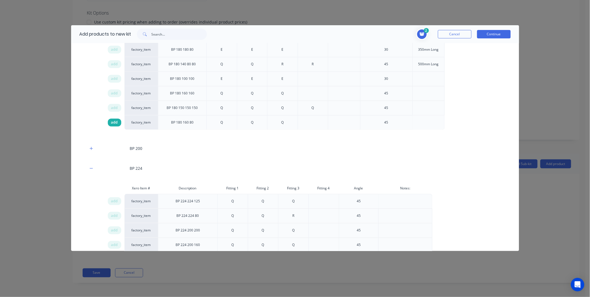
click at [112, 124] on span "add" at bounding box center [114, 123] width 7 height 6
click at [490, 31] on button "Continue" at bounding box center [494, 34] width 34 height 8
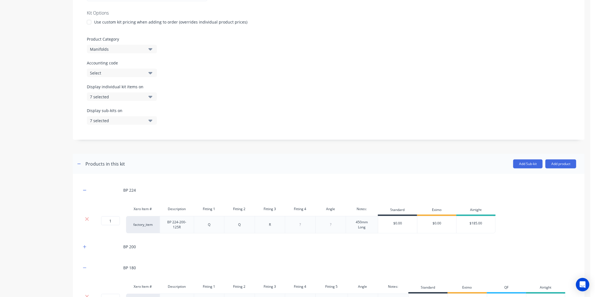
scroll to position [190, 0]
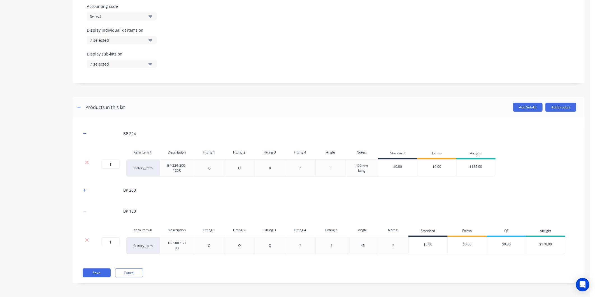
click at [399, 245] on div at bounding box center [393, 245] width 28 height 7
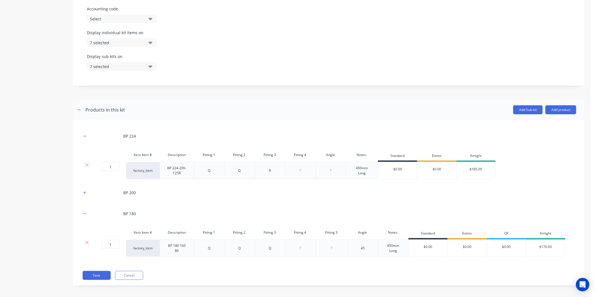
click at [336, 275] on div "Save Cancel" at bounding box center [329, 275] width 493 height 9
click at [337, 274] on div "Save Cancel" at bounding box center [329, 275] width 493 height 9
click at [376, 282] on div "BP 224 Xero Item # Description Fitting 1 Fitting 2 Fitting 3 Fitting 4 Angle No…" at bounding box center [328, 202] width 511 height 165
click at [561, 111] on button "Add product" at bounding box center [560, 109] width 31 height 9
click at [548, 120] on div "Product catalogue" at bounding box center [549, 124] width 43 height 8
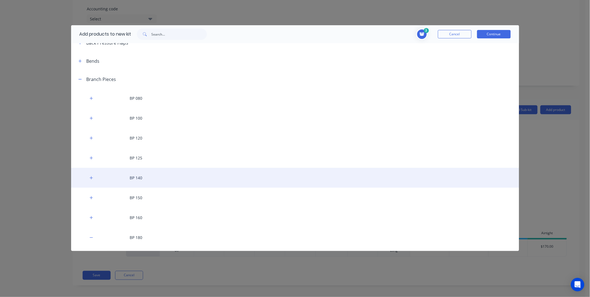
scroll to position [93, 0]
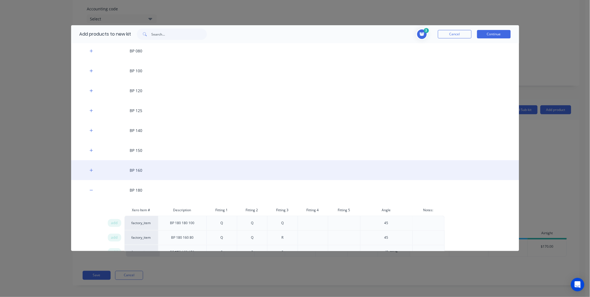
click at [118, 168] on div "BP 160" at bounding box center [295, 170] width 448 height 20
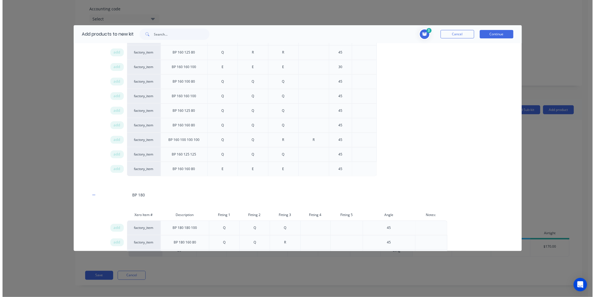
scroll to position [684, 0]
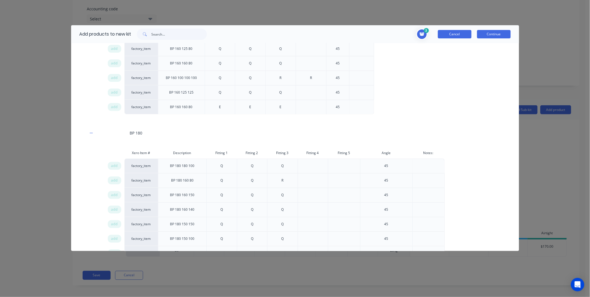
click at [462, 31] on button "Cancel" at bounding box center [455, 34] width 34 height 8
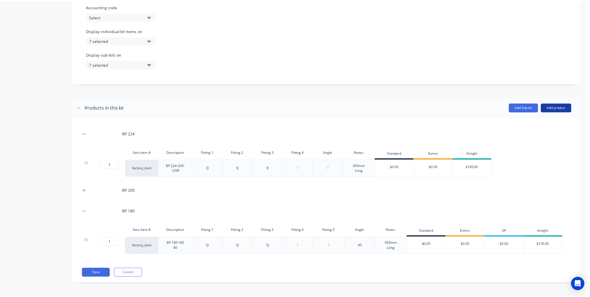
scroll to position [190, 0]
click at [550, 105] on button "Add product" at bounding box center [560, 107] width 31 height 9
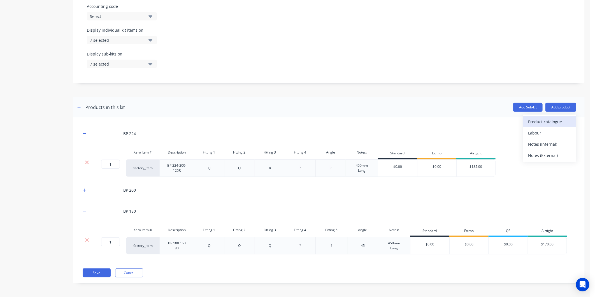
click at [542, 119] on div "Product catalogue" at bounding box center [549, 122] width 43 height 8
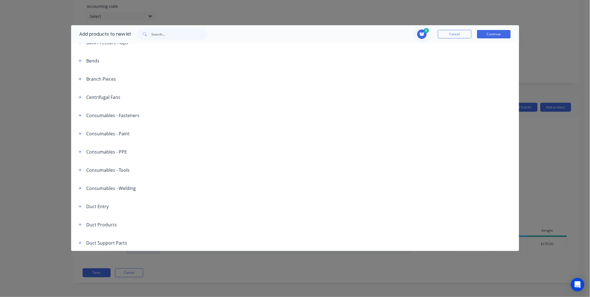
scroll to position [0, 0]
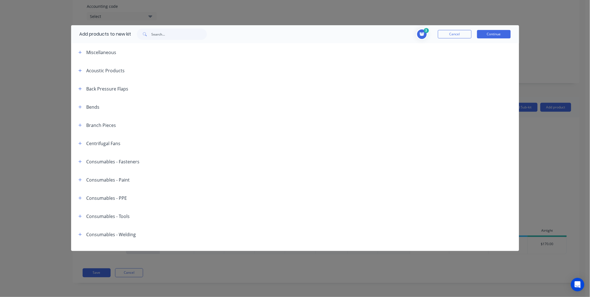
click at [75, 122] on div "Branch Pieces" at bounding box center [95, 124] width 42 height 7
click at [79, 125] on icon "button" at bounding box center [79, 125] width 3 height 4
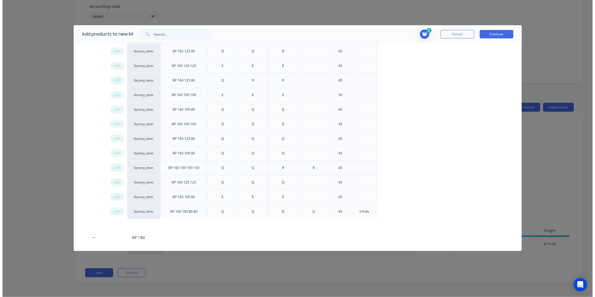
scroll to position [622, 0]
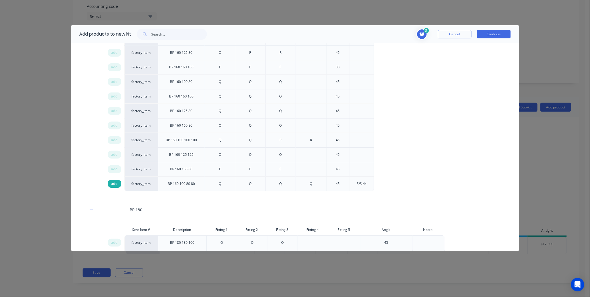
click at [110, 186] on div "add" at bounding box center [114, 184] width 13 height 8
click at [488, 32] on button "Continue" at bounding box center [494, 34] width 34 height 8
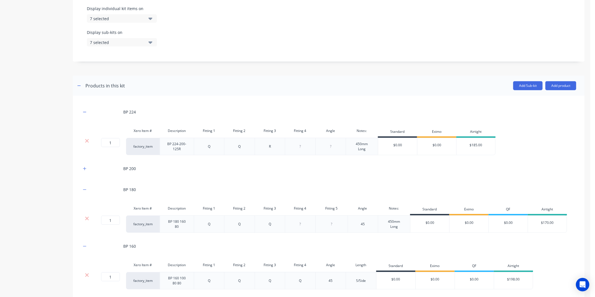
scroll to position [246, 0]
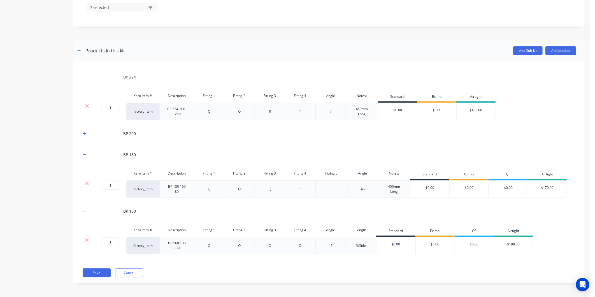
click at [368, 245] on div "S/Side" at bounding box center [361, 245] width 28 height 7
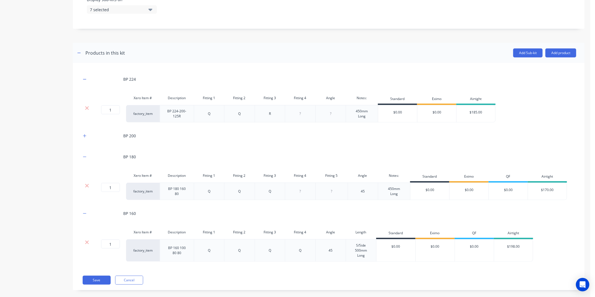
click at [380, 203] on div "BP 224 Xero Item # Description Fitting 1 Fitting 2 Fitting 3 Fitting 4 Angle No…" at bounding box center [328, 166] width 495 height 190
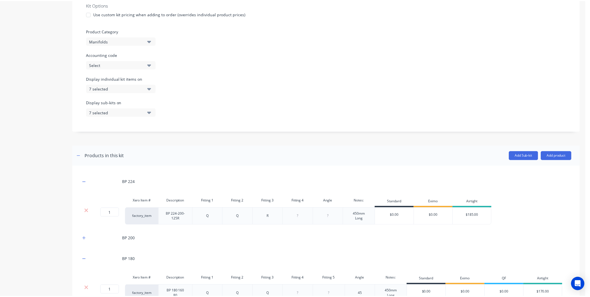
scroll to position [122, 0]
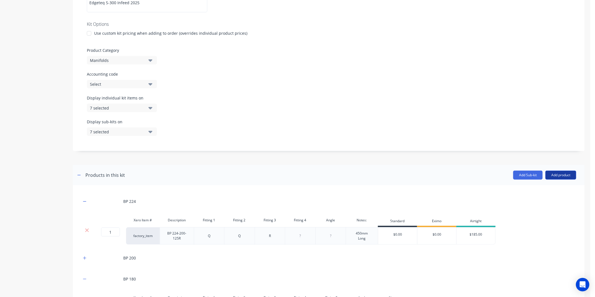
click at [555, 174] on button "Add product" at bounding box center [560, 174] width 31 height 9
click at [530, 190] on div "Product catalogue" at bounding box center [549, 189] width 43 height 8
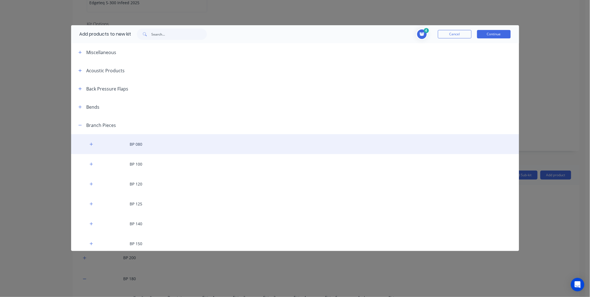
scroll to position [62, 0]
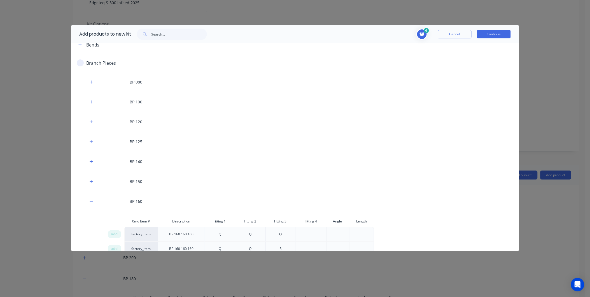
click at [81, 63] on icon "button" at bounding box center [79, 63] width 3 height 4
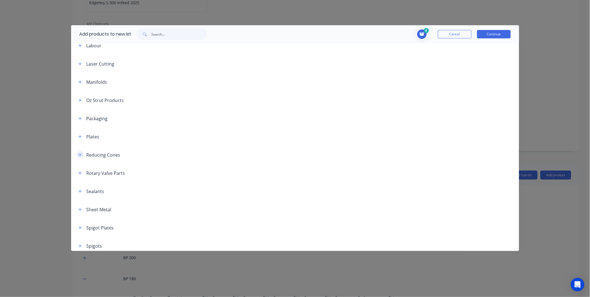
scroll to position [591, 0]
click at [82, 150] on button "button" at bounding box center [80, 152] width 7 height 7
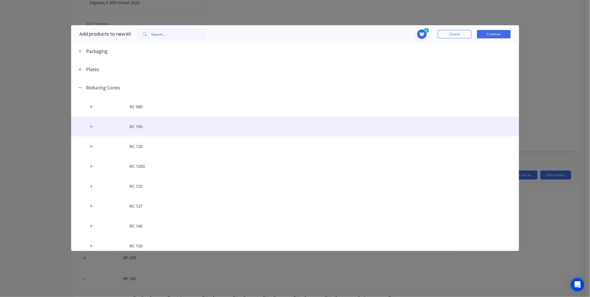
scroll to position [715, 0]
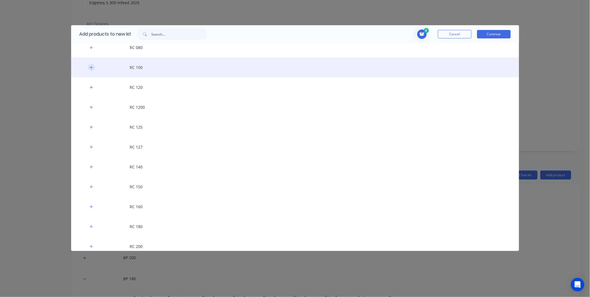
click at [91, 67] on icon "button" at bounding box center [91, 67] width 3 height 3
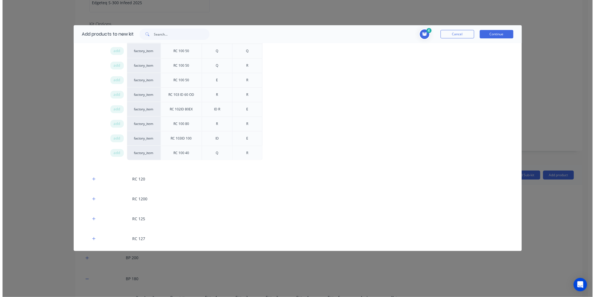
scroll to position [871, 0]
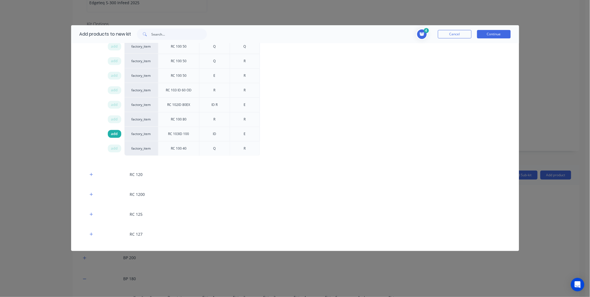
click at [111, 134] on span "add" at bounding box center [114, 134] width 7 height 6
click at [497, 31] on button "Continue" at bounding box center [494, 34] width 34 height 8
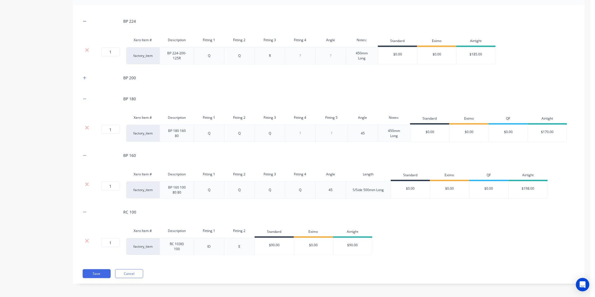
scroll to position [303, 0]
drag, startPoint x: 242, startPoint y: 245, endPoint x: 238, endPoint y: 245, distance: 4.2
click at [238, 245] on div "E" at bounding box center [239, 245] width 28 height 7
click at [291, 264] on div "BP 224 Xero Item # Description Fitting 1 Fitting 2 Fitting 3 Fitting 4 Angle No…" at bounding box center [328, 143] width 511 height 279
click at [84, 239] on div at bounding box center [86, 240] width 11 height 6
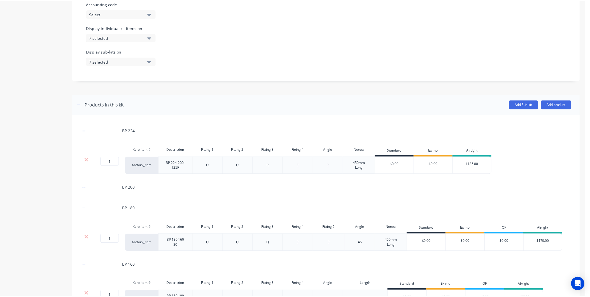
scroll to position [215, 0]
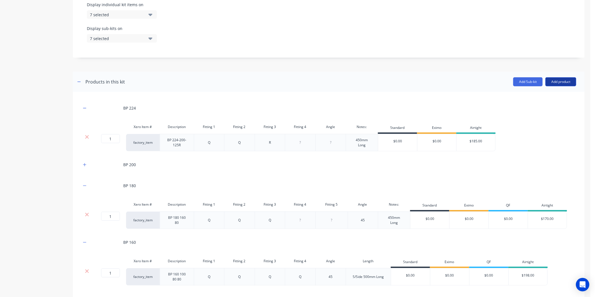
click at [553, 81] on button "Add product" at bounding box center [560, 81] width 31 height 9
click at [528, 96] on div "Product catalogue" at bounding box center [549, 96] width 43 height 8
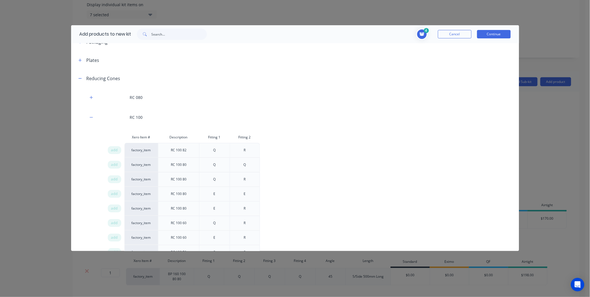
scroll to position [653, 0]
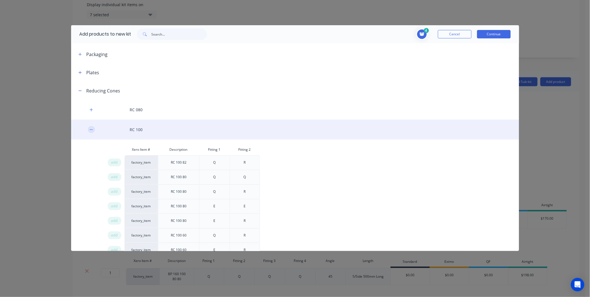
click at [92, 128] on icon "button" at bounding box center [91, 130] width 3 height 4
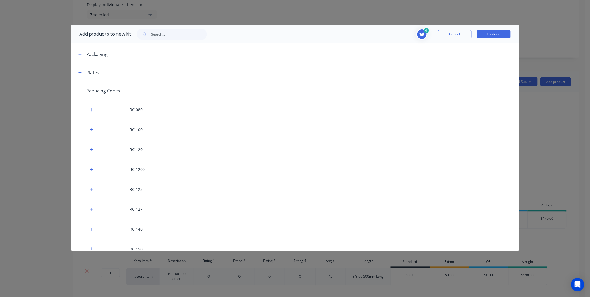
click at [460, 31] on button "Cancel" at bounding box center [455, 34] width 34 height 8
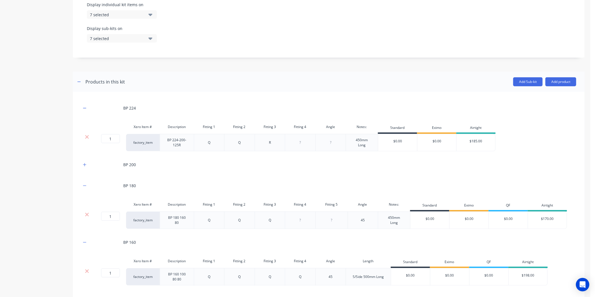
click at [548, 75] on header "Products in this kit Add Sub-kit Add product" at bounding box center [328, 82] width 511 height 20
click at [548, 76] on header "Products in this kit Add Sub-kit Add product" at bounding box center [328, 82] width 511 height 20
click at [550, 80] on button "Add product" at bounding box center [560, 81] width 31 height 9
click at [529, 92] on div "Product catalogue" at bounding box center [549, 96] width 43 height 8
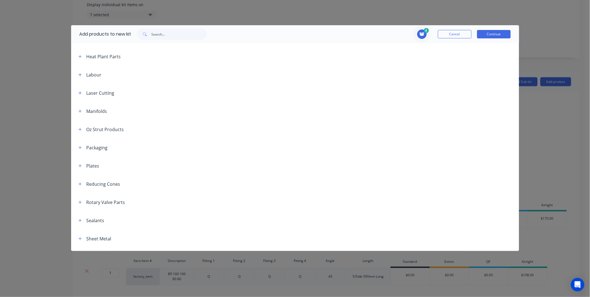
scroll to position [665, 0]
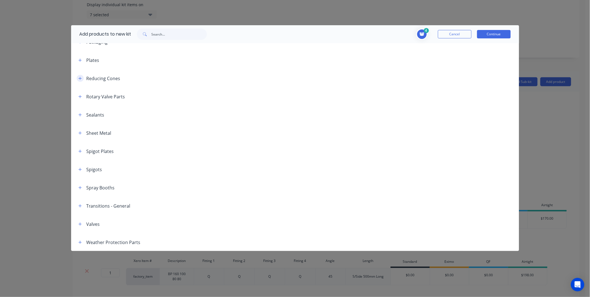
click at [81, 76] on icon "button" at bounding box center [79, 78] width 3 height 4
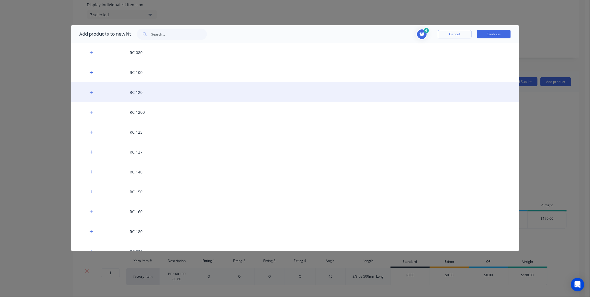
scroll to position [711, 0]
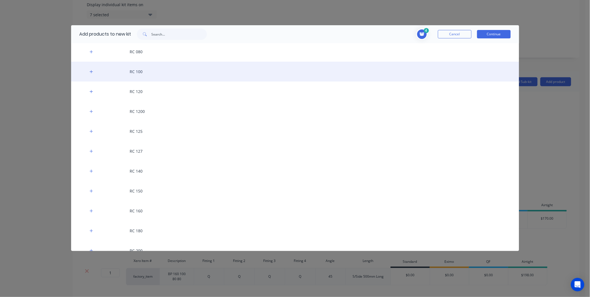
click at [140, 67] on div "RC 100" at bounding box center [295, 72] width 448 height 20
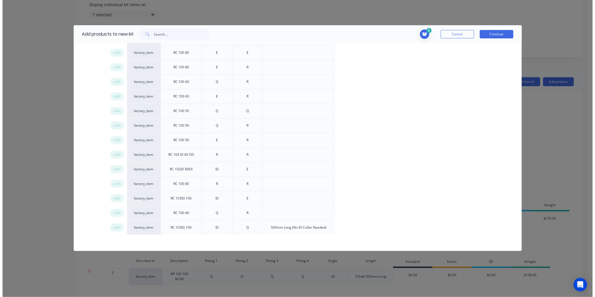
scroll to position [866, 0]
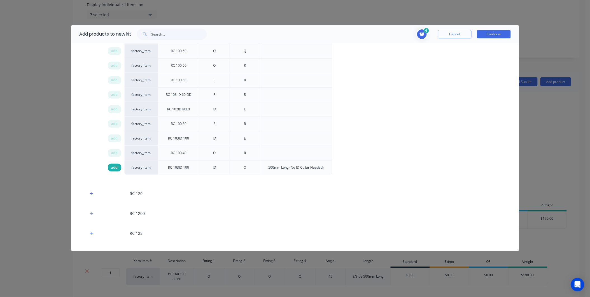
click at [115, 165] on div "add" at bounding box center [114, 167] width 13 height 8
click at [497, 35] on button "Continue" at bounding box center [494, 34] width 34 height 8
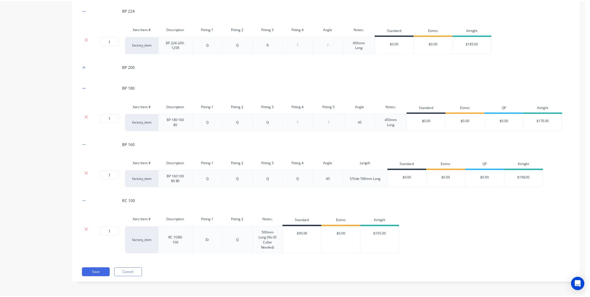
scroll to position [157, 0]
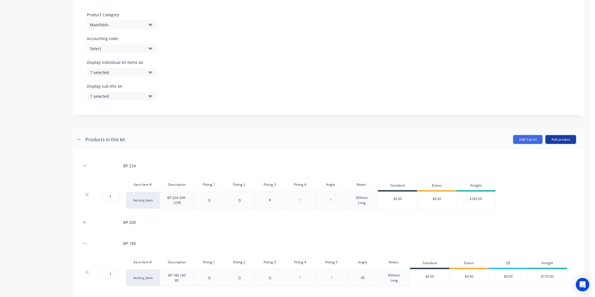
click at [555, 139] on button "Add product" at bounding box center [560, 139] width 31 height 9
click at [532, 155] on div "Product catalogue" at bounding box center [549, 154] width 43 height 8
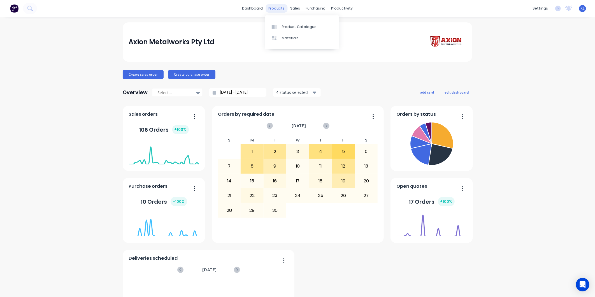
click at [271, 7] on div "products" at bounding box center [277, 8] width 22 height 8
click at [289, 25] on div "Product Catalogue" at bounding box center [299, 26] width 35 height 5
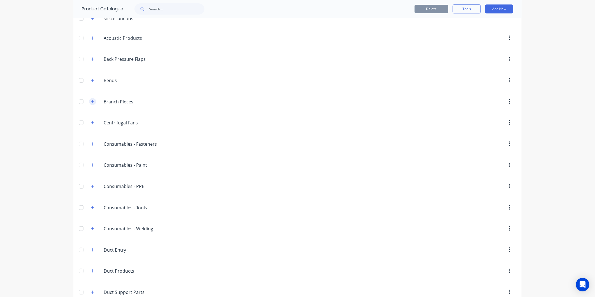
click at [91, 100] on icon "button" at bounding box center [92, 101] width 3 height 3
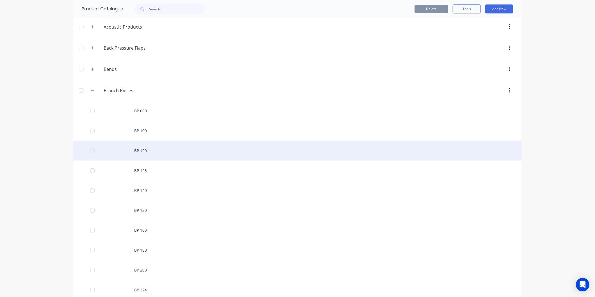
scroll to position [62, 0]
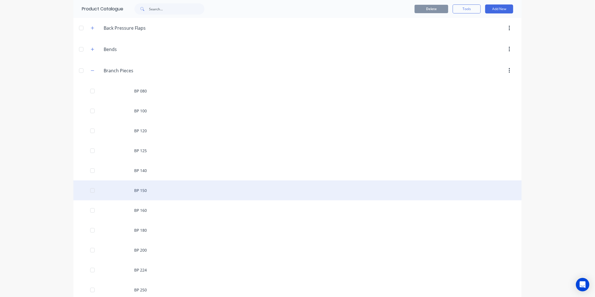
click at [140, 188] on div "BP 150" at bounding box center [297, 190] width 448 height 20
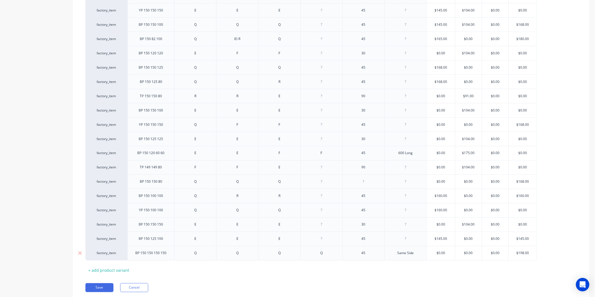
scroll to position [538, 0]
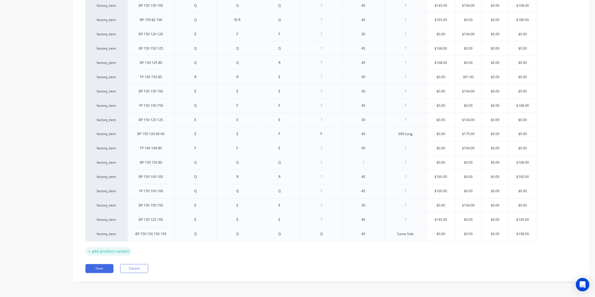
click at [102, 255] on div "+ add product variant" at bounding box center [108, 251] width 46 height 9
type textarea "x"
click at [156, 248] on div at bounding box center [151, 246] width 28 height 7
click at [200, 247] on div at bounding box center [195, 246] width 28 height 7
type textarea "x"
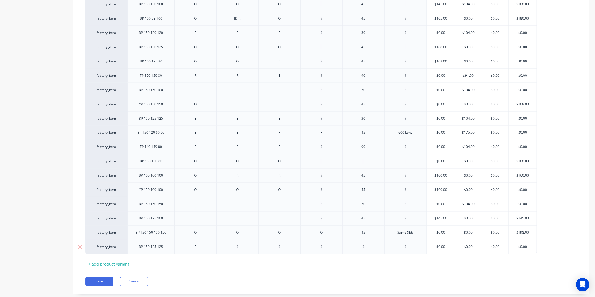
click at [238, 251] on div at bounding box center [237, 246] width 28 height 7
type textarea "x"
click at [283, 248] on div at bounding box center [279, 246] width 28 height 7
type textarea "x"
click at [328, 247] on div at bounding box center [321, 246] width 28 height 7
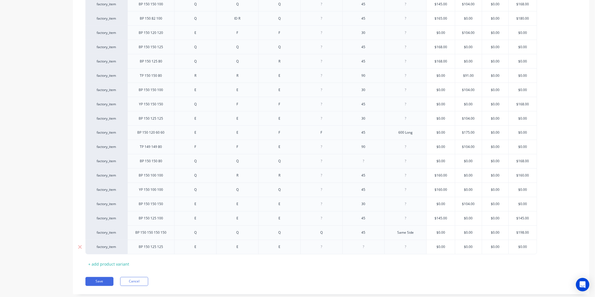
click at [372, 245] on div at bounding box center [363, 246] width 28 height 7
type textarea "x"
click at [324, 249] on div at bounding box center [321, 246] width 28 height 7
click at [408, 247] on div at bounding box center [405, 246] width 28 height 7
type textarea "x"
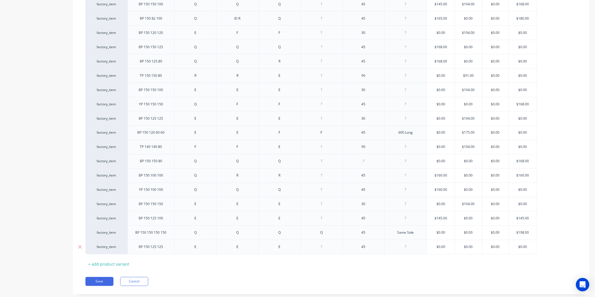
type input "$0.00"
drag, startPoint x: 451, startPoint y: 248, endPoint x: 429, endPoint y: 247, distance: 22.4
click at [429, 247] on input "$0.00" at bounding box center [440, 246] width 28 height 5
type textarea "x"
type input "1"
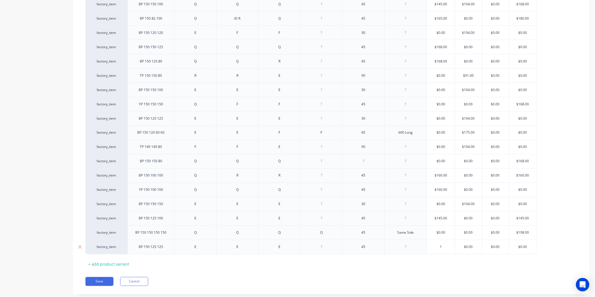
type textarea "x"
type input "14"
type textarea "x"
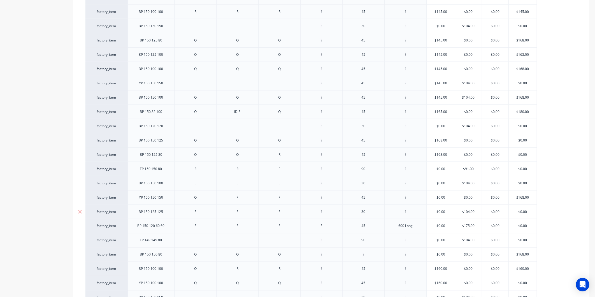
scroll to position [553, 0]
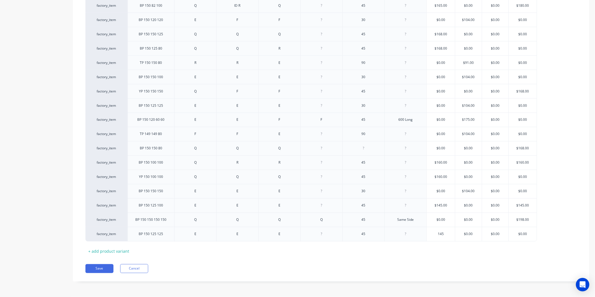
type input "145"
drag, startPoint x: 426, startPoint y: 250, endPoint x: 407, endPoint y: 250, distance: 18.5
click at [100, 270] on button "Save" at bounding box center [99, 268] width 28 height 9
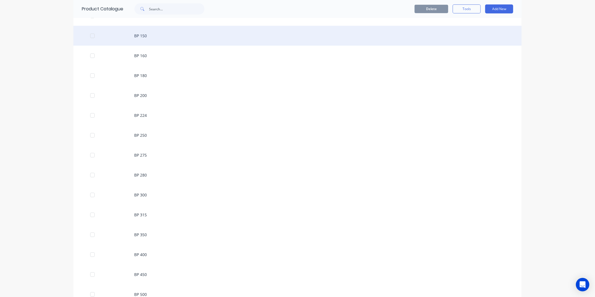
scroll to position [155, 0]
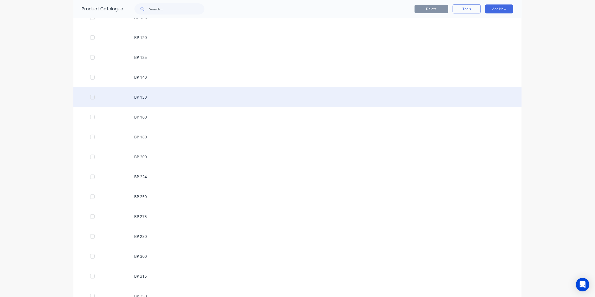
click at [157, 91] on div "BP 150" at bounding box center [297, 97] width 448 height 20
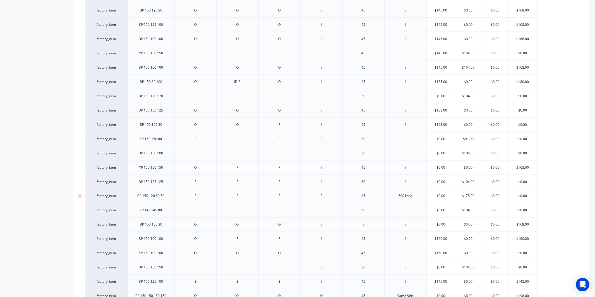
scroll to position [553, 0]
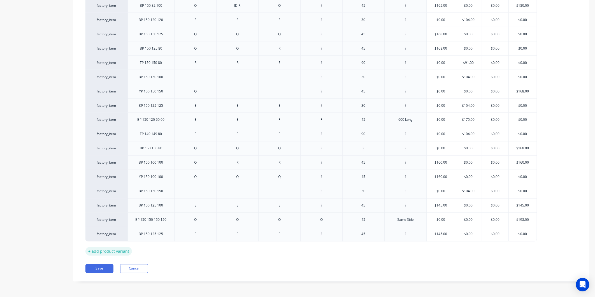
click at [109, 252] on div "+ add product variant" at bounding box center [108, 251] width 46 height 9
type textarea "x"
click at [161, 252] on div at bounding box center [150, 247] width 47 height 15
click at [157, 248] on div at bounding box center [151, 246] width 28 height 7
click at [204, 250] on div at bounding box center [195, 246] width 28 height 7
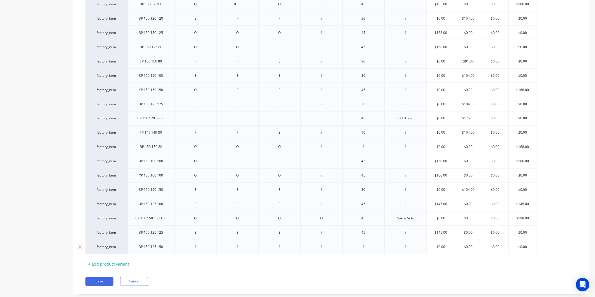
click at [412, 247] on div at bounding box center [405, 246] width 28 height 7
type textarea "x"
click at [410, 247] on div "RC Fitted to the top" at bounding box center [405, 248] width 37 height 12
drag, startPoint x: 416, startPoint y: 254, endPoint x: 392, endPoint y: 246, distance: 25.2
click at [392, 246] on div "RC Fitted to the top" at bounding box center [405, 248] width 37 height 12
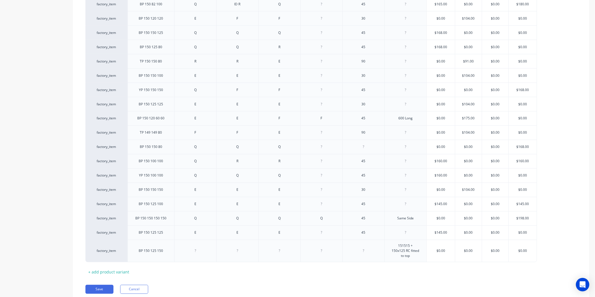
type textarea "x"
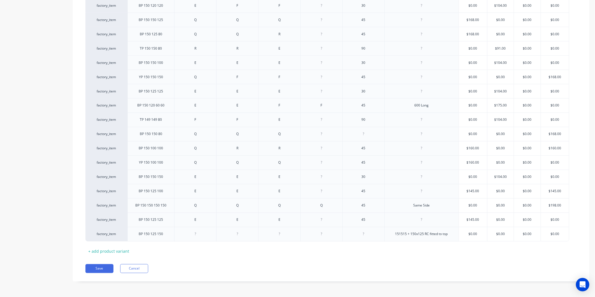
scroll to position [567, 0]
type input "$0.00"
drag, startPoint x: 479, startPoint y: 233, endPoint x: 468, endPoint y: 234, distance: 10.9
click at [468, 234] on input "$0.00" at bounding box center [473, 233] width 28 height 5
type textarea "x"
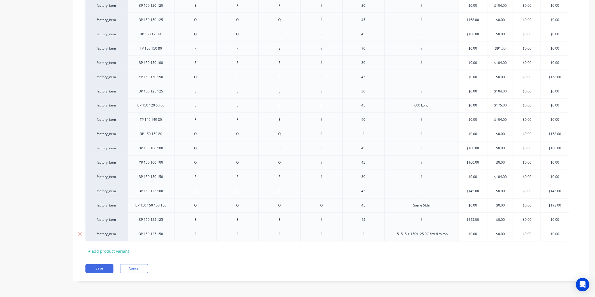
type input "1"
type textarea "x"
type input "18"
type textarea "x"
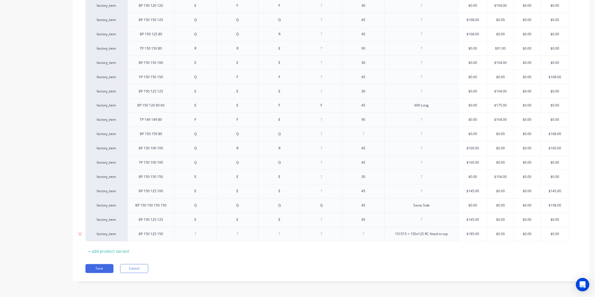
type input "$185.00"
drag, startPoint x: 481, startPoint y: 233, endPoint x: 467, endPoint y: 234, distance: 14.0
click at [467, 234] on input "$185.00" at bounding box center [473, 233] width 28 height 5
type textarea "x"
type input "1"
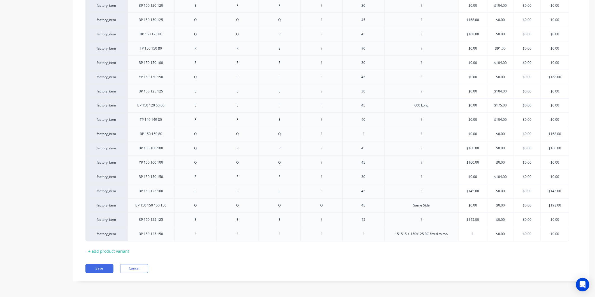
type textarea "x"
type input "1758"
type textarea "x"
type input "175"
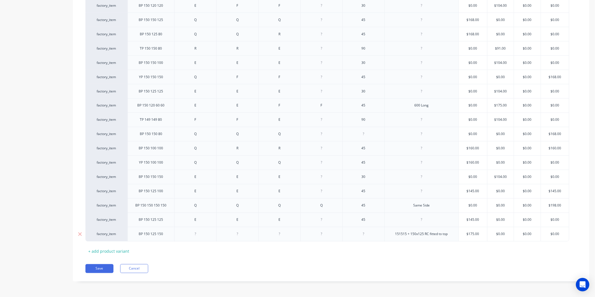
click at [196, 233] on div at bounding box center [195, 233] width 28 height 7
click at [199, 235] on div at bounding box center [195, 233] width 28 height 7
drag, startPoint x: 234, startPoint y: 232, endPoint x: 272, endPoint y: 242, distance: 38.8
click at [237, 234] on div at bounding box center [237, 233] width 28 height 7
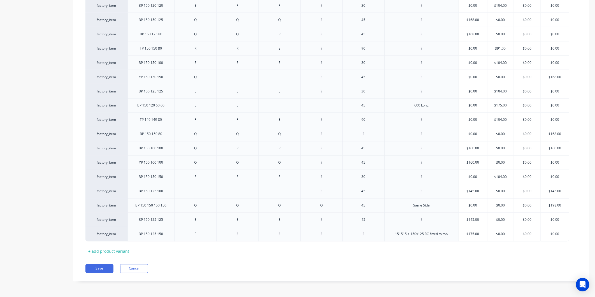
type textarea "x"
click at [283, 233] on div at bounding box center [279, 233] width 28 height 7
type textarea "x"
click at [368, 235] on div at bounding box center [363, 233] width 28 height 7
type textarea "x"
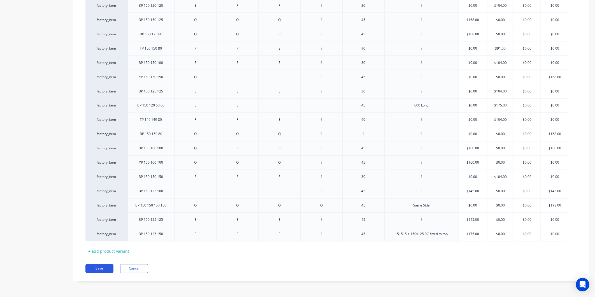
click at [106, 266] on button "Save" at bounding box center [99, 268] width 28 height 9
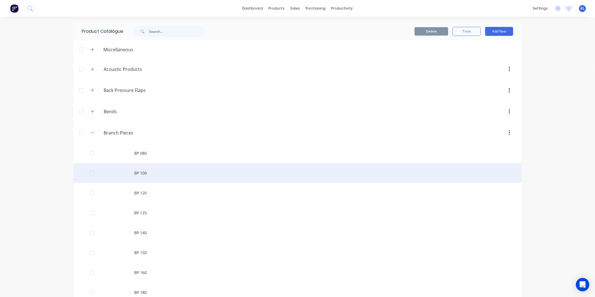
scroll to position [62, 0]
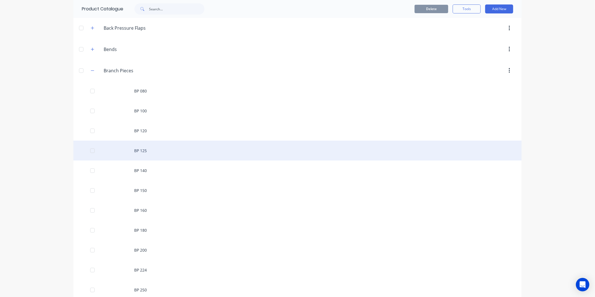
click at [148, 150] on div "BP 125" at bounding box center [297, 151] width 448 height 20
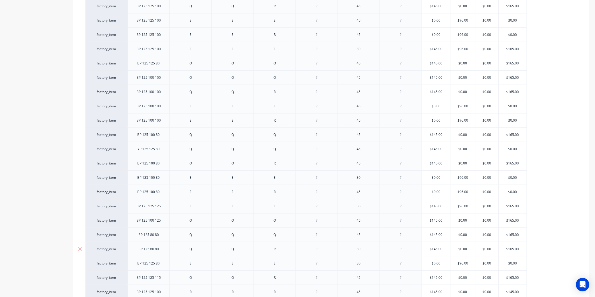
scroll to position [309, 0]
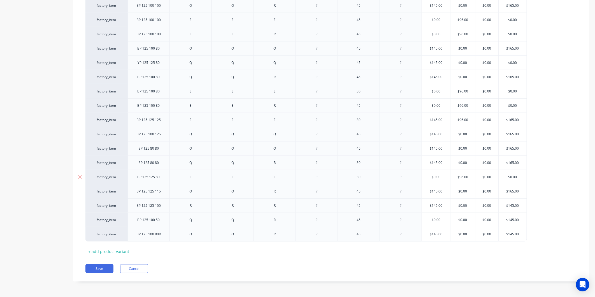
type textarea "x"
drag, startPoint x: 164, startPoint y: 93, endPoint x: 164, endPoint y: 85, distance: 8.4
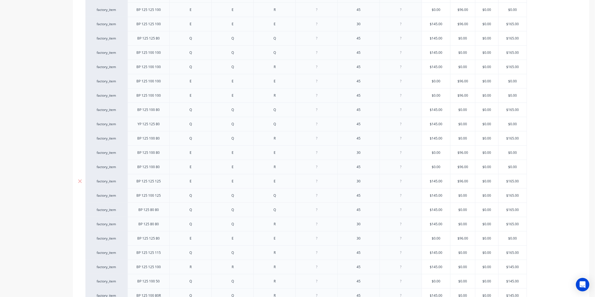
scroll to position [278, 0]
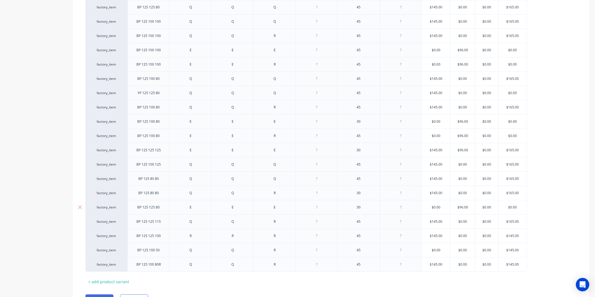
click at [369, 207] on div "30" at bounding box center [359, 207] width 28 height 7
drag, startPoint x: 362, startPoint y: 209, endPoint x: 348, endPoint y: 209, distance: 14.3
click at [348, 209] on div "30" at bounding box center [359, 207] width 28 height 7
type textarea "x"
type input "$0.00"
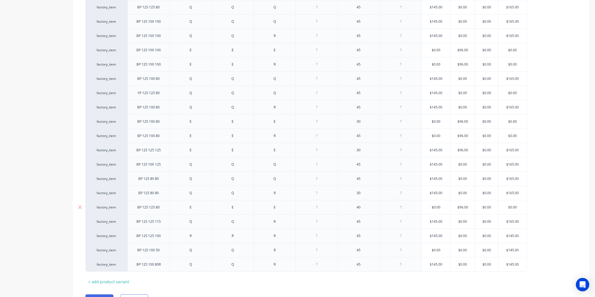
drag, startPoint x: 444, startPoint y: 208, endPoint x: 429, endPoint y: 208, distance: 15.7
click at [429, 208] on input "$0.00" at bounding box center [436, 207] width 28 height 5
type textarea "x"
type input "1"
type textarea "x"
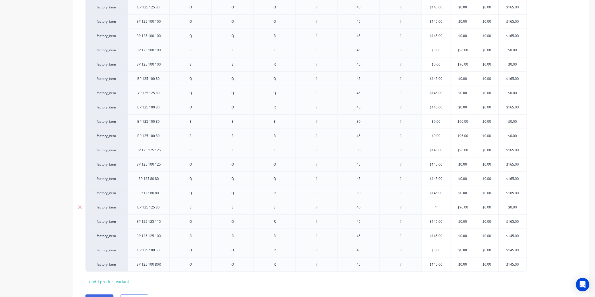
type input "14"
type textarea "x"
type input "145"
click at [544, 185] on div "factory_item BP 125 125 125 Q Q Q 45 $145.00 $0.00 $0.00 $165.00 factory_item B…" at bounding box center [330, 72] width 491 height 400
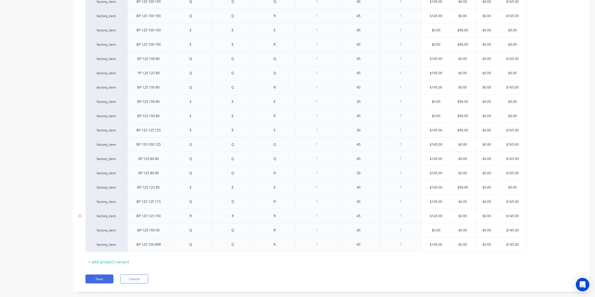
scroll to position [309, 0]
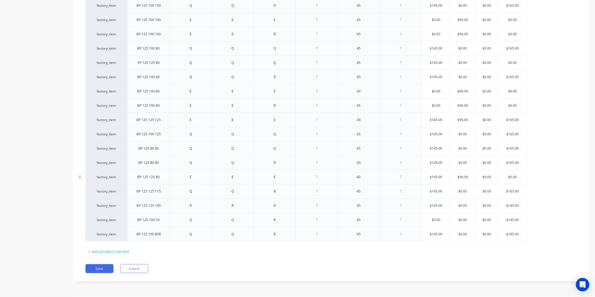
click at [370, 178] on div "40" at bounding box center [359, 176] width 28 height 7
click at [103, 266] on button "Save" at bounding box center [99, 268] width 28 height 9
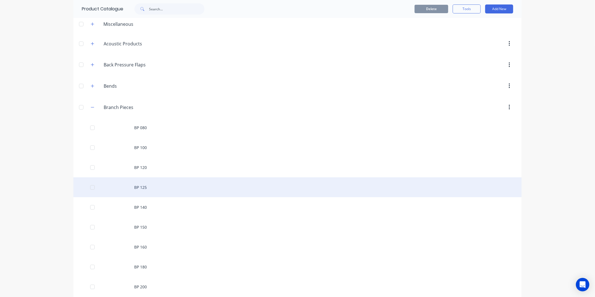
scroll to position [62, 0]
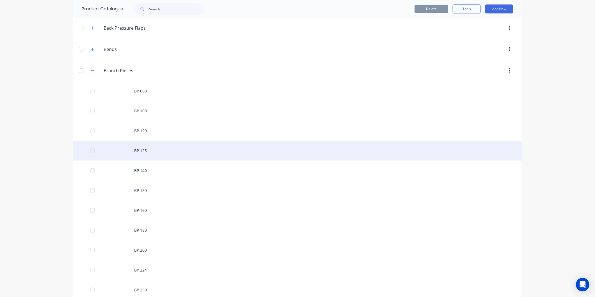
click at [143, 149] on div "BP 125" at bounding box center [297, 151] width 448 height 20
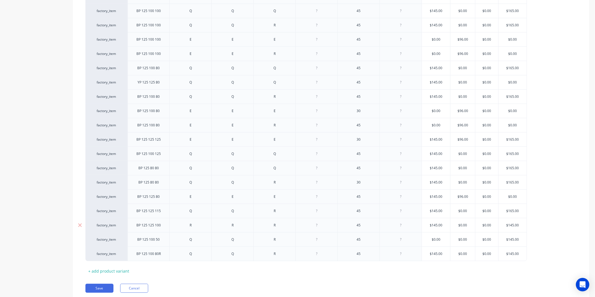
type textarea "x"
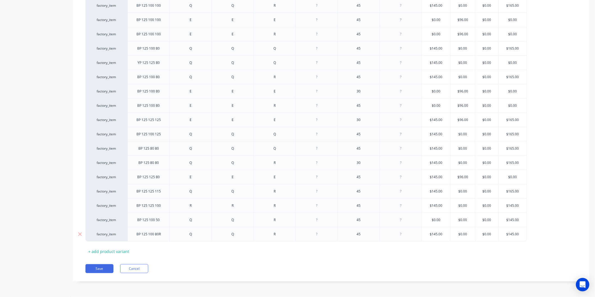
scroll to position [309, 0]
click at [199, 234] on div "Q" at bounding box center [191, 233] width 28 height 7
click at [238, 237] on div "Q" at bounding box center [233, 233] width 28 height 7
type textarea "x"
click at [277, 234] on div "R" at bounding box center [275, 233] width 28 height 7
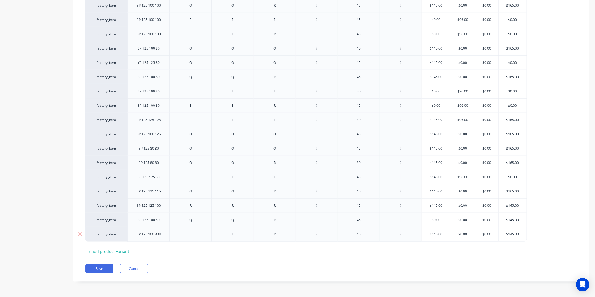
type textarea "x"
click at [104, 267] on button "Save" at bounding box center [99, 268] width 28 height 9
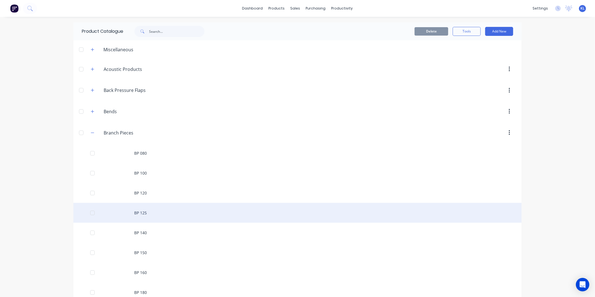
click at [152, 214] on div "BP 125" at bounding box center [297, 213] width 448 height 20
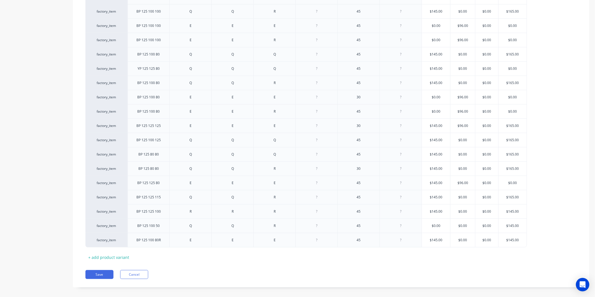
scroll to position [309, 0]
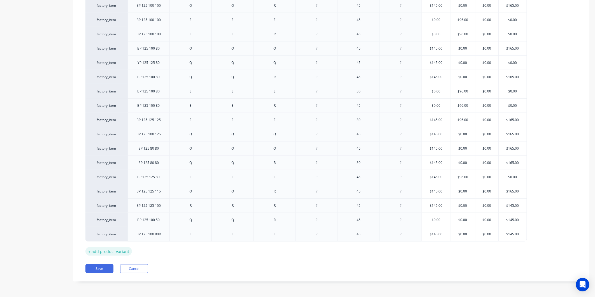
click at [121, 248] on div "+ add product variant" at bounding box center [108, 251] width 46 height 9
type textarea "x"
click at [282, 106] on div "R" at bounding box center [275, 104] width 28 height 7
type textarea "x"
click at [157, 251] on div at bounding box center [149, 247] width 28 height 7
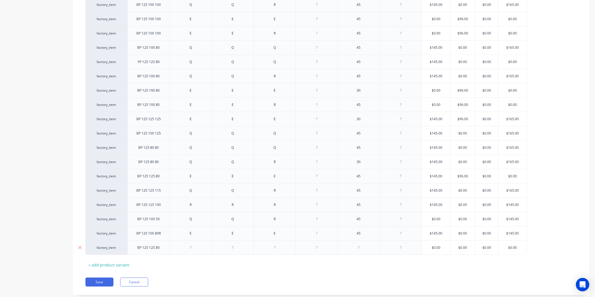
click at [193, 245] on div at bounding box center [191, 247] width 28 height 7
type textarea "x"
click at [247, 251] on div at bounding box center [232, 247] width 42 height 15
type textarea "x"
click at [238, 248] on div at bounding box center [233, 247] width 28 height 7
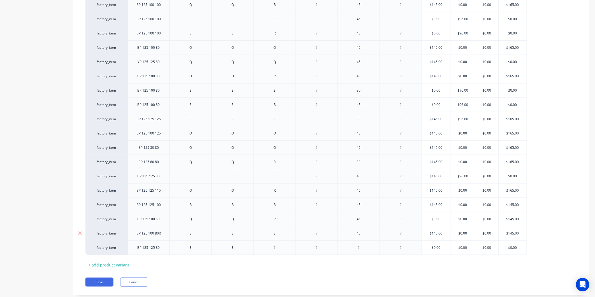
type textarea "x"
click at [281, 235] on div "E" at bounding box center [275, 233] width 28 height 7
type textarea "x"
click at [281, 248] on div at bounding box center [275, 247] width 28 height 7
type textarea "x"
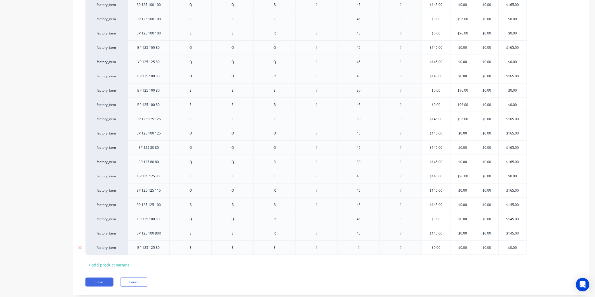
type input "$0.00"
drag, startPoint x: 444, startPoint y: 248, endPoint x: 418, endPoint y: 250, distance: 26.1
click at [418, 250] on div "factory_item BP 125 125 80 E E E $0.00 $0.00 $0.00 $0.00 $0.00" at bounding box center [305, 247] width 441 height 15
type textarea "x"
type input "1"
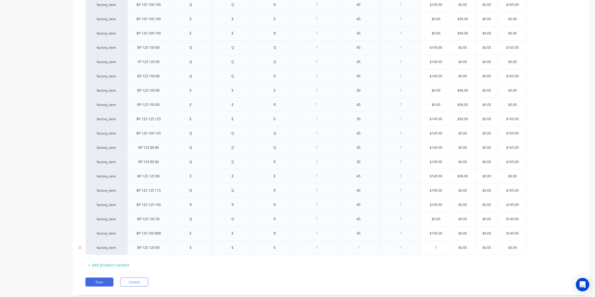
type textarea "x"
type input "14"
type textarea "x"
type input "145"
click at [362, 247] on div at bounding box center [359, 247] width 28 height 7
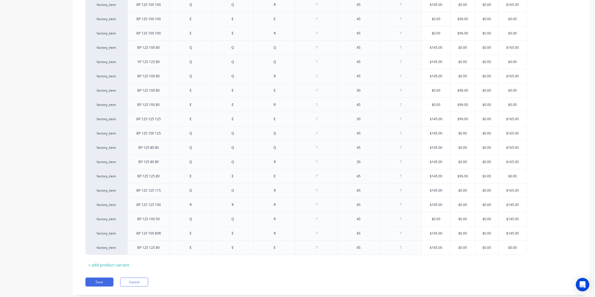
click at [377, 268] on div "Xero Item # Description Fitting 1 Fitting 2 Fitting 3 Fitting 4 Angle Length St…" at bounding box center [330, 48] width 491 height 441
click at [101, 282] on button "Save" at bounding box center [99, 281] width 28 height 9
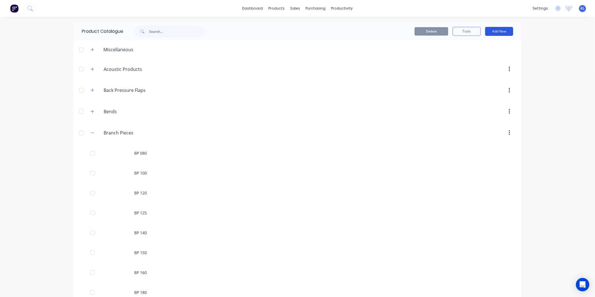
click at [488, 32] on button "Add New" at bounding box center [499, 31] width 28 height 9
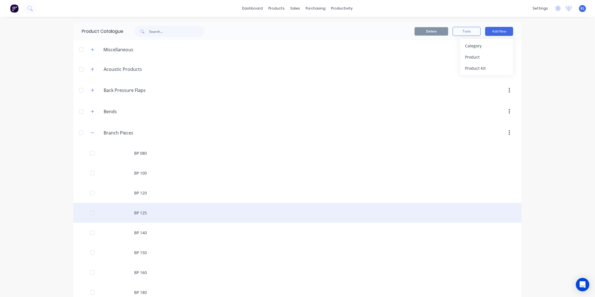
click at [142, 215] on div "BP 125" at bounding box center [297, 213] width 448 height 20
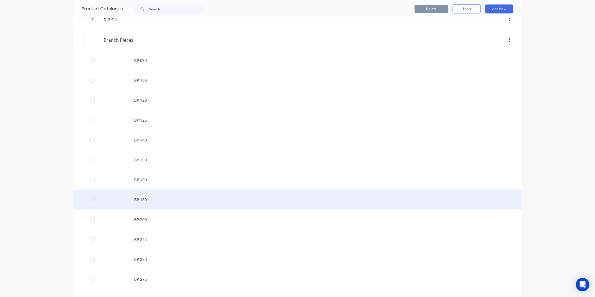
scroll to position [93, 0]
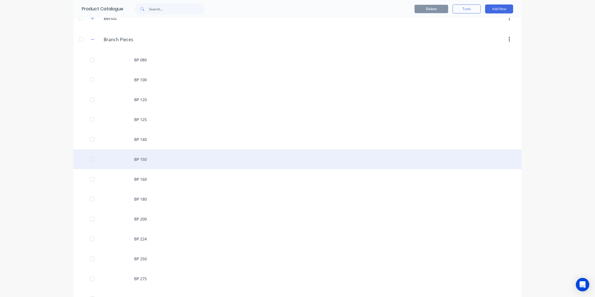
click at [158, 155] on div "BP 150" at bounding box center [297, 159] width 448 height 20
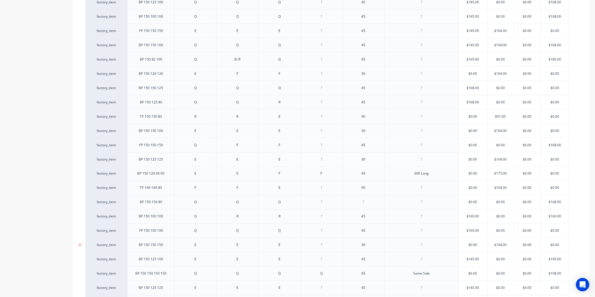
scroll to position [567, 0]
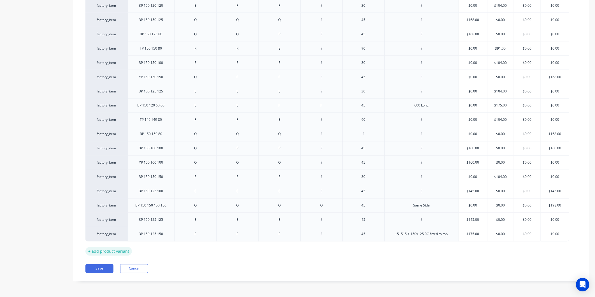
click at [100, 250] on div "+ add product variant" at bounding box center [108, 251] width 46 height 9
type textarea "x"
click at [149, 249] on div at bounding box center [151, 246] width 28 height 7
click at [198, 250] on div at bounding box center [195, 246] width 28 height 7
type textarea "x"
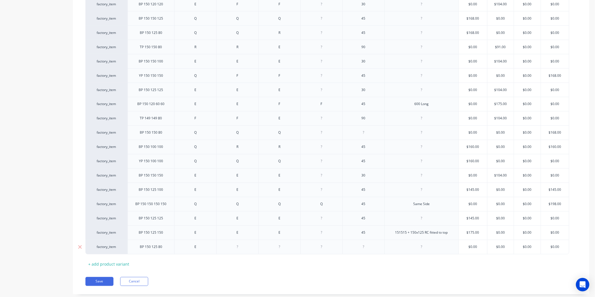
click at [238, 251] on div at bounding box center [237, 246] width 28 height 7
type textarea "x"
drag, startPoint x: 272, startPoint y: 247, endPoint x: 281, endPoint y: 247, distance: 8.7
click at [275, 247] on div at bounding box center [279, 246] width 28 height 7
type textarea "x"
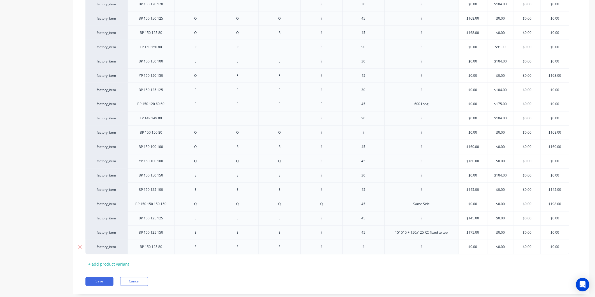
click at [361, 248] on div at bounding box center [363, 246] width 28 height 7
type textarea "x"
type input "$0.00"
drag, startPoint x: 482, startPoint y: 248, endPoint x: 459, endPoint y: 249, distance: 22.5
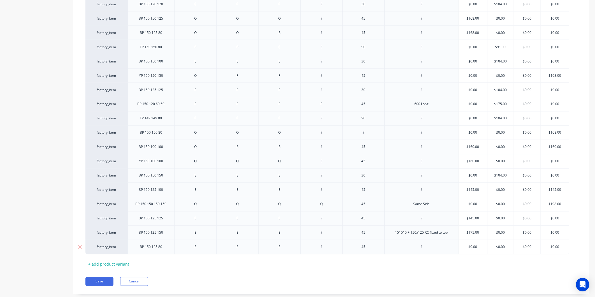
click at [459, 249] on input "$0.00" at bounding box center [473, 246] width 28 height 5
type textarea "x"
type input "1"
type textarea "x"
type input "14"
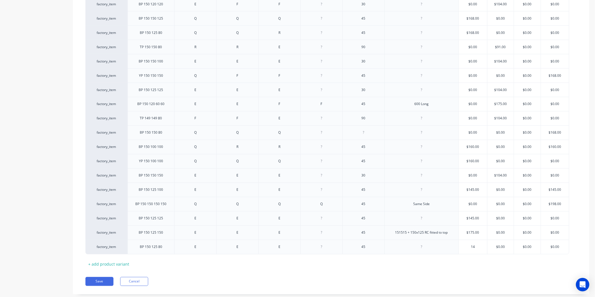
type textarea "x"
type input "145"
click at [105, 283] on button "Save" at bounding box center [99, 281] width 28 height 9
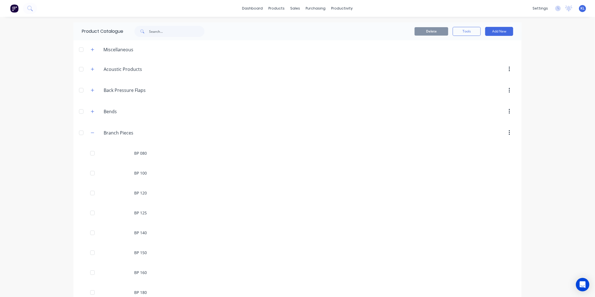
scroll to position [155, 0]
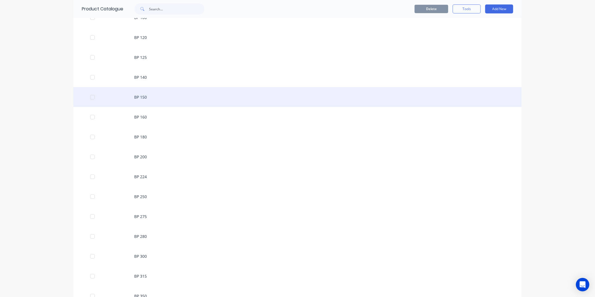
click at [143, 102] on div "BP 150" at bounding box center [297, 97] width 448 height 20
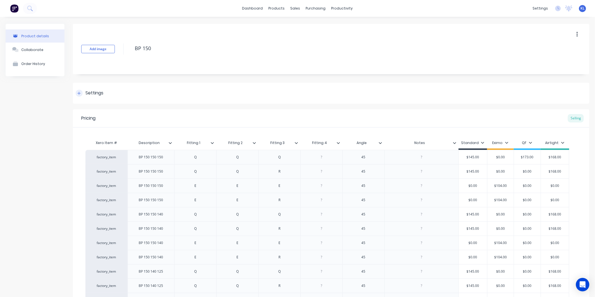
click at [80, 92] on icon at bounding box center [78, 93] width 3 height 4
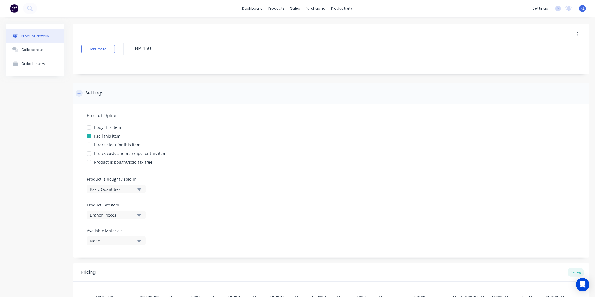
click at [81, 96] on div at bounding box center [79, 93] width 7 height 7
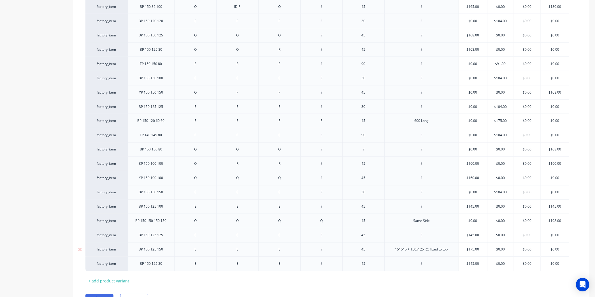
scroll to position [581, 0]
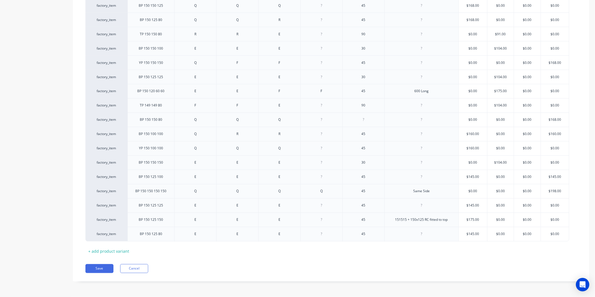
click at [103, 270] on button "Save" at bounding box center [99, 268] width 28 height 9
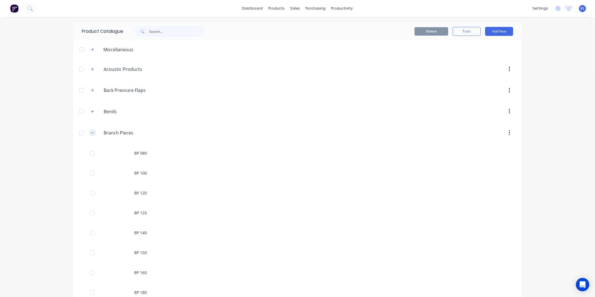
click at [91, 130] on button "button" at bounding box center [92, 132] width 7 height 7
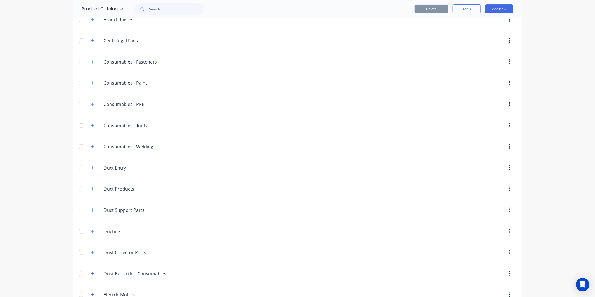
scroll to position [124, 0]
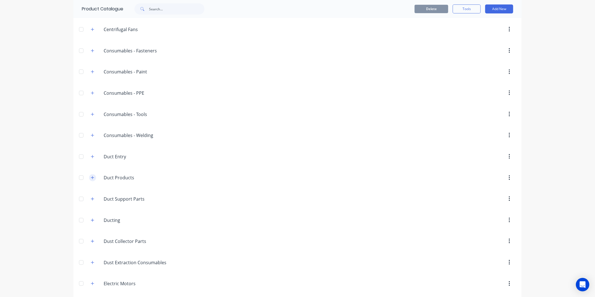
click at [91, 179] on icon "button" at bounding box center [92, 178] width 3 height 4
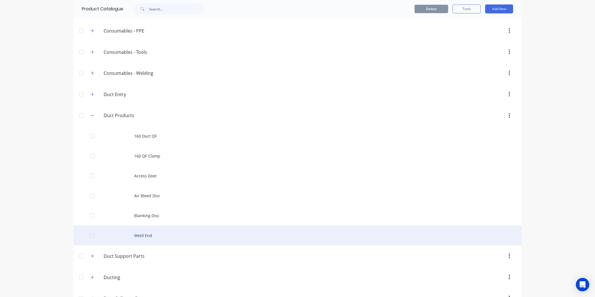
scroll to position [249, 0]
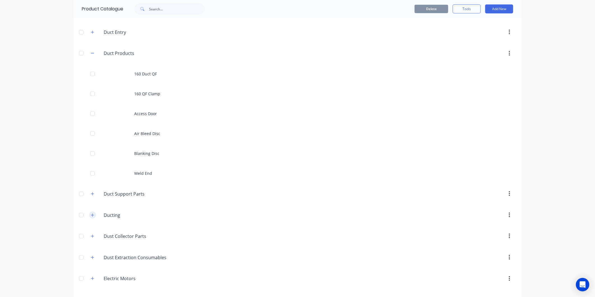
click at [92, 214] on button "button" at bounding box center [92, 214] width 7 height 7
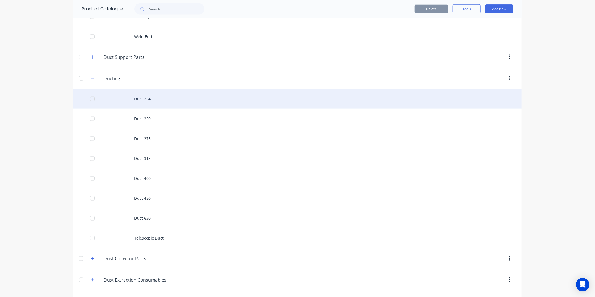
scroll to position [311, 0]
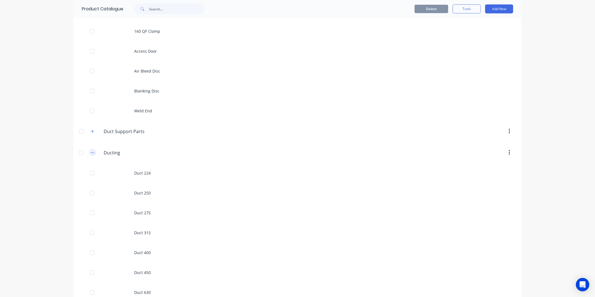
click at [92, 153] on button "button" at bounding box center [92, 152] width 7 height 7
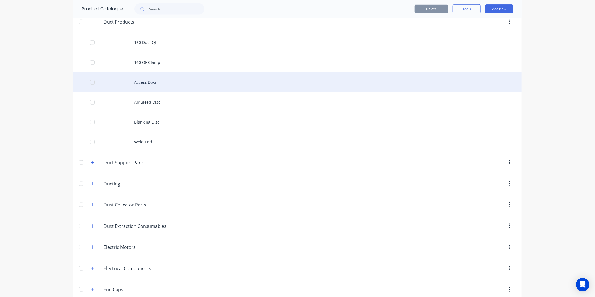
click at [159, 78] on div "Access Door" at bounding box center [297, 82] width 448 height 20
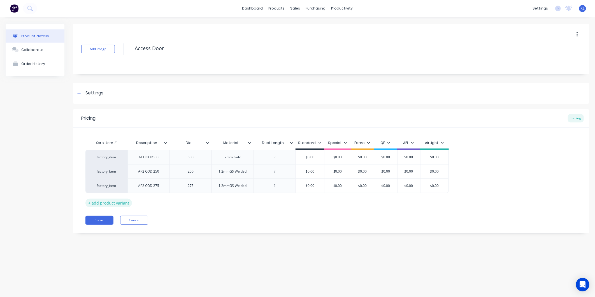
click at [116, 202] on div "+ add product variant" at bounding box center [108, 202] width 46 height 9
type textarea "x"
click at [153, 202] on div at bounding box center [149, 199] width 28 height 7
type textarea "x"
click at [194, 197] on div at bounding box center [191, 199] width 28 height 7
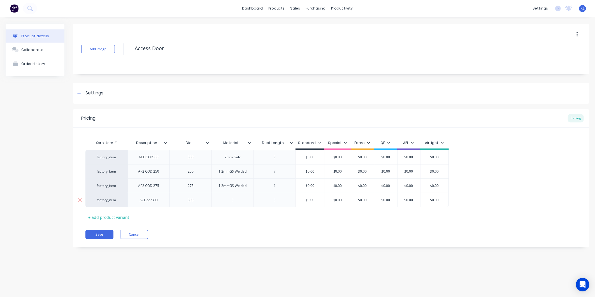
click at [152, 200] on div "ACDoor300" at bounding box center [149, 199] width 28 height 7
type textarea "x"
click at [241, 200] on div at bounding box center [233, 199] width 28 height 7
drag, startPoint x: 245, startPoint y: 202, endPoint x: 219, endPoint y: 202, distance: 25.8
click at [219, 202] on div "1.2mmGS" at bounding box center [233, 199] width 28 height 7
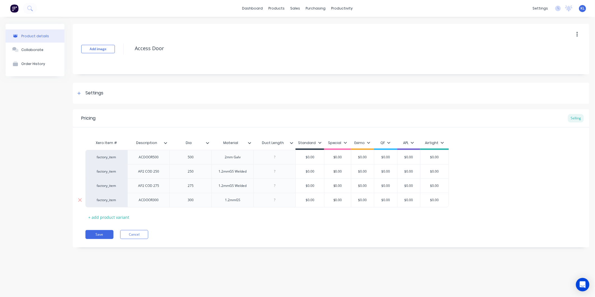
type textarea "x"
type input "$0.00"
drag, startPoint x: 317, startPoint y: 202, endPoint x: 306, endPoint y: 202, distance: 10.9
click at [306, 202] on input "$0.00" at bounding box center [310, 199] width 28 height 5
click at [231, 233] on div "Save Cancel" at bounding box center [337, 234] width 504 height 9
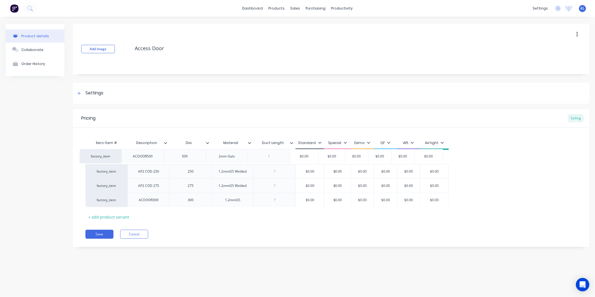
drag, startPoint x: 318, startPoint y: 153, endPoint x: 308, endPoint y: 151, distance: 10.0
click at [308, 151] on div "factory_item ACDOOR500 500 2mm Galv $0.00 $0.00 $0.00 $0.00 $0.00 $0.00 factory…" at bounding box center [330, 178] width 491 height 57
type input "$0.00"
click at [317, 160] on input "$0.00" at bounding box center [310, 157] width 28 height 5
click at [314, 122] on div "Pricing Selling" at bounding box center [331, 118] width 516 height 18
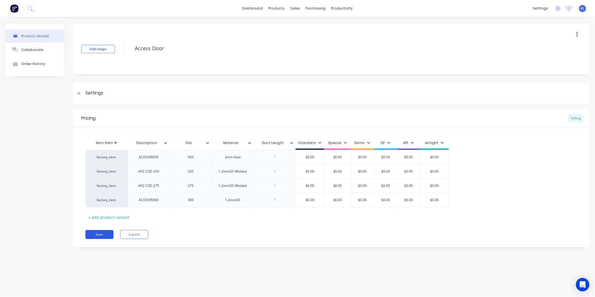
click at [104, 233] on button "Save" at bounding box center [99, 234] width 28 height 9
type textarea "x"
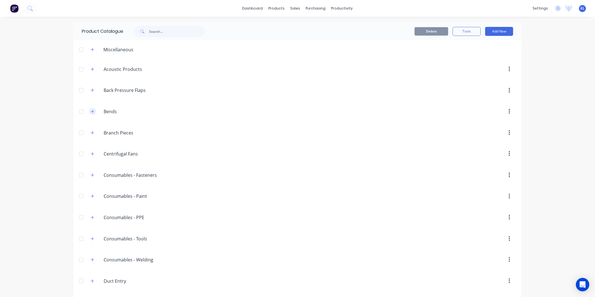
click at [91, 111] on icon "button" at bounding box center [92, 111] width 3 height 4
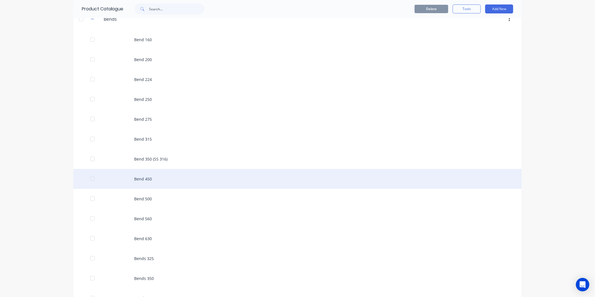
scroll to position [93, 0]
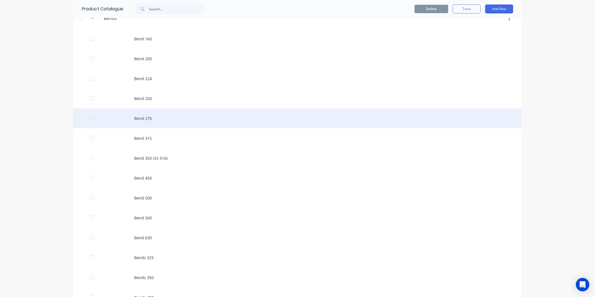
click at [146, 114] on div "Bend 275" at bounding box center [297, 118] width 448 height 20
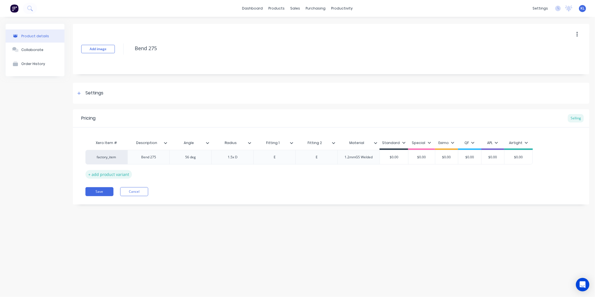
click at [107, 173] on div "+ add product variant" at bounding box center [108, 174] width 46 height 9
type textarea "x"
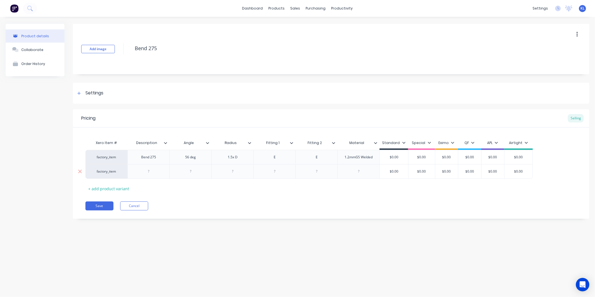
click at [152, 172] on div at bounding box center [149, 171] width 28 height 7
type textarea "x"
click at [199, 171] on div at bounding box center [191, 171] width 28 height 7
click at [237, 172] on div at bounding box center [233, 171] width 28 height 7
click at [192, 171] on div "90 Deg" at bounding box center [191, 171] width 28 height 7
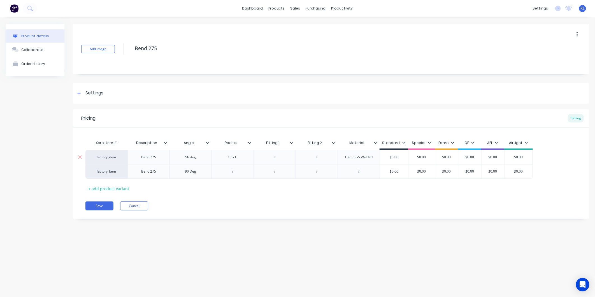
type textarea "x"
click at [191, 156] on div "56 deg" at bounding box center [191, 156] width 28 height 7
click at [192, 158] on div "56 deg" at bounding box center [191, 156] width 28 height 7
type textarea "x"
click at [237, 168] on div at bounding box center [233, 171] width 28 height 7
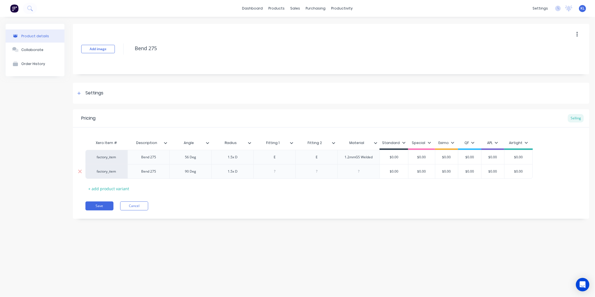
type textarea "x"
click at [277, 172] on div at bounding box center [275, 171] width 28 height 7
type textarea "x"
drag, startPoint x: 314, startPoint y: 172, endPoint x: 326, endPoint y: 176, distance: 13.3
click at [314, 172] on div at bounding box center [317, 171] width 28 height 7
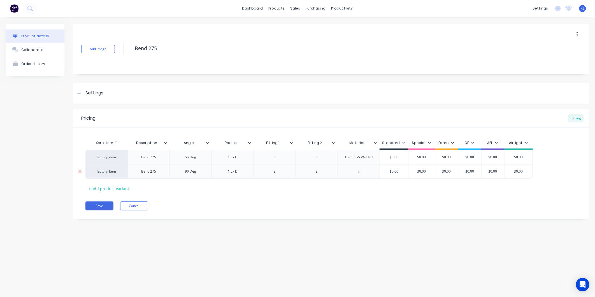
click at [361, 171] on div at bounding box center [359, 171] width 28 height 7
drag, startPoint x: 375, startPoint y: 156, endPoint x: 339, endPoint y: 152, distance: 35.8
click at [339, 152] on div "1.2mmGS Welded" at bounding box center [358, 157] width 42 height 14
copy div "1.2mmGS Welded"
type textarea "x"
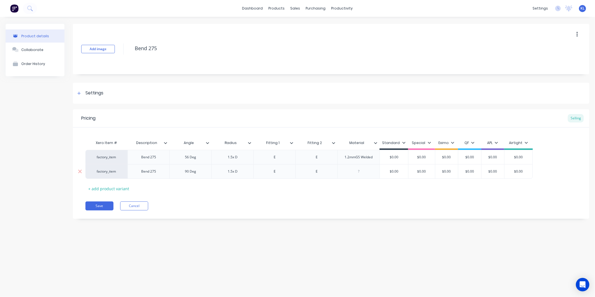
click at [362, 171] on div at bounding box center [359, 171] width 28 height 7
paste div
type textarea "x"
click at [374, 194] on div "Pricing Selling Xero Item # Description Angle Radius Fitting 1 Fitting 2 Materi…" at bounding box center [331, 163] width 516 height 109
type input "$0.00"
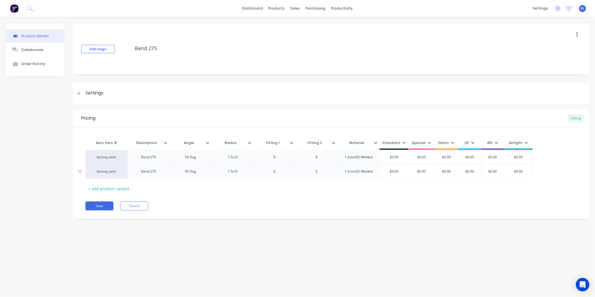
drag, startPoint x: 454, startPoint y: 172, endPoint x: 439, endPoint y: 171, distance: 15.7
click at [439, 171] on input "$0.00" at bounding box center [446, 171] width 28 height 5
type textarea "x"
type input "2"
type textarea "x"
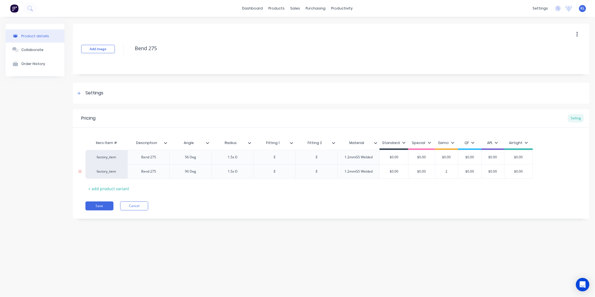
type input "26"
type textarea "x"
type input "268"
click at [434, 208] on div "Save Cancel" at bounding box center [337, 205] width 504 height 9
click at [102, 204] on button "Save" at bounding box center [99, 205] width 28 height 9
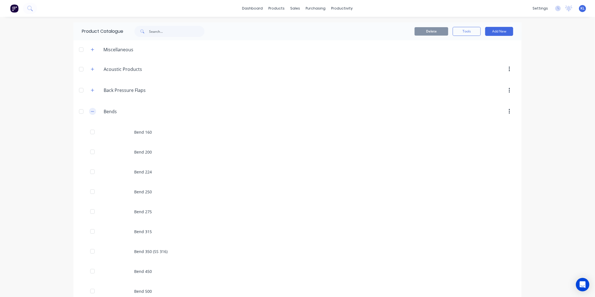
click at [92, 113] on button "button" at bounding box center [92, 111] width 7 height 7
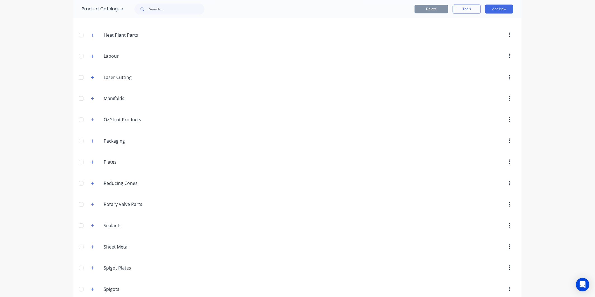
scroll to position [871, 0]
click at [89, 102] on button "button" at bounding box center [92, 100] width 7 height 7
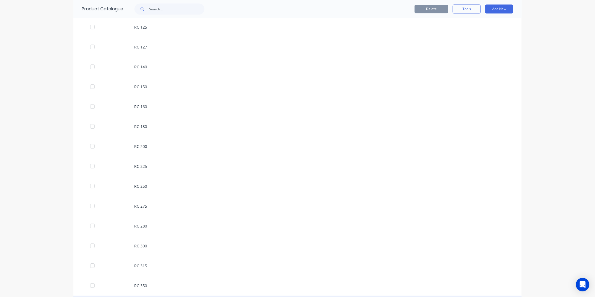
scroll to position [1120, 0]
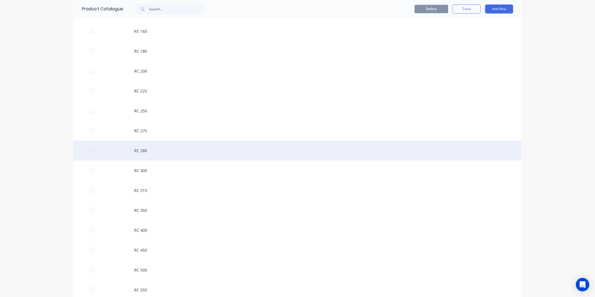
click at [155, 149] on div "RC 280" at bounding box center [297, 151] width 448 height 20
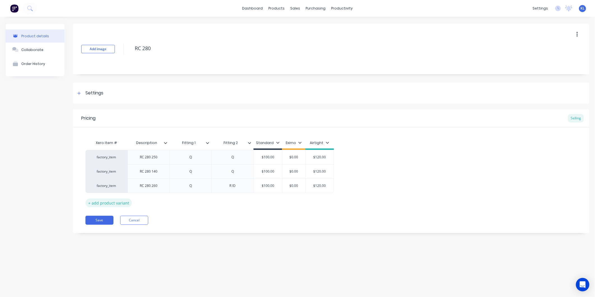
click at [102, 204] on div "+ add product variant" at bounding box center [108, 202] width 46 height 9
type textarea "x"
click at [155, 204] on div at bounding box center [148, 200] width 42 height 15
click at [158, 198] on div at bounding box center [149, 199] width 28 height 7
type textarea "x"
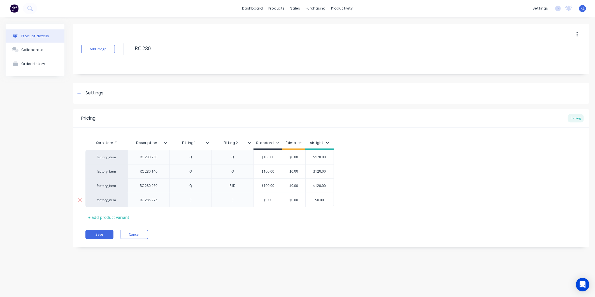
click at [197, 198] on div at bounding box center [191, 199] width 28 height 7
type textarea "x"
click at [238, 200] on div at bounding box center [233, 199] width 28 height 7
type textarea "x"
click at [245, 218] on div "Xero Item # Description Fitting 1 Fitting 2 Standard Eximo Airtight factory_ite…" at bounding box center [330, 179] width 491 height 84
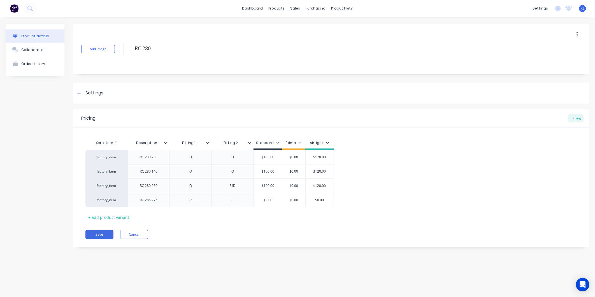
type input "Fitting 2"
click at [250, 145] on input "Fitting 2" at bounding box center [230, 142] width 39 height 5
click at [250, 144] on input "Fitting 2" at bounding box center [230, 142] width 39 height 5
click at [249, 141] on icon at bounding box center [249, 142] width 3 height 3
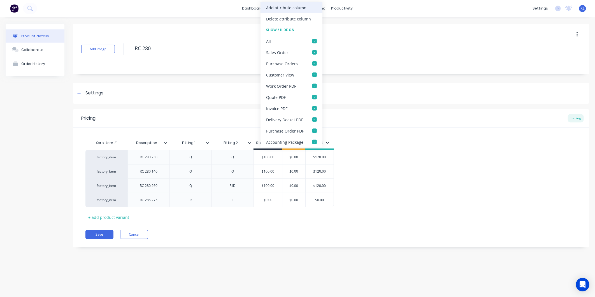
click at [277, 8] on div "Add attribute column" at bounding box center [286, 7] width 40 height 6
type textarea "x"
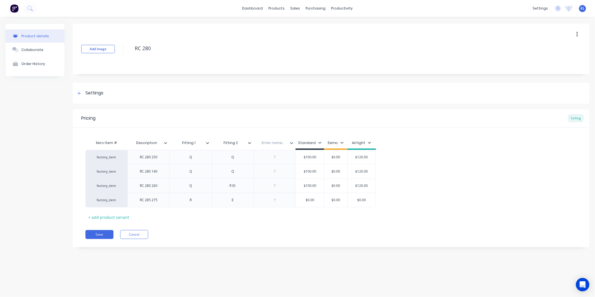
click at [278, 141] on input "text" at bounding box center [272, 142] width 39 height 5
type input "Notes:"
type textarea "x"
click at [271, 202] on div at bounding box center [275, 199] width 28 height 7
type textarea "x"
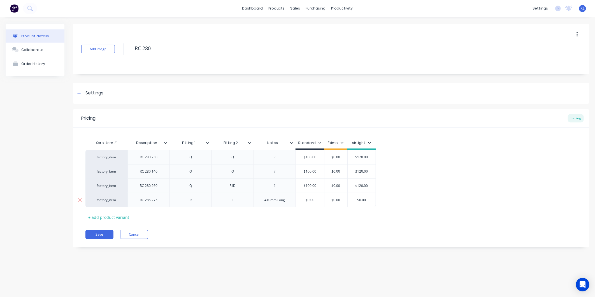
type input "$0.00"
drag, startPoint x: 319, startPoint y: 198, endPoint x: 296, endPoint y: 197, distance: 22.4
click at [296, 197] on div "$0.00 $0.00" at bounding box center [310, 200] width 28 height 14
type input "$0.00"
click at [343, 198] on input "$0.00" at bounding box center [336, 199] width 28 height 5
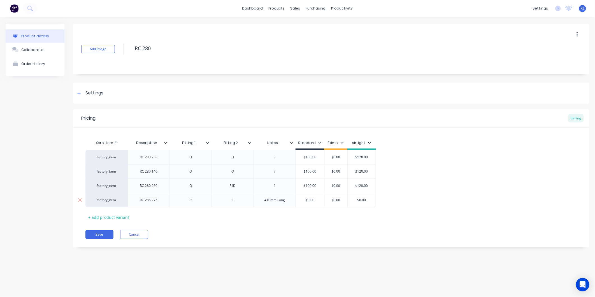
drag, startPoint x: 344, startPoint y: 199, endPoint x: 318, endPoint y: 199, distance: 25.8
click at [318, 199] on div "factory_item RC 285 275 R E 410mm Long $0.00 $0.00 $0.00 $0.00 $0.00" at bounding box center [230, 200] width 290 height 15
type textarea "x"
type input "1"
type textarea "x"
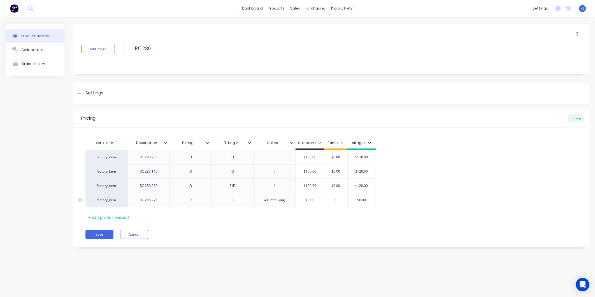
type input "14"
type textarea "x"
type input "142"
click at [284, 220] on div "Xero Item # Description Fitting 1 Fitting 2 Notes: Standard Eximo Airtight fact…" at bounding box center [330, 179] width 491 height 84
click at [292, 142] on icon at bounding box center [291, 143] width 3 height 2
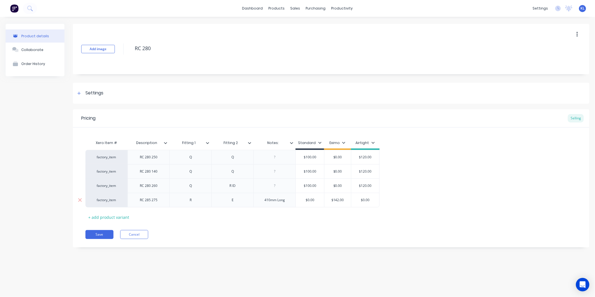
click at [290, 200] on div "410mm Long" at bounding box center [274, 200] width 42 height 15
click at [289, 200] on div "410mm Long" at bounding box center [274, 199] width 29 height 7
click at [262, 199] on div "410mm Long" at bounding box center [274, 199] width 29 height 7
click at [286, 236] on div "Save Cancel" at bounding box center [337, 237] width 504 height 9
click at [104, 240] on button "Save" at bounding box center [99, 237] width 28 height 9
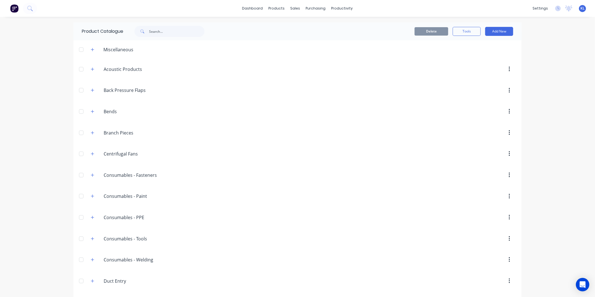
scroll to position [124, 0]
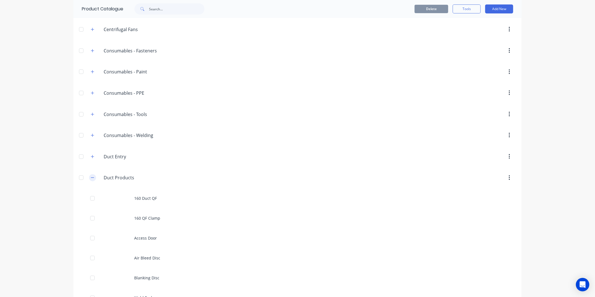
click at [89, 175] on button "button" at bounding box center [92, 177] width 7 height 7
click at [93, 180] on span at bounding box center [92, 177] width 7 height 7
click at [93, 176] on button "button" at bounding box center [92, 177] width 7 height 7
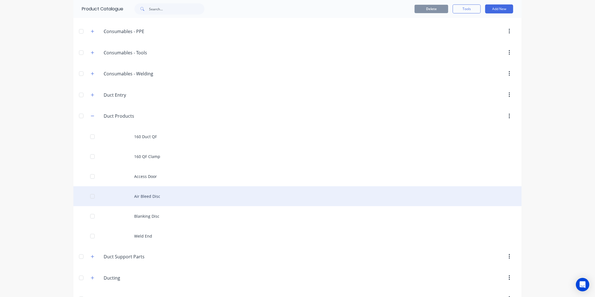
scroll to position [186, 0]
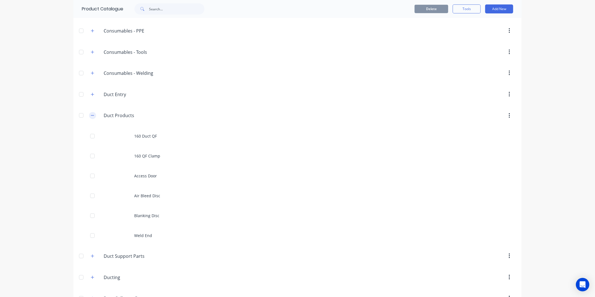
click at [93, 116] on button "button" at bounding box center [92, 115] width 7 height 7
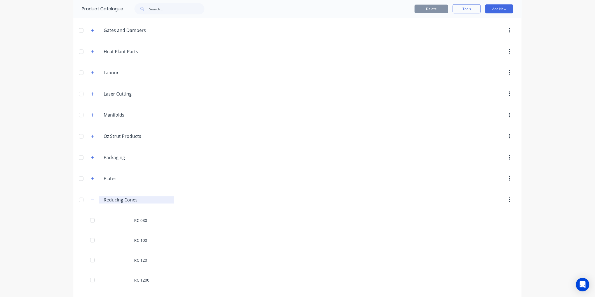
scroll to position [653, 0]
click at [92, 200] on button "button" at bounding box center [92, 198] width 7 height 7
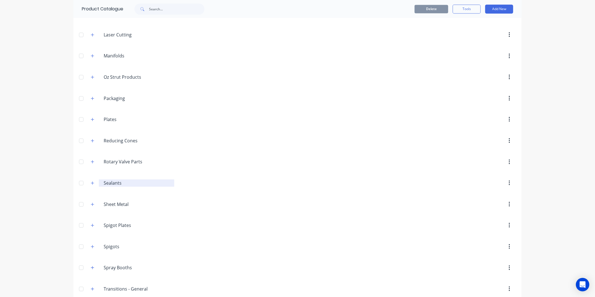
scroll to position [715, 0]
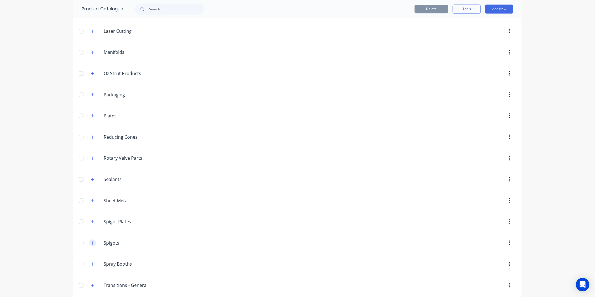
click at [91, 244] on icon "button" at bounding box center [92, 243] width 3 height 4
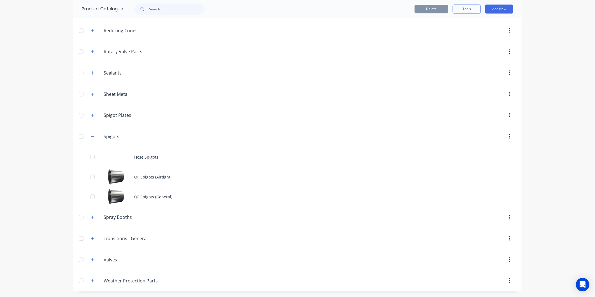
scroll to position [824, 0]
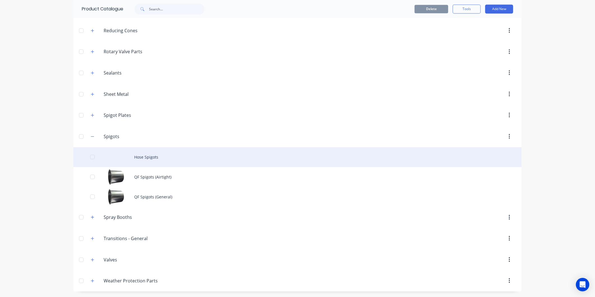
click at [151, 157] on div "Hose Spigots" at bounding box center [297, 157] width 448 height 20
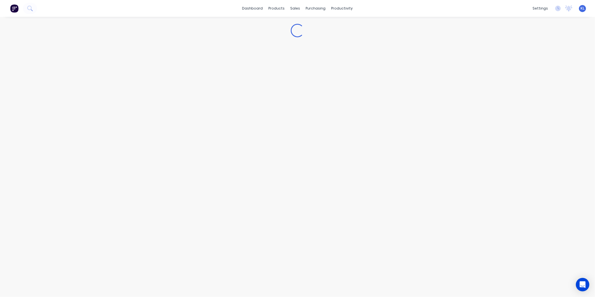
type textarea "x"
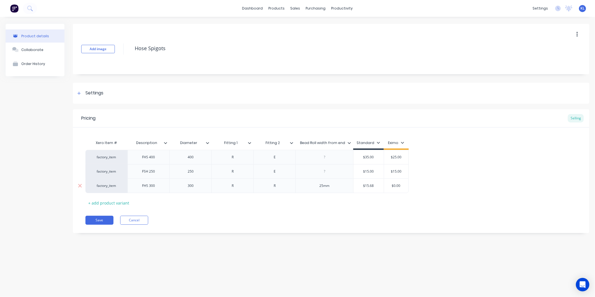
type input "$0.00"
drag, startPoint x: 403, startPoint y: 185, endPoint x: 391, endPoint y: 186, distance: 12.6
click at [391, 186] on input "$0.00" at bounding box center [396, 185] width 28 height 5
type textarea "x"
type input "2"
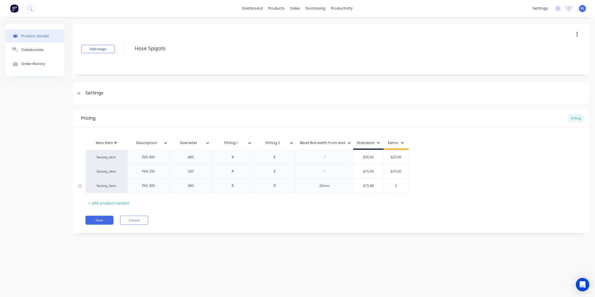
type textarea "x"
type input "26"
click at [383, 223] on div "Save Cancel" at bounding box center [337, 220] width 504 height 9
drag, startPoint x: 339, startPoint y: 186, endPoint x: 321, endPoint y: 186, distance: 18.5
click at [321, 186] on div "factory_item FHS 400 400 R E $35.00 $25.00 factory_item FSH 250 250 R E $15.00 …" at bounding box center [330, 171] width 491 height 43
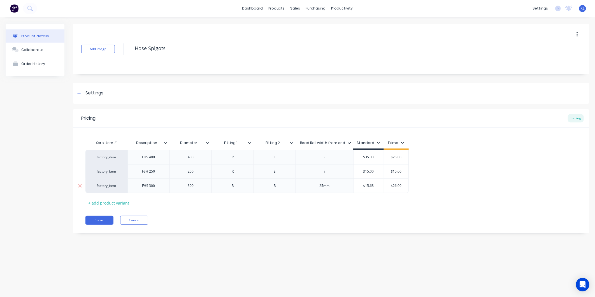
click at [334, 186] on div "25mm" at bounding box center [324, 185] width 28 height 7
drag, startPoint x: 334, startPoint y: 186, endPoint x: 318, endPoint y: 186, distance: 16.2
click at [318, 186] on div "25mm" at bounding box center [324, 185] width 28 height 7
click at [335, 198] on div "Xero Item # Description Diameter Fitting 1 Fitting 2 Bead Roll width from end S…" at bounding box center [330, 172] width 491 height 70
click at [327, 185] on div "15" at bounding box center [324, 185] width 28 height 7
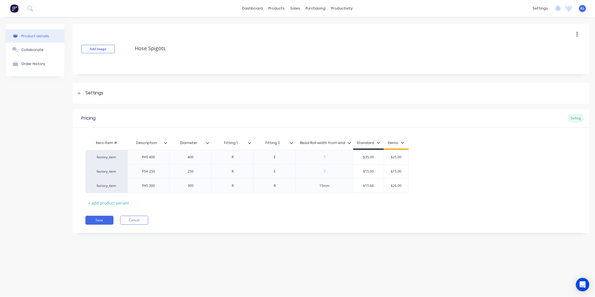
click at [337, 204] on div "Xero Item # Description Diameter Fitting 1 Fitting 2 Bead Roll width from end S…" at bounding box center [330, 172] width 491 height 70
click at [292, 143] on icon at bounding box center [291, 142] width 3 height 3
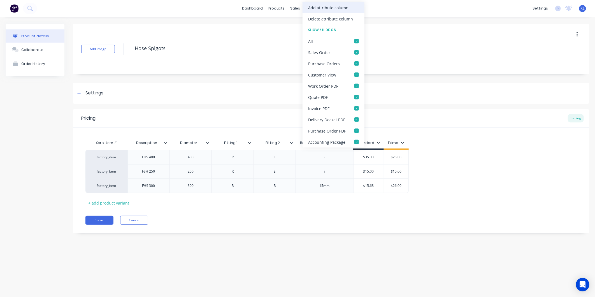
click at [322, 3] on div "Add attribute column" at bounding box center [333, 7] width 62 height 11
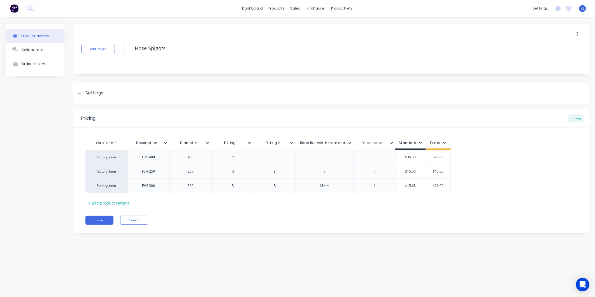
drag, startPoint x: 368, startPoint y: 142, endPoint x: 373, endPoint y: 142, distance: 4.5
click at [368, 142] on input "text" at bounding box center [372, 142] width 39 height 5
click at [391, 134] on div "Xero Item # Description Diameter Fitting 1 Fitting 2 Bead Roll width from end E…" at bounding box center [331, 167] width 516 height 80
drag, startPoint x: 391, startPoint y: 134, endPoint x: 390, endPoint y: 145, distance: 11.3
click at [390, 145] on input "text" at bounding box center [372, 142] width 39 height 5
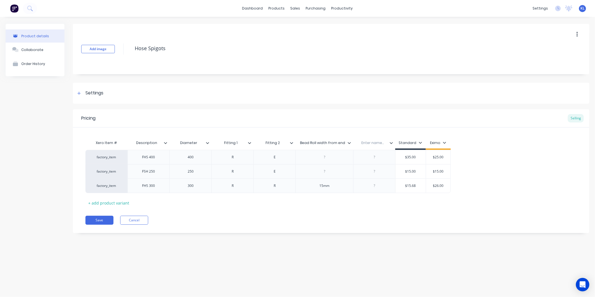
drag, startPoint x: 390, startPoint y: 142, endPoint x: 369, endPoint y: 214, distance: 75.4
click at [369, 227] on div "Pricing Selling Xero Item # Description Diameter Fitting 1 Fitting 2 Bead Roll …" at bounding box center [331, 171] width 516 height 124
click at [393, 146] on div "Enter name..." at bounding box center [374, 143] width 42 height 14
click at [390, 144] on icon at bounding box center [390, 142] width 3 height 3
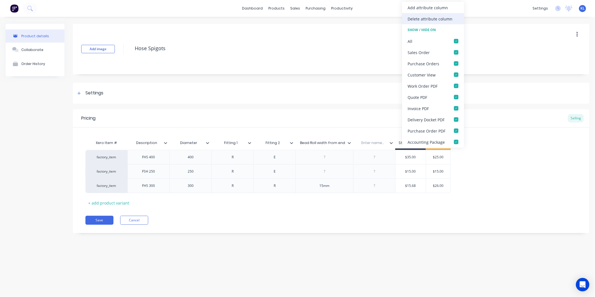
click at [423, 21] on div "Delete attribute column" at bounding box center [430, 19] width 45 height 6
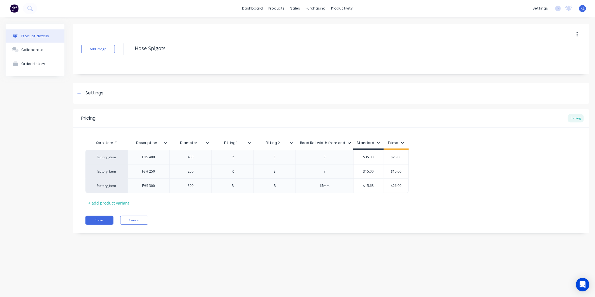
click at [380, 200] on div "Xero Item # Description Diameter Fitting 1 Fitting 2 Bead Roll width from end S…" at bounding box center [330, 172] width 491 height 70
click at [90, 219] on button "Save" at bounding box center [99, 220] width 28 height 9
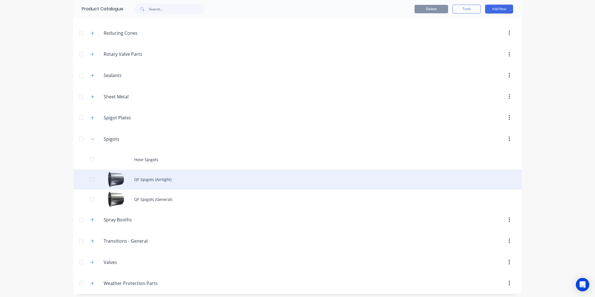
scroll to position [824, 0]
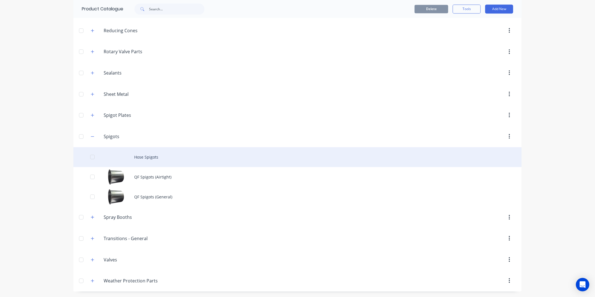
click at [151, 158] on div "Hose Spigots" at bounding box center [297, 157] width 448 height 20
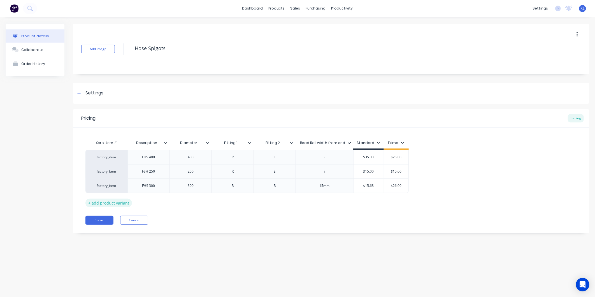
click at [110, 203] on div "+ add product variant" at bounding box center [108, 202] width 46 height 9
type textarea "x"
click at [151, 200] on div at bounding box center [149, 199] width 28 height 7
click at [141, 199] on div "FHS 300" at bounding box center [149, 199] width 28 height 7
click at [157, 200] on div "FHS 300" at bounding box center [149, 199] width 28 height 7
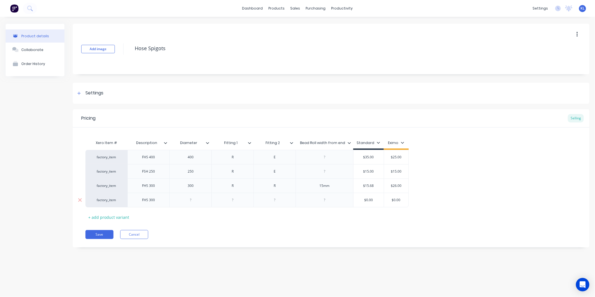
type textarea "x"
click at [233, 200] on div at bounding box center [233, 199] width 28 height 7
type textarea "x"
click at [281, 200] on div at bounding box center [275, 199] width 28 height 7
click at [188, 200] on div at bounding box center [191, 199] width 28 height 7
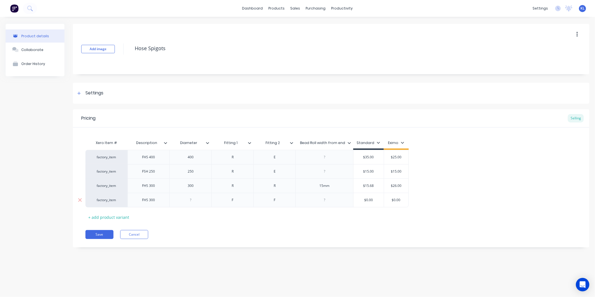
click at [148, 200] on div "FHS 300" at bounding box center [149, 199] width 28 height 7
click at [163, 201] on div "FHS 300" at bounding box center [148, 200] width 42 height 15
click at [156, 200] on div "FHS 300" at bounding box center [149, 199] width 28 height 7
click at [142, 199] on div "FHS 300" at bounding box center [149, 199] width 28 height 7
click at [158, 205] on div "Double Ended FHS 300" at bounding box center [148, 201] width 37 height 12
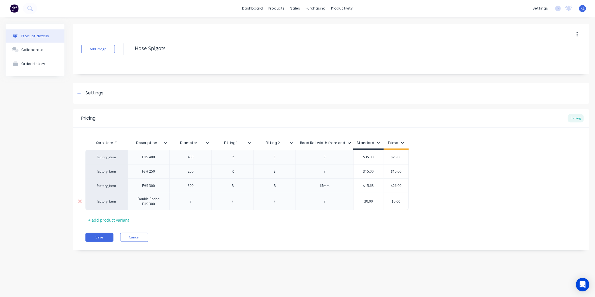
type textarea "x"
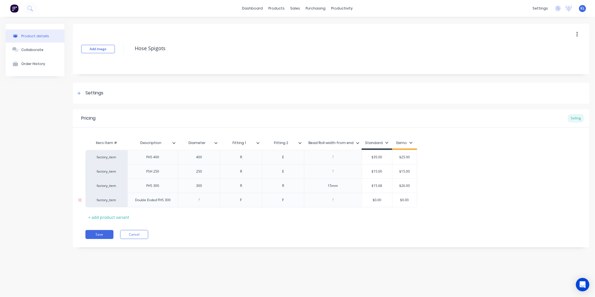
click at [194, 201] on div at bounding box center [199, 199] width 28 height 7
type textarea "x"
click at [336, 202] on div at bounding box center [333, 199] width 28 height 7
type textarea "x"
click at [345, 185] on div "15mm" at bounding box center [333, 185] width 28 height 7
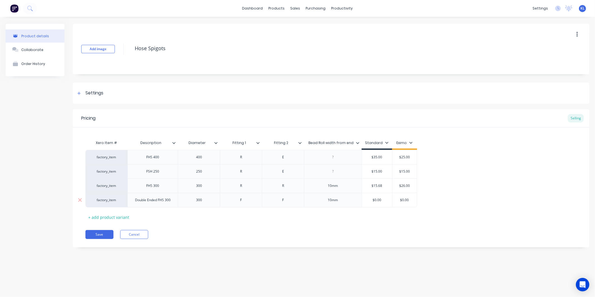
type textarea "x"
type input "$0.00"
click at [410, 201] on input "$0.00" at bounding box center [404, 199] width 28 height 5
type input "$26.00"
drag, startPoint x: 408, startPoint y: 185, endPoint x: 401, endPoint y: 185, distance: 7.3
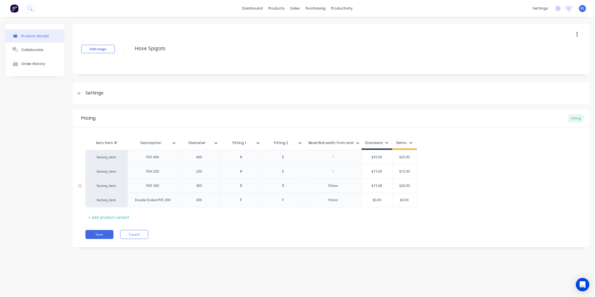
click at [401, 185] on input "$26.00" at bounding box center [404, 185] width 28 height 5
type textarea "x"
type input "$1"
type textarea "x"
type input "$15"
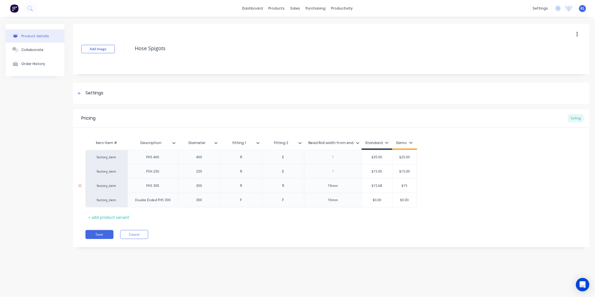
type textarea "x"
type input "$15."
type textarea "x"
type input "$15.6"
type textarea "x"
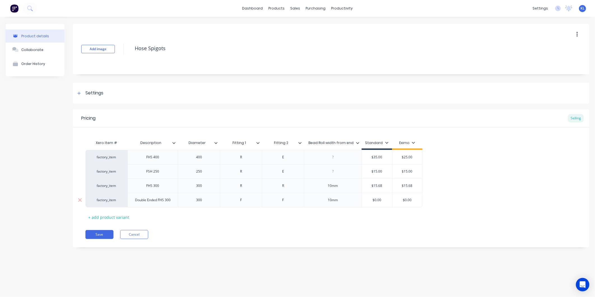
type input "$15.68"
click at [414, 199] on input "$0.00" at bounding box center [407, 199] width 30 height 5
drag, startPoint x: 414, startPoint y: 199, endPoint x: 389, endPoint y: 200, distance: 24.6
click at [389, 200] on div "factory_item Double Ended FHS 300 300 F F 10mm $0.00 $0.00 $0.00" at bounding box center [253, 200] width 337 height 15
type textarea "x"
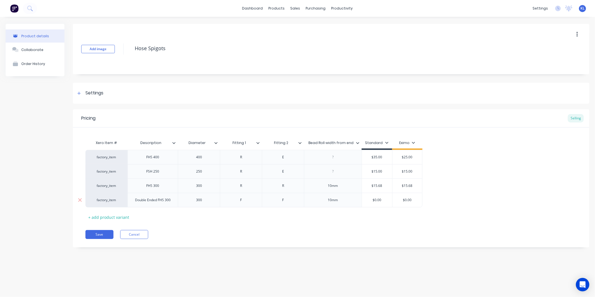
type input "2"
type textarea "x"
type input "26"
click at [393, 211] on div "Xero Item # Description Diameter Fitting 1 Fitting 2 Bead Roll width from end S…" at bounding box center [330, 179] width 491 height 84
click at [104, 236] on button "Save" at bounding box center [99, 234] width 28 height 9
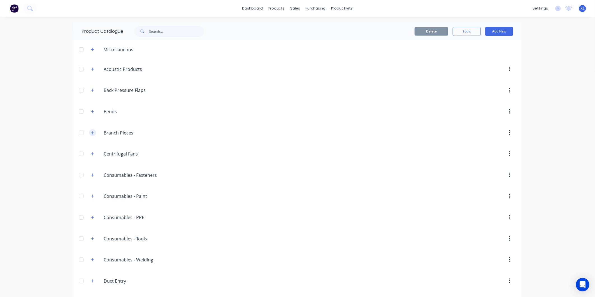
click at [91, 132] on icon "button" at bounding box center [92, 133] width 3 height 4
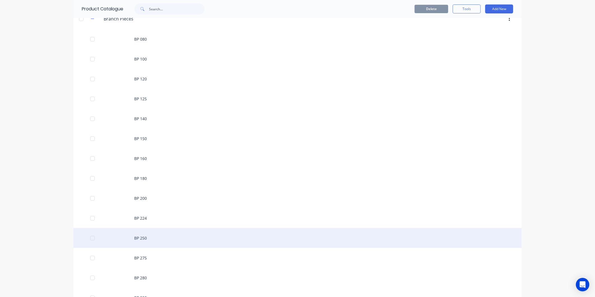
scroll to position [155, 0]
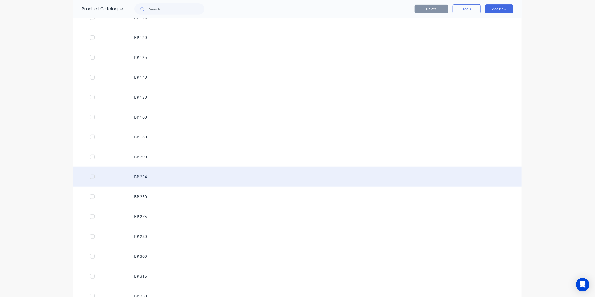
click at [149, 176] on div "BP 224" at bounding box center [297, 177] width 448 height 20
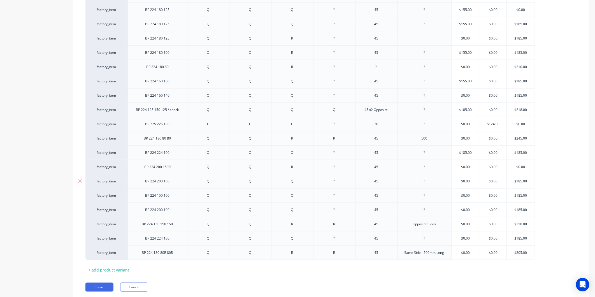
scroll to position [381, 0]
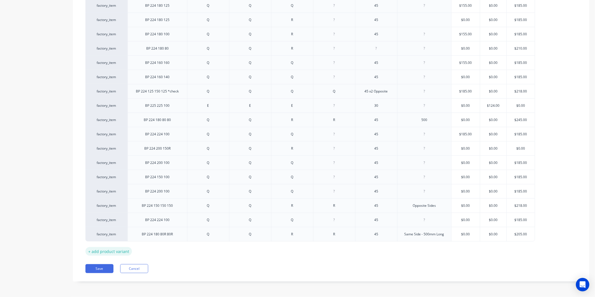
click at [122, 251] on div "+ add product variant" at bounding box center [108, 251] width 46 height 9
type textarea "x"
click at [159, 249] on div at bounding box center [157, 247] width 28 height 7
click at [208, 249] on div at bounding box center [208, 247] width 28 height 7
click at [212, 247] on div at bounding box center [208, 247] width 28 height 7
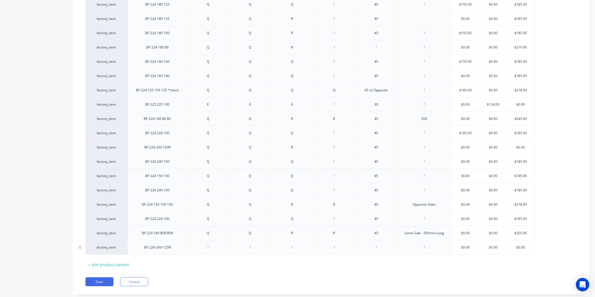
click at [149, 247] on div "BP 224-200-125R" at bounding box center [157, 247] width 36 height 7
click at [214, 247] on div at bounding box center [208, 247] width 28 height 7
type textarea "x"
click at [253, 250] on div at bounding box center [250, 247] width 28 height 7
type textarea "x"
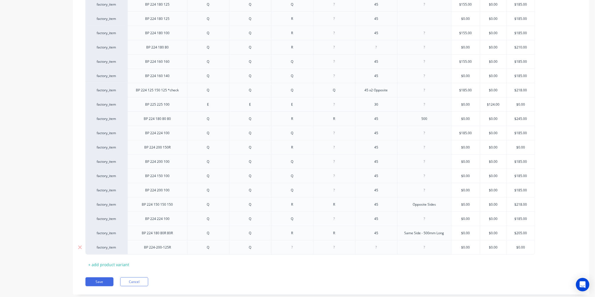
click at [298, 249] on div at bounding box center [292, 247] width 28 height 7
type textarea "x"
click at [290, 249] on div at bounding box center [292, 247] width 28 height 7
click at [414, 248] on div at bounding box center [424, 247] width 28 height 7
type textarea "x"
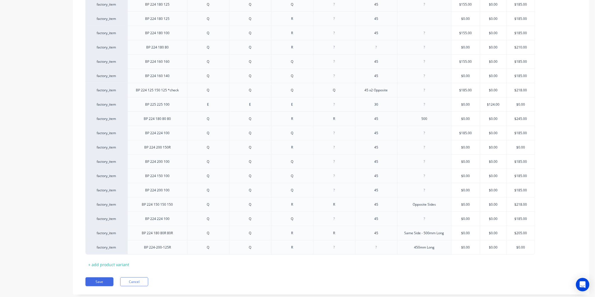
click at [444, 266] on div "Xero Item # Description Fitting 1 Fitting 2 Fitting 3 Fitting 4 Angle Notes: St…" at bounding box center [330, 12] width 491 height 513
type textarea "x"
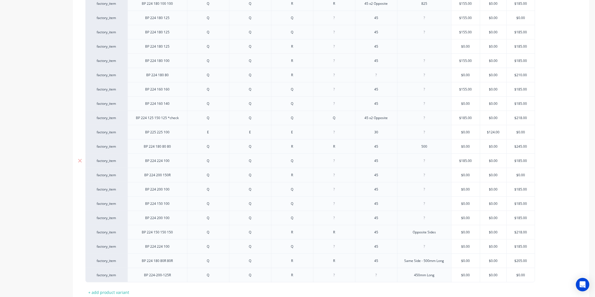
scroll to position [395, 0]
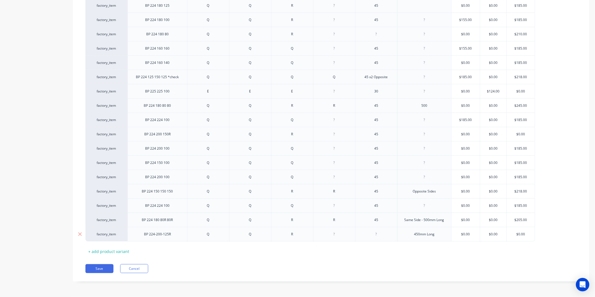
type input "$0.00"
drag, startPoint x: 531, startPoint y: 233, endPoint x: 515, endPoint y: 233, distance: 15.4
click at [515, 233] on input "$0.00" at bounding box center [520, 233] width 28 height 5
type textarea "x"
type input "1"
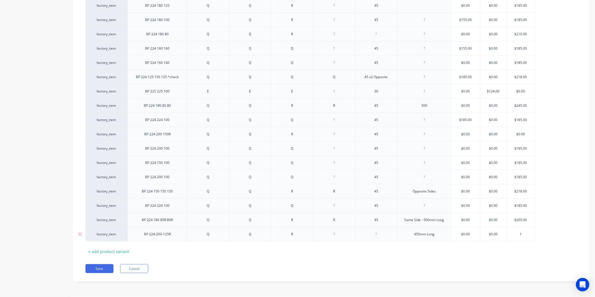
type textarea "x"
type input "18"
type textarea "x"
type input "185"
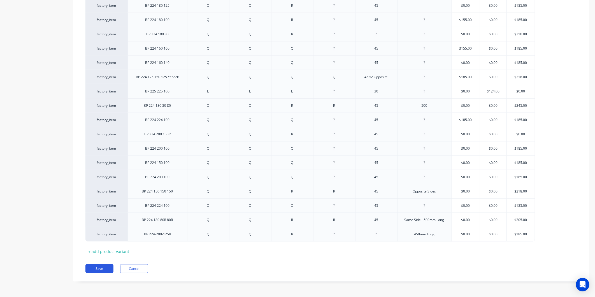
click at [104, 269] on button "Save" at bounding box center [99, 268] width 28 height 9
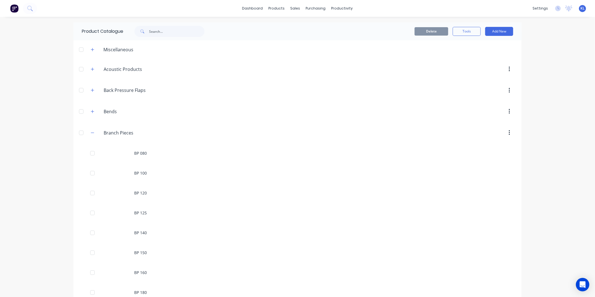
scroll to position [155, 0]
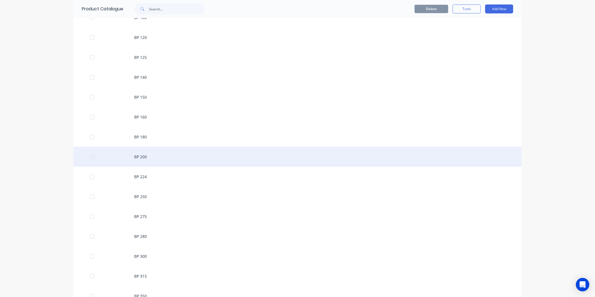
click at [145, 152] on div "BP 200" at bounding box center [297, 157] width 448 height 20
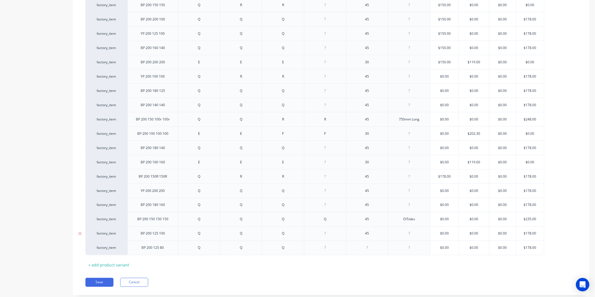
scroll to position [481, 0]
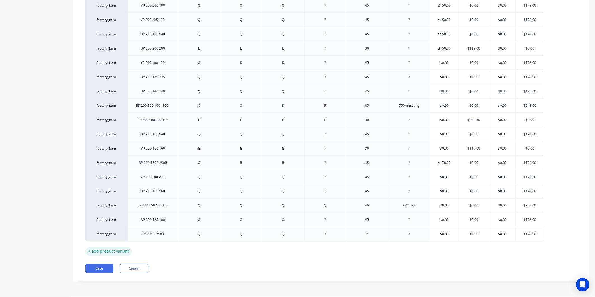
click at [115, 252] on div "+ add product variant" at bounding box center [108, 251] width 46 height 9
type textarea "x"
click at [157, 249] on div at bounding box center [153, 247] width 28 height 7
click at [208, 247] on div at bounding box center [199, 247] width 28 height 7
type textarea "x"
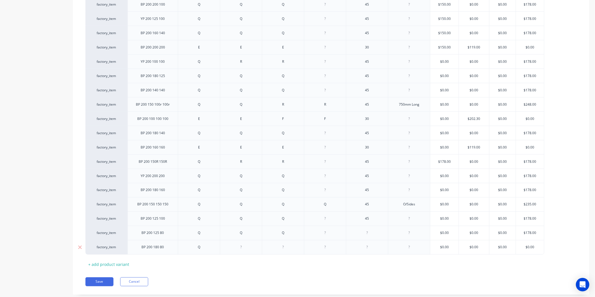
click at [245, 249] on div at bounding box center [241, 247] width 28 height 7
type textarea "x"
click at [286, 250] on div at bounding box center [283, 247] width 28 height 7
type textarea "x"
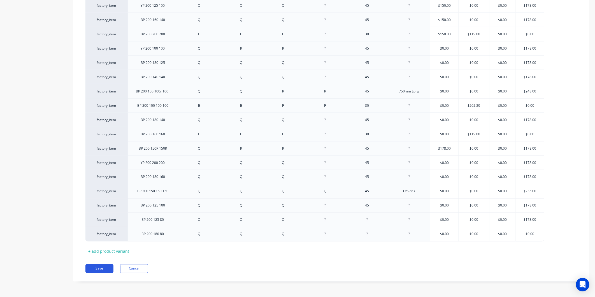
click at [101, 269] on button "Save" at bounding box center [99, 268] width 28 height 9
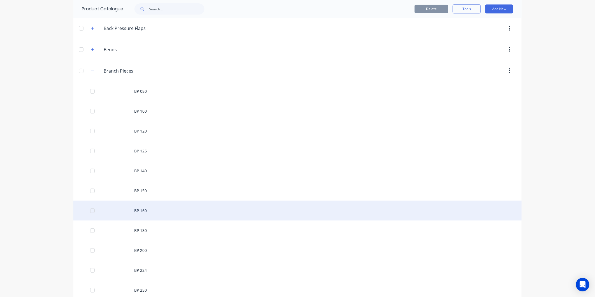
scroll to position [62, 0]
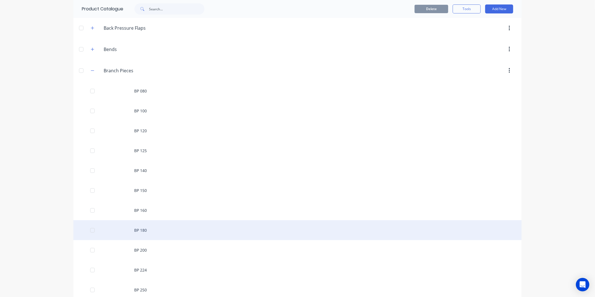
click at [143, 226] on div "BP 180" at bounding box center [297, 230] width 448 height 20
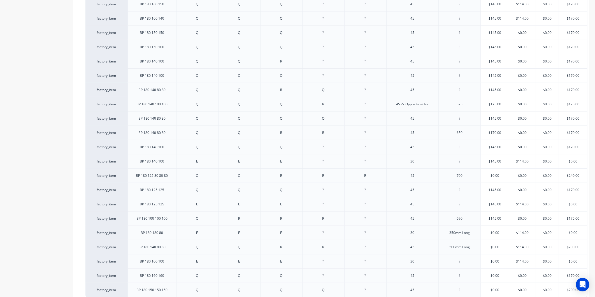
scroll to position [242, 0]
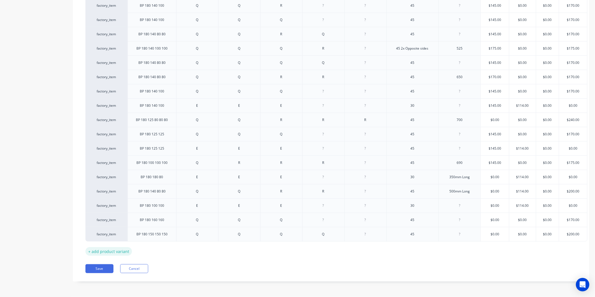
click at [104, 247] on div "+ add product variant" at bounding box center [108, 251] width 46 height 9
type textarea "x"
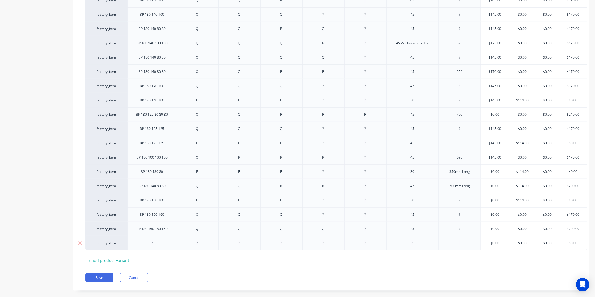
click at [155, 243] on div at bounding box center [152, 242] width 28 height 7
click at [208, 241] on div at bounding box center [197, 242] width 28 height 7
type textarea "x"
click at [238, 245] on div at bounding box center [239, 242] width 28 height 7
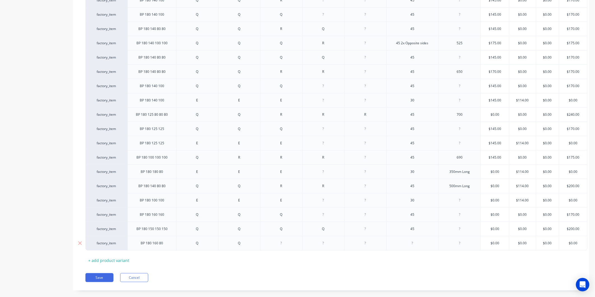
click at [281, 245] on div at bounding box center [281, 242] width 28 height 7
type textarea "x"
click at [414, 244] on div at bounding box center [412, 242] width 28 height 7
click at [459, 245] on div at bounding box center [459, 242] width 28 height 7
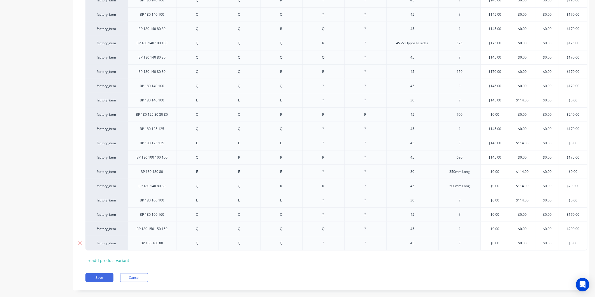
type textarea "x"
type input "$0.00"
drag, startPoint x: 576, startPoint y: 245, endPoint x: 563, endPoint y: 245, distance: 12.3
click at [563, 245] on input "$0.00" at bounding box center [573, 242] width 28 height 5
type textarea "x"
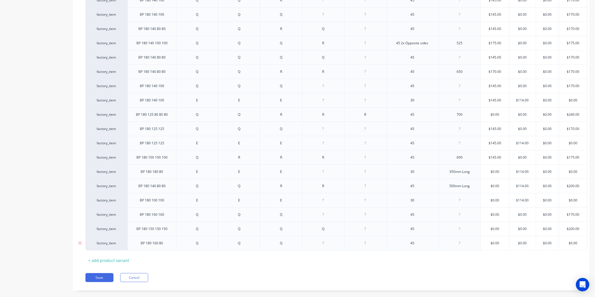
type input "1"
type textarea "x"
type input "17"
type textarea "x"
type input "170"
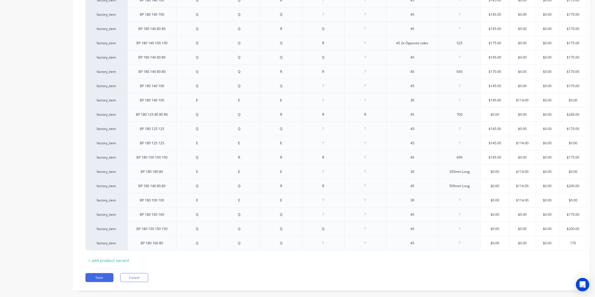
click at [561, 255] on div "Xero Item # Description Fitting 1 Fitting 2 Fitting 3 Fitting 4 Fitting 5 Angle…" at bounding box center [330, 80] width 491 height 370
click at [93, 282] on button "Save" at bounding box center [99, 277] width 28 height 9
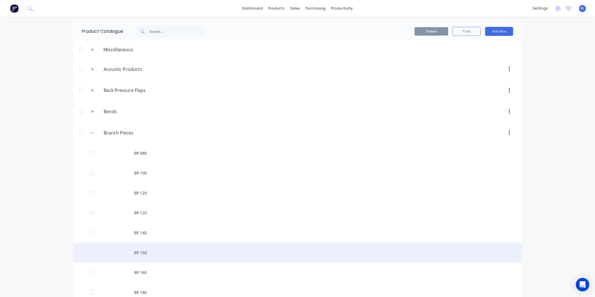
scroll to position [62, 0]
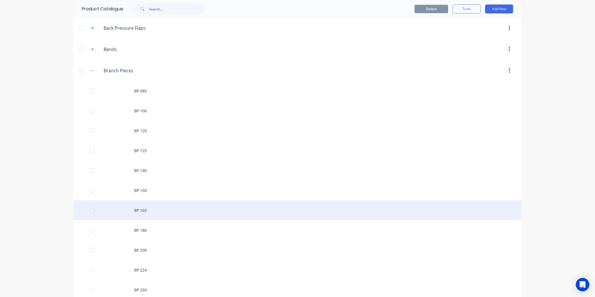
click at [145, 212] on div "BP 160" at bounding box center [297, 210] width 448 height 20
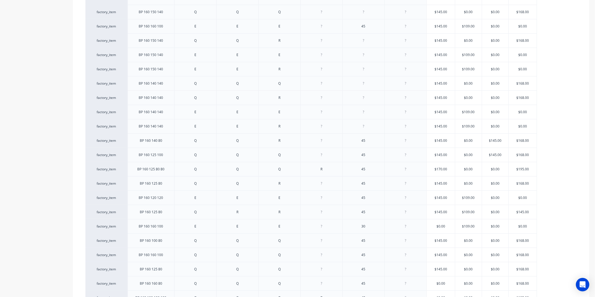
scroll to position [410, 0]
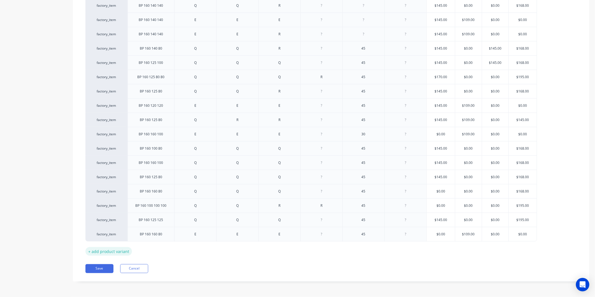
click at [104, 253] on div "+ add product variant" at bounding box center [108, 251] width 46 height 9
type textarea "x"
click at [158, 249] on div at bounding box center [151, 247] width 28 height 7
click at [195, 250] on div at bounding box center [195, 247] width 28 height 7
type textarea "x"
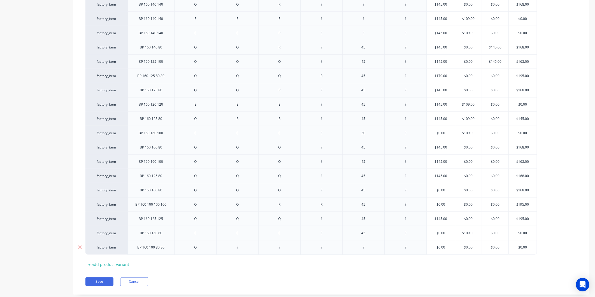
click at [245, 251] on div at bounding box center [237, 247] width 28 height 7
type textarea "x"
click at [283, 248] on div at bounding box center [279, 247] width 28 height 7
type textarea "x"
click at [321, 247] on div at bounding box center [321, 247] width 28 height 7
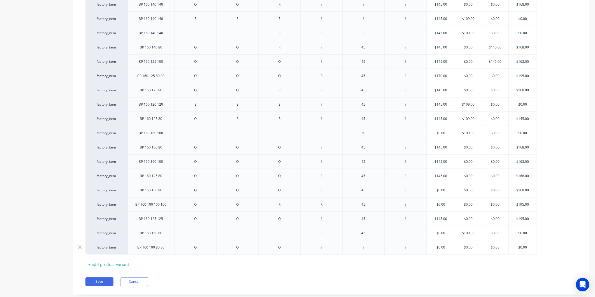
type textarea "x"
click at [371, 247] on div at bounding box center [363, 247] width 28 height 7
type textarea "x"
click at [451, 248] on input "text" at bounding box center [440, 247] width 28 height 5
type textarea "x"
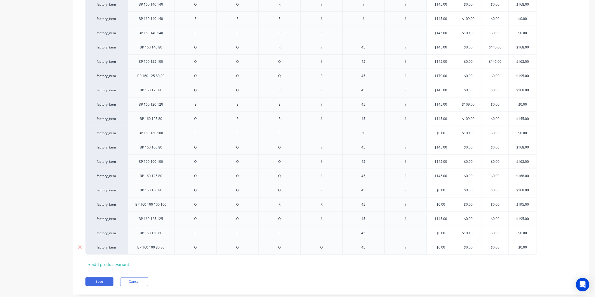
type input "$0.00"
drag, startPoint x: 449, startPoint y: 247, endPoint x: 422, endPoint y: 251, distance: 27.9
click at [422, 251] on div "factory_item BP 160 100 80 80 Q Q Q Q 45 $0.00 $0.00 $0.00 $0.00 $0.00" at bounding box center [310, 247] width 451 height 15
type input "$0.00"
drag, startPoint x: 527, startPoint y: 247, endPoint x: 516, endPoint y: 247, distance: 11.8
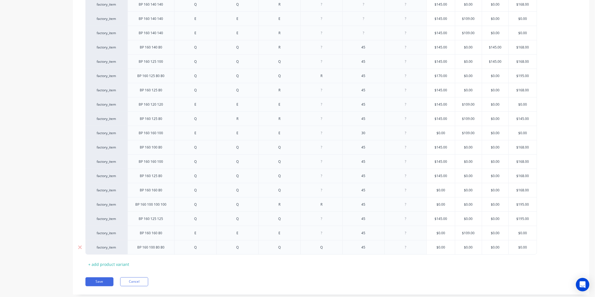
click at [516, 247] on input "$0.00" at bounding box center [522, 247] width 28 height 5
type input "$195.00"
drag, startPoint x: 532, startPoint y: 220, endPoint x: 514, endPoint y: 220, distance: 17.4
click at [514, 220] on input "$195.00" at bounding box center [522, 218] width 28 height 5
type textarea "x"
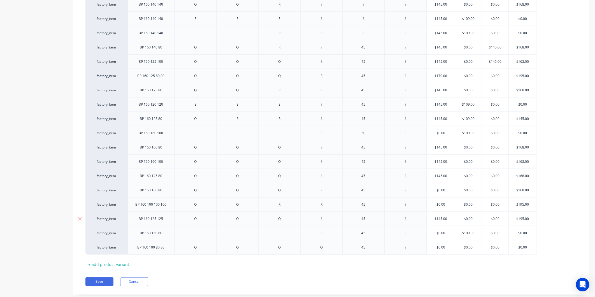
type input "1"
type textarea "x"
type input "19"
type textarea "x"
type input "198"
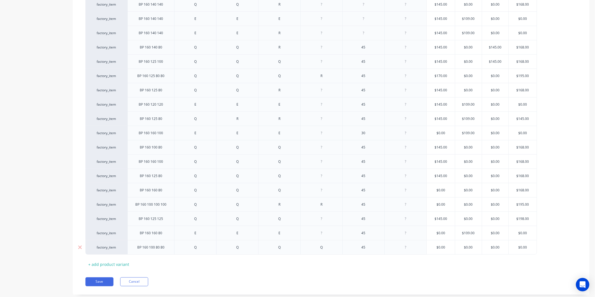
click at [530, 245] on input "$0.00" at bounding box center [522, 247] width 28 height 5
drag, startPoint x: 530, startPoint y: 245, endPoint x: 507, endPoint y: 243, distance: 23.6
click at [507, 243] on div "factory_item BP 160 100 80 80 Q Q Q Q 45 $0.00 $0.00 $0.00 $0.00 $0.00 $0.00" at bounding box center [310, 247] width 451 height 15
type input "1"
type textarea "x"
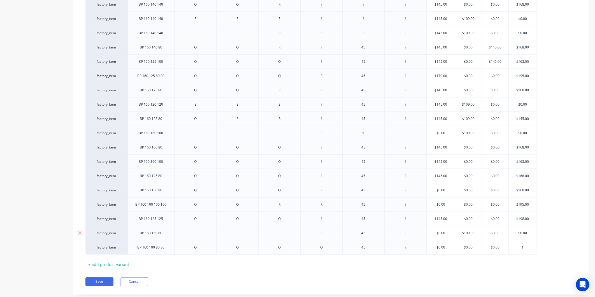
type input "19"
type textarea "x"
click at [527, 210] on div "$195.00" at bounding box center [522, 204] width 28 height 14
type input "198"
type input "$195.00"
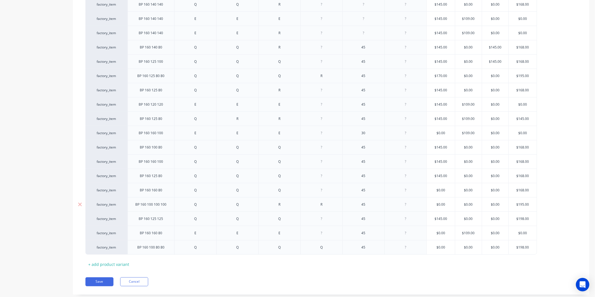
drag, startPoint x: 529, startPoint y: 204, endPoint x: 511, endPoint y: 206, distance: 18.4
click at [511, 206] on input "$195.00" at bounding box center [522, 204] width 28 height 5
type textarea "x"
type input "1"
type textarea "x"
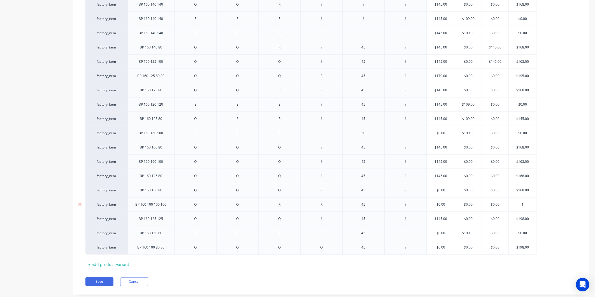
type input "19"
type textarea "x"
type input "198"
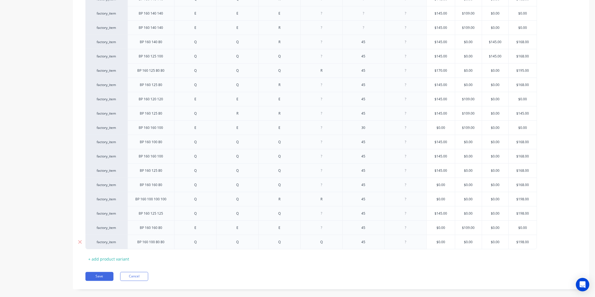
scroll to position [424, 0]
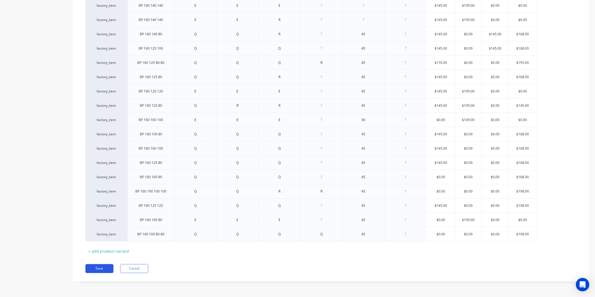
click at [102, 266] on button "Save" at bounding box center [99, 268] width 28 height 9
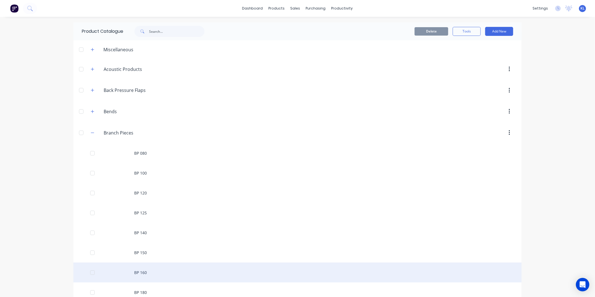
click at [147, 272] on div "BP 160" at bounding box center [297, 272] width 448 height 20
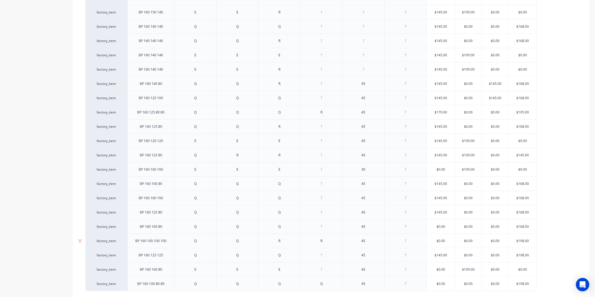
type textarea "x"
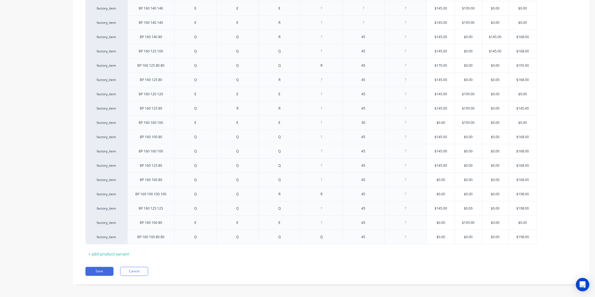
scroll to position [424, 0]
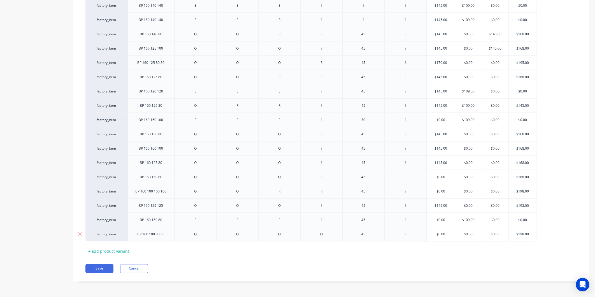
click at [407, 234] on div at bounding box center [405, 233] width 28 height 7
click at [92, 270] on button "Save" at bounding box center [99, 268] width 28 height 9
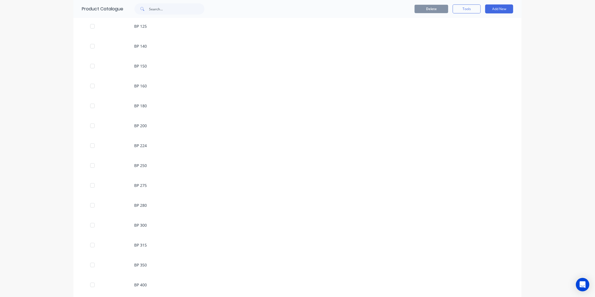
scroll to position [31, 0]
click at [89, 102] on button "button" at bounding box center [92, 101] width 7 height 7
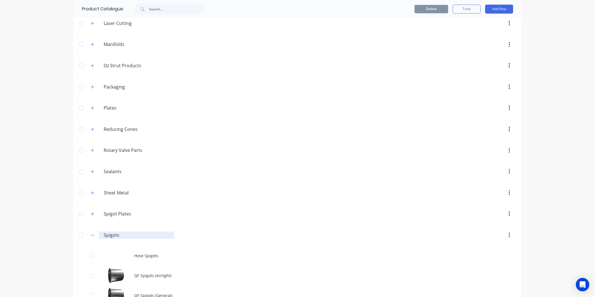
scroll to position [777, 0]
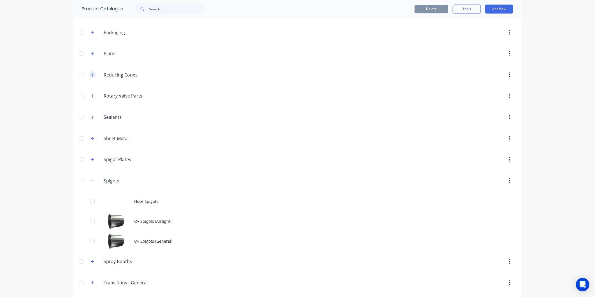
click at [91, 75] on icon "button" at bounding box center [92, 75] width 3 height 4
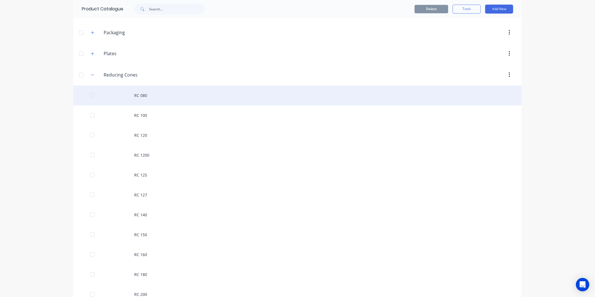
scroll to position [840, 0]
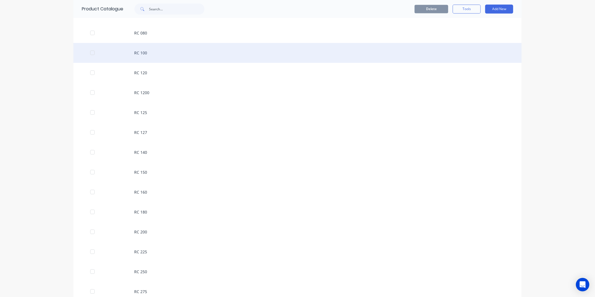
click at [145, 59] on div "RC 100" at bounding box center [297, 53] width 448 height 20
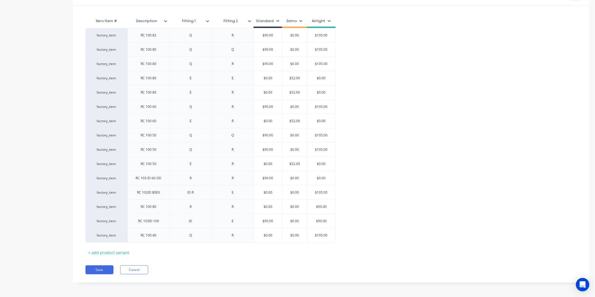
scroll to position [123, 0]
click at [115, 252] on div "+ add product variant" at bounding box center [108, 251] width 46 height 9
type textarea "x"
click at [156, 251] on div at bounding box center [149, 247] width 28 height 7
type textarea "x"
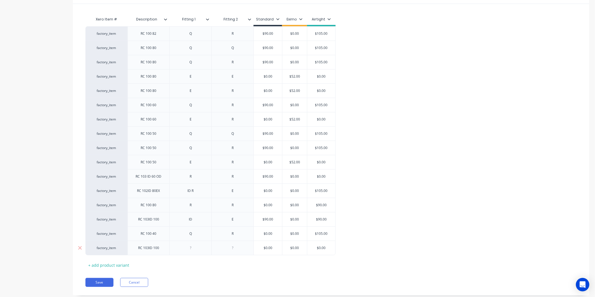
click at [192, 250] on div at bounding box center [191, 247] width 28 height 7
click at [237, 249] on div at bounding box center [233, 247] width 28 height 7
click at [197, 248] on div "ID R" at bounding box center [191, 247] width 28 height 7
type textarea "x"
click at [198, 191] on div "ID R" at bounding box center [191, 190] width 28 height 7
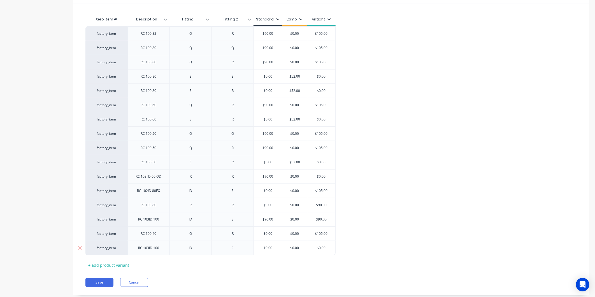
type textarea "x"
click at [233, 245] on div at bounding box center [233, 247] width 28 height 7
type textarea "x"
type input "$0.00"
drag, startPoint x: 276, startPoint y: 247, endPoint x: 261, endPoint y: 245, distance: 15.2
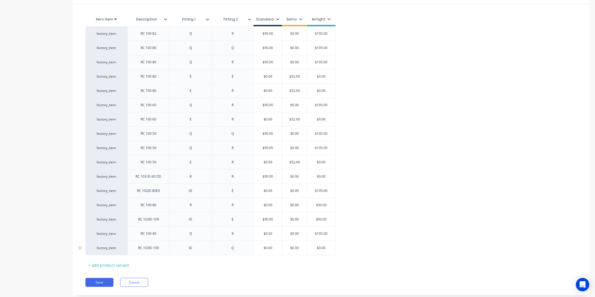
click at [261, 245] on input "$0.00" at bounding box center [268, 247] width 28 height 5
type textarea "x"
type input "9"
type textarea "x"
type input "90"
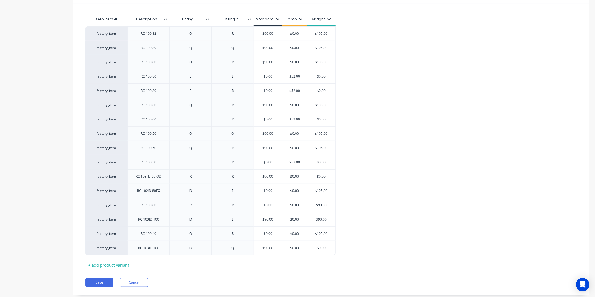
click at [277, 271] on div "Pricing Selling Xero Item # Description Fitting 1 Fitting 2 Standard Eximo Airt…" at bounding box center [331, 140] width 516 height 309
type input "$0.00"
drag, startPoint x: 331, startPoint y: 248, endPoint x: 319, endPoint y: 250, distance: 12.5
click at [319, 250] on input "$0.00" at bounding box center [321, 247] width 28 height 5
type textarea "x"
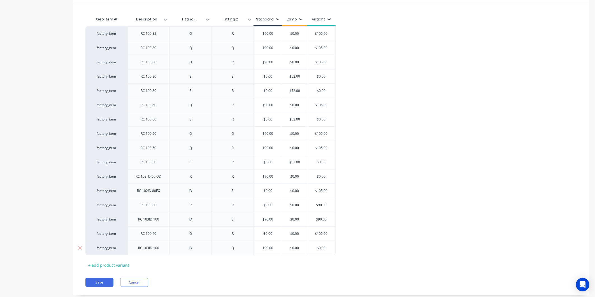
type input "$1"
type textarea "x"
type input "$10"
type textarea "x"
type input "$105"
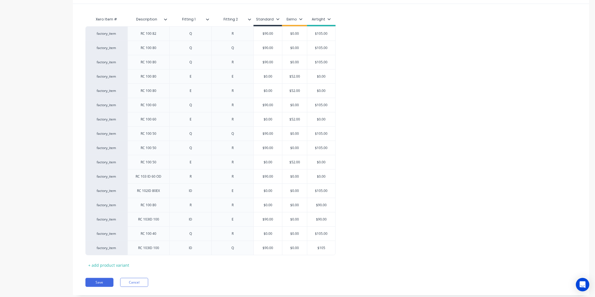
click at [295, 267] on div "Xero Item # Description Fitting 1 Fitting 2 Standard Eximo Airtight factory_ite…" at bounding box center [330, 142] width 491 height 256
click at [252, 19] on div at bounding box center [251, 19] width 3 height 5
click at [432, 121] on div "factory_item RC 100 82 Q R $90.00 $0.00 $105.00 factory_item RC 100 80 Q Q $90.…" at bounding box center [330, 140] width 491 height 229
click at [102, 281] on button "Save" at bounding box center [99, 282] width 28 height 9
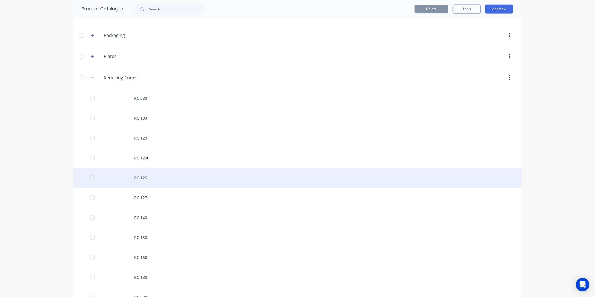
scroll to position [777, 0]
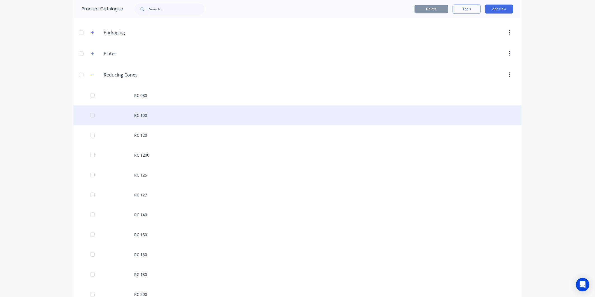
click at [143, 116] on div "RC 100" at bounding box center [297, 115] width 448 height 20
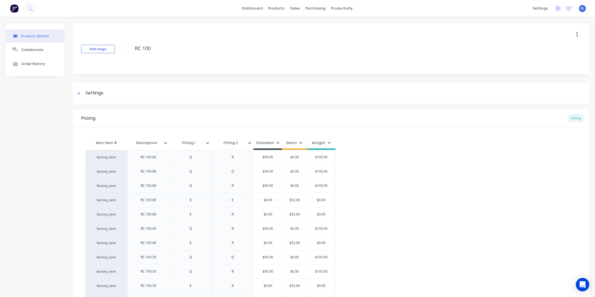
click at [251, 141] on icon at bounding box center [249, 142] width 3 height 3
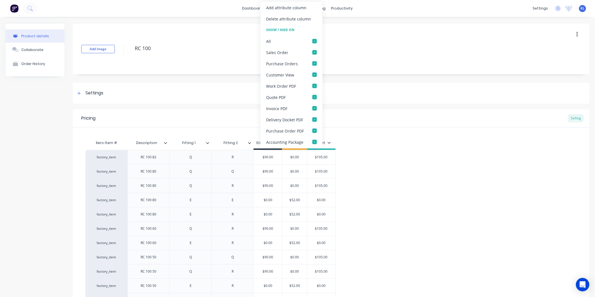
click at [287, 8] on div "Add attribute column" at bounding box center [286, 7] width 40 height 6
type textarea "x"
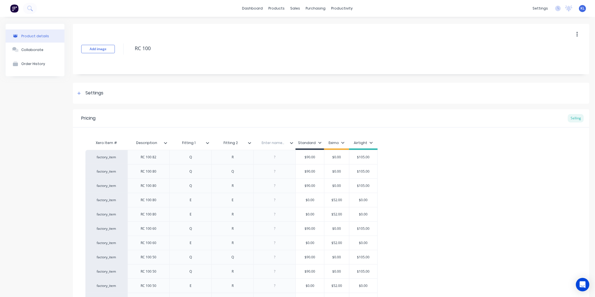
drag, startPoint x: 269, startPoint y: 140, endPoint x: 273, endPoint y: 145, distance: 6.0
click at [270, 142] on input "text" at bounding box center [272, 142] width 39 height 5
type input "Notes:"
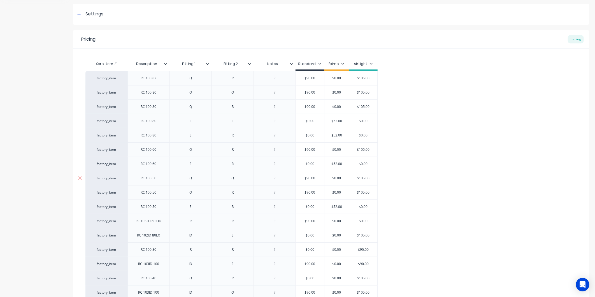
scroll to position [138, 0]
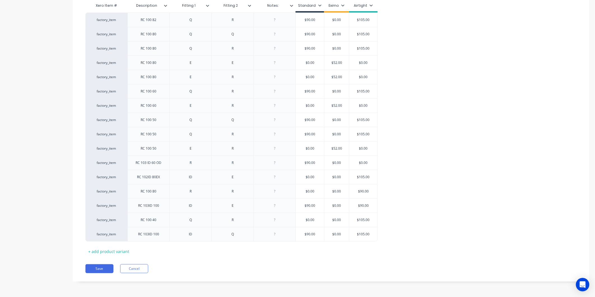
click at [271, 248] on div "Xero Item # Description Fitting 1 Fitting 2 Notes: Notes: Standard Eximo Airtig…" at bounding box center [330, 128] width 491 height 256
type textarea "x"
click at [277, 237] on div at bounding box center [275, 233] width 28 height 7
click at [286, 247] on div "Xero Item # Description Fitting 1 Fitting 2 Notes: Standard Eximo Airtight fact…" at bounding box center [330, 128] width 491 height 256
click at [286, 236] on div "500mm Long" at bounding box center [274, 233] width 29 height 7
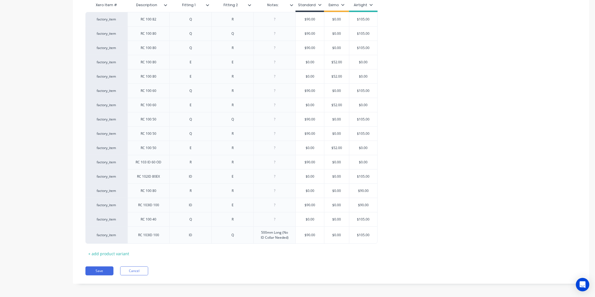
click at [290, 252] on div "Xero Item # Description Fitting 1 Fitting 2 Notes: Standard Eximo Airtight fact…" at bounding box center [330, 128] width 491 height 258
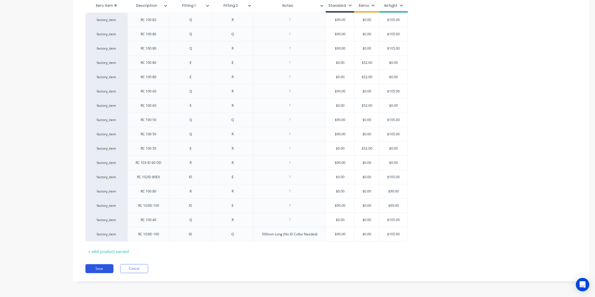
click at [102, 271] on button "Save" at bounding box center [99, 268] width 28 height 9
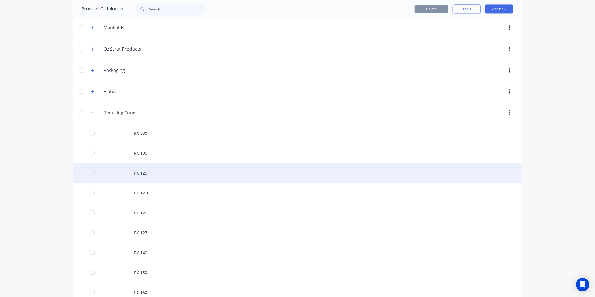
scroll to position [840, 0]
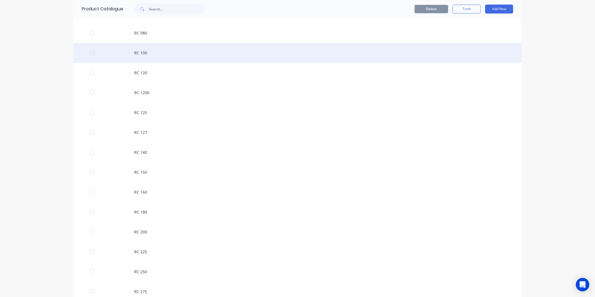
click at [148, 59] on div "RC 100" at bounding box center [297, 53] width 448 height 20
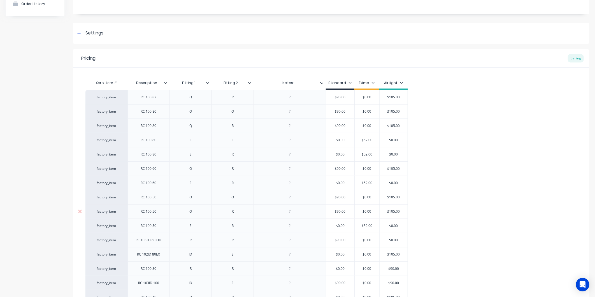
type textarea "x"
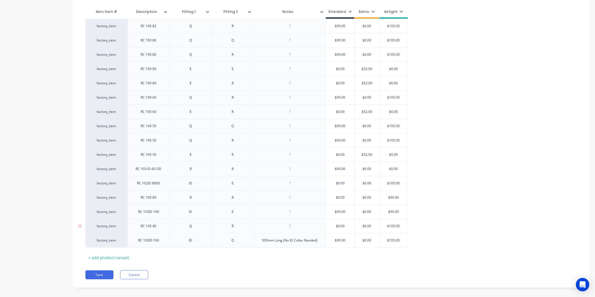
scroll to position [138, 0]
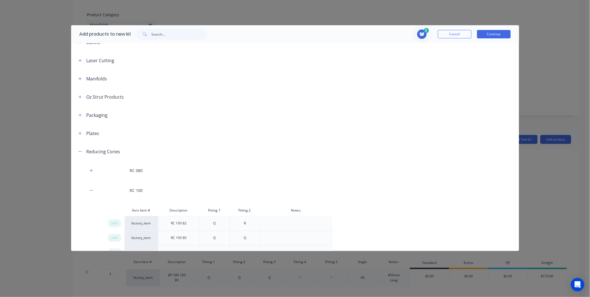
scroll to position [653, 0]
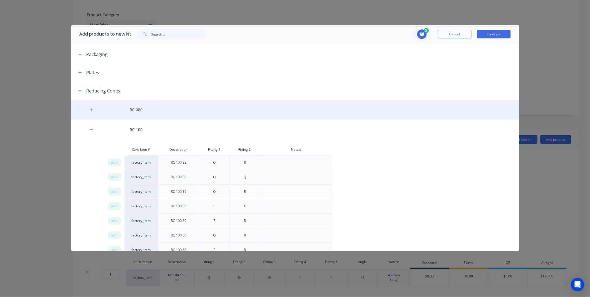
click at [143, 111] on div "RC 080" at bounding box center [295, 110] width 448 height 20
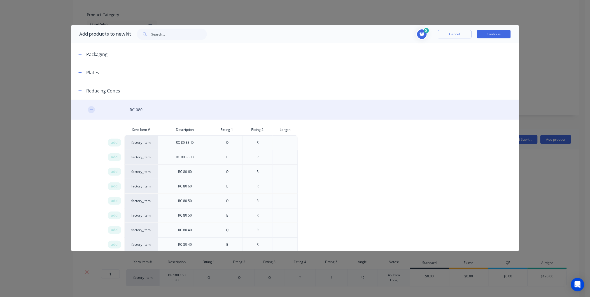
click at [92, 110] on icon "button" at bounding box center [91, 110] width 3 height 4
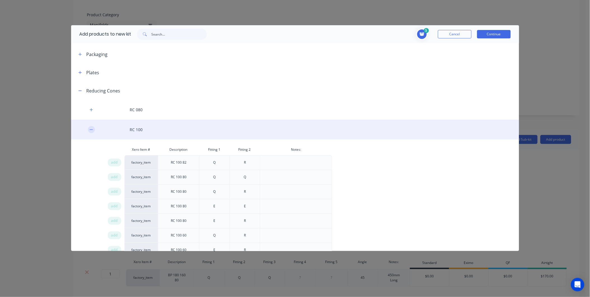
click at [91, 130] on icon "button" at bounding box center [91, 130] width 3 height 4
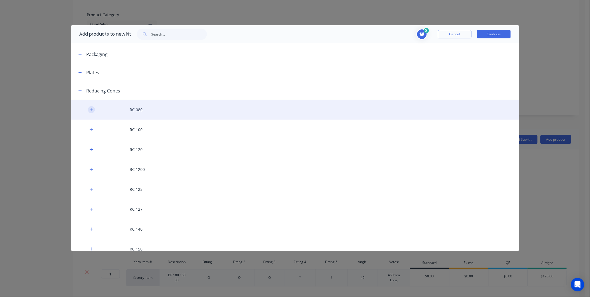
click at [88, 110] on button "button" at bounding box center [91, 109] width 7 height 7
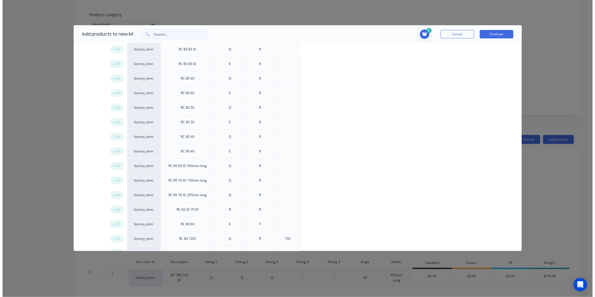
scroll to position [715, 0]
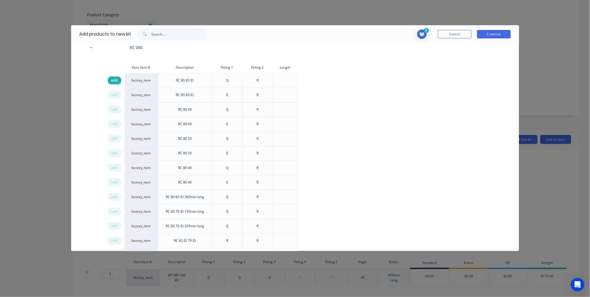
click at [114, 80] on span "add" at bounding box center [114, 81] width 7 height 6
click at [491, 34] on button "Continue" at bounding box center [494, 34] width 34 height 8
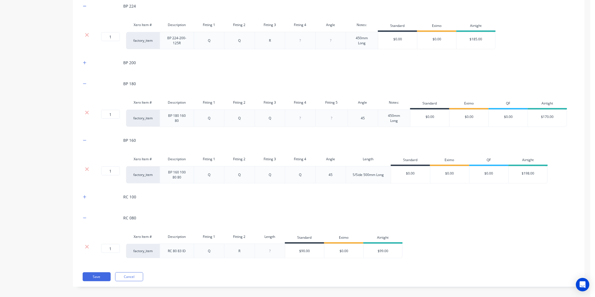
scroll to position [321, 0]
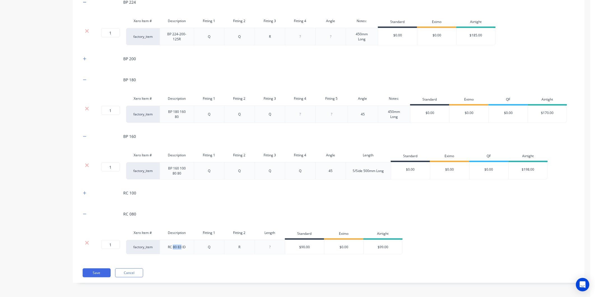
drag, startPoint x: 181, startPoint y: 246, endPoint x: 174, endPoint y: 247, distance: 7.6
click at [174, 247] on div "RC 80 83 ID" at bounding box center [177, 246] width 28 height 7
click at [214, 245] on div "Q" at bounding box center [209, 246] width 28 height 7
click at [240, 250] on div "R" at bounding box center [239, 246] width 28 height 7
click at [272, 247] on div at bounding box center [270, 246] width 28 height 7
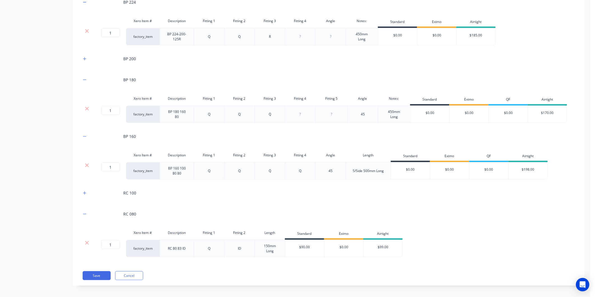
scroll to position [320, 0]
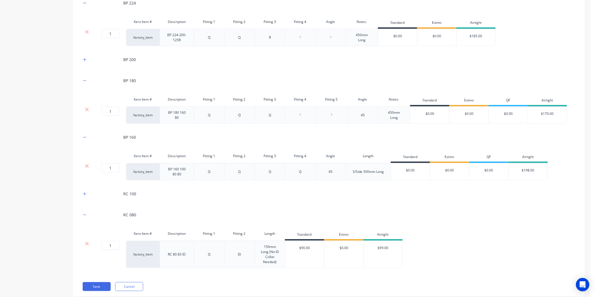
click at [424, 248] on div "1 1 ? factory_item RC 80 83 ID Q ID 150mm Long (No ID Collar Needed) $90.00 $0.…" at bounding box center [328, 253] width 495 height 27
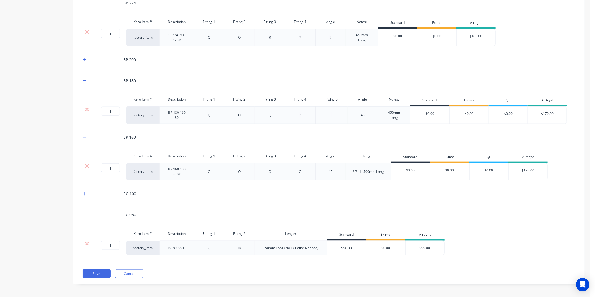
click at [421, 264] on div "BP 224 Xero Item # Description Fitting 1 Fitting 2 Fitting 3 Fitting 4 Angle No…" at bounding box center [328, 135] width 511 height 297
click at [115, 245] on input "1" at bounding box center [110, 245] width 19 height 9
type input "4"
click at [127, 257] on div "BP 224 Xero Item # Description Fitting 1 Fitting 2 Fitting 3 Fitting 4 Angle No…" at bounding box center [328, 127] width 495 height 265
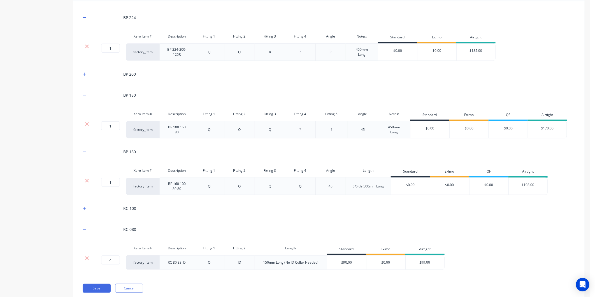
scroll to position [321, 0]
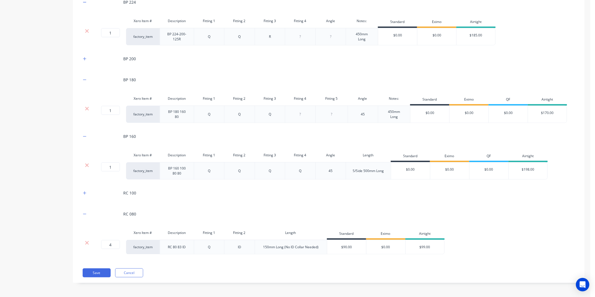
click at [96, 279] on div "BP 224 Xero Item # Description Fitting 1 Fitting 2 Fitting 3 Fitting 4 Angle No…" at bounding box center [328, 134] width 511 height 297
click at [95, 275] on button "Save" at bounding box center [97, 272] width 28 height 9
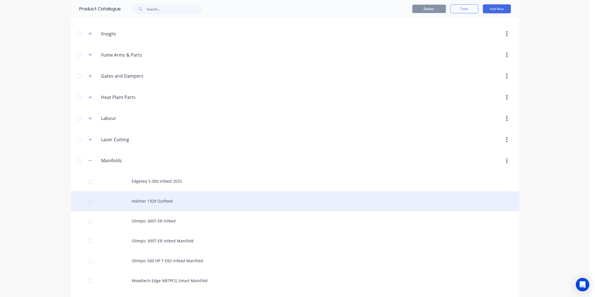
scroll to position [622, 0]
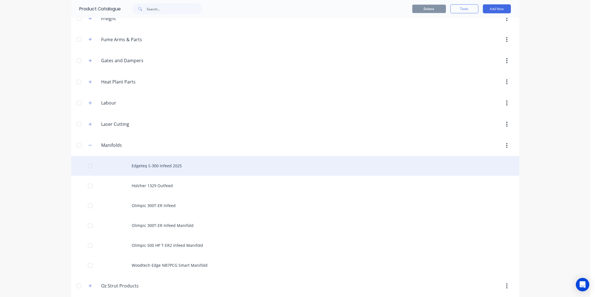
click at [200, 169] on div "Edgeteq S-300 Infeed 2025" at bounding box center [295, 166] width 448 height 20
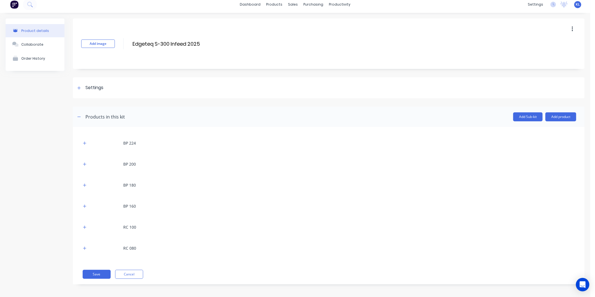
scroll to position [5, 0]
click at [84, 141] on icon "button" at bounding box center [84, 142] width 3 height 4
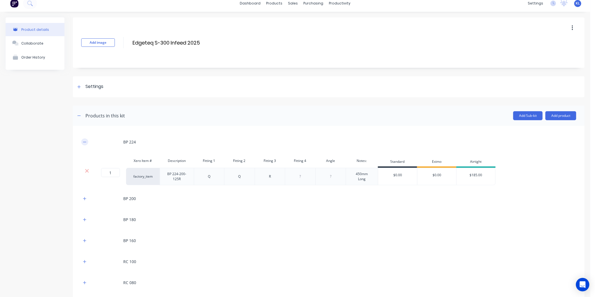
click at [84, 141] on icon "button" at bounding box center [84, 142] width 3 height 4
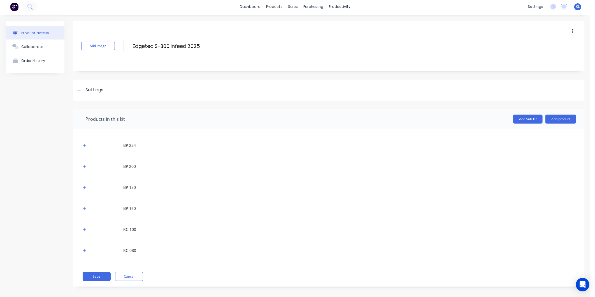
scroll to position [0, 0]
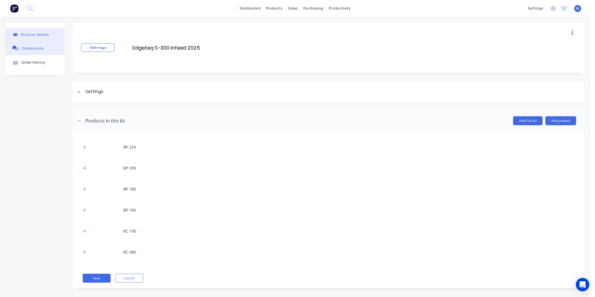
click at [43, 45] on button "Collaborate" at bounding box center [35, 48] width 59 height 14
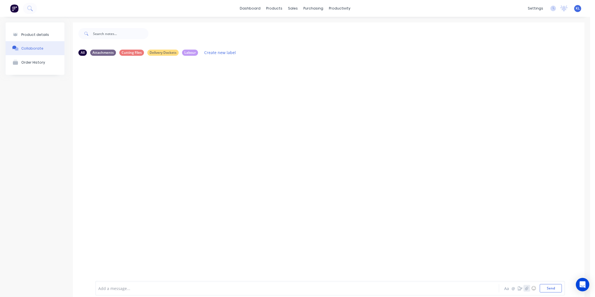
click at [525, 289] on icon "button" at bounding box center [526, 288] width 3 height 4
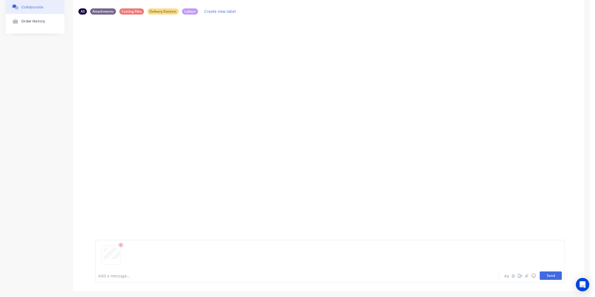
click at [539, 275] on button "Send" at bounding box center [550, 275] width 22 height 8
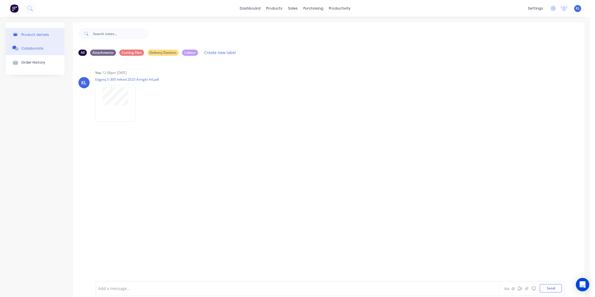
click at [34, 34] on div "Product details" at bounding box center [35, 34] width 28 height 4
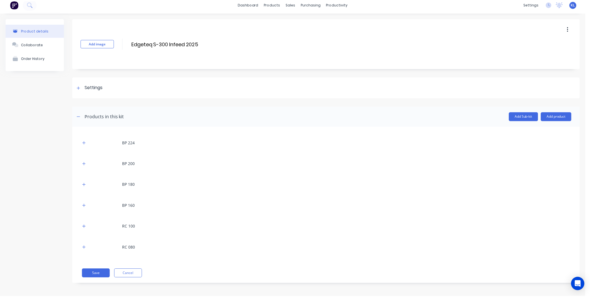
scroll to position [5, 0]
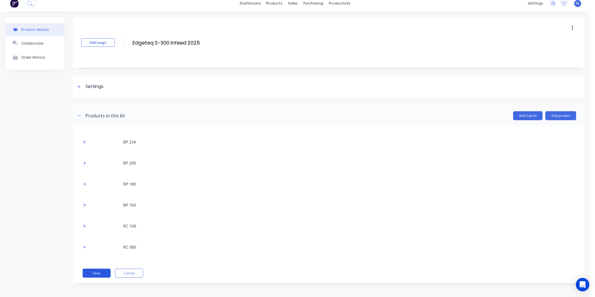
click at [98, 272] on button "Save" at bounding box center [97, 272] width 28 height 9
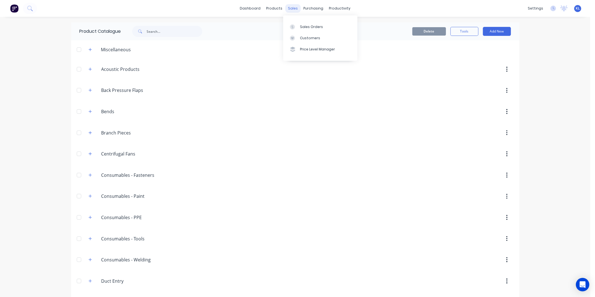
click at [289, 7] on div "sales" at bounding box center [292, 8] width 15 height 8
click at [301, 22] on link "Sales Orders" at bounding box center [320, 26] width 74 height 11
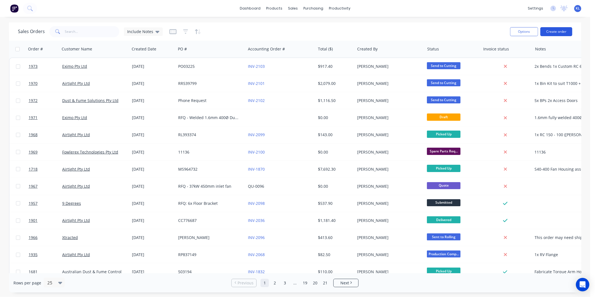
click at [553, 33] on button "Create order" at bounding box center [556, 31] width 32 height 9
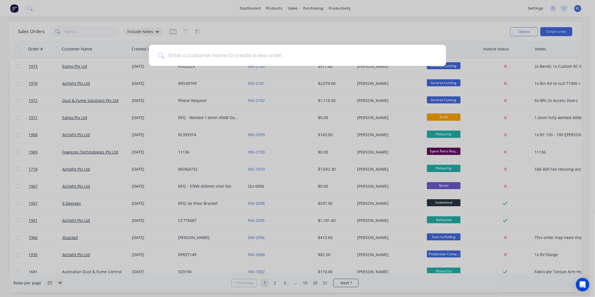
click at [252, 57] on input at bounding box center [300, 55] width 273 height 21
click at [241, 34] on div at bounding box center [297, 148] width 595 height 297
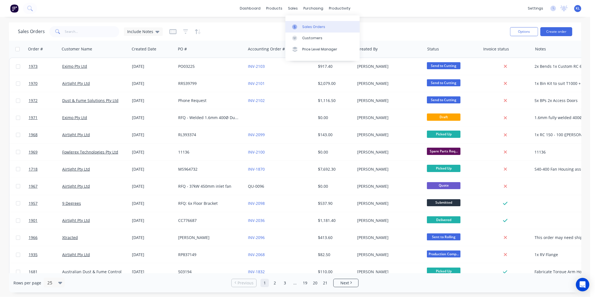
click at [308, 25] on div "Sales Orders" at bounding box center [313, 26] width 23 height 5
click at [552, 30] on button "Create order" at bounding box center [556, 31] width 32 height 9
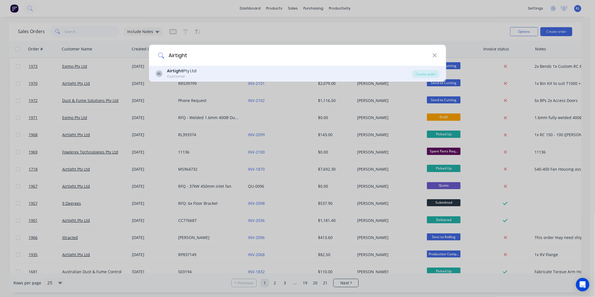
type input "Airtight"
click at [191, 71] on div "Airtight Pty Ltd" at bounding box center [181, 71] width 29 height 6
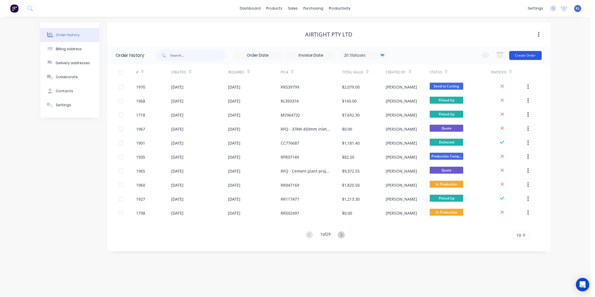
click at [520, 53] on button "Create Order" at bounding box center [525, 55] width 32 height 9
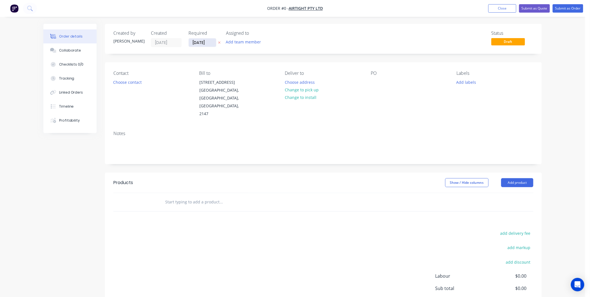
click at [195, 41] on input "[DATE]" at bounding box center [202, 42] width 27 height 8
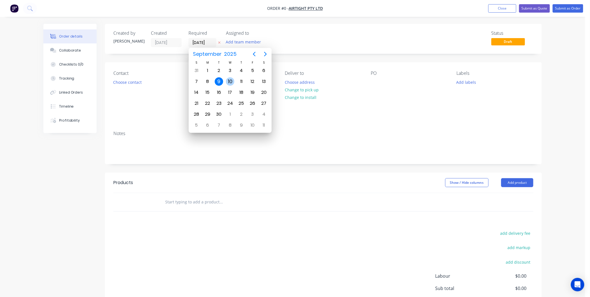
click at [231, 79] on div "10" at bounding box center [230, 81] width 8 height 8
type input "[DATE]"
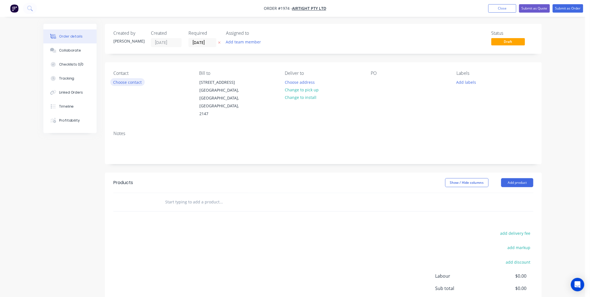
click at [119, 83] on button "Choose contact" at bounding box center [127, 82] width 34 height 8
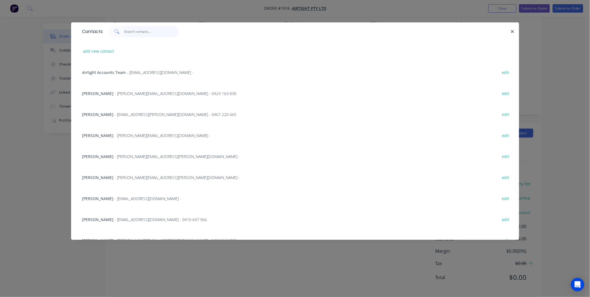
click at [136, 31] on input "text" at bounding box center [151, 31] width 55 height 11
paste input "RL118378"
type input "RL118378"
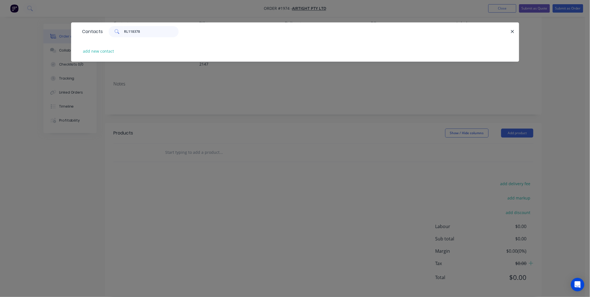
drag, startPoint x: 141, startPoint y: 33, endPoint x: 109, endPoint y: 29, distance: 31.9
click at [109, 29] on div "RL118378" at bounding box center [144, 31] width 70 height 11
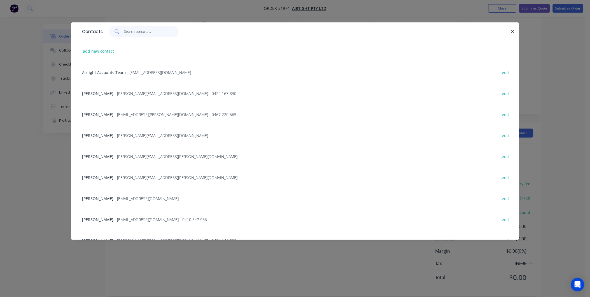
click at [134, 31] on input "text" at bounding box center [151, 31] width 55 height 11
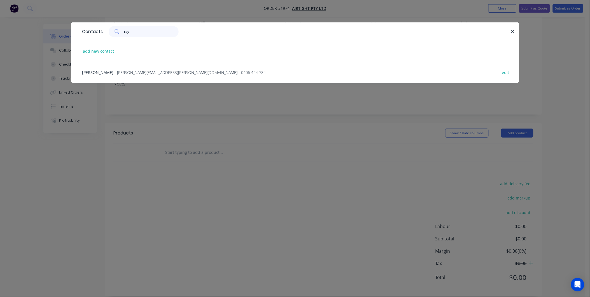
type input "ray"
click at [138, 67] on div "Raymond Liang - [EMAIL_ADDRESS][PERSON_NAME][DOMAIN_NAME] - 0406 424 784 edit" at bounding box center [294, 72] width 431 height 21
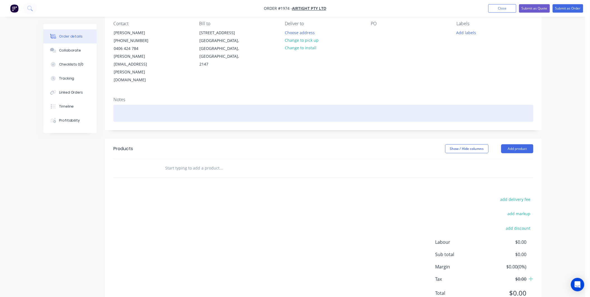
click at [127, 105] on div at bounding box center [323, 113] width 420 height 17
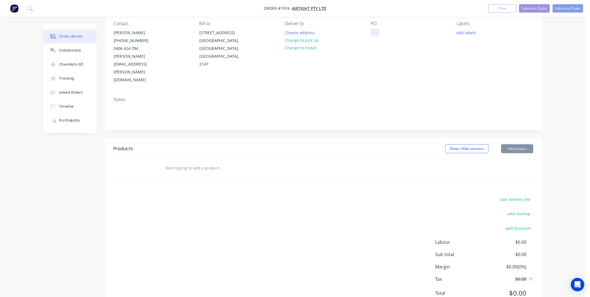
click at [377, 35] on div at bounding box center [375, 33] width 9 height 8
paste div
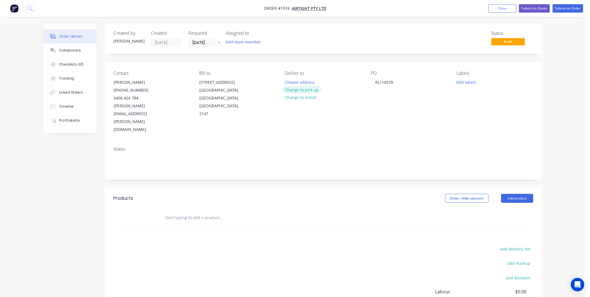
click at [304, 90] on button "Change to pick up" at bounding box center [302, 90] width 40 height 8
click at [464, 81] on button "Add labels" at bounding box center [466, 82] width 26 height 8
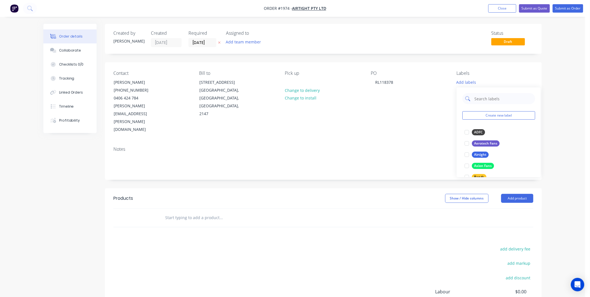
click at [496, 102] on input "text" at bounding box center [503, 98] width 59 height 11
type input "D"
click at [480, 132] on div "Airtight" at bounding box center [480, 132] width 17 height 6
click at [482, 92] on input "Air" at bounding box center [503, 95] width 59 height 11
type input "A"
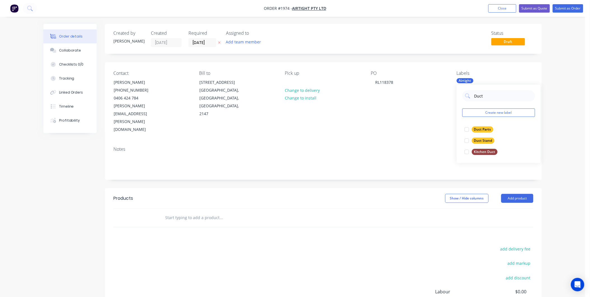
drag, startPoint x: 474, startPoint y: 130, endPoint x: 475, endPoint y: 123, distance: 7.9
click at [474, 130] on div "Duct Parts" at bounding box center [483, 129] width 22 height 6
click at [507, 99] on input "Duct" at bounding box center [503, 95] width 59 height 11
type input "D"
click at [476, 139] on div "Manifold" at bounding box center [481, 140] width 18 height 6
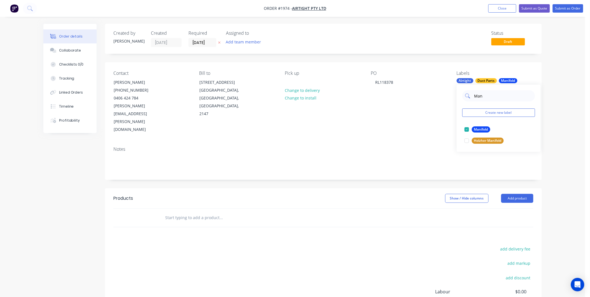
click at [488, 99] on input "Man" at bounding box center [503, 95] width 59 height 11
type input "M"
drag, startPoint x: 490, startPoint y: 93, endPoint x: 449, endPoint y: 98, distance: 41.2
click at [450, 97] on body "Order #1974 - Airtight Pty Ltd Add product Close Submit as Quote Submit as Orde…" at bounding box center [295, 185] width 590 height 370
type input "E"
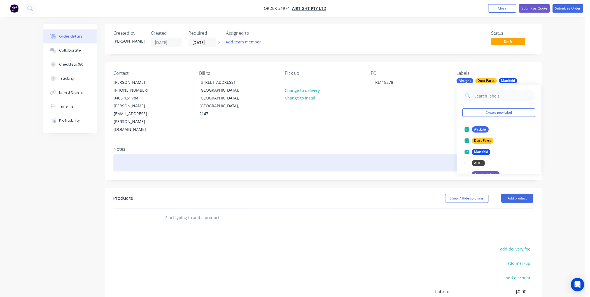
click at [123, 154] on div at bounding box center [323, 162] width 420 height 17
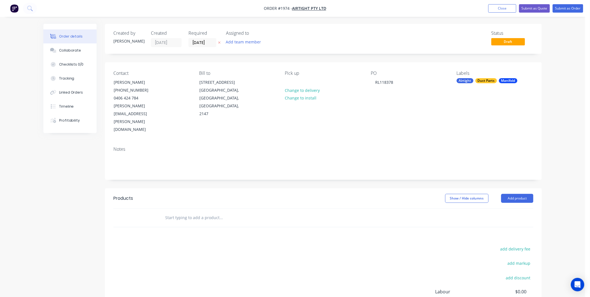
click at [502, 79] on div "Manifold" at bounding box center [508, 80] width 18 height 5
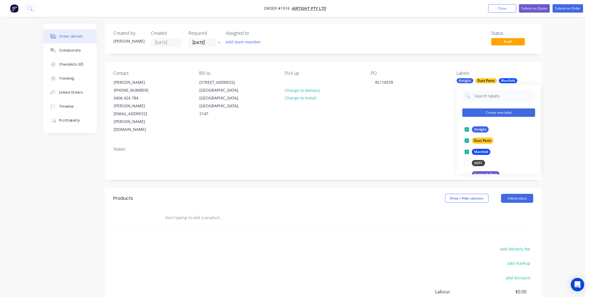
click at [494, 112] on button "Create new label" at bounding box center [498, 112] width 73 height 8
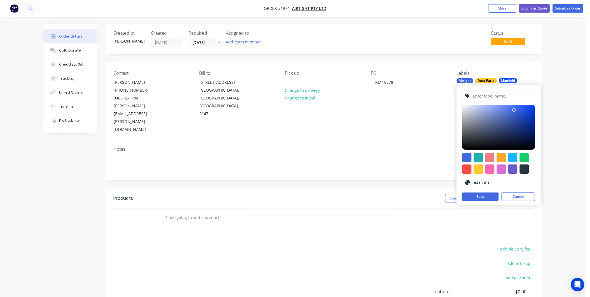
click at [491, 96] on input "text" at bounding box center [502, 95] width 60 height 11
type input "EdgeTeq"
click at [475, 169] on div at bounding box center [478, 168] width 9 height 9
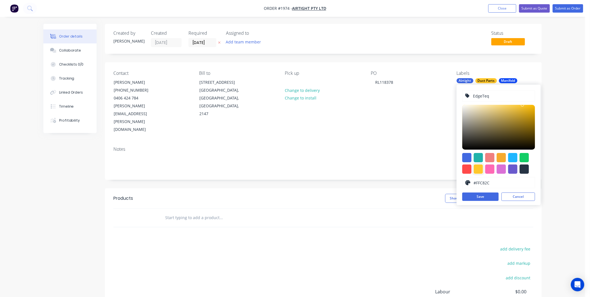
type input "#E3B021"
click at [524, 110] on div at bounding box center [498, 127] width 73 height 45
click at [482, 198] on button "Save" at bounding box center [480, 196] width 36 height 8
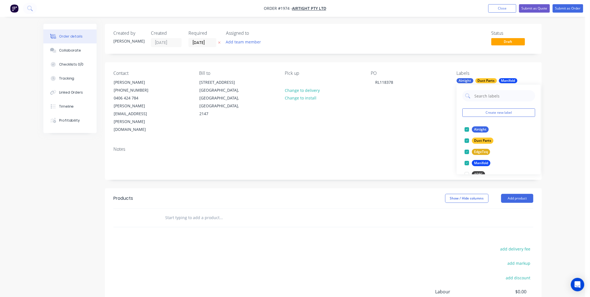
click at [403, 142] on div "Notes" at bounding box center [323, 161] width 437 height 38
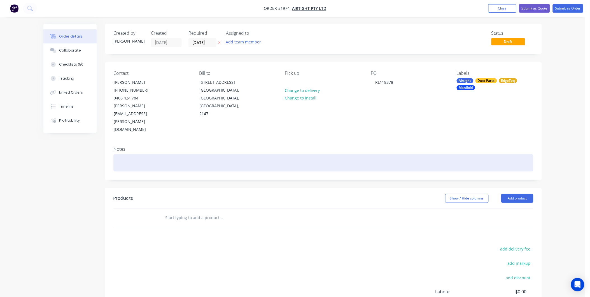
click at [130, 154] on div at bounding box center [323, 162] width 420 height 17
click at [120, 154] on div at bounding box center [323, 162] width 420 height 17
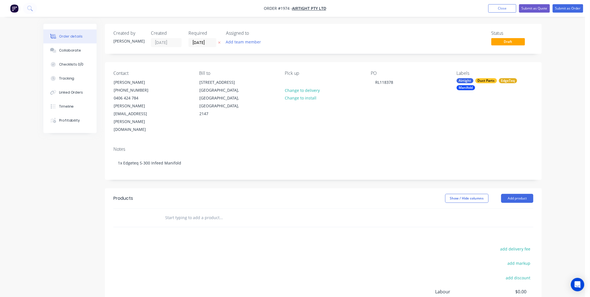
click at [200, 159] on div "Created by [PERSON_NAME] Created [DATE] Required [DATE] Assigned to Add team me…" at bounding box center [323, 193] width 437 height 338
click at [521, 194] on button "Add product" at bounding box center [517, 198] width 32 height 9
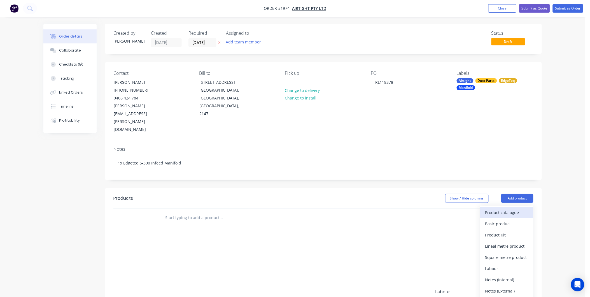
click at [498, 208] on div "Product catalogue" at bounding box center [506, 212] width 43 height 8
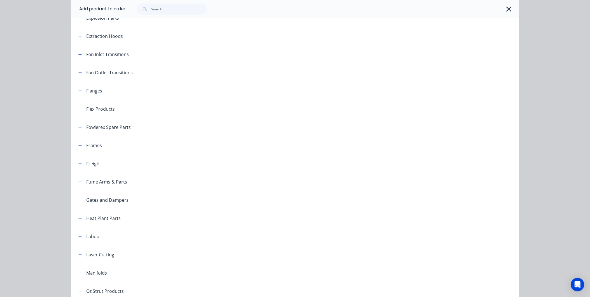
scroll to position [466, 0]
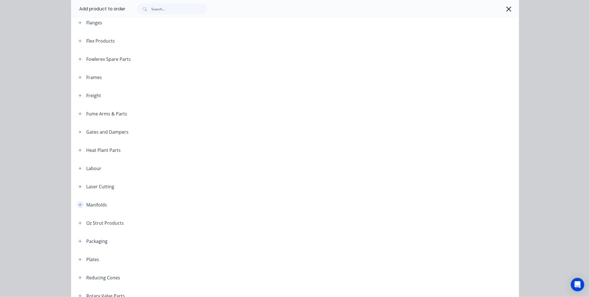
click at [78, 205] on icon "button" at bounding box center [79, 205] width 3 height 4
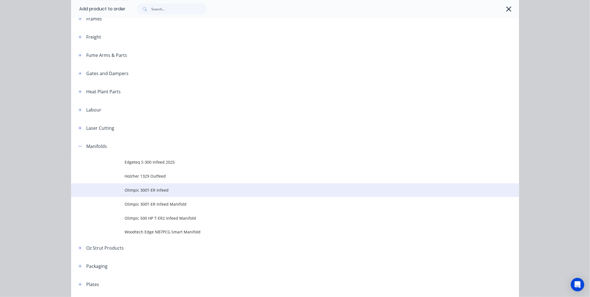
scroll to position [528, 0]
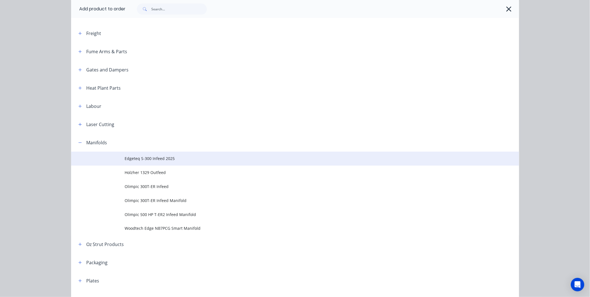
click at [150, 160] on span "Edgeteq S-300 Infeed 2025" at bounding box center [282, 158] width 315 height 6
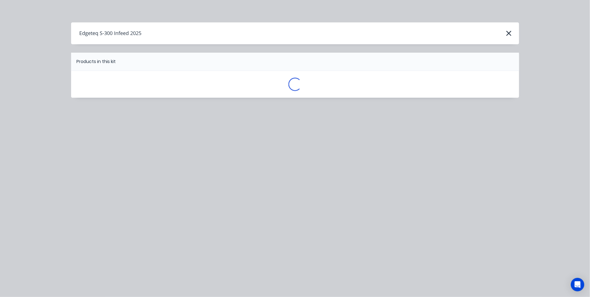
scroll to position [0, 0]
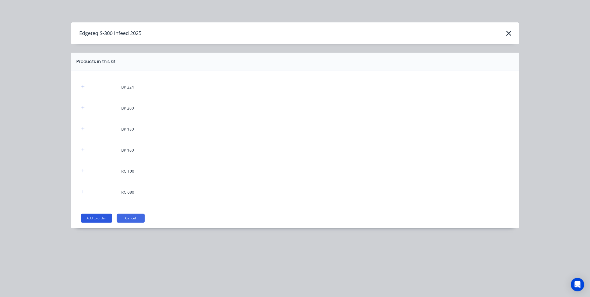
click at [93, 217] on button "Add to order" at bounding box center [96, 218] width 31 height 9
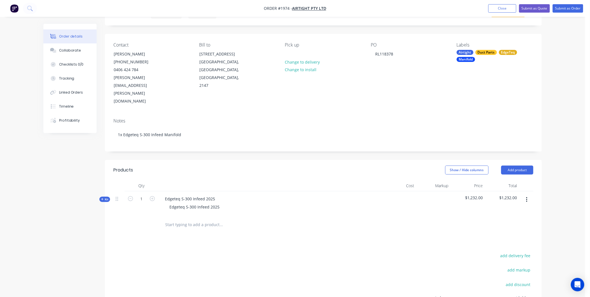
scroll to position [85, 0]
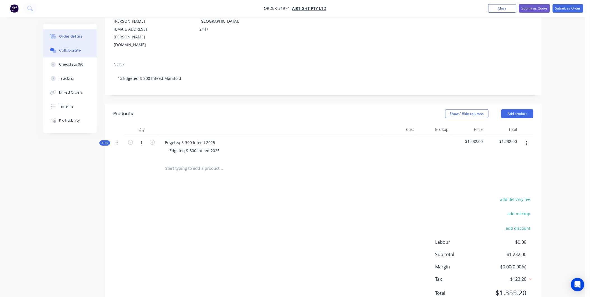
click at [66, 46] on button "Collaborate" at bounding box center [69, 50] width 53 height 14
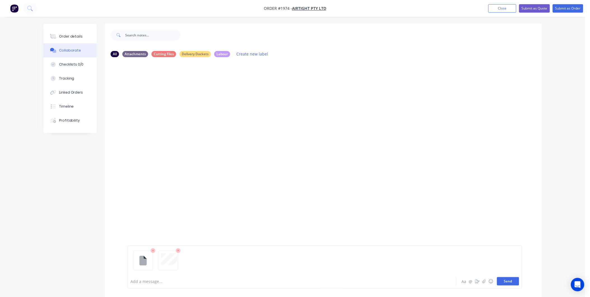
click at [511, 280] on button "Send" at bounding box center [508, 281] width 22 height 8
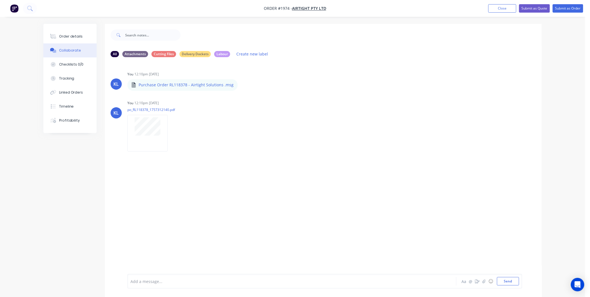
click at [143, 285] on div "Add a message... Aa @ ☺ Send" at bounding box center [324, 281] width 395 height 15
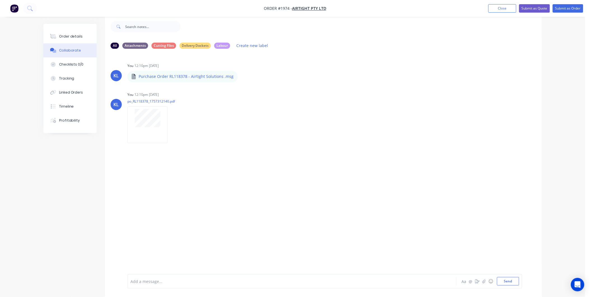
click at [144, 285] on div "Add a message... Aa @ ☺ Send" at bounding box center [324, 281] width 395 height 15
click at [163, 279] on div at bounding box center [276, 281] width 291 height 6
click at [257, 281] on div "As it turns out, this PO is actually a manifold. We needed to" at bounding box center [276, 281] width 291 height 6
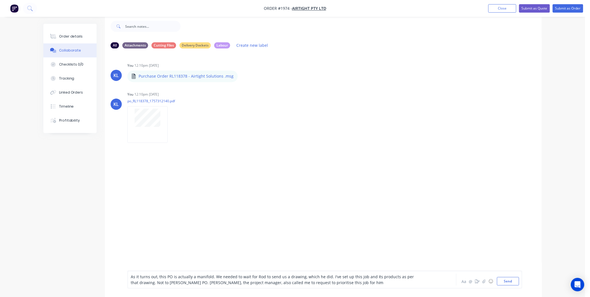
click at [197, 281] on span "As it turns out, this PO is actually a manifold. We needed to wait for Rod to s…" at bounding box center [273, 279] width 284 height 11
click at [353, 284] on div "As it turns out, this PO is actually a manifold. We needed to wait for Rod to s…" at bounding box center [276, 279] width 291 height 12
click at [345, 282] on div "As it turns out, this PO is actually a manifold. We needed to wait for Rod to s…" at bounding box center [276, 279] width 291 height 12
click at [346, 283] on div "As it turns out, this PO is actually a manifold. We needed to wait for Rod to s…" at bounding box center [276, 279] width 291 height 12
click at [348, 281] on div "As it turns out, this PO is actually a manifold. We needed to wait for Rod to s…" at bounding box center [276, 279] width 291 height 12
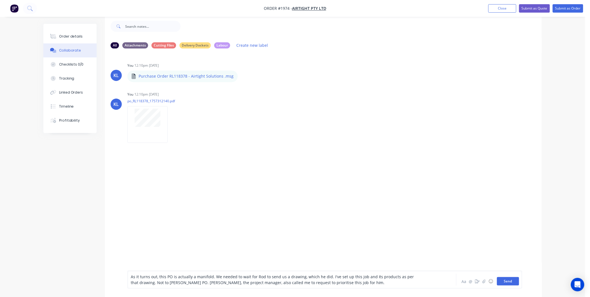
click at [501, 283] on button "Send" at bounding box center [508, 281] width 22 height 8
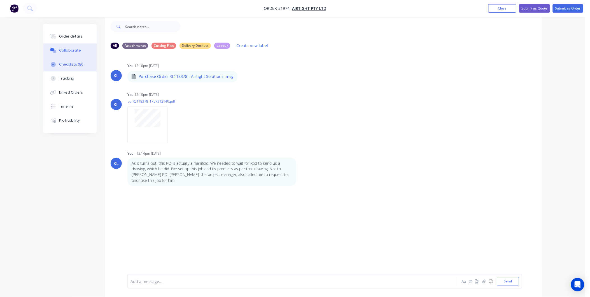
scroll to position [0, 0]
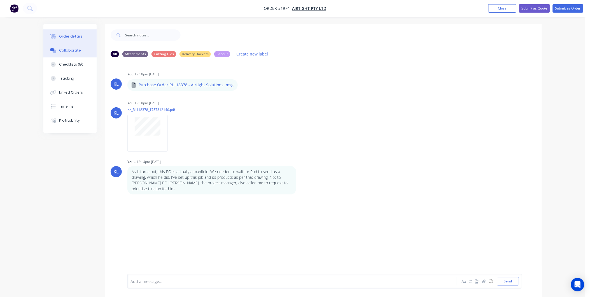
click at [80, 34] on div "Order details" at bounding box center [71, 36] width 24 height 5
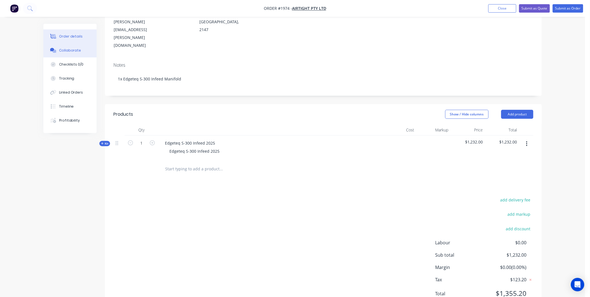
scroll to position [85, 0]
click at [69, 52] on div "Collaborate" at bounding box center [70, 50] width 22 height 5
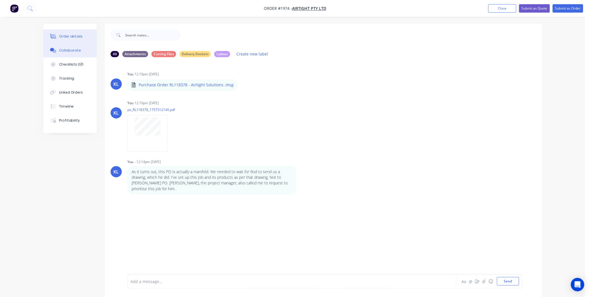
click at [70, 35] on div "Order details" at bounding box center [71, 36] width 24 height 5
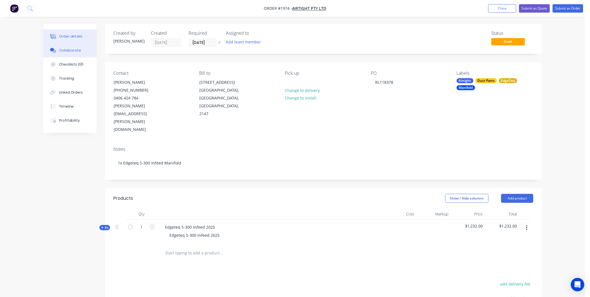
click at [73, 48] on div "Collaborate" at bounding box center [70, 50] width 22 height 5
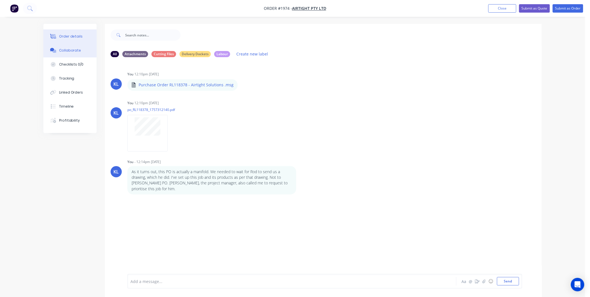
click at [71, 36] on div "Order details" at bounding box center [71, 36] width 24 height 5
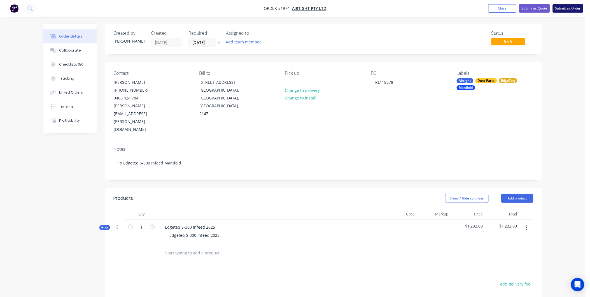
click at [566, 6] on button "Submit as Order" at bounding box center [568, 8] width 31 height 8
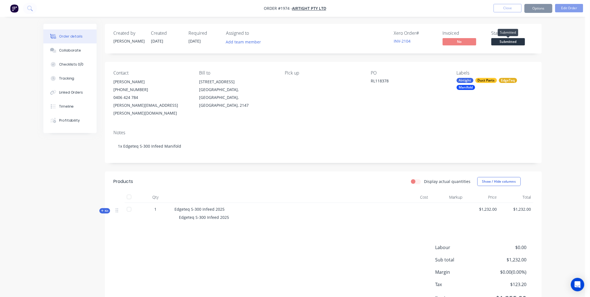
click at [504, 43] on span "Submitted" at bounding box center [508, 41] width 34 height 7
drag, startPoint x: 92, startPoint y: 55, endPoint x: 77, endPoint y: 51, distance: 15.5
click at [90, 54] on button "Collaborate" at bounding box center [69, 50] width 53 height 14
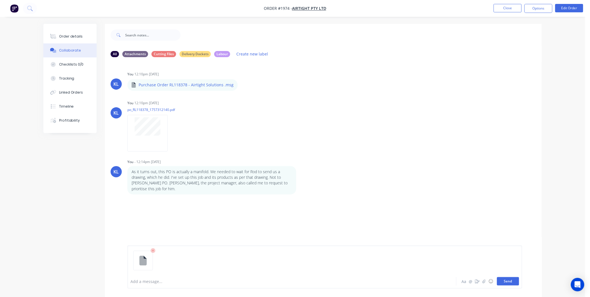
click at [510, 282] on button "Send" at bounding box center [508, 281] width 22 height 8
click at [162, 278] on div at bounding box center [276, 281] width 291 height 6
click at [70, 44] on button "Collaborate" at bounding box center [69, 50] width 53 height 14
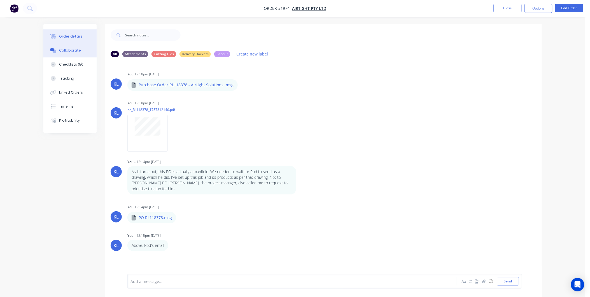
click at [79, 39] on button "Order details" at bounding box center [69, 36] width 53 height 14
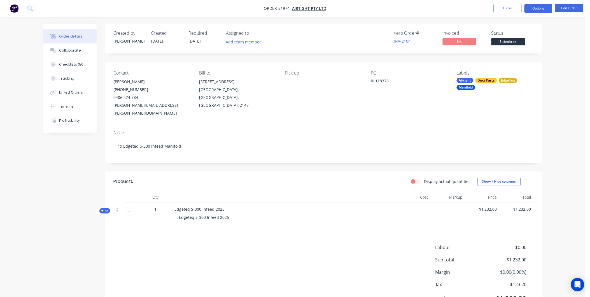
click at [545, 5] on button "Options" at bounding box center [538, 8] width 28 height 9
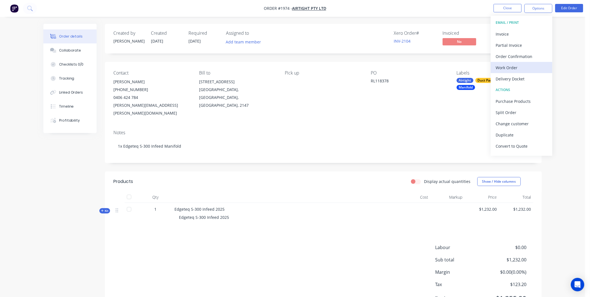
click at [512, 69] on div "Work Order" at bounding box center [522, 68] width 52 height 8
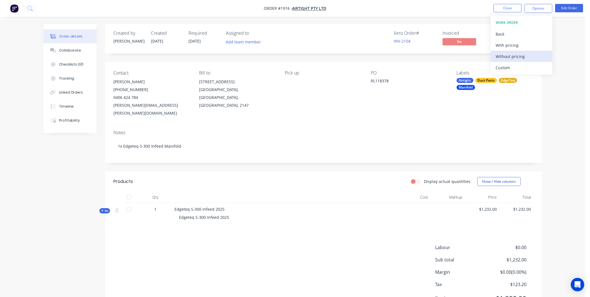
click at [511, 55] on div "Without pricing" at bounding box center [522, 56] width 52 height 8
click at [67, 48] on div "Collaborate" at bounding box center [70, 50] width 22 height 5
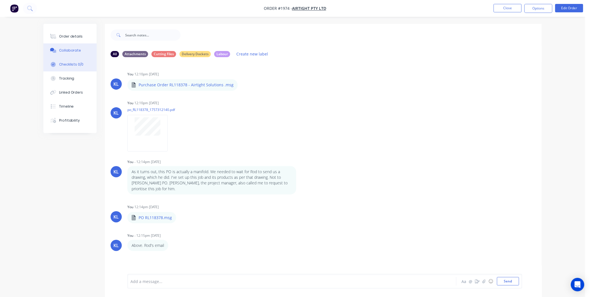
drag, startPoint x: 66, startPoint y: 65, endPoint x: 66, endPoint y: 58, distance: 7.0
click at [66, 65] on div "Checklists 0/0" at bounding box center [71, 64] width 25 height 5
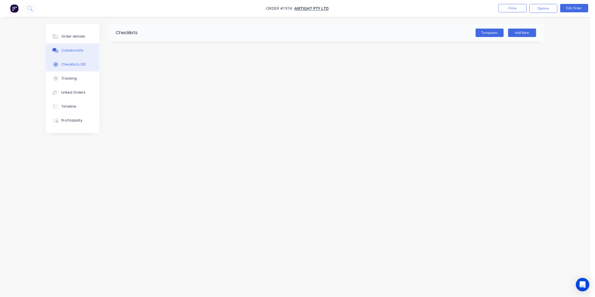
click at [67, 51] on div "Collaborate" at bounding box center [72, 50] width 22 height 5
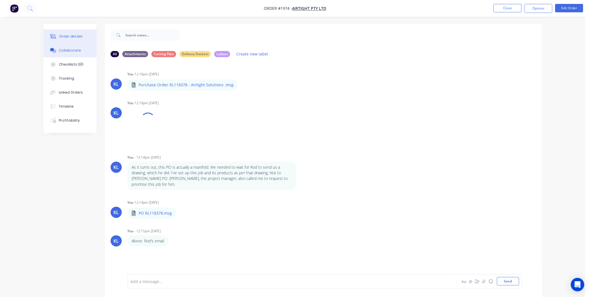
click at [73, 37] on div "Order details" at bounding box center [71, 36] width 24 height 5
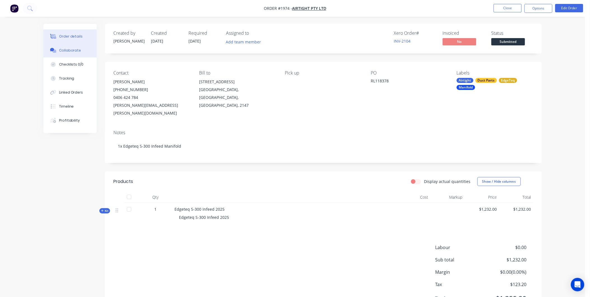
click at [75, 52] on div "Collaborate" at bounding box center [70, 50] width 22 height 5
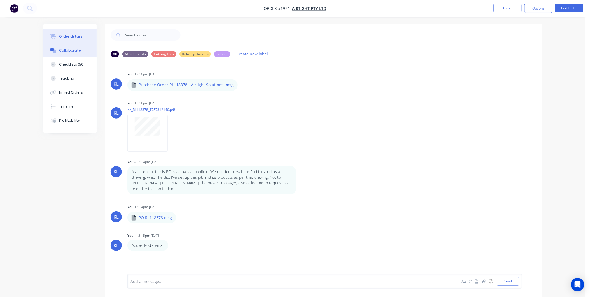
click at [71, 38] on div "Order details" at bounding box center [71, 36] width 24 height 5
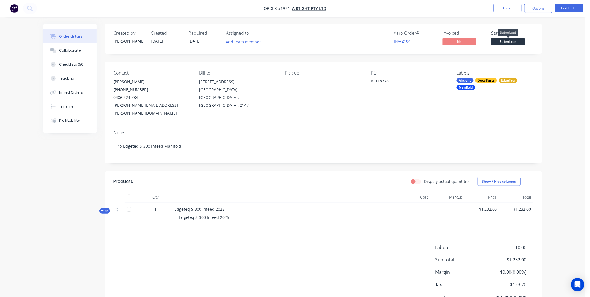
click at [502, 39] on span "Submitted" at bounding box center [508, 41] width 34 height 7
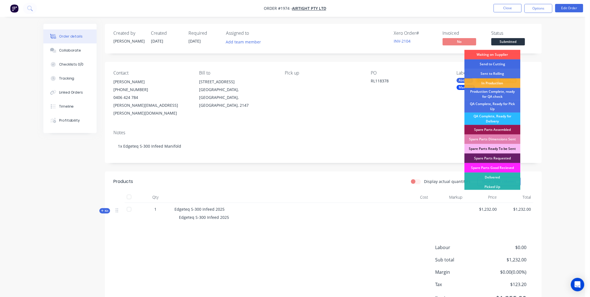
click at [508, 65] on div "Send to Cutting" at bounding box center [492, 64] width 56 height 10
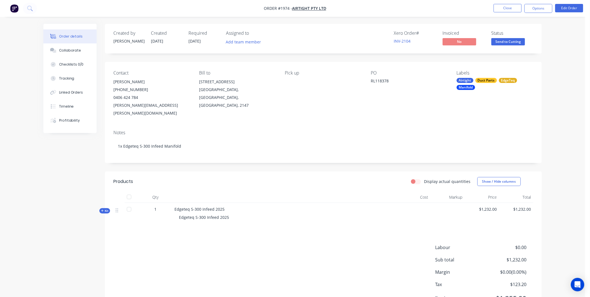
click at [74, 38] on div "Order details" at bounding box center [71, 36] width 24 height 5
click at [71, 46] on button "Collaborate" at bounding box center [69, 50] width 53 height 14
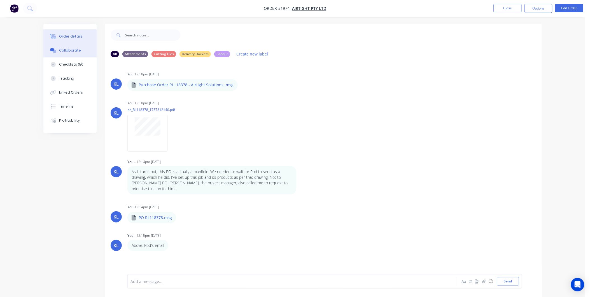
click at [70, 36] on div "Order details" at bounding box center [71, 36] width 24 height 5
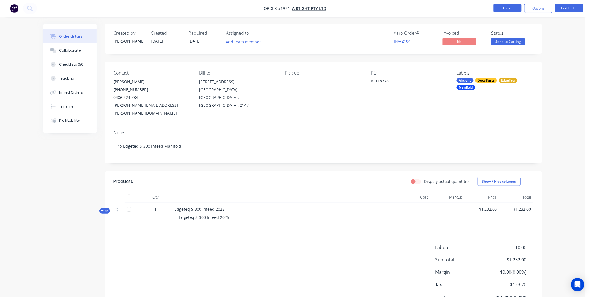
click at [514, 8] on button "Close" at bounding box center [507, 8] width 28 height 8
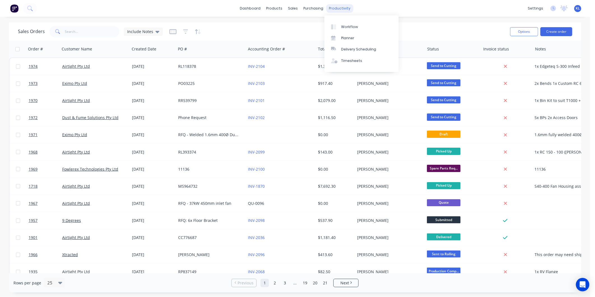
click at [339, 7] on div "productivity" at bounding box center [339, 8] width 27 height 8
click at [342, 21] on link "Workflow" at bounding box center [361, 26] width 74 height 11
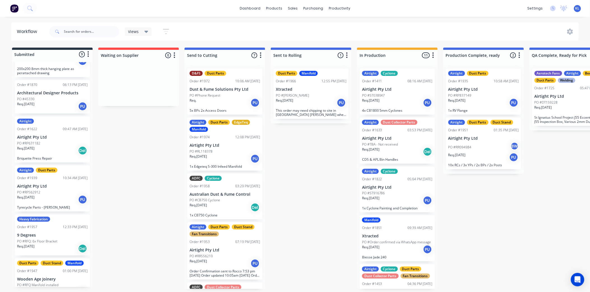
scroll to position [198, 0]
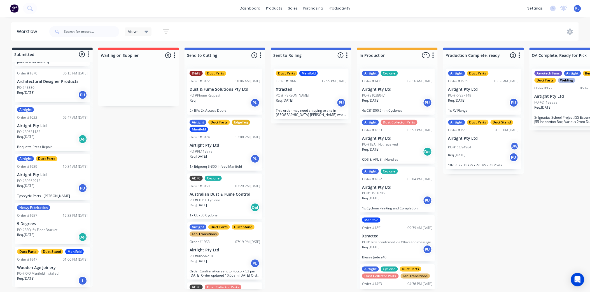
click at [57, 270] on div "Duct Parts Duct Stand Manifold Order #1947 01:00 PM 03/09/25 Wooden Age Joinery…" at bounding box center [52, 267] width 75 height 41
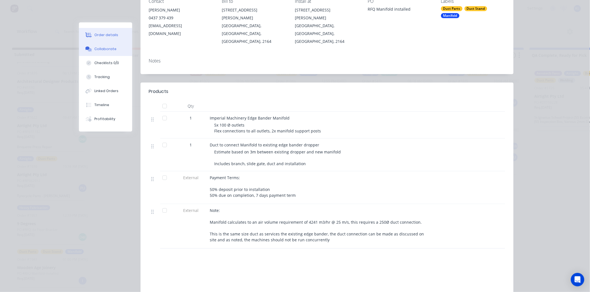
scroll to position [13, 0]
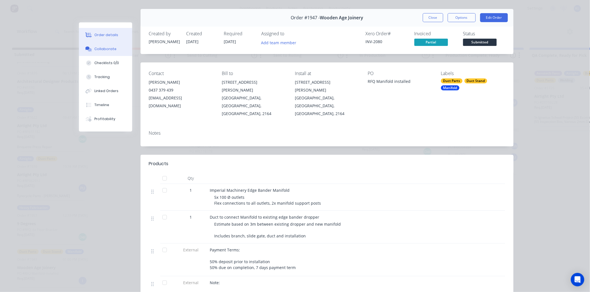
click at [97, 42] on button "Collaborate" at bounding box center [105, 49] width 53 height 14
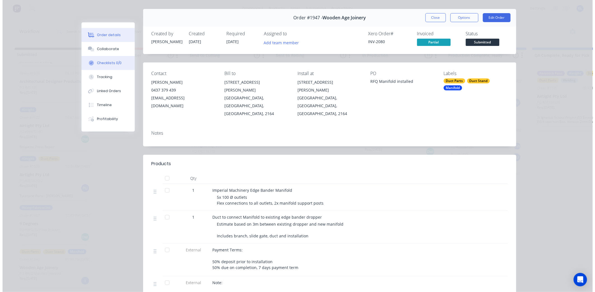
scroll to position [0, 0]
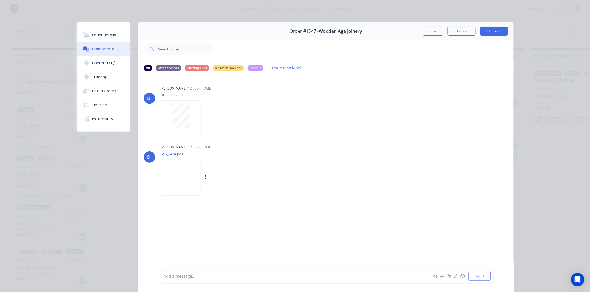
click at [182, 172] on img at bounding box center [181, 177] width 40 height 37
click at [430, 37] on div "Order #1947 - Wooden Age Joinery Close Options Edit Order" at bounding box center [325, 31] width 375 height 18
click at [429, 33] on button "Close" at bounding box center [433, 31] width 20 height 9
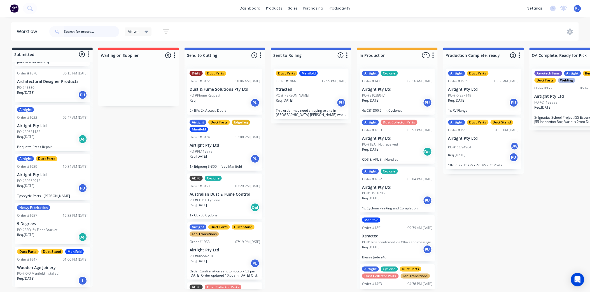
click at [71, 31] on input "text" at bounding box center [91, 31] width 55 height 11
type input "1974"
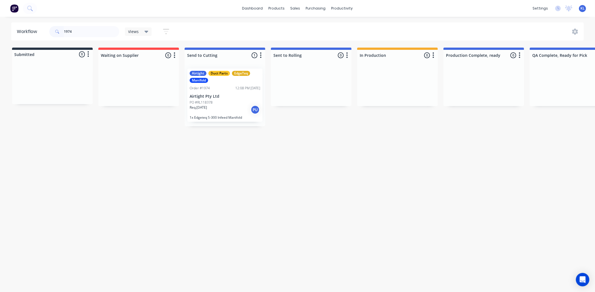
click at [208, 98] on p "Airtight Pty Ltd" at bounding box center [225, 96] width 71 height 5
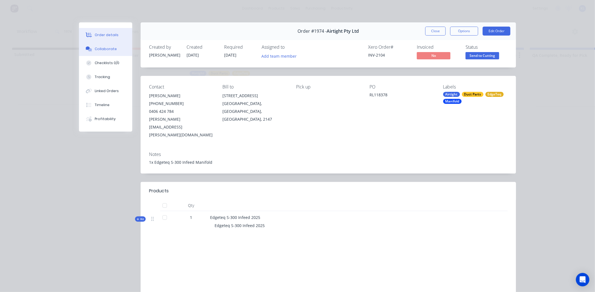
click at [102, 50] on div "Collaborate" at bounding box center [106, 48] width 22 height 5
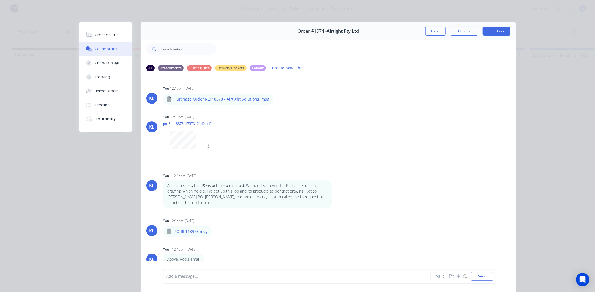
scroll to position [30, 0]
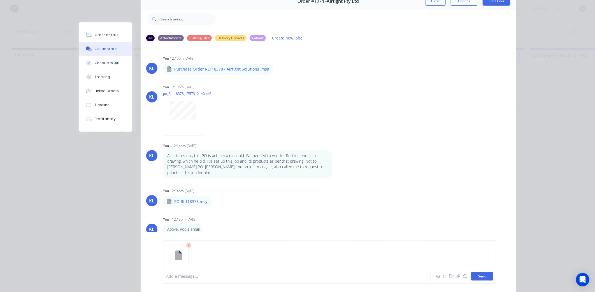
click at [475, 273] on button "Send" at bounding box center [482, 276] width 22 height 8
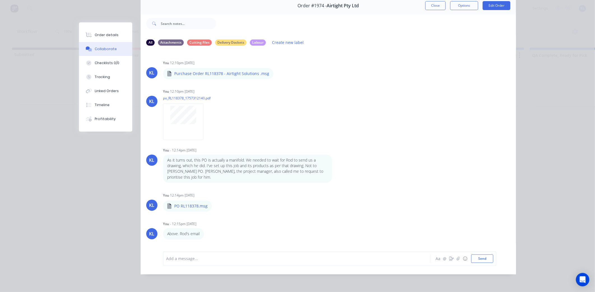
scroll to position [0, 0]
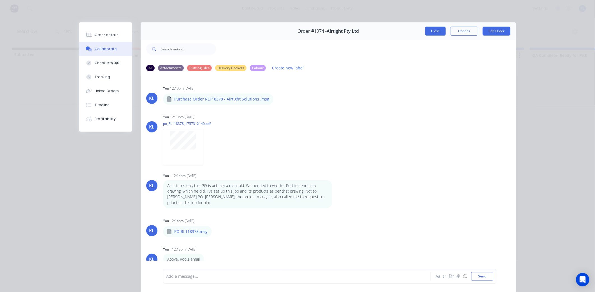
click at [435, 31] on button "Close" at bounding box center [435, 31] width 20 height 9
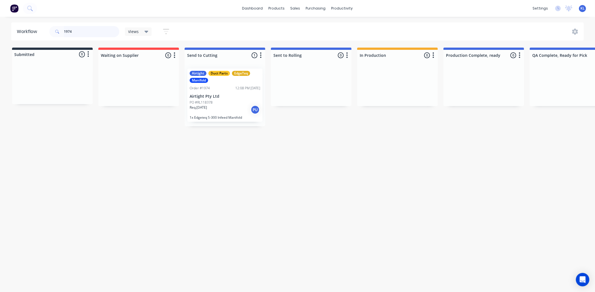
drag, startPoint x: 87, startPoint y: 29, endPoint x: 34, endPoint y: 32, distance: 53.0
click at [36, 32] on header "Workflow 1974 Views Save new view None (Default) edit All edit Production edit …" at bounding box center [297, 31] width 572 height 18
type input "\"
click at [79, 33] on input "\" at bounding box center [91, 31] width 55 height 11
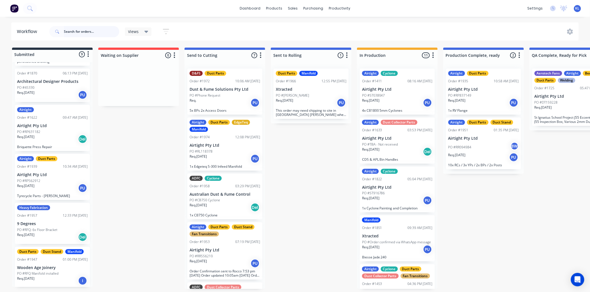
scroll to position [1, 0]
click at [36, 271] on p "PO #RFQ Manifold installed" at bounding box center [37, 273] width 41 height 5
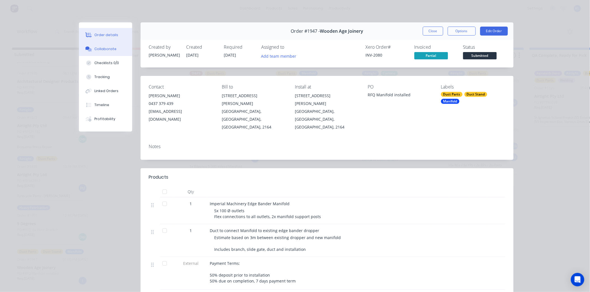
click at [108, 51] on div "Collaborate" at bounding box center [105, 48] width 22 height 5
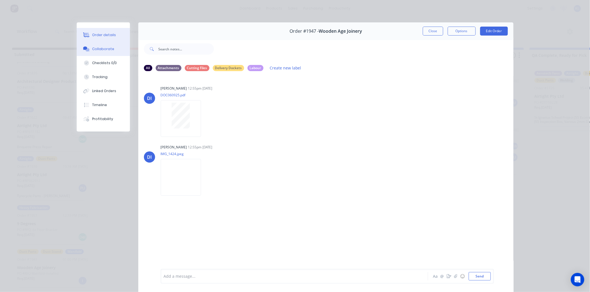
click at [95, 35] on div "Order details" at bounding box center [104, 34] width 24 height 5
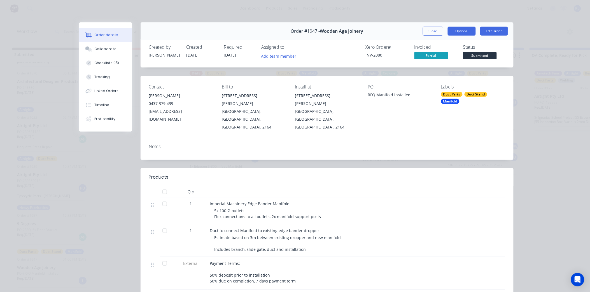
click at [465, 31] on button "Options" at bounding box center [462, 31] width 28 height 9
click at [448, 57] on div "Work Order" at bounding box center [446, 57] width 49 height 8
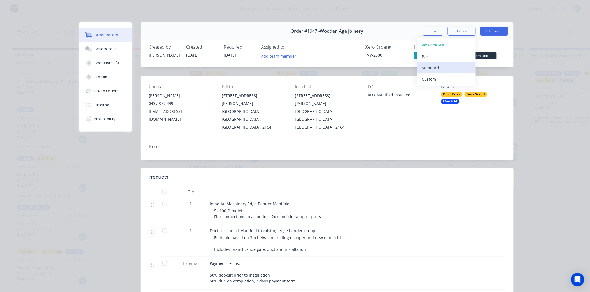
click at [426, 68] on div "Standard" at bounding box center [446, 68] width 49 height 8
click at [432, 35] on button "Close" at bounding box center [433, 31] width 20 height 9
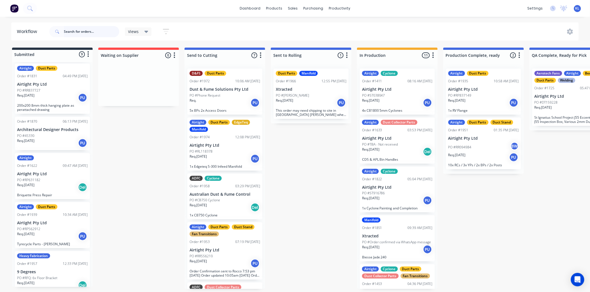
scroll to position [198, 0]
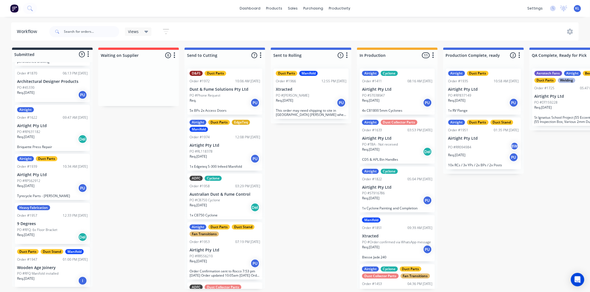
click at [45, 273] on p "PO #RFQ Manifold installed" at bounding box center [37, 273] width 41 height 5
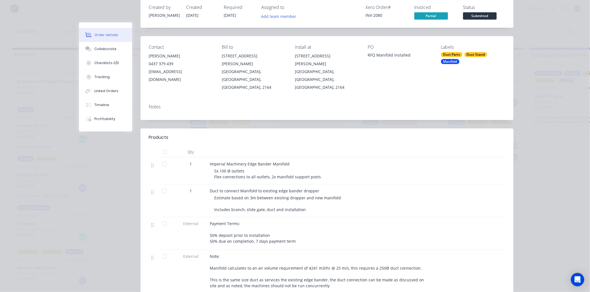
scroll to position [51, 0]
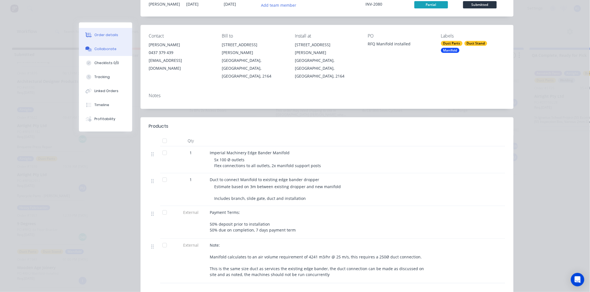
click at [108, 52] on button "Collaborate" at bounding box center [105, 49] width 53 height 14
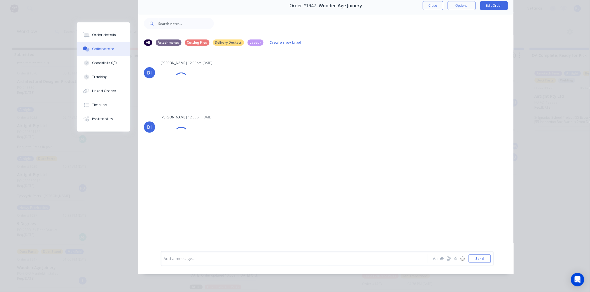
scroll to position [0, 0]
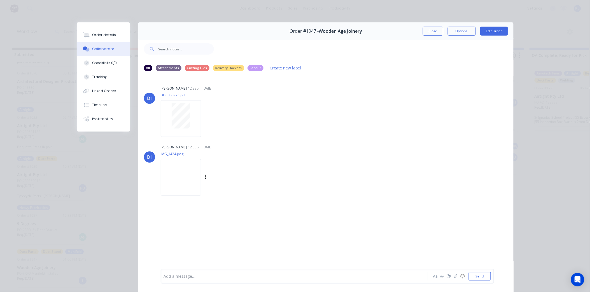
click at [185, 171] on img at bounding box center [181, 177] width 40 height 37
click at [191, 176] on img at bounding box center [181, 177] width 40 height 37
click at [192, 121] on div at bounding box center [180, 116] width 35 height 26
click at [201, 181] on img at bounding box center [181, 177] width 40 height 37
click at [178, 188] on img at bounding box center [181, 177] width 40 height 37
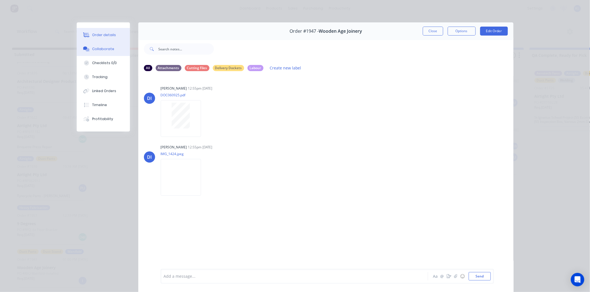
click at [91, 38] on button "Order details" at bounding box center [103, 35] width 53 height 14
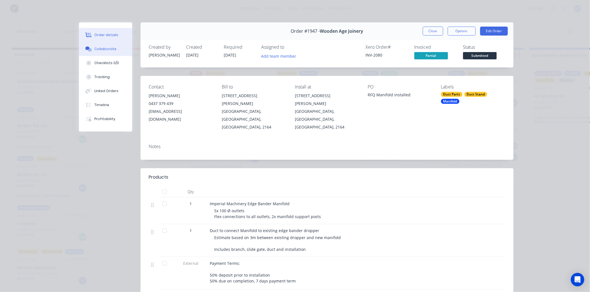
click at [100, 46] on div "Collaborate" at bounding box center [105, 48] width 22 height 5
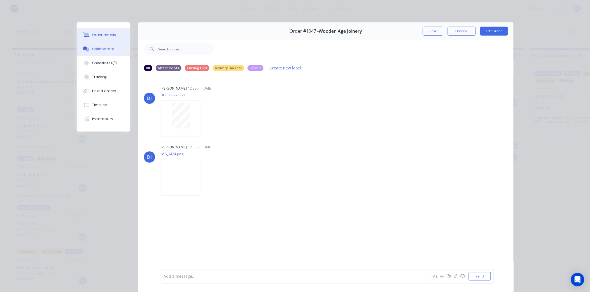
click at [101, 34] on div "Order details" at bounding box center [104, 34] width 24 height 5
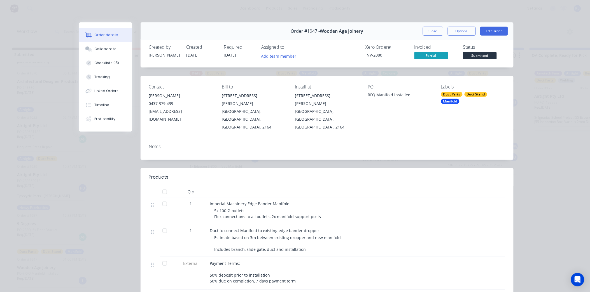
click at [473, 59] on span "Submitted" at bounding box center [480, 55] width 34 height 7
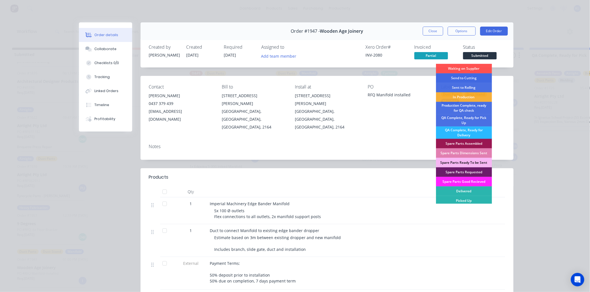
click at [459, 79] on div "Send to Cutting" at bounding box center [464, 78] width 56 height 10
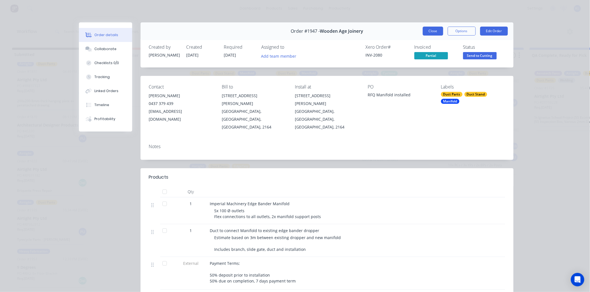
click at [425, 31] on button "Close" at bounding box center [433, 31] width 20 height 9
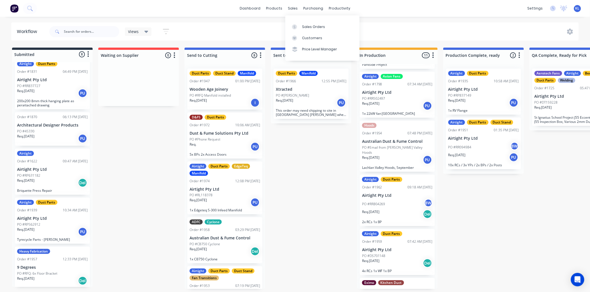
drag, startPoint x: 293, startPoint y: 10, endPoint x: 301, endPoint y: 18, distance: 12.1
click at [293, 10] on div "sales" at bounding box center [292, 8] width 15 height 8
click at [311, 27] on div "Sales Orders" at bounding box center [313, 26] width 23 height 5
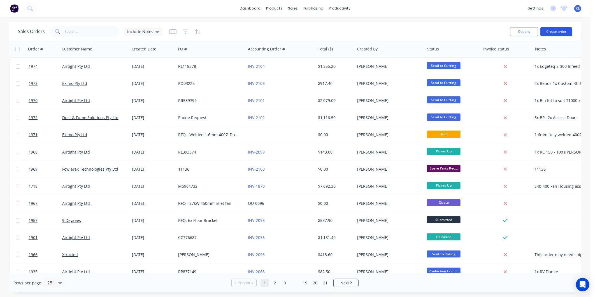
click at [551, 32] on button "Create order" at bounding box center [556, 31] width 32 height 9
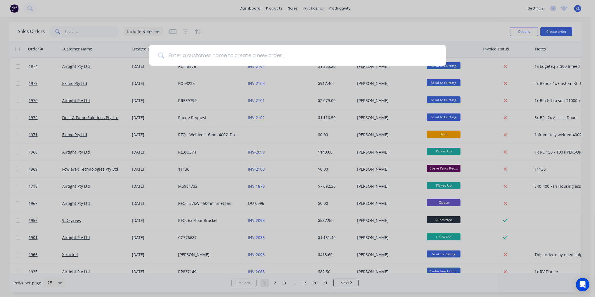
click at [277, 63] on input at bounding box center [300, 55] width 273 height 21
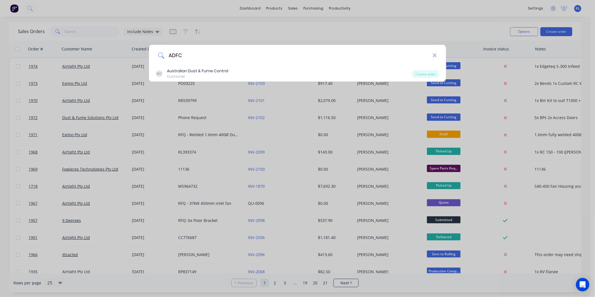
type input "ADFC"
click at [182, 73] on div "Australian Dust & Fume Control" at bounding box center [197, 71] width 61 height 6
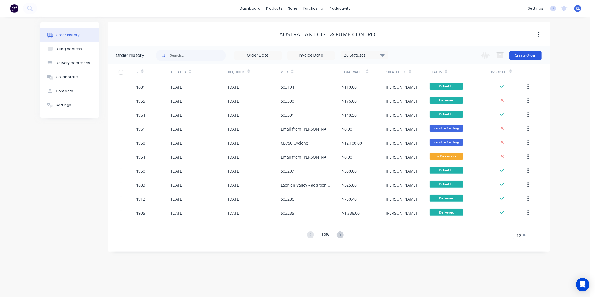
click at [524, 57] on button "Create Order" at bounding box center [525, 55] width 32 height 9
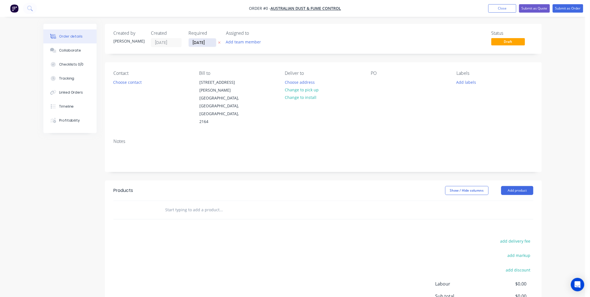
click at [197, 41] on input "09/09/25" at bounding box center [202, 42] width 27 height 8
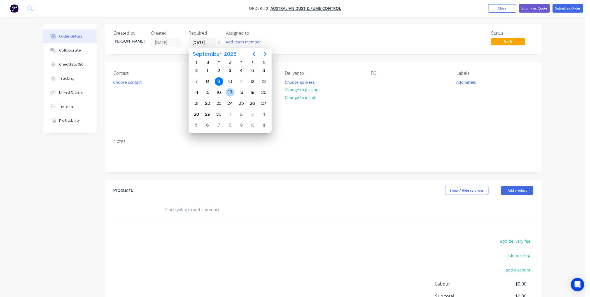
click at [232, 91] on div "17" at bounding box center [230, 92] width 8 height 8
type input "17/09/25"
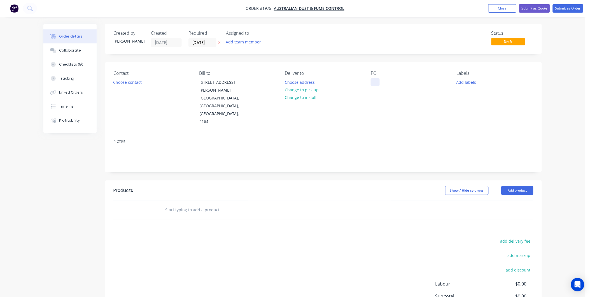
click at [376, 81] on div at bounding box center [375, 82] width 9 height 8
click at [298, 90] on button "Change to pick up" at bounding box center [302, 90] width 40 height 8
click at [303, 93] on button "Change to delivery" at bounding box center [302, 90] width 41 height 8
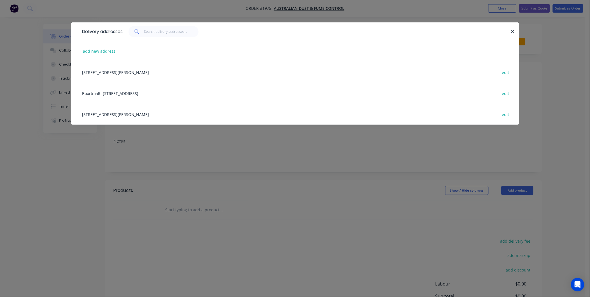
click at [123, 73] on div "26 Hargraves Place, Wetherill Park, New South Wales, Australia, 2164 edit" at bounding box center [294, 72] width 431 height 21
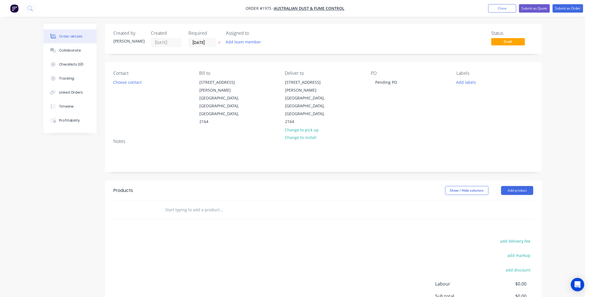
click at [131, 86] on div "Contact Choose contact" at bounding box center [151, 98] width 77 height 55
click at [130, 82] on button "Choose contact" at bounding box center [127, 82] width 34 height 8
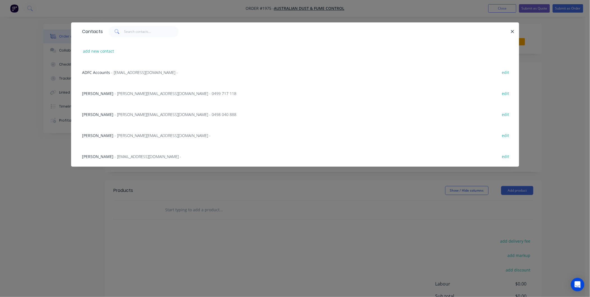
click at [115, 91] on span "- tony@australiandustcontrol.com.au - 0499 717 118" at bounding box center [176, 93] width 122 height 5
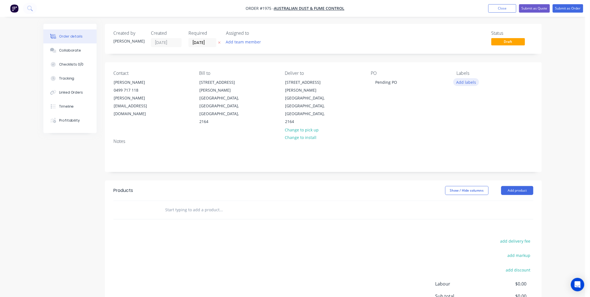
click at [466, 80] on button "Add labels" at bounding box center [466, 82] width 26 height 8
click at [485, 100] on input "text" at bounding box center [503, 98] width 59 height 11
click at [476, 132] on div "ADFC" at bounding box center [478, 132] width 13 height 6
click at [487, 97] on input "ADFC" at bounding box center [503, 95] width 59 height 11
type input "A"
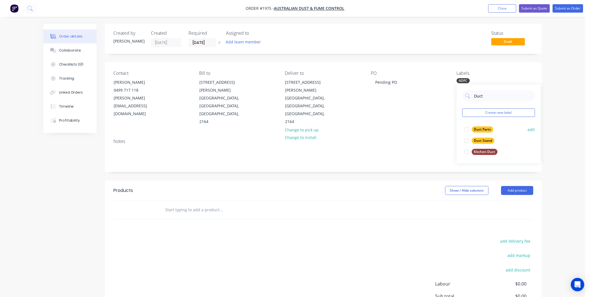
click at [469, 130] on div at bounding box center [466, 129] width 11 height 11
click at [493, 94] on input "Duct" at bounding box center [503, 95] width 59 height 11
type input "D"
click at [471, 130] on div at bounding box center [466, 129] width 11 height 11
click at [491, 93] on input "Bend" at bounding box center [503, 95] width 59 height 11
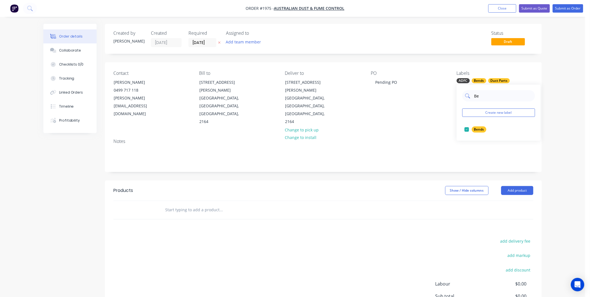
type input "B"
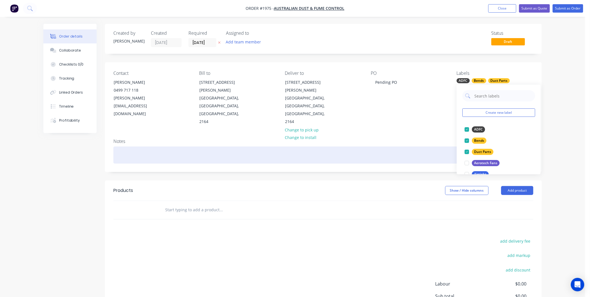
click at [136, 146] on div at bounding box center [323, 154] width 420 height 17
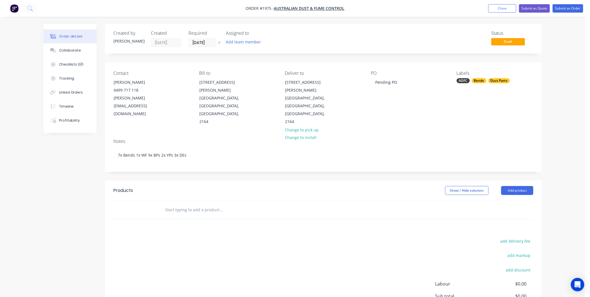
click at [197, 160] on div "Created by Kyle Created 09/09/25 Required 17/09/25 Assigned to Add team member …" at bounding box center [323, 189] width 437 height 330
click at [520, 180] on header "Products Show / Hide columns Add product" at bounding box center [323, 190] width 437 height 20
click at [519, 186] on button "Add product" at bounding box center [517, 190] width 32 height 9
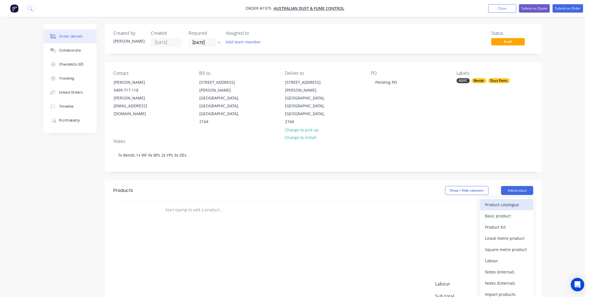
click at [506, 200] on div "Product catalogue" at bounding box center [506, 204] width 43 height 8
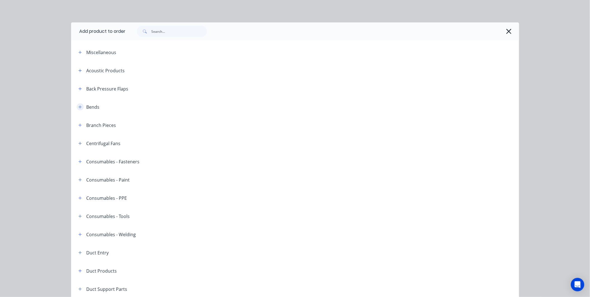
click at [78, 107] on icon "button" at bounding box center [79, 107] width 3 height 4
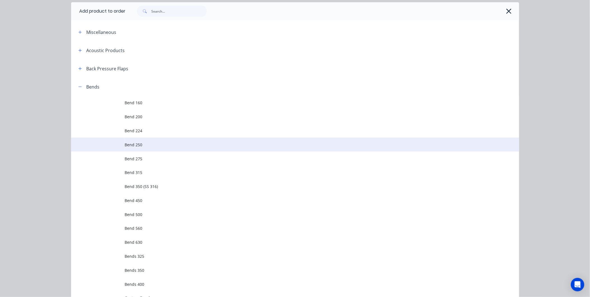
scroll to position [62, 0]
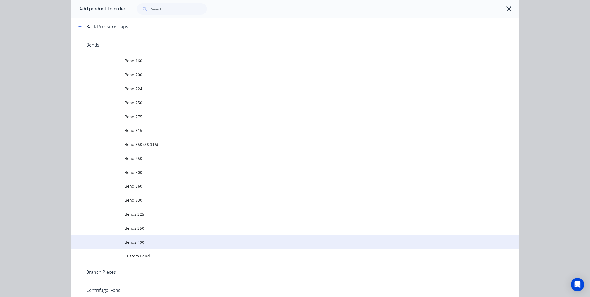
click at [153, 238] on td "Bends 400" at bounding box center [322, 242] width 394 height 14
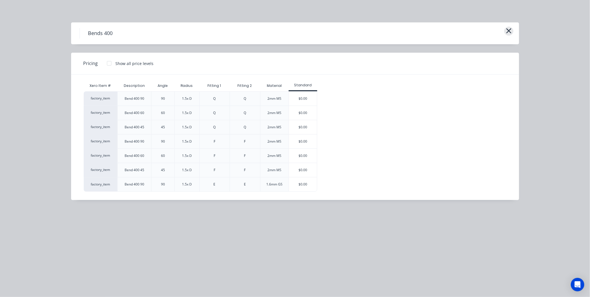
click at [509, 29] on icon "button" at bounding box center [509, 31] width 6 height 8
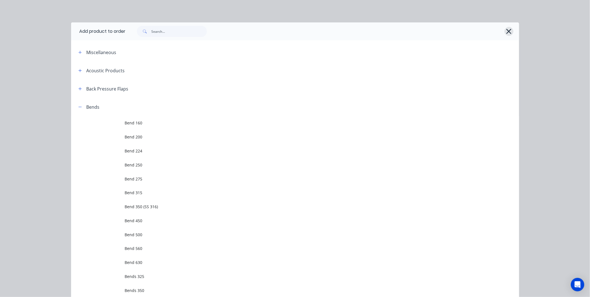
click at [506, 30] on icon "button" at bounding box center [509, 31] width 6 height 8
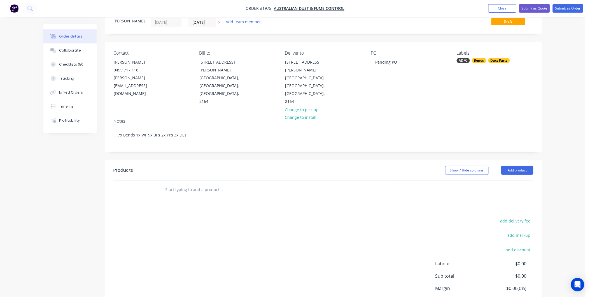
scroll to position [31, 0]
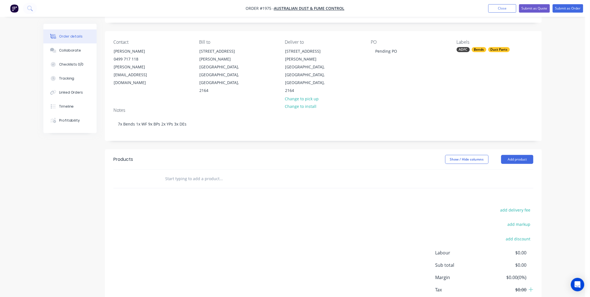
click at [197, 173] on input "text" at bounding box center [221, 178] width 112 height 11
click at [203, 173] on input "text" at bounding box center [221, 178] width 112 height 11
click at [190, 173] on input "text" at bounding box center [221, 178] width 112 height 11
paste input "90 degree bends 400mm diameter"
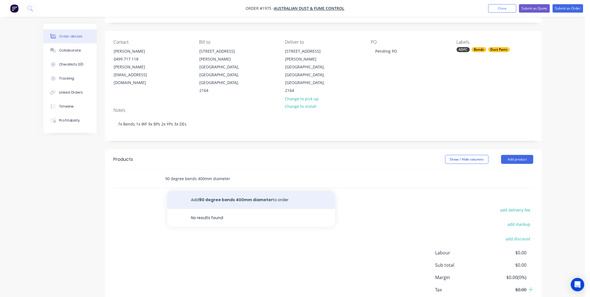
type input "90 degree bends 400mm diameter"
click at [234, 191] on button "Add 90 degree bends 400mm diameter to order" at bounding box center [251, 200] width 168 height 18
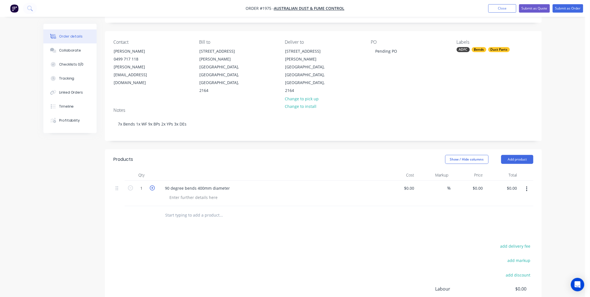
click at [151, 185] on icon "button" at bounding box center [152, 187] width 5 height 5
type input "3"
click at [147, 218] on div "Products Show / Hide columns Add product Qty Cost Markup Price Total 3 90 degre…" at bounding box center [323, 253] width 437 height 209
click at [183, 209] on input "text" at bounding box center [221, 214] width 112 height 11
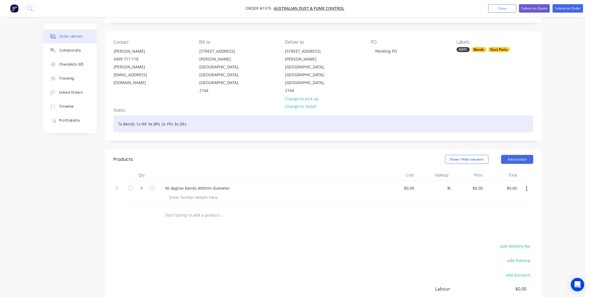
click at [195, 115] on div "7x Bends 1x WF 9x BPs 2x YPs 3x DEs" at bounding box center [323, 123] width 420 height 17
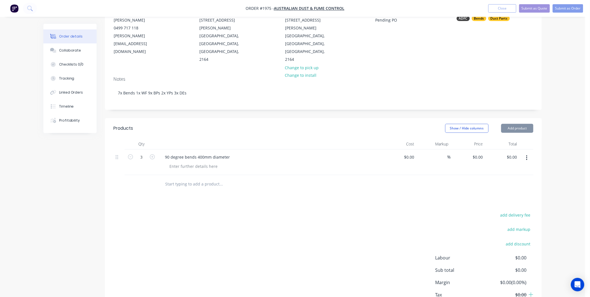
click at [200, 178] on input "text" at bounding box center [221, 183] width 112 height 11
paste input "2. 1 x flashing to suit 400mm diameter"
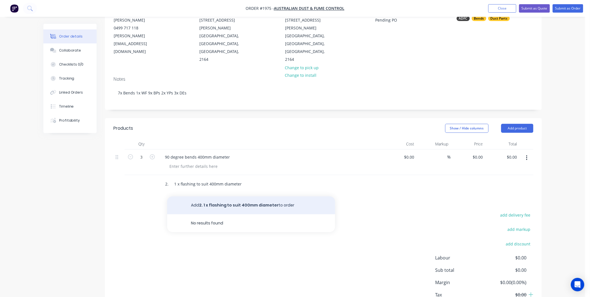
type input "2. 1 x flashing to suit 400mm diameter"
click at [232, 196] on button "Add 2. 1 x flashing to suit 400mm diameter to order" at bounding box center [251, 205] width 168 height 18
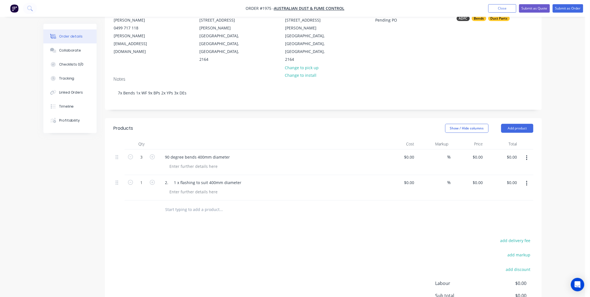
click at [181, 214] on div "Products Show / Hide columns Add product Qty Cost Markup Price Total 3 90 degre…" at bounding box center [323, 235] width 437 height 235
click at [195, 204] on input "text" at bounding box center [221, 209] width 112 height 11
paste input "3. 1 x Branch piece 315 – 400 Branch 315mm"
type input "3. 1 x Branch piece 315 – 400 Branch 315mm"
click at [215, 217] on div "Products Show / Hide columns Add product Qty Cost Markup Price Total 3 90 degre…" at bounding box center [323, 235] width 437 height 235
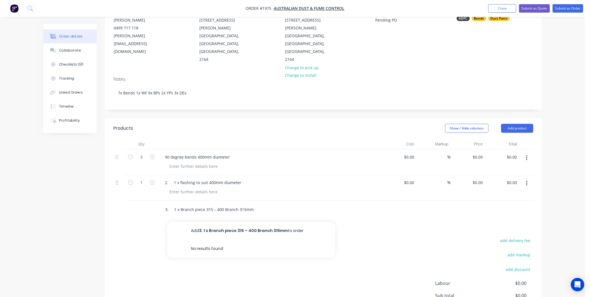
click at [260, 204] on input "3. 1 x Branch piece 315 – 400 Branch 315mm" at bounding box center [221, 209] width 112 height 11
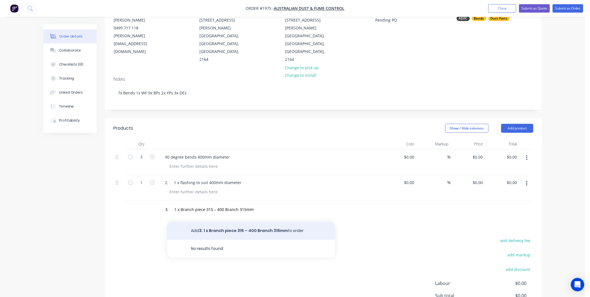
drag, startPoint x: 261, startPoint y: 208, endPoint x: 261, endPoint y: 212, distance: 3.4
click at [261, 222] on button "Add 3. 1 x Branch piece 315 – 400 Branch 315mm to order" at bounding box center [251, 231] width 168 height 18
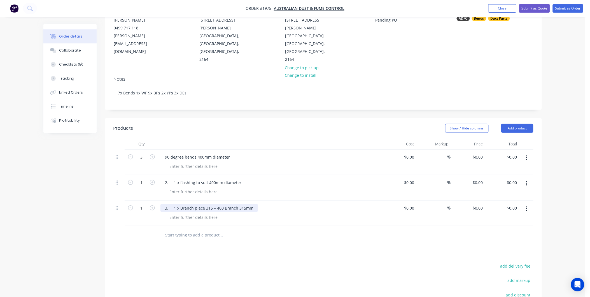
click at [179, 204] on div "3. 1 x Branch piece 315 – 400 Branch 315mm" at bounding box center [208, 208] width 97 height 8
click at [179, 178] on div "2. 1 x flashing to suit 400mm diameter" at bounding box center [202, 182] width 85 height 8
click at [177, 178] on div "2. 1 x flashing to suit 400mm diameter" at bounding box center [202, 182] width 85 height 8
drag, startPoint x: 180, startPoint y: 167, endPoint x: 167, endPoint y: 169, distance: 13.5
click at [167, 178] on div "2. 1 x flashing to suit 400mm diameter" at bounding box center [202, 182] width 85 height 8
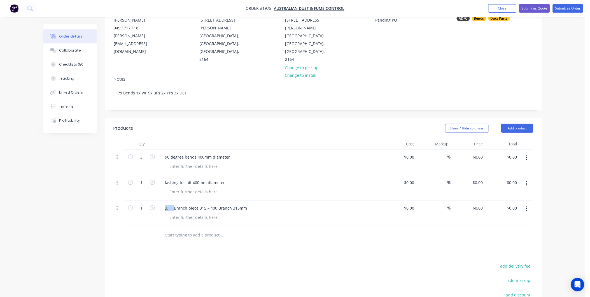
drag, startPoint x: 172, startPoint y: 195, endPoint x: 157, endPoint y: 193, distance: 15.3
click at [157, 200] on div "1 3. Branch piece 315 – 400 Branch 315mm $0.00 $0.00 % $0.00 $0.00 $0.00 $0.00" at bounding box center [323, 212] width 420 height 25
click at [172, 204] on div "3. Branch piece 315 – 400 Branch 315mm" at bounding box center [205, 208] width 91 height 8
click at [152, 228] on div at bounding box center [142, 235] width 34 height 18
click at [164, 178] on div "lashing to suit 400mm diameter" at bounding box center [194, 182] width 69 height 8
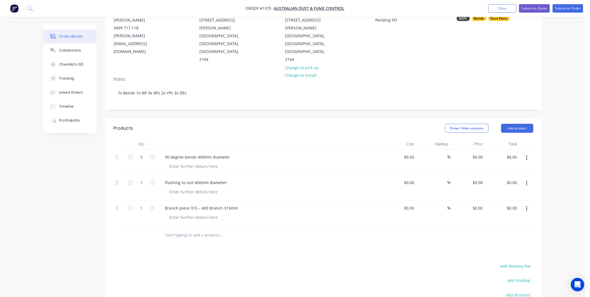
click at [206, 238] on div "Products Show / Hide columns Add product Qty Cost Markup Price Total 3 90 degre…" at bounding box center [323, 248] width 437 height 260
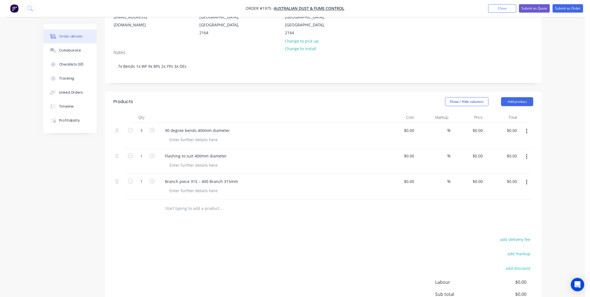
scroll to position [124, 0]
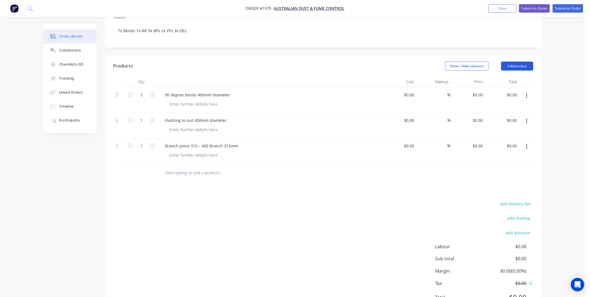
click at [515, 62] on button "Add product" at bounding box center [517, 66] width 32 height 9
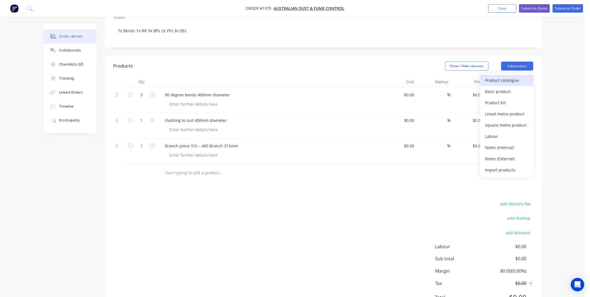
click at [511, 76] on div "Product catalogue" at bounding box center [506, 80] width 43 height 8
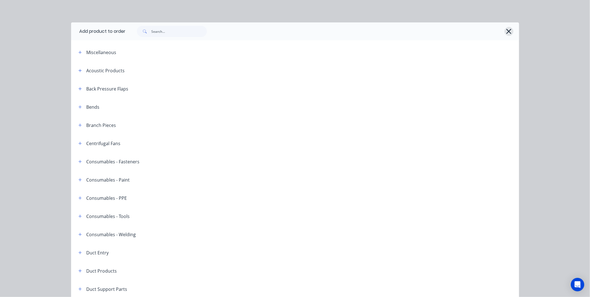
click at [506, 29] on icon "button" at bounding box center [509, 31] width 6 height 8
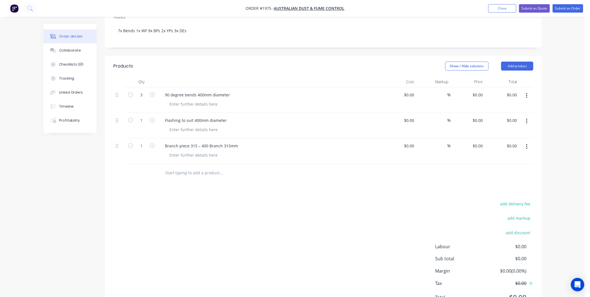
click at [187, 167] on input "text" at bounding box center [221, 172] width 112 height 11
paste input "4. 1 x Branch Piece 280 – 315 Branch 250mm"
type input "4. 1 x Branch Piece 280 – 315 Branch 250mm"
click at [218, 185] on button "Add 4. 1 x Branch Piece 280 – 315 Branch 250mm to order" at bounding box center [251, 194] width 168 height 18
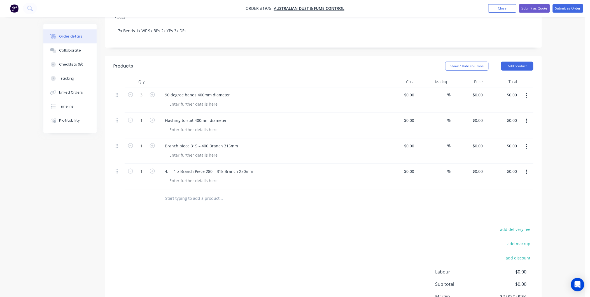
click at [187, 193] on input "text" at bounding box center [221, 198] width 112 height 11
click at [178, 167] on div "4. 1 x Branch Piece 280 – 315 Branch 250mm" at bounding box center [208, 171] width 97 height 8
drag, startPoint x: 180, startPoint y: 156, endPoint x: 164, endPoint y: 156, distance: 16.0
click at [164, 167] on div "4. 1 x Branch Piece 280 – 315 Branch 250mm" at bounding box center [208, 171] width 97 height 8
click at [182, 202] on div "Products Show / Hide columns Add product Qty Cost Markup Price Total 3 90 degre…" at bounding box center [323, 199] width 437 height 286
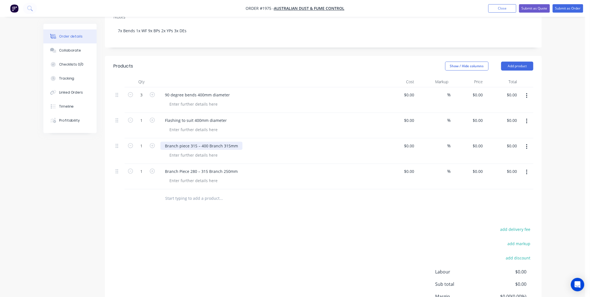
click at [165, 142] on div "Branch piece 315 – 400 Branch 315mm" at bounding box center [201, 146] width 82 height 8
click at [176, 207] on div "Products Show / Hide columns Add product Qty Cost Markup Price Total 3 90 degre…" at bounding box center [323, 199] width 437 height 286
click at [212, 193] on input "text" at bounding box center [221, 198] width 112 height 11
paste input "Branch 280 – 280 Branch 250mm"
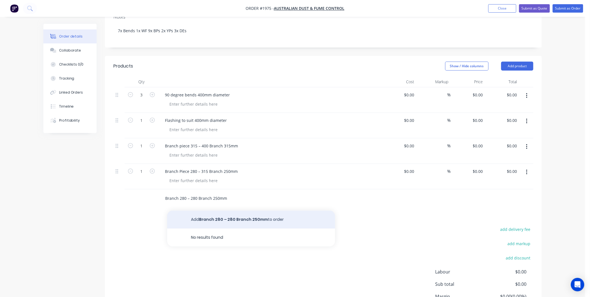
type input "Branch 280 – 280 Branch 250mm"
click at [241, 210] on button "Add Branch 280 – 280 Branch 250mm to order" at bounding box center [251, 219] width 168 height 18
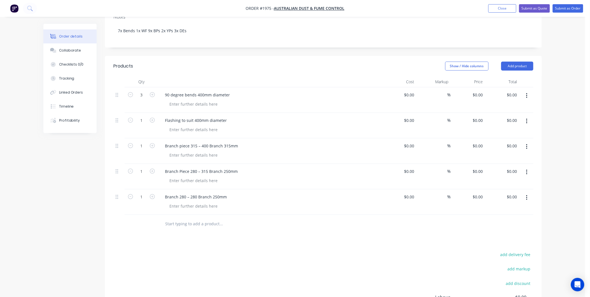
click at [193, 218] on input "text" at bounding box center [221, 223] width 112 height 11
click at [182, 218] on input "text" at bounding box center [221, 223] width 112 height 11
paste input "90 degree bends 280mm diameter"
type input "90 degree bends 280mm diameter"
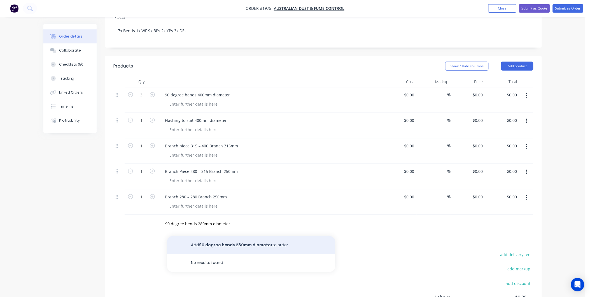
click at [228, 236] on button "Add 90 degree bends 280mm diameter to order" at bounding box center [251, 245] width 168 height 18
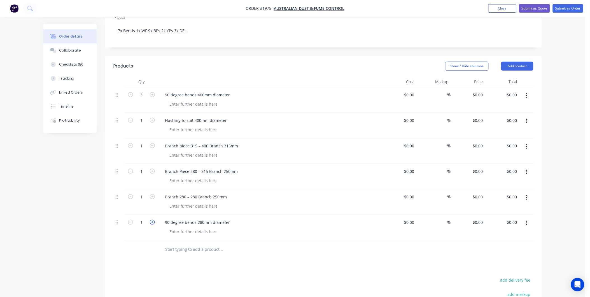
click at [152, 219] on icon "button" at bounding box center [152, 221] width 5 height 5
type input "2"
click at [176, 244] on input "text" at bounding box center [221, 249] width 112 height 11
click at [209, 244] on input "text" at bounding box center [221, 249] width 112 height 11
paste input "7. 2 x 90 degree bends 250mm diameter"
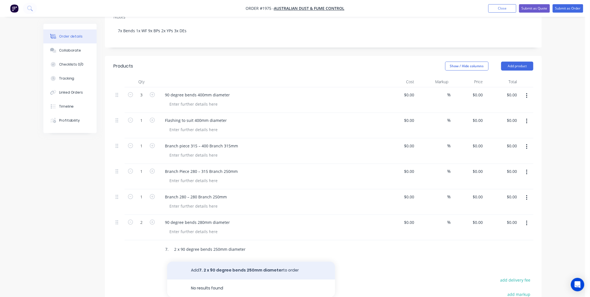
type input "7. 2 x 90 degree bends 250mm diameter"
click at [234, 261] on button "Add 7. 2 x 90 degree bends 250mm diameter to order" at bounding box center [251, 270] width 168 height 18
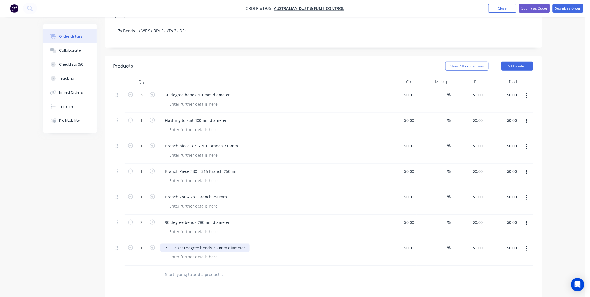
click at [169, 244] on div "7. 2 x 90 degree bends 250mm diameter" at bounding box center [204, 248] width 89 height 8
drag, startPoint x: 179, startPoint y: 233, endPoint x: 158, endPoint y: 233, distance: 20.2
click at [158, 240] on div "7. 2 x 90 degree bends 250mm diameter" at bounding box center [270, 252] width 224 height 25
click at [150, 245] on icon "button" at bounding box center [152, 247] width 5 height 5
type input "2"
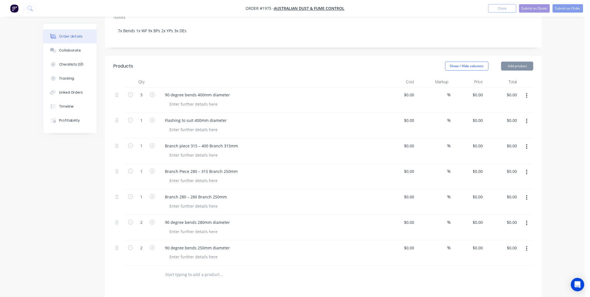
click at [163, 269] on div at bounding box center [244, 274] width 168 height 11
click at [186, 269] on input "text" at bounding box center [221, 274] width 112 height 11
click at [175, 269] on input "text" at bounding box center [221, 274] width 112 height 11
paste input "Y Piece 200 – 200 into 280mm"
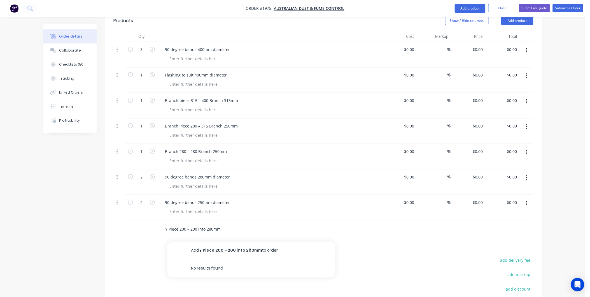
scroll to position [217, 0]
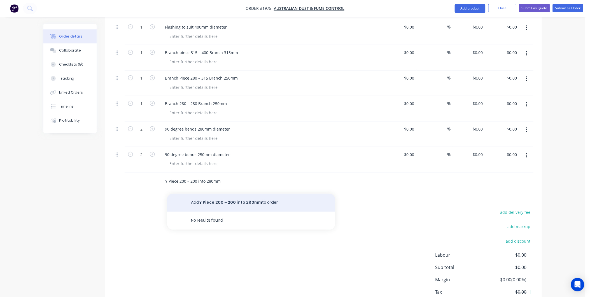
type input "Y Piece 200 – 200 into 280mm"
click at [230, 194] on button "Add Y Piece 200 – 200 into 280mm to order" at bounding box center [251, 203] width 168 height 18
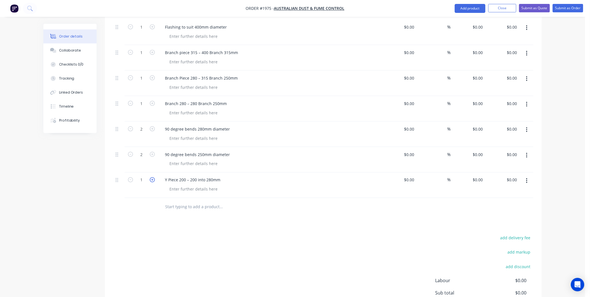
click at [153, 177] on icon "button" at bounding box center [152, 179] width 5 height 5
type input "2"
click at [213, 201] on input "text" at bounding box center [221, 206] width 112 height 11
paste input "Branch piece 120 – 150 Branch 80mm (80mm and 120mm leave raw)"
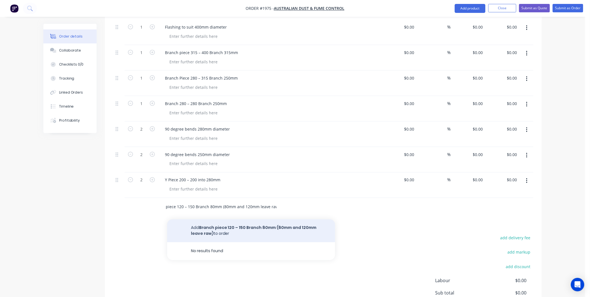
type input "Branch piece 120 – 150 Branch 80mm (80mm and 120mm leave raw)"
click at [223, 219] on button "Add Branch piece 120 – 150 Branch 80mm (80mm and 120mm leave raw) to order" at bounding box center [251, 230] width 168 height 23
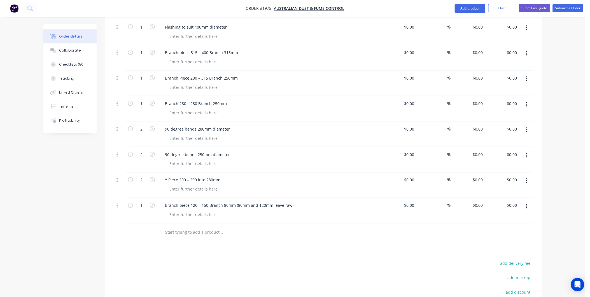
click at [191, 227] on input "text" at bounding box center [221, 232] width 112 height 11
paste input "Branch pieces 150 – 250 Branch 150mm"
type input "Branch pieces 150 – 250 Branch 150mm"
drag, startPoint x: 251, startPoint y: 237, endPoint x: 244, endPoint y: 234, distance: 7.8
click at [252, 245] on button "Add Branch pieces 150 – 250 Branch 150mm to order" at bounding box center [251, 254] width 168 height 18
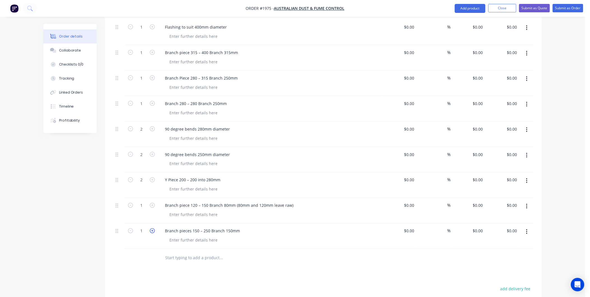
click at [152, 228] on icon "button" at bounding box center [152, 230] width 5 height 5
type input "2"
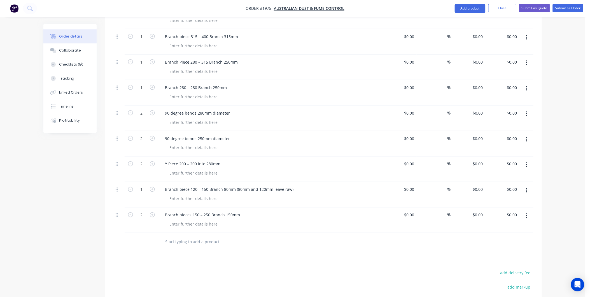
scroll to position [249, 0]
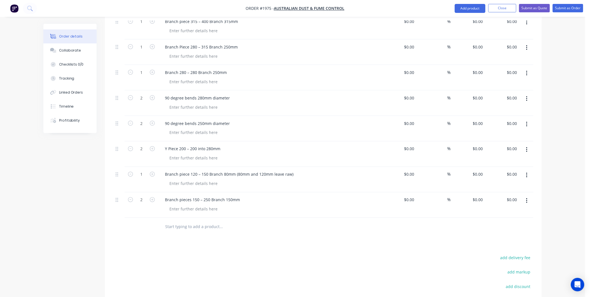
click at [180, 221] on input "text" at bounding box center [221, 226] width 112 height 11
paste input "Branch piece 150 – 150 – Branch 150mm"
type input "Branch piece 150 – 150 – Branch 150mm"
click at [243, 239] on button "Add Branch piece 150 – 150 – Branch 150mm to order" at bounding box center [251, 248] width 168 height 18
click at [181, 247] on input "text" at bounding box center [221, 252] width 112 height 11
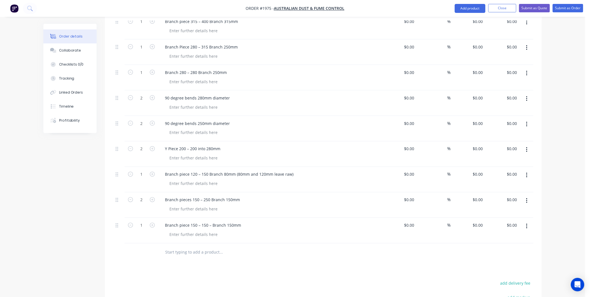
paste input "Duct Entry 250mm to suit 560mm duct"
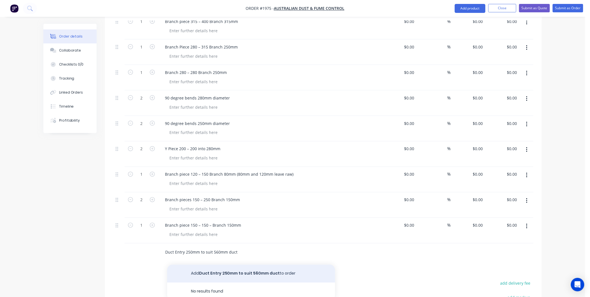
type input "Duct Entry 250mm to suit 560mm duct"
click at [218, 265] on button "Add Duct Entry 250mm to suit 560mm duct to order" at bounding box center [251, 274] width 168 height 18
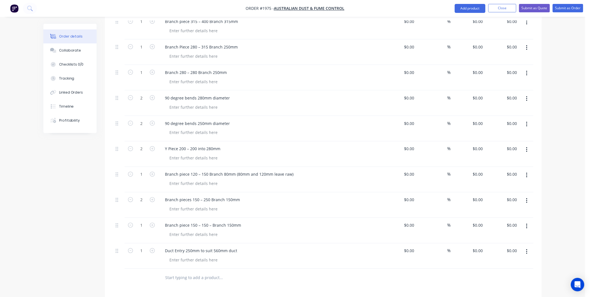
click at [182, 272] on input "text" at bounding box center [221, 277] width 112 height 11
paste input "Duct Entry 280mm to suit 560mm duct"
type input "Duct Entry 280mm to suit 560mm duct"
click at [228, 290] on button "Add Duct Entry 280mm to suit 560mm duct to order" at bounding box center [251, 299] width 168 height 18
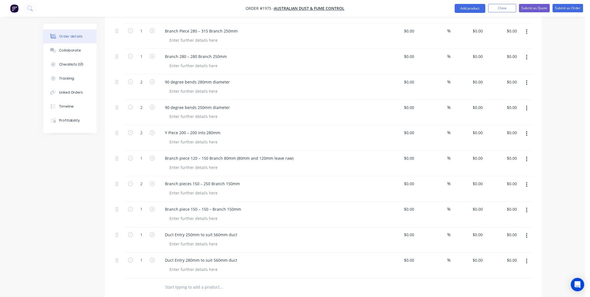
scroll to position [280, 0]
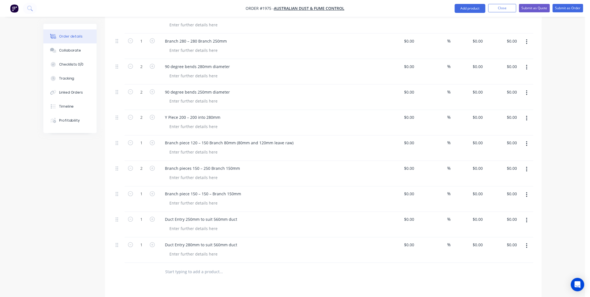
click at [193, 266] on input "text" at bounding box center [221, 271] width 112 height 11
paste input "Branch Pieces 150 – 150 Branch 100mm"
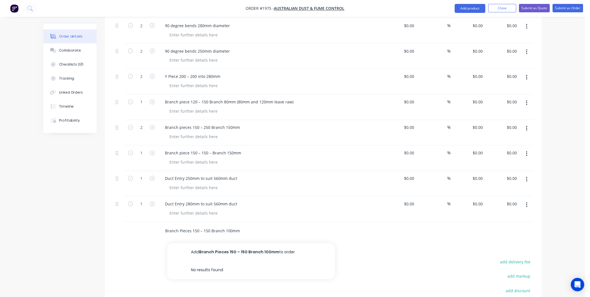
scroll to position [373, 0]
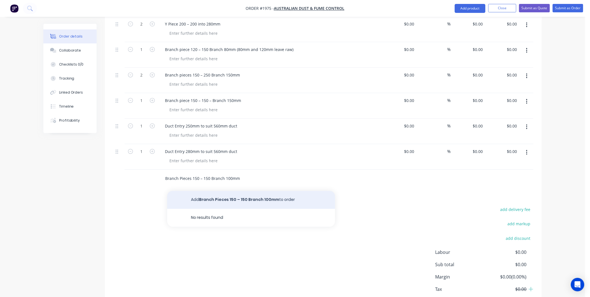
type input "Branch Pieces 150 – 150 Branch 100mm"
click at [254, 191] on button "Add Branch Pieces 150 – 150 Branch 100mm to order" at bounding box center [251, 200] width 168 height 18
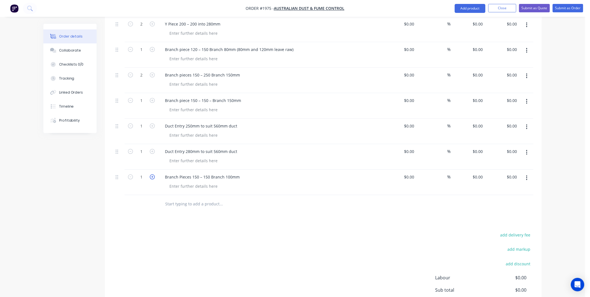
click at [153, 174] on icon "button" at bounding box center [152, 176] width 5 height 5
type input "2"
click at [173, 198] on input "text" at bounding box center [221, 203] width 112 height 11
paste input "15. 1 x Duct Entry 150mm to suit 315mm duct"
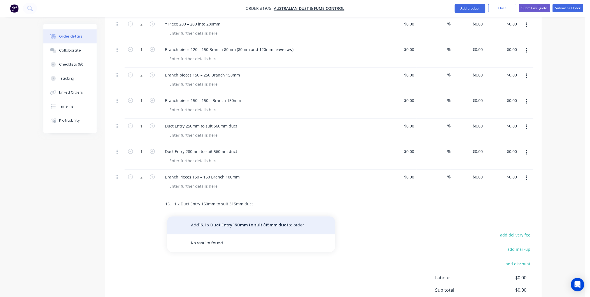
type input "15. 1 x Duct Entry 150mm to suit 315mm duct"
click at [214, 216] on button "Add 15. 1 x Duct Entry 150mm to suit 315mm duct to order" at bounding box center [251, 225] width 168 height 18
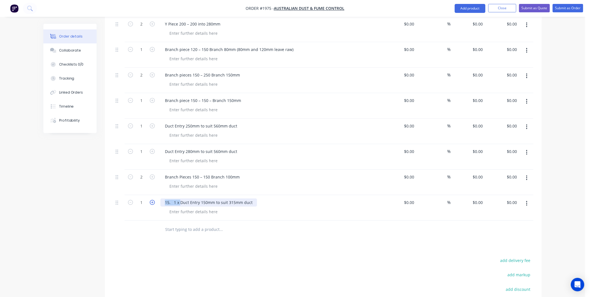
drag, startPoint x: 179, startPoint y: 186, endPoint x: 153, endPoint y: 186, distance: 26.9
click at [153, 195] on div "1 15. 1 x Duct Entry 150mm to suit 315mm duct $0.00 $0.00 % $0.00 $0.00 $0.00 $…" at bounding box center [323, 207] width 420 height 25
click at [206, 233] on div "Products Show / Hide columns Add product Qty Cost Markup Price Total 3 90 degre…" at bounding box center [323, 90] width 437 height 566
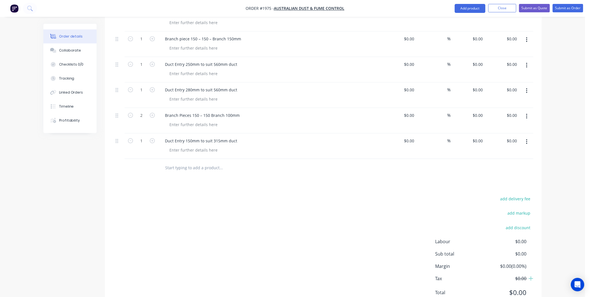
scroll to position [435, 0]
click at [177, 162] on input "text" at bounding box center [221, 167] width 112 height 11
click at [189, 162] on input "text" at bounding box center [221, 167] width 112 height 11
click at [194, 162] on input "text" at bounding box center [221, 167] width 112 height 11
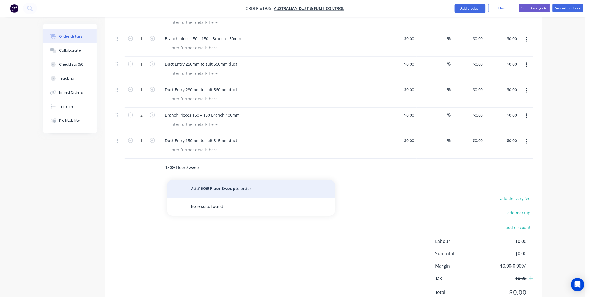
type input "150Ø Floor Sweep"
click at [219, 180] on button "Add 150Ø Floor Sweep to order" at bounding box center [251, 189] width 168 height 18
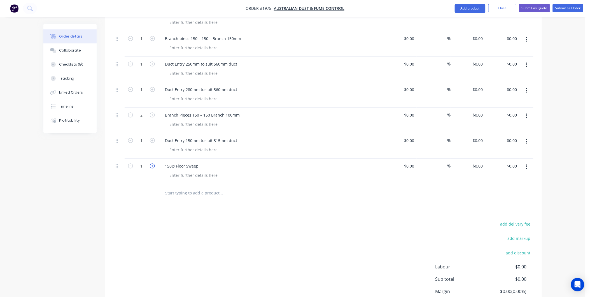
click at [150, 163] on icon "button" at bounding box center [152, 165] width 5 height 5
type input "2"
click at [192, 171] on div at bounding box center [193, 175] width 57 height 8
click at [242, 220] on div "add delivery fee add markup add discount Labour $0.00 Sub total $0.00 Margin $0…" at bounding box center [323, 274] width 420 height 108
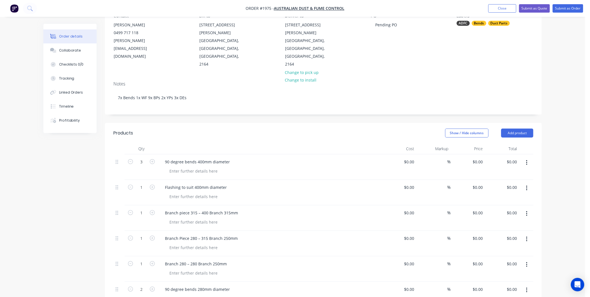
scroll to position [0, 0]
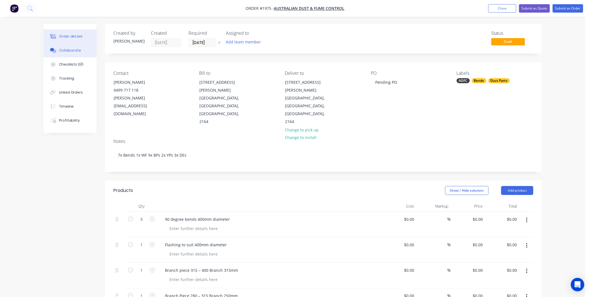
click at [66, 51] on div "Collaborate" at bounding box center [70, 50] width 22 height 5
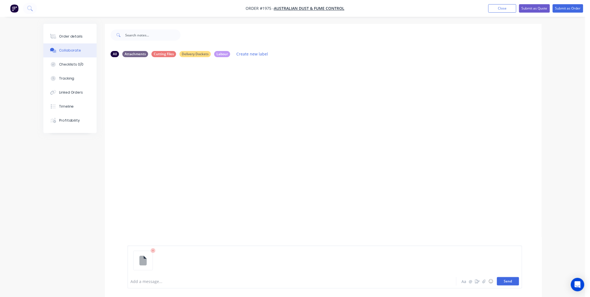
click at [506, 285] on button "Send" at bounding box center [508, 281] width 22 height 8
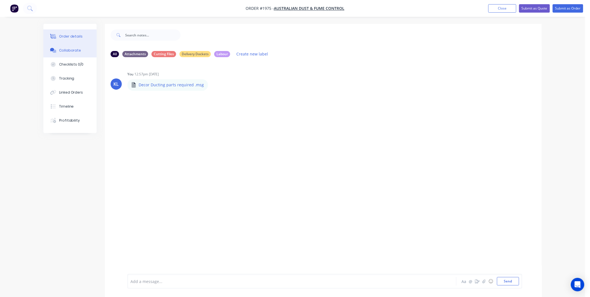
click at [67, 34] on div "Order details" at bounding box center [71, 36] width 24 height 5
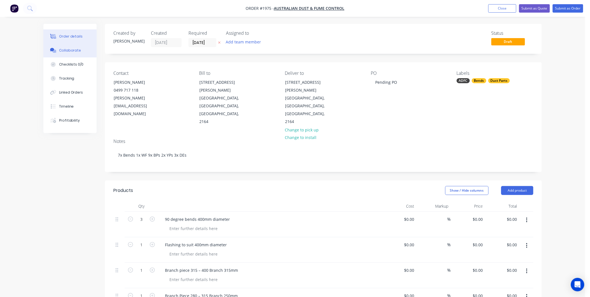
click at [73, 52] on div "Collaborate" at bounding box center [70, 50] width 22 height 5
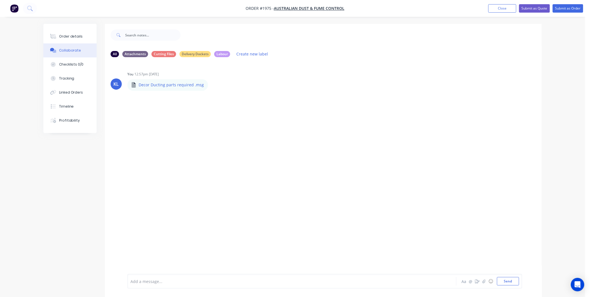
click at [161, 279] on div at bounding box center [276, 281] width 291 height 6
click at [509, 280] on button "Send" at bounding box center [508, 281] width 22 height 8
click at [215, 147] on div "KL You 12:57pm 09/09/25 Decor Ducting parts required .msg Decor Ducting parts r…" at bounding box center [323, 168] width 437 height 212
click at [62, 29] on div "Order details Collaborate Checklists 0/0 Tracking Linked Orders Timeline Profit…" at bounding box center [69, 78] width 53 height 109
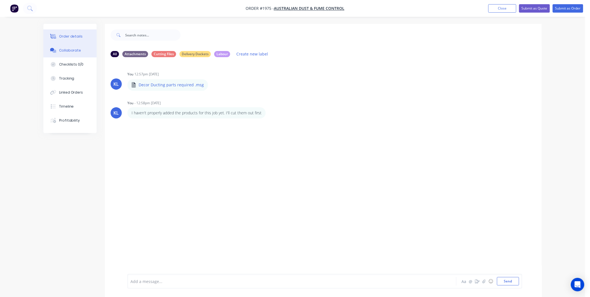
click at [66, 36] on div "Order details" at bounding box center [71, 36] width 24 height 5
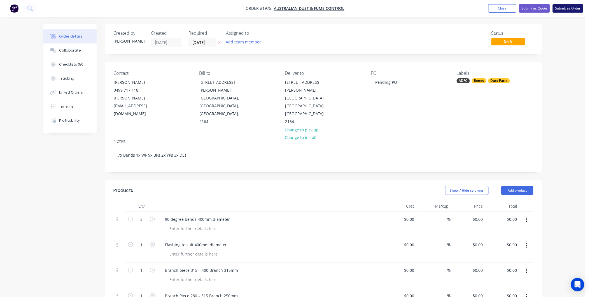
click at [566, 8] on button "Submit as Order" at bounding box center [568, 8] width 31 height 8
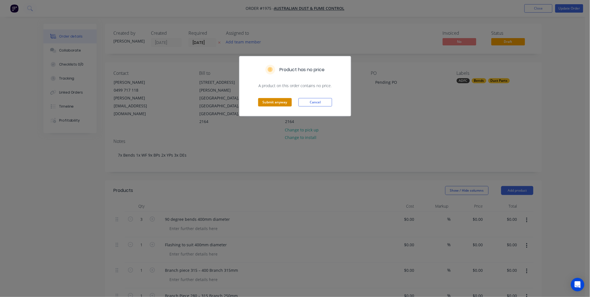
click at [279, 100] on button "Submit anyway" at bounding box center [275, 102] width 34 height 8
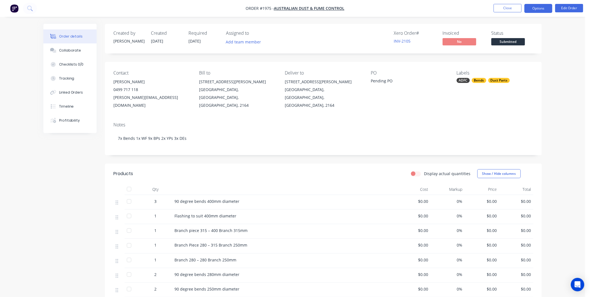
click at [542, 8] on button "Options" at bounding box center [538, 8] width 28 height 9
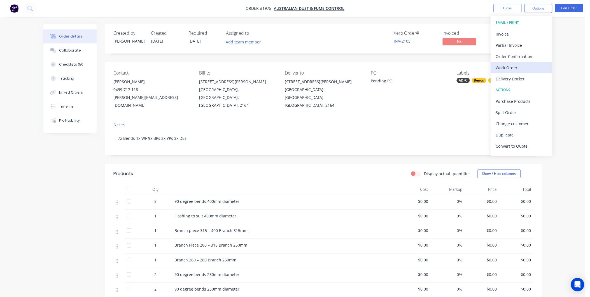
click at [508, 67] on div "Work Order" at bounding box center [522, 68] width 52 height 8
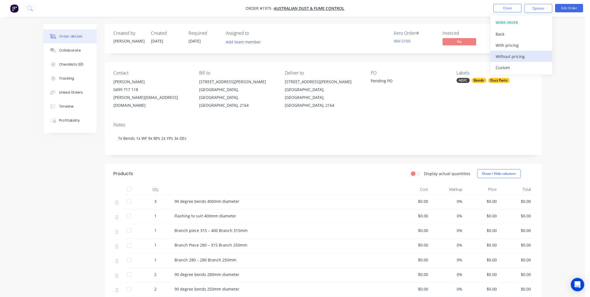
click at [509, 57] on div "Without pricing" at bounding box center [522, 56] width 52 height 8
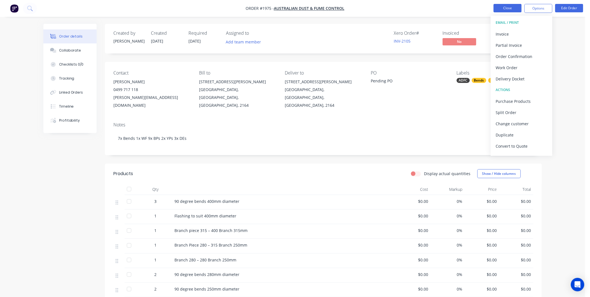
click at [504, 10] on button "Close" at bounding box center [507, 8] width 28 height 8
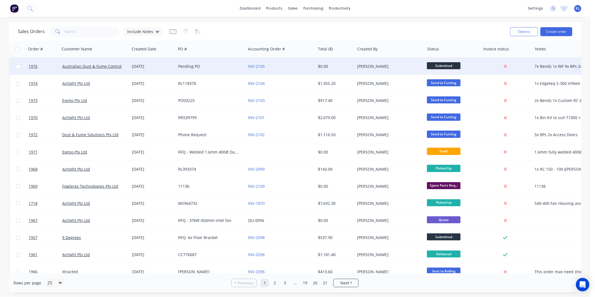
click at [129, 68] on div "Australian Dust & Fume Control" at bounding box center [95, 66] width 70 height 17
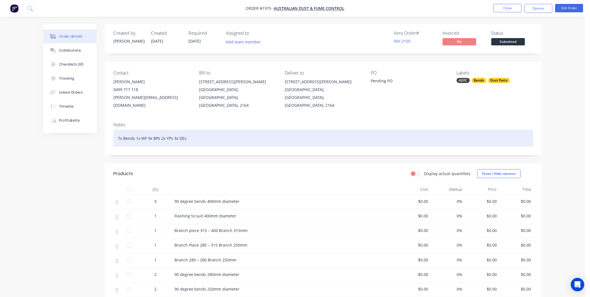
drag, startPoint x: 188, startPoint y: 130, endPoint x: 127, endPoint y: 126, distance: 61.7
click at [124, 130] on div "7x Bends 1x WF 9x BPs 2x YPs 3x DEs" at bounding box center [323, 138] width 420 height 17
click at [188, 130] on div "7x Bends 1x WF 9x BPs 2x YPs 3x DEs" at bounding box center [323, 138] width 420 height 17
drag, startPoint x: 188, startPoint y: 130, endPoint x: 117, endPoint y: 128, distance: 71.4
click at [117, 130] on div "7x Bends 1x WF 9x BPs 2x YPs 3x DEs" at bounding box center [323, 138] width 420 height 17
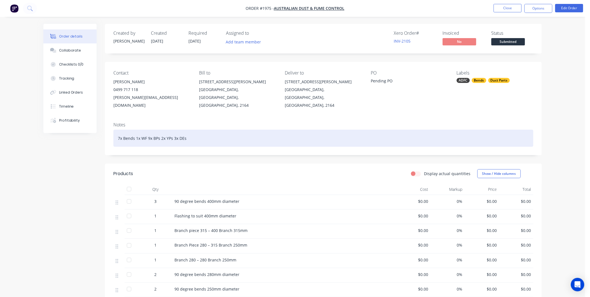
copy div "7x Bends 1x WF 9x BPs 2x YPs 3x DEs"
